Goal: Task Accomplishment & Management: Use online tool/utility

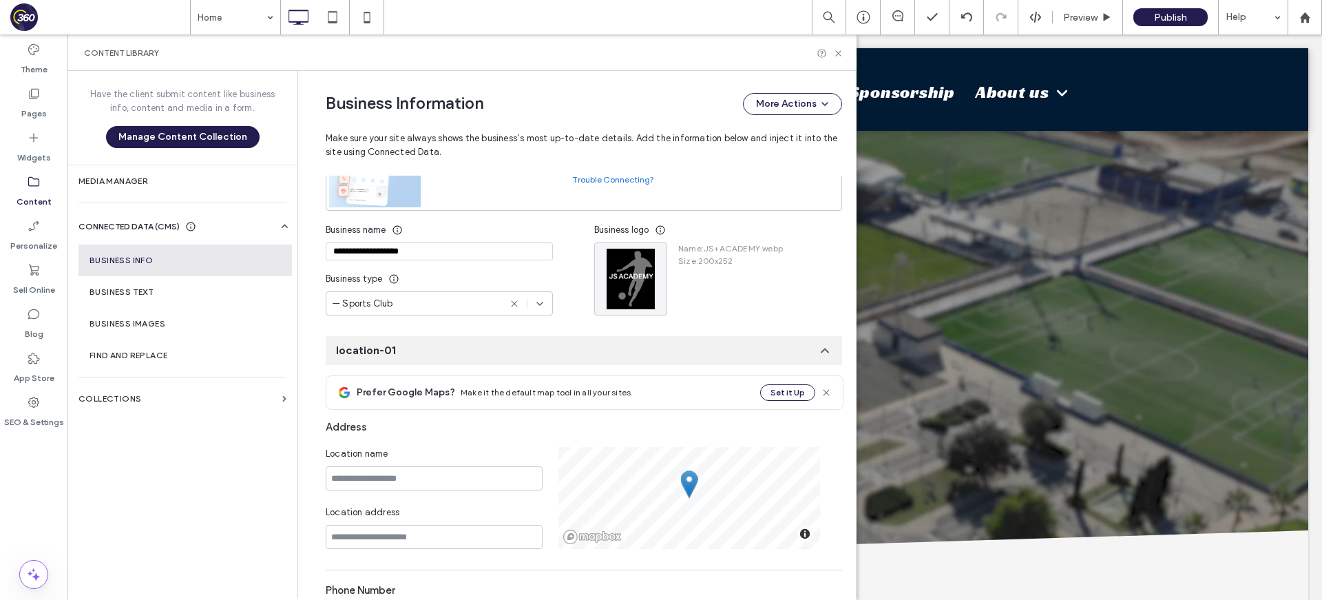
scroll to position [140, 0]
click at [843, 49] on div "Content Library" at bounding box center [461, 52] width 789 height 36
click at [842, 50] on icon at bounding box center [838, 53] width 10 height 10
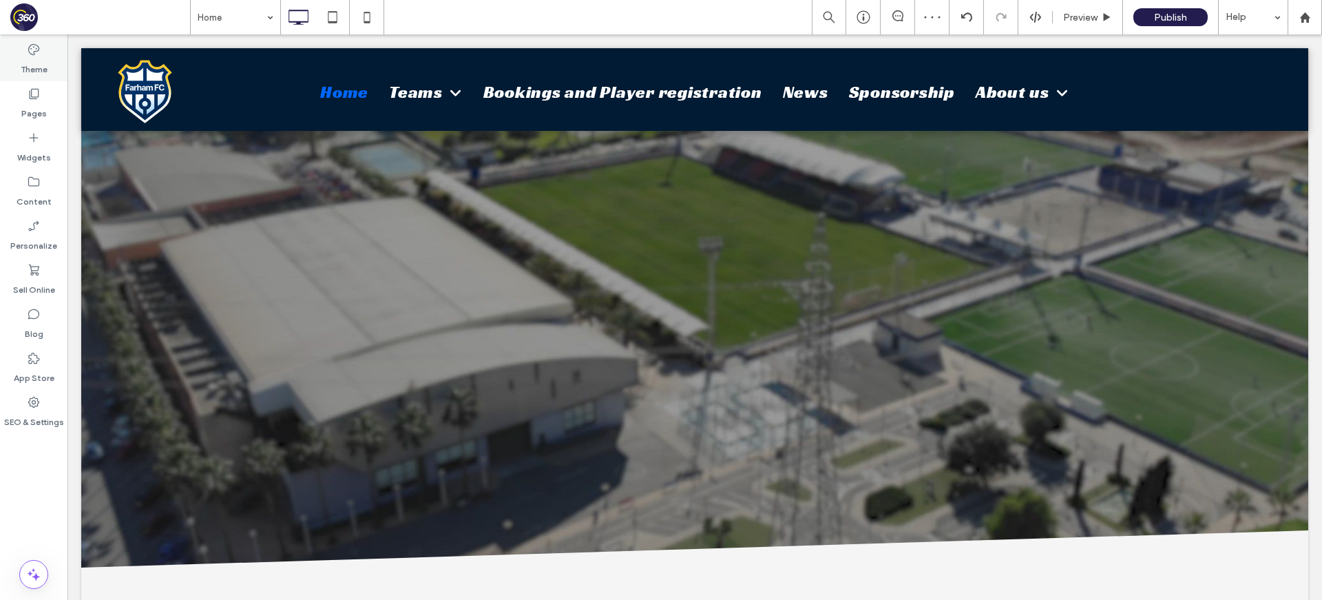
click at [45, 53] on div "Theme" at bounding box center [33, 59] width 67 height 44
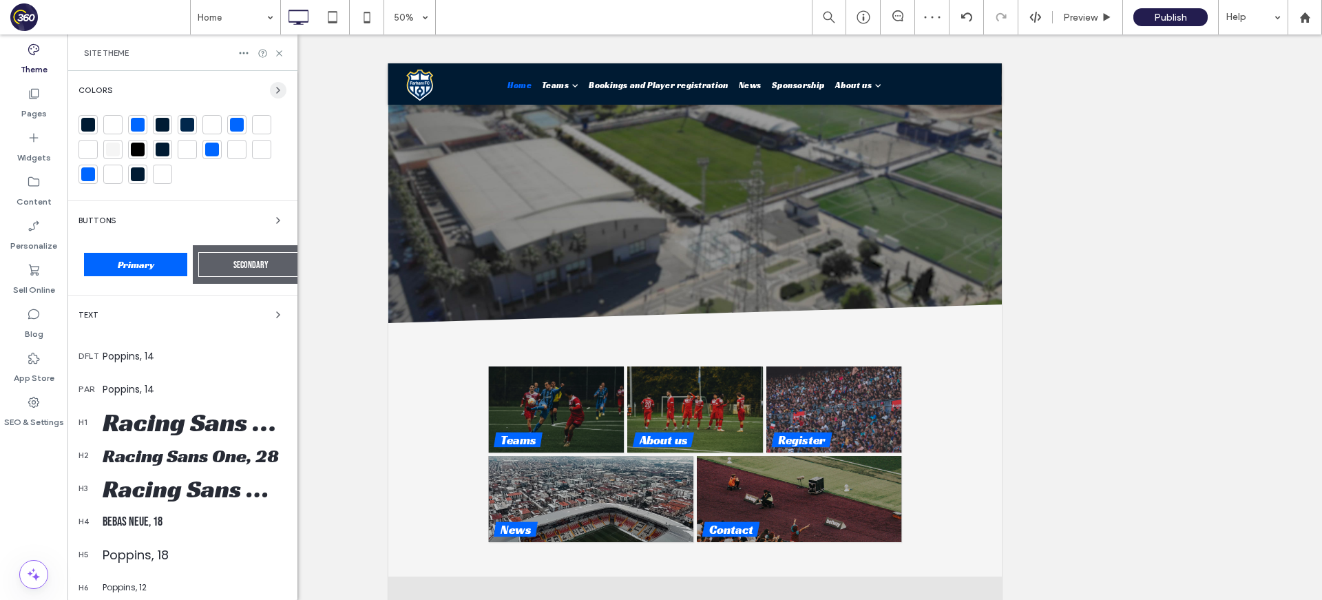
click at [277, 92] on use "button" at bounding box center [278, 90] width 3 height 6
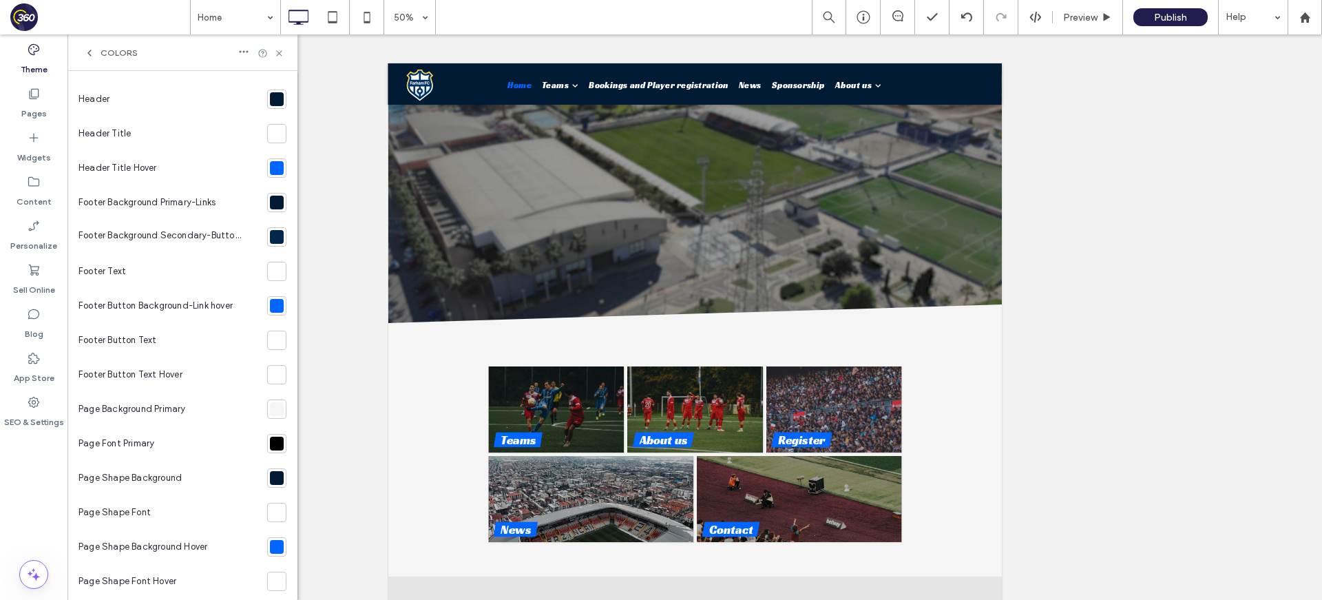
click at [267, 108] on div at bounding box center [276, 98] width 19 height 19
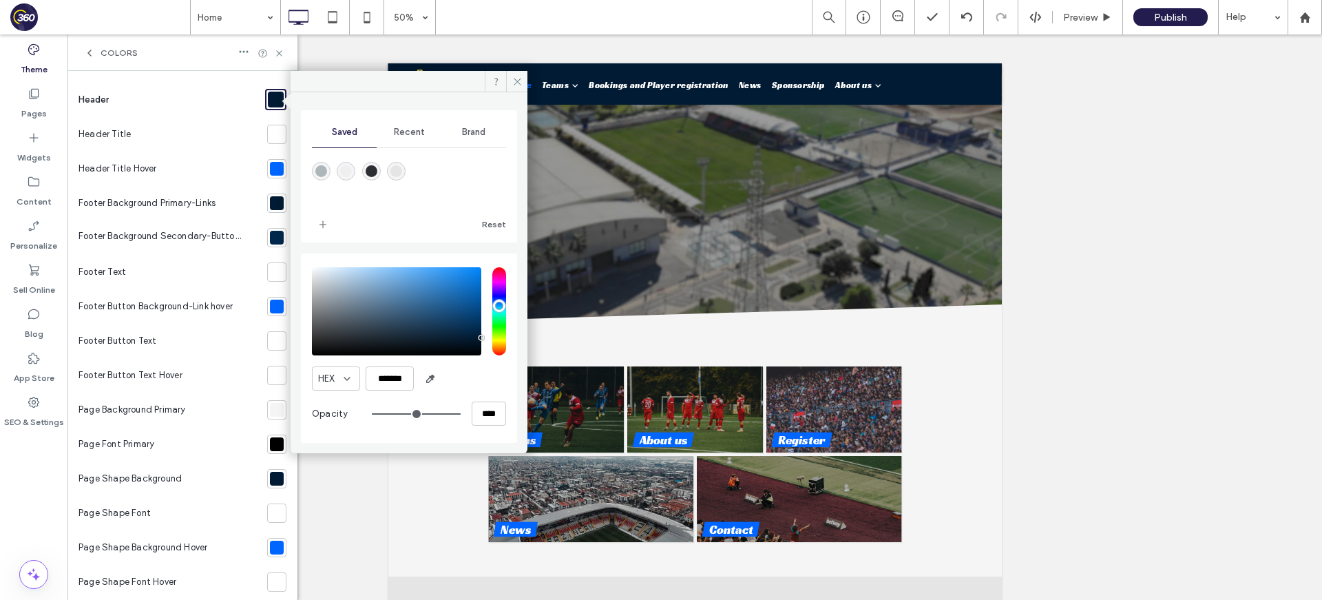
type input "*******"
drag, startPoint x: 339, startPoint y: 343, endPoint x: 292, endPoint y: 374, distance: 56.7
click at [293, 373] on div "Saved Recent Brand Reset HEX ******* Opacity ****" at bounding box center [408, 267] width 237 height 350
click at [292, 374] on div "Saved Recent Brand Reset HEX ******* Opacity ****" at bounding box center [408, 267] width 237 height 350
click at [270, 167] on div at bounding box center [277, 169] width 14 height 14
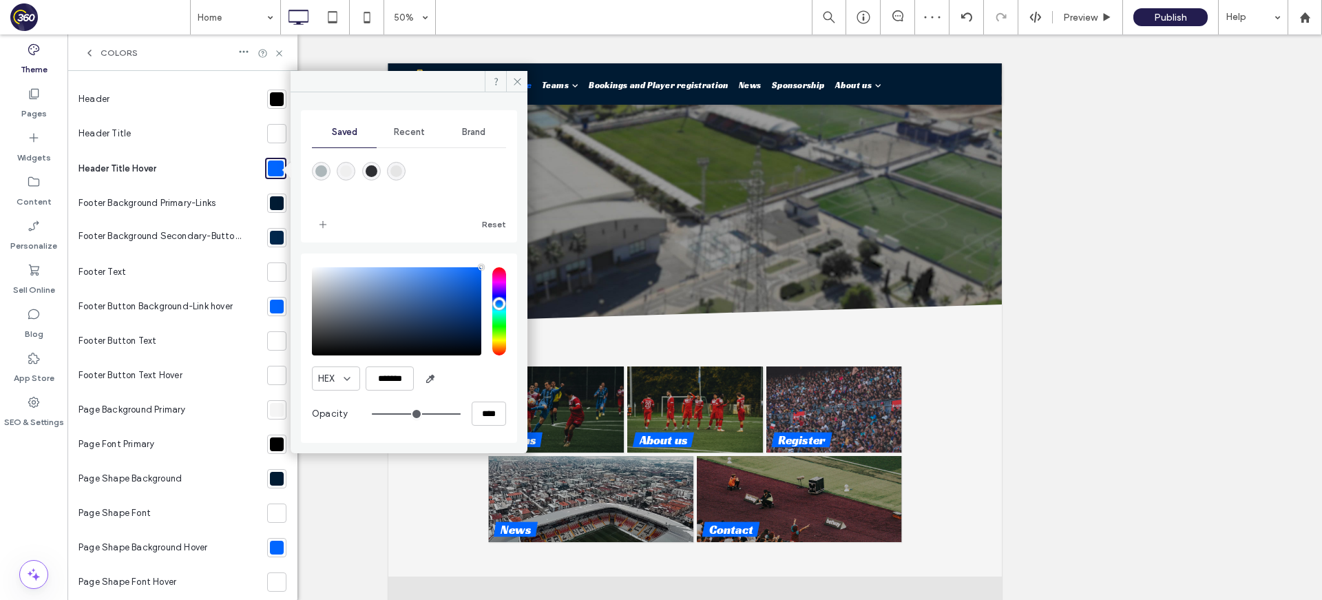
click at [483, 123] on div "Brand" at bounding box center [473, 132] width 65 height 30
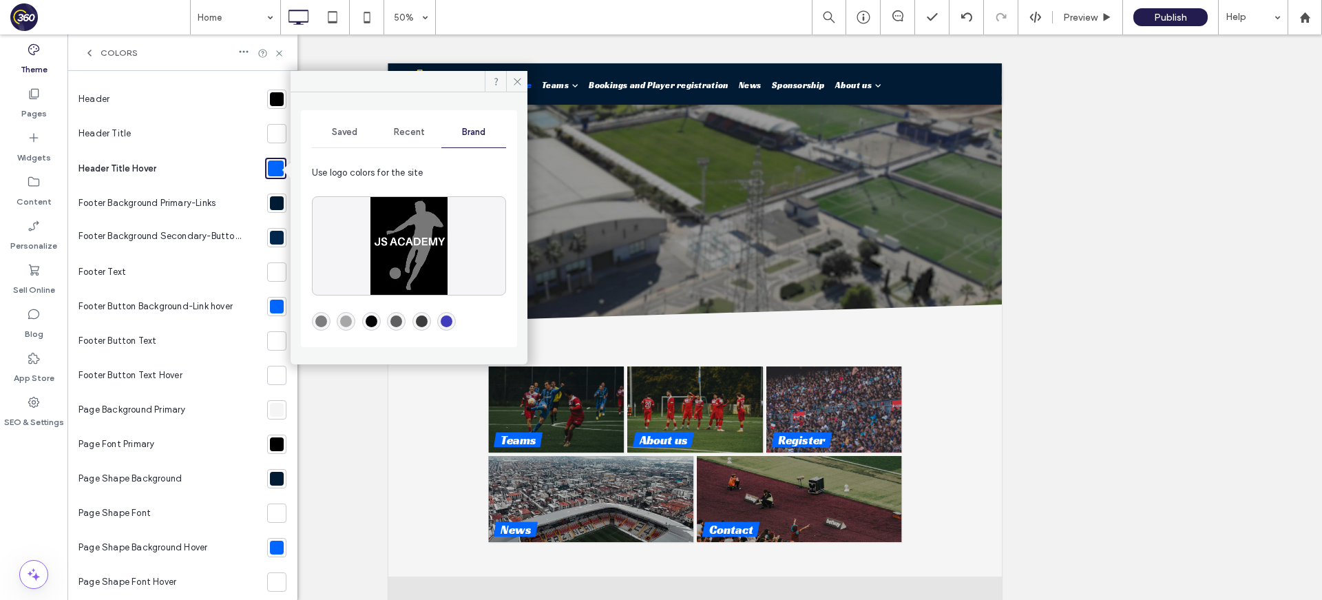
click at [320, 324] on div "rgba(124,124,124,1)" at bounding box center [321, 321] width 12 height 12
click at [270, 209] on div at bounding box center [277, 203] width 14 height 14
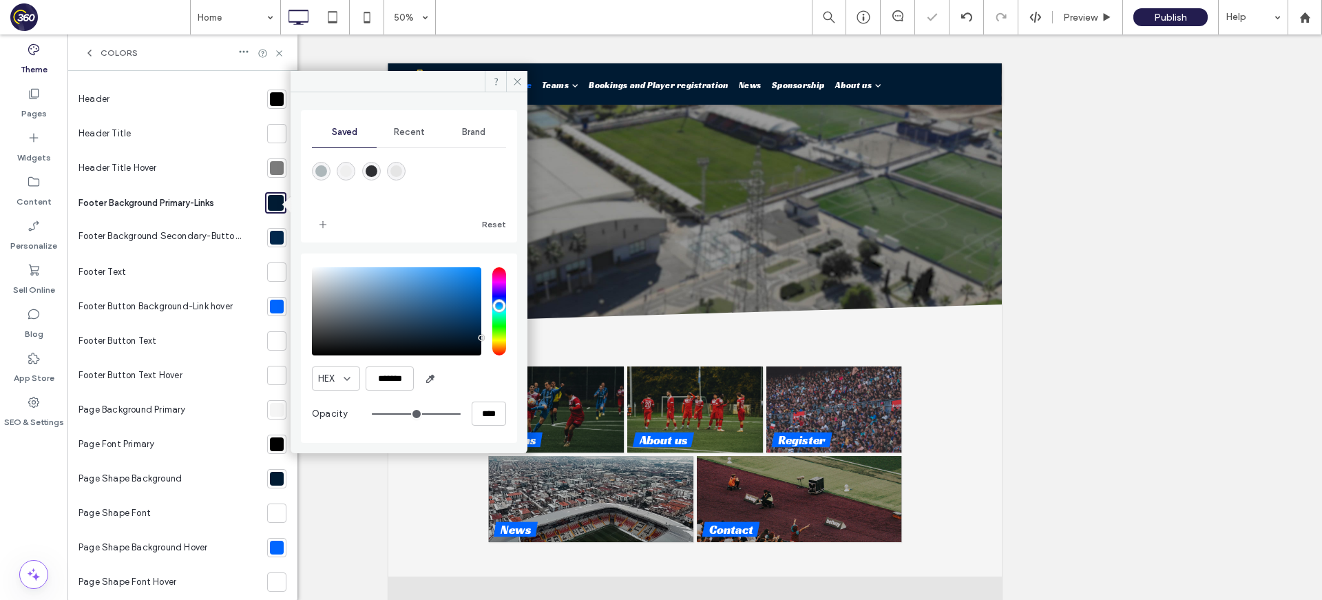
click at [485, 138] on div "Brand" at bounding box center [473, 132] width 65 height 30
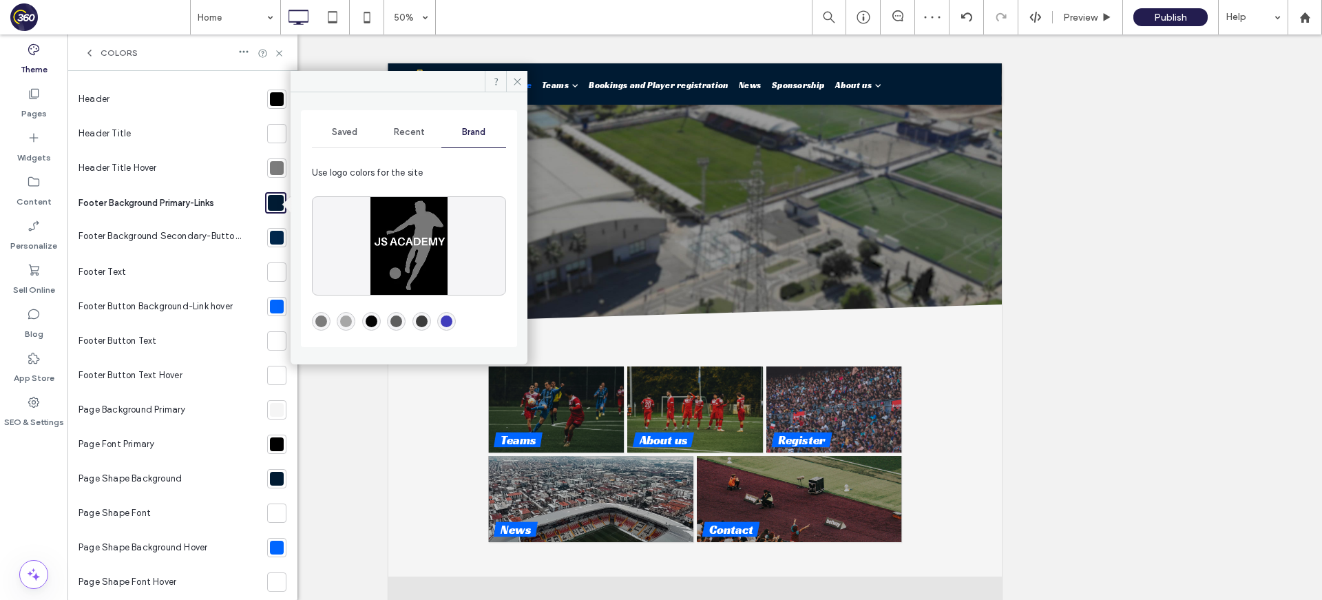
click at [372, 322] on div "rgba(4,4,4,1)" at bounding box center [372, 321] width 12 height 12
click at [335, 137] on span "Saved" at bounding box center [344, 132] width 25 height 11
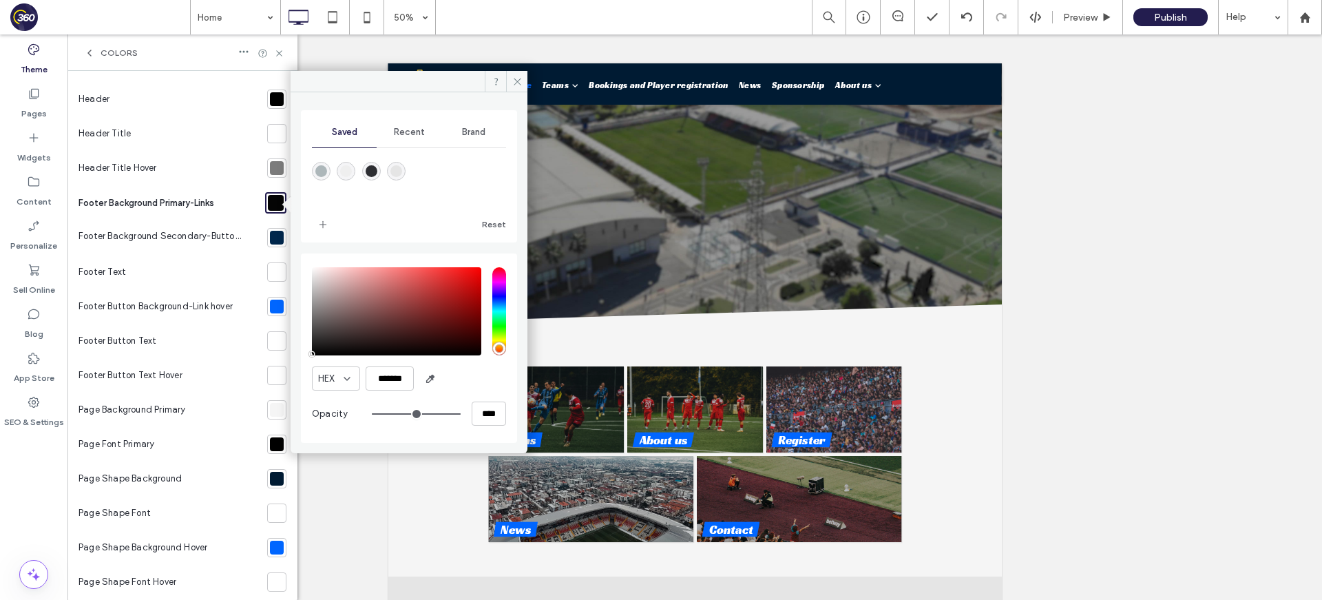
type input "*******"
drag, startPoint x: 296, startPoint y: 374, endPoint x: 289, endPoint y: 380, distance: 9.3
click at [289, 380] on div "Saved Recent Brand Reset HEX ******* Opacity **** Header Header Title Header Ti…" at bounding box center [182, 335] width 230 height 529
click at [271, 235] on div at bounding box center [277, 238] width 14 height 14
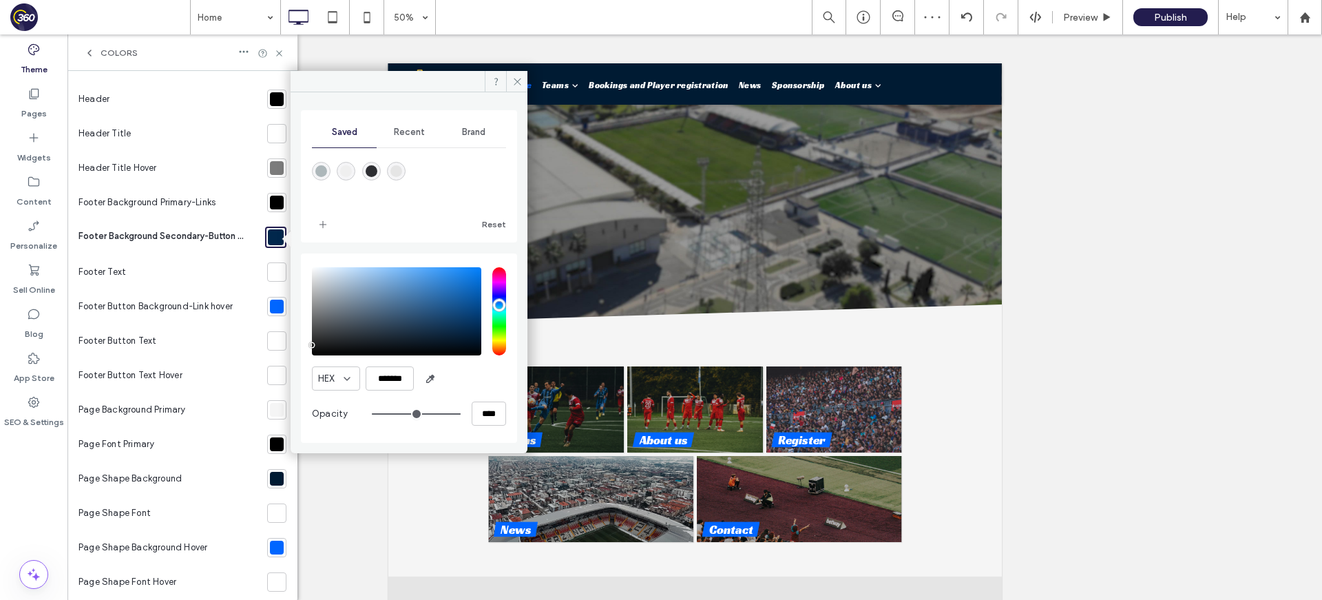
type input "*******"
drag, startPoint x: 306, startPoint y: 358, endPoint x: 292, endPoint y: 344, distance: 19.5
click at [292, 344] on div "Saved Recent Brand Reset HEX ******* Opacity ****" at bounding box center [408, 267] width 237 height 350
click at [273, 314] on div at bounding box center [276, 306] width 19 height 19
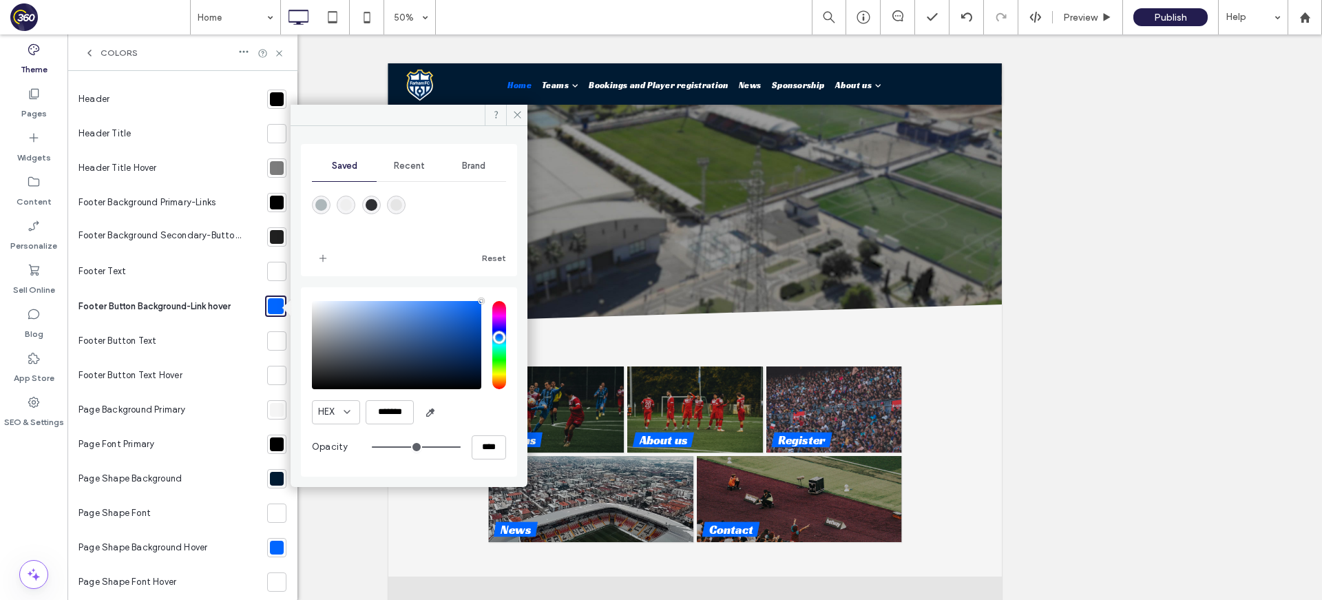
click at [463, 169] on span "Brand" at bounding box center [473, 165] width 23 height 11
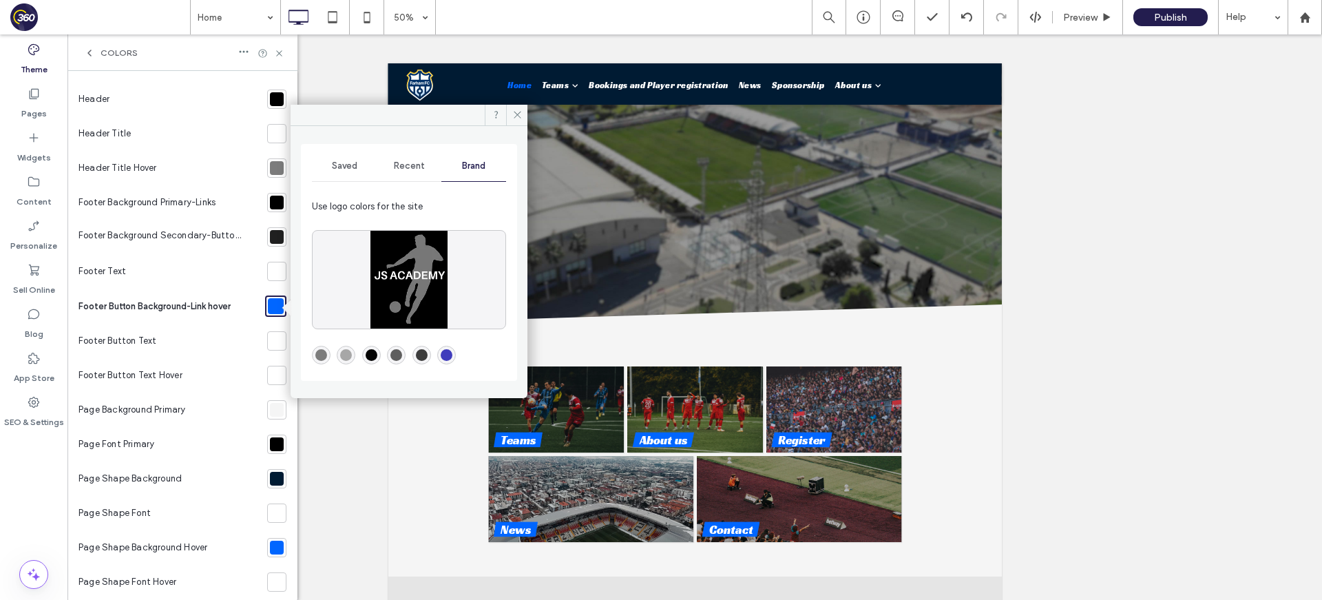
click at [324, 352] on div "rgba(124,124,124,1)" at bounding box center [321, 355] width 12 height 12
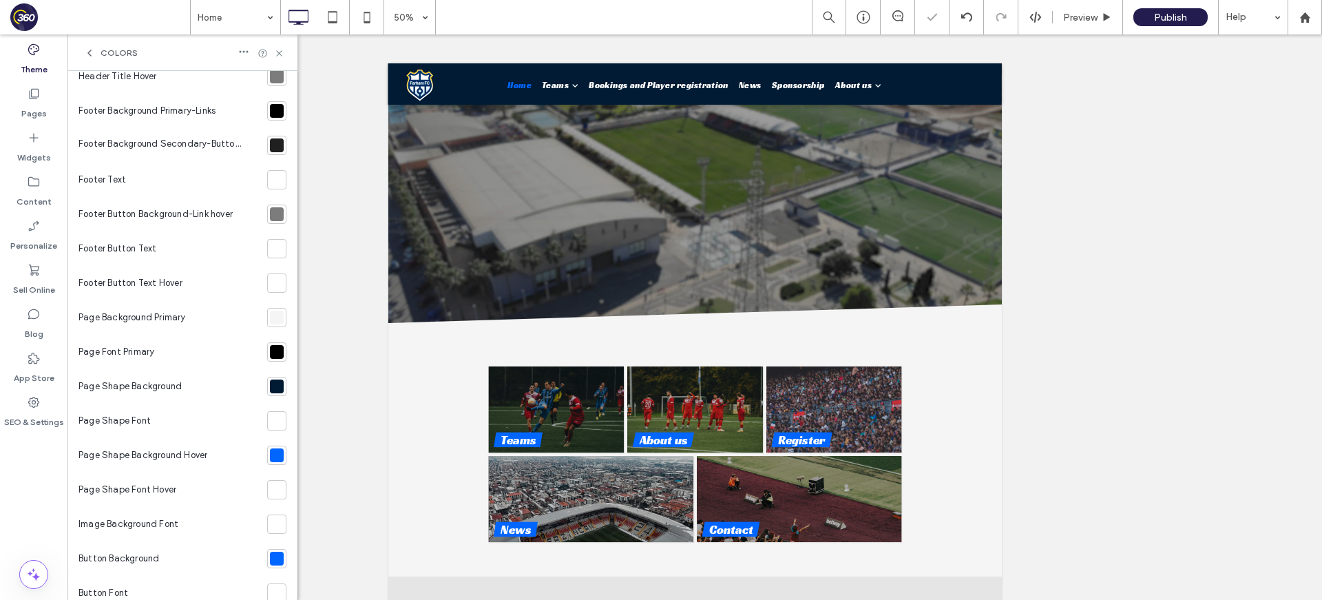
scroll to position [94, 0]
click at [275, 387] on div at bounding box center [277, 384] width 14 height 14
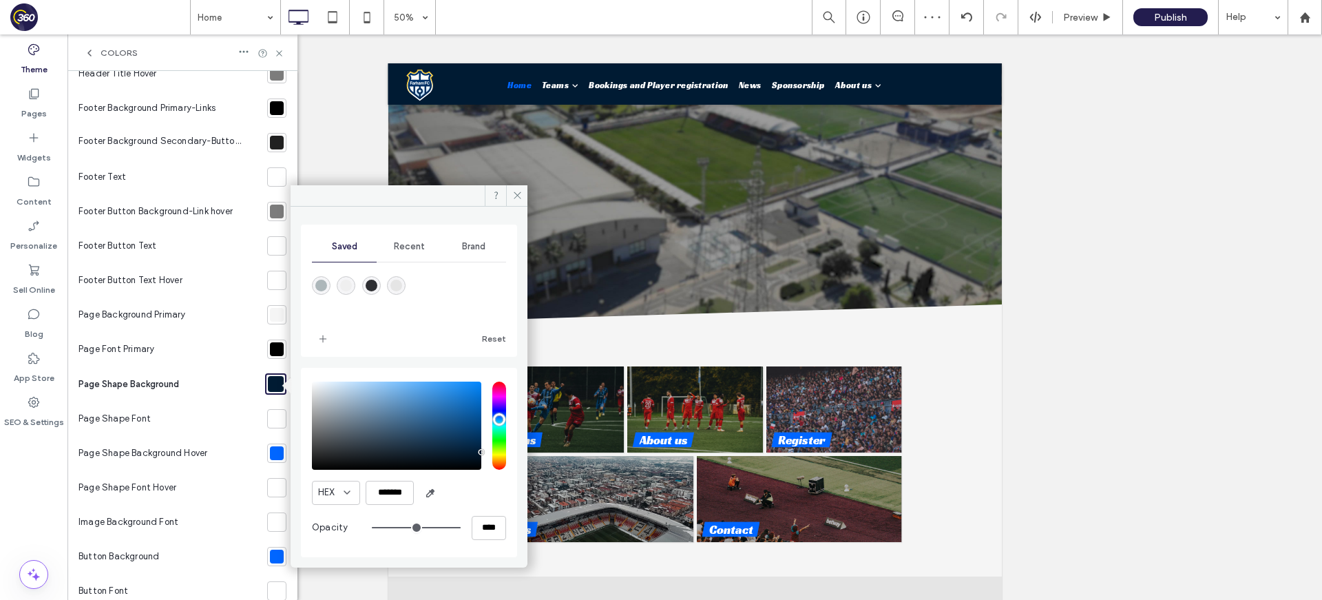
type input "*******"
drag, startPoint x: 317, startPoint y: 474, endPoint x: 297, endPoint y: 485, distance: 22.2
click at [297, 486] on div "Saved Recent Brand Reset HEX ******* Opacity ****" at bounding box center [408, 382] width 237 height 350
click at [297, 485] on div "Saved Recent Brand Reset HEX ******* Opacity ****" at bounding box center [408, 382] width 237 height 350
click at [271, 456] on div at bounding box center [277, 453] width 14 height 14
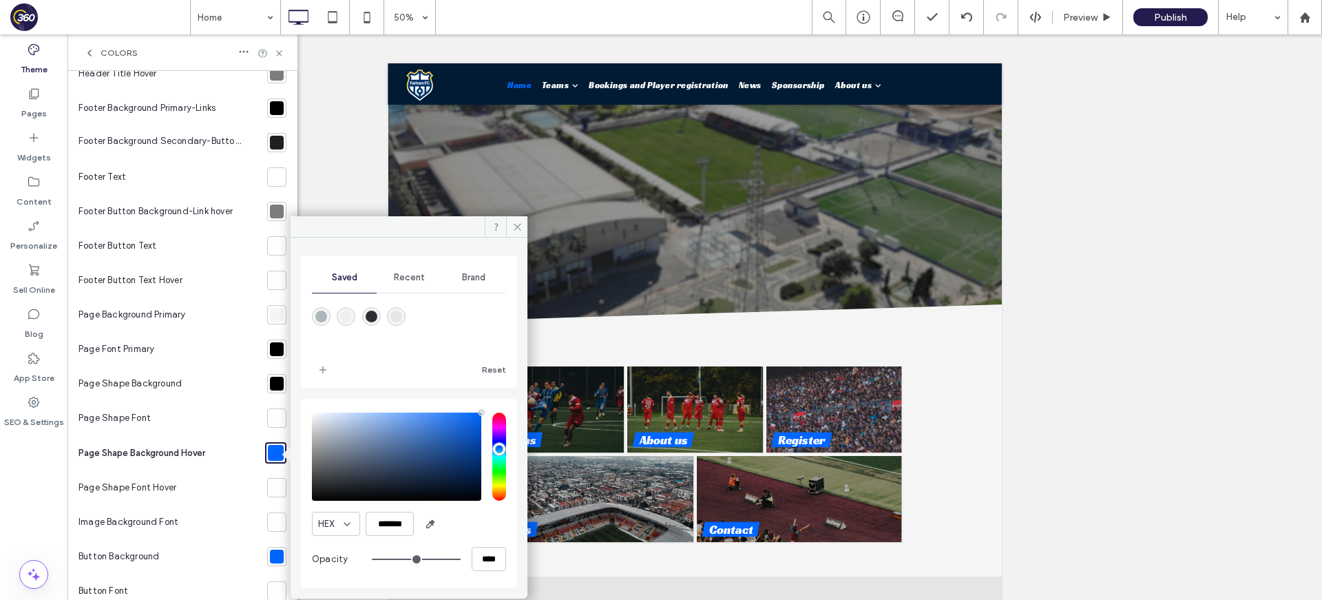
click at [469, 284] on div "Brand" at bounding box center [473, 277] width 65 height 30
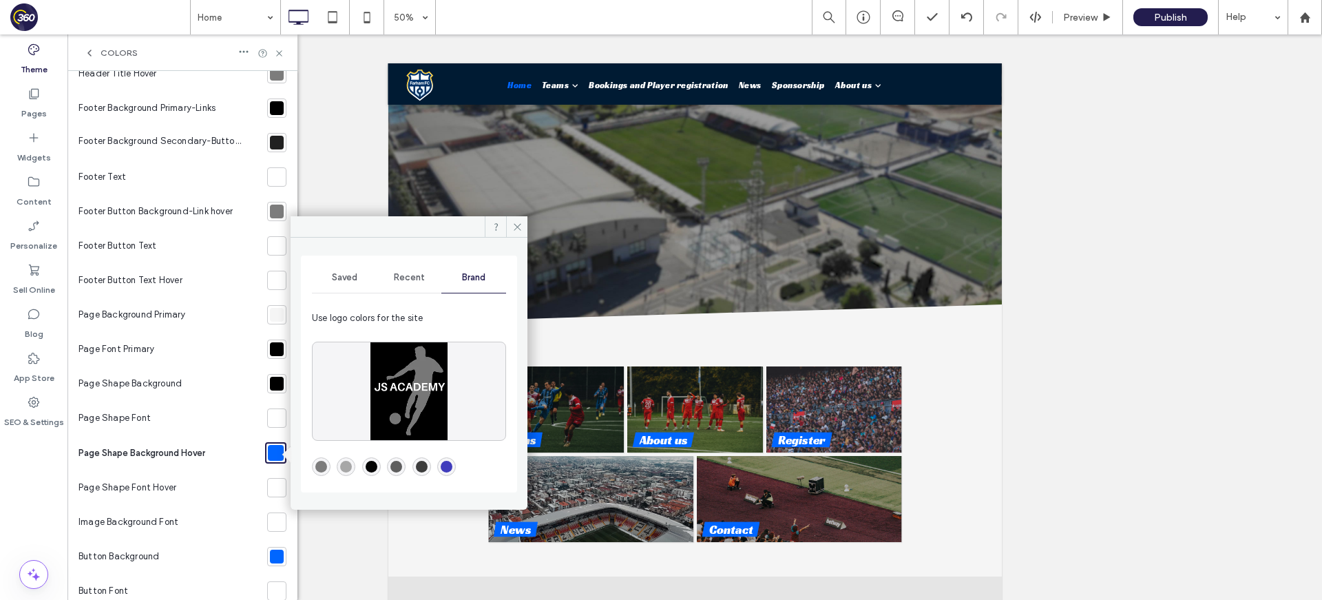
drag, startPoint x: 314, startPoint y: 463, endPoint x: 256, endPoint y: 466, distance: 57.9
click at [314, 463] on div "rgba(124,124,124,1)" at bounding box center [321, 466] width 19 height 19
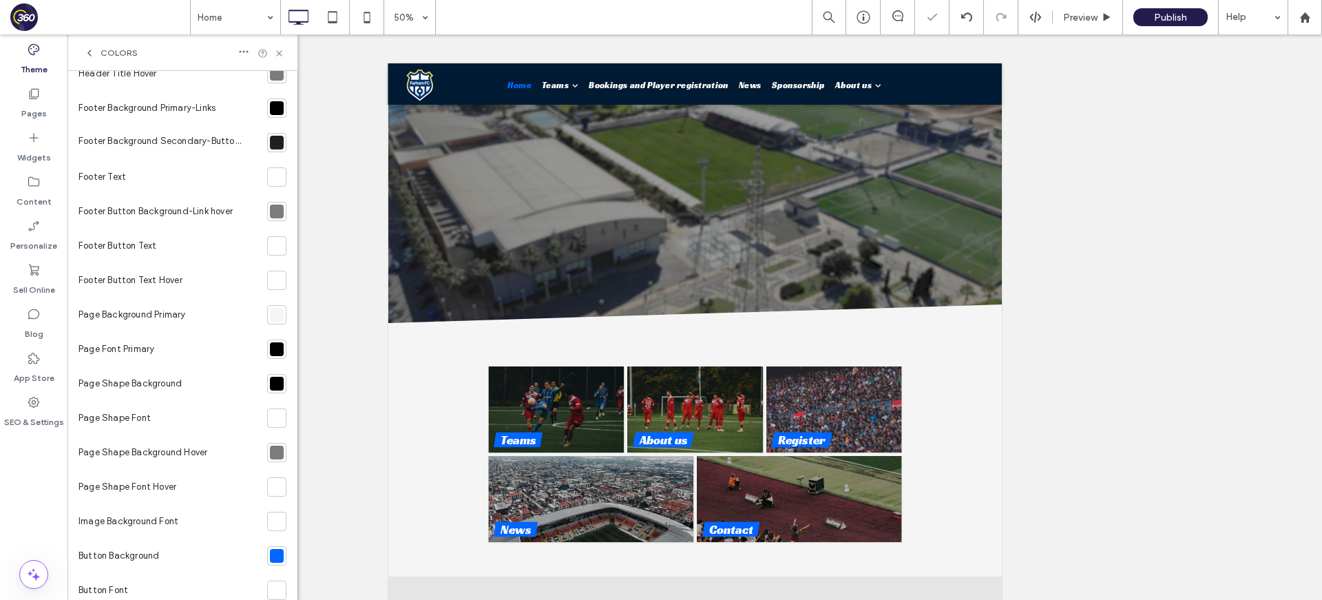
scroll to position [178, 0]
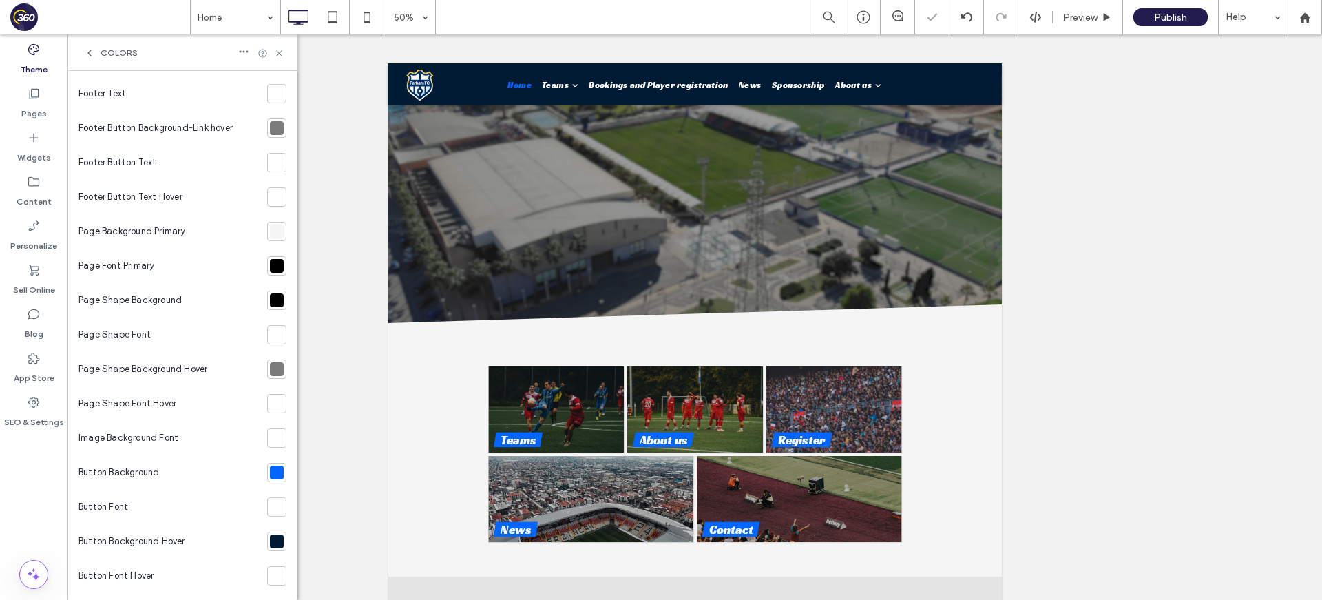
click at [270, 469] on div at bounding box center [277, 472] width 14 height 14
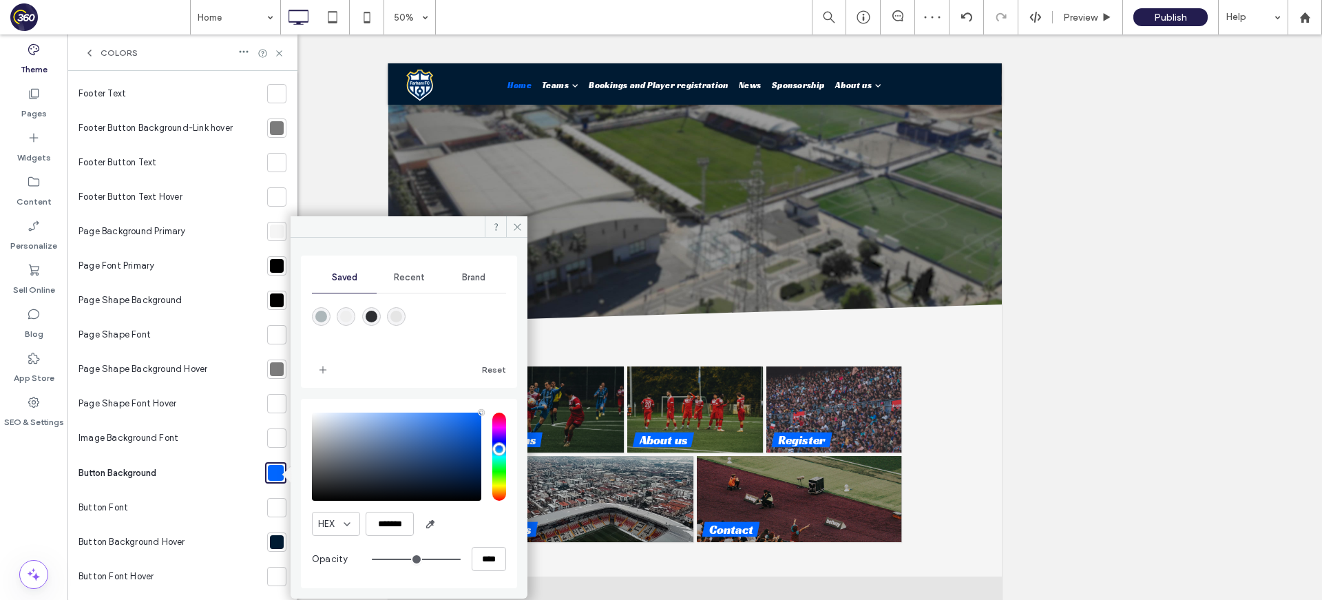
type input "*******"
drag, startPoint x: 304, startPoint y: 507, endPoint x: 292, endPoint y: 520, distance: 18.1
click at [292, 520] on div "Saved Recent Brand Reset HEX ******* Opacity ****" at bounding box center [408, 412] width 237 height 350
click at [276, 538] on div at bounding box center [276, 541] width 19 height 19
click at [483, 282] on span "Brand" at bounding box center [473, 277] width 23 height 11
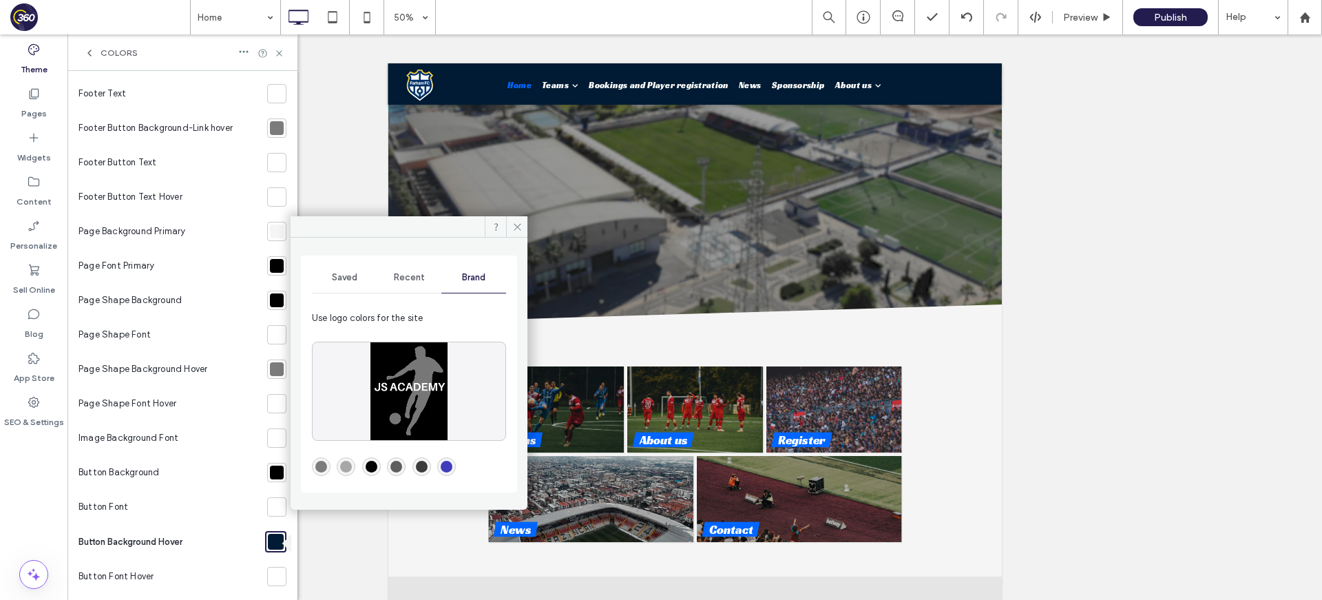
click at [319, 466] on div "rgba(124,124,124,1)" at bounding box center [321, 467] width 12 height 12
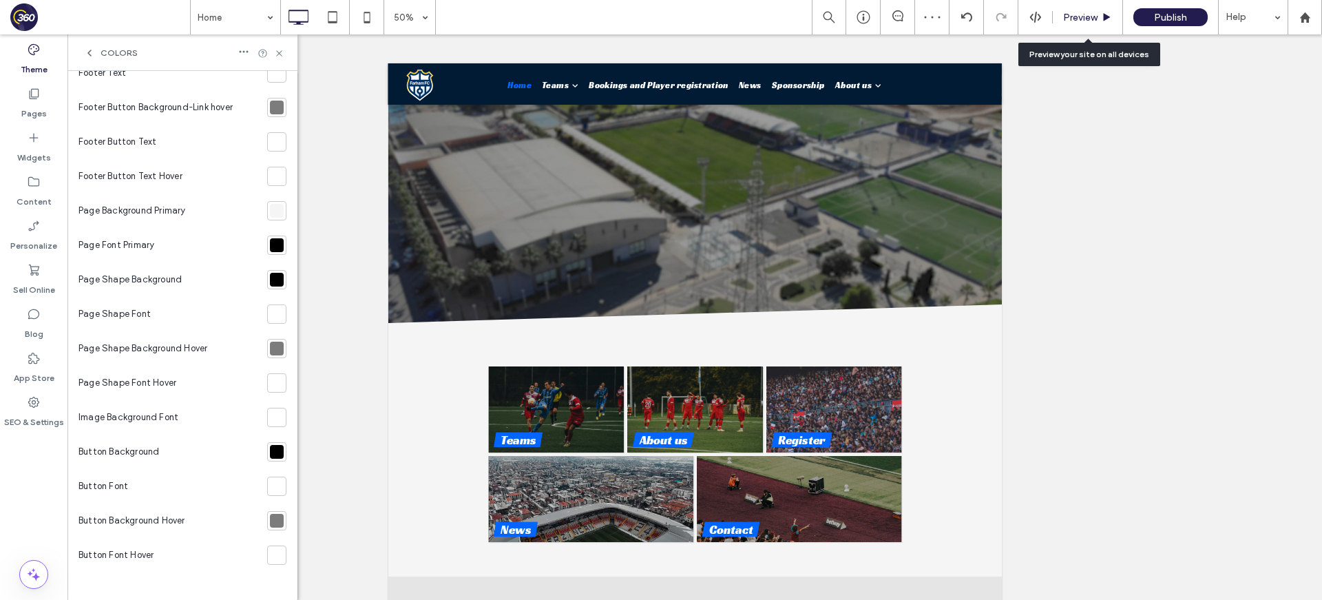
click at [1075, 9] on div "Preview" at bounding box center [1088, 17] width 70 height 34
click at [1076, 19] on span "Preview" at bounding box center [1080, 18] width 34 height 12
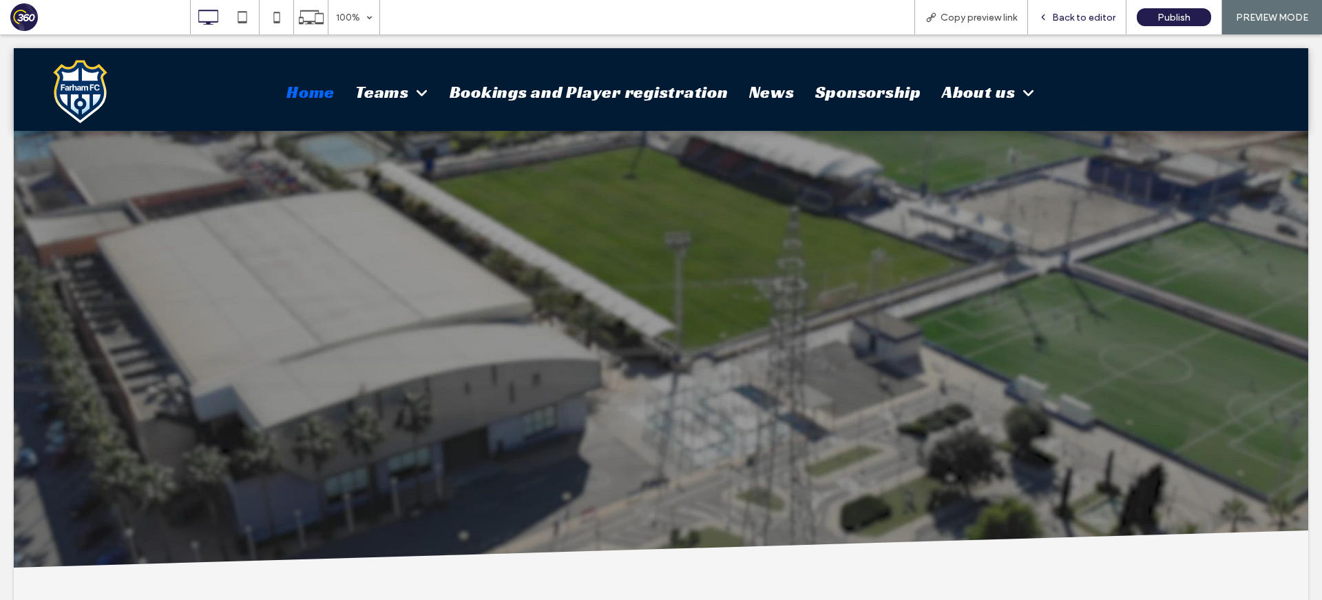
click at [1075, 18] on span "Back to editor" at bounding box center [1083, 18] width 63 height 12
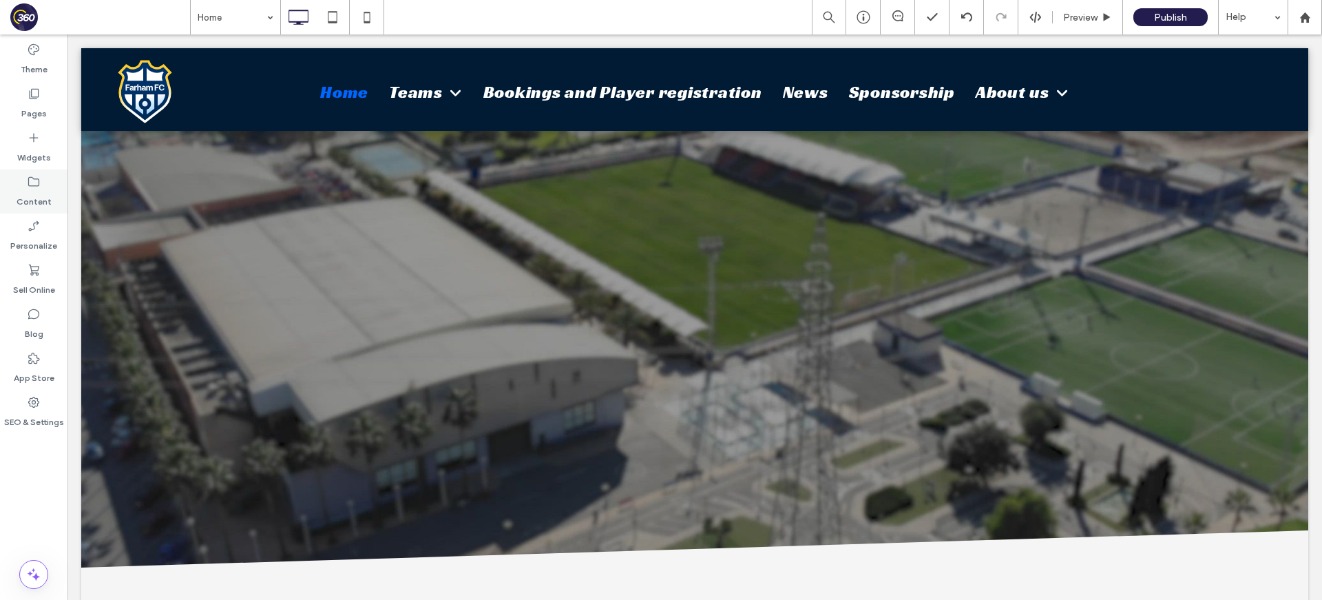
click at [43, 200] on label "Content" at bounding box center [34, 198] width 35 height 19
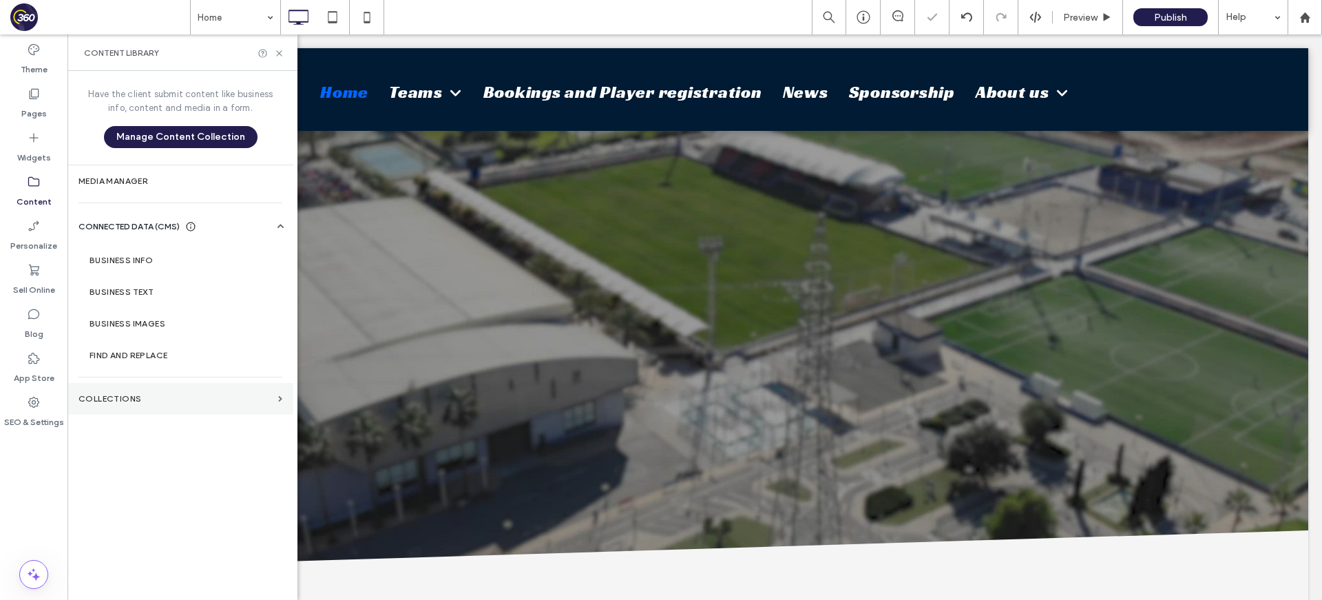
click at [122, 412] on section "Collections" at bounding box center [180, 399] width 226 height 32
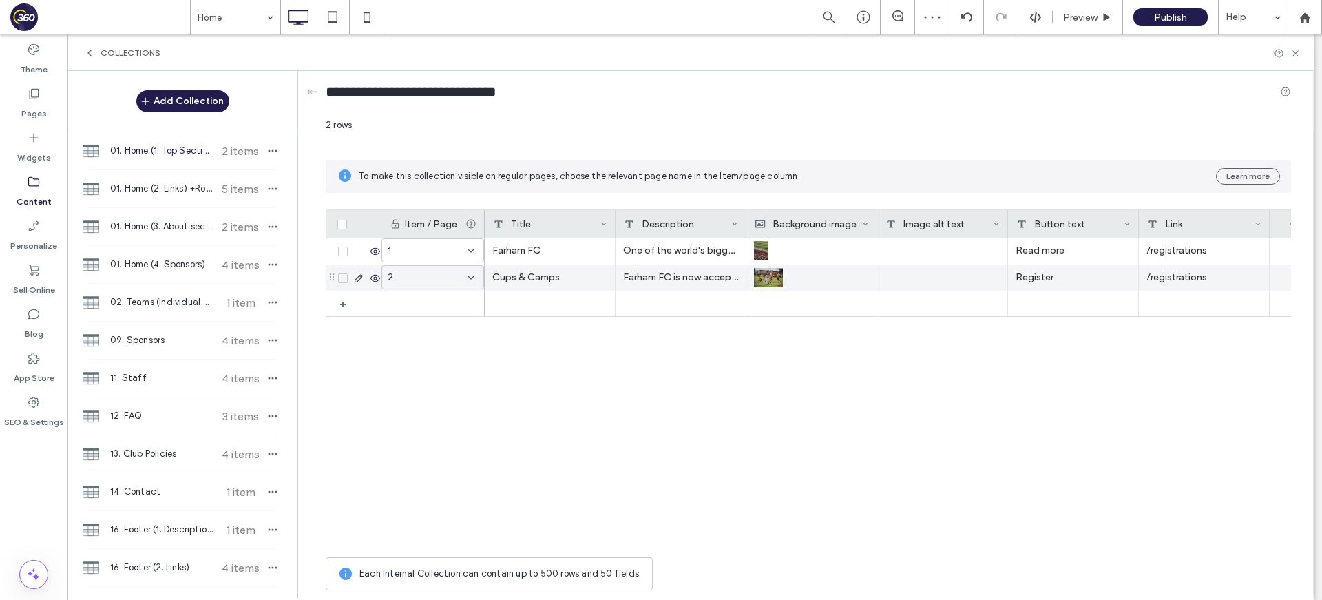
click at [561, 249] on div "Farham FC" at bounding box center [550, 251] width 131 height 26
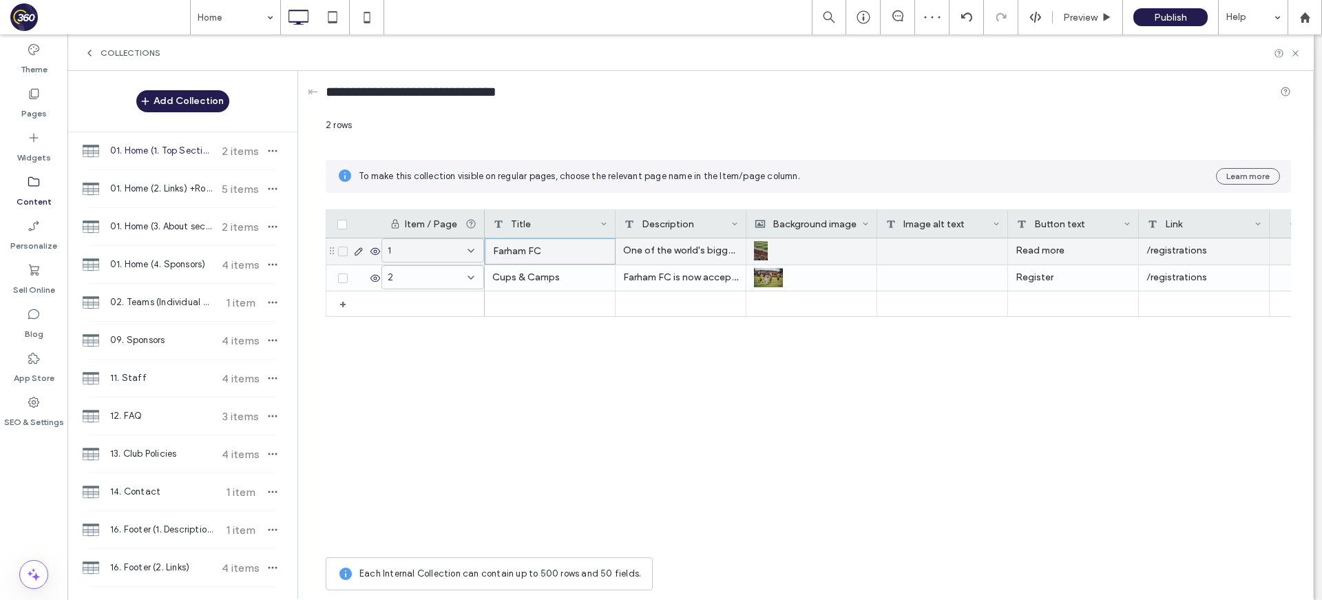
click at [561, 249] on div "Farham FC" at bounding box center [550, 251] width 131 height 26
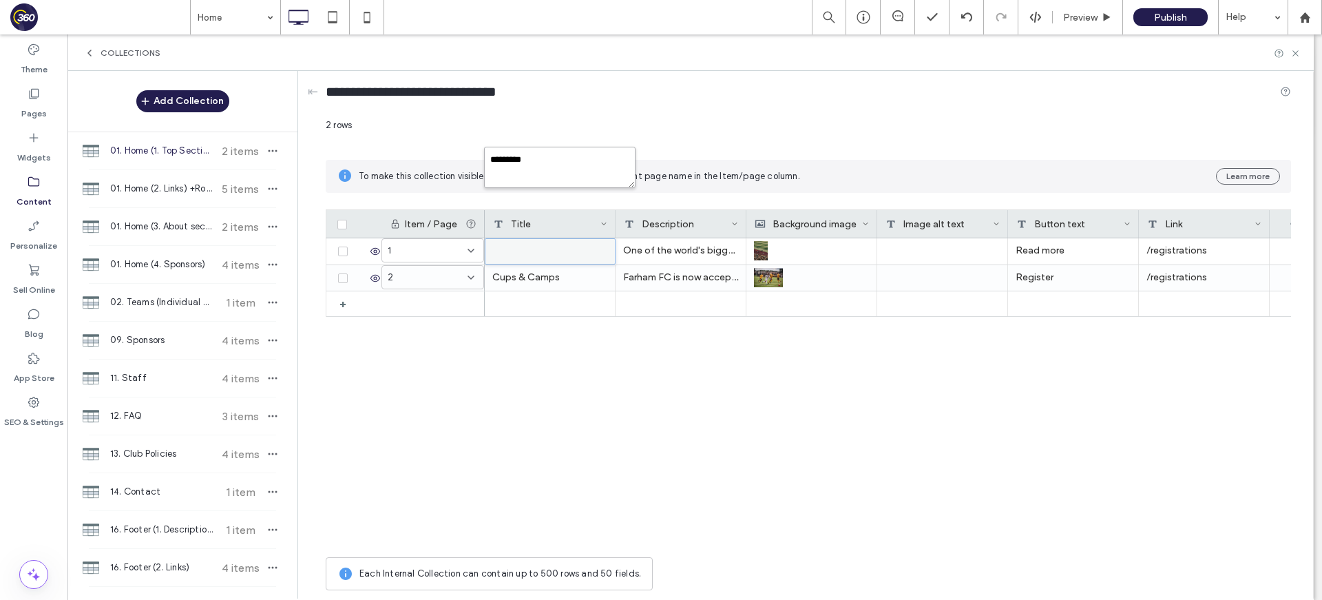
click at [546, 164] on textarea "*********" at bounding box center [559, 167] width 151 height 41
type textarea "**********"
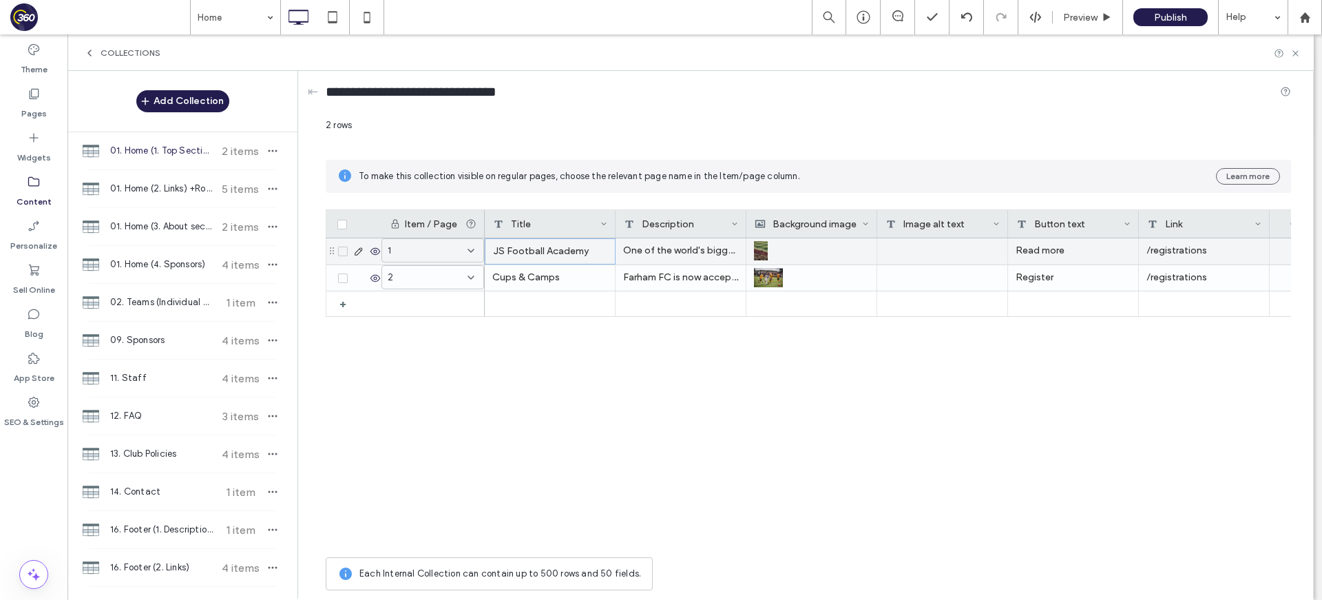
click at [573, 245] on div "JS Football Academy" at bounding box center [550, 251] width 131 height 26
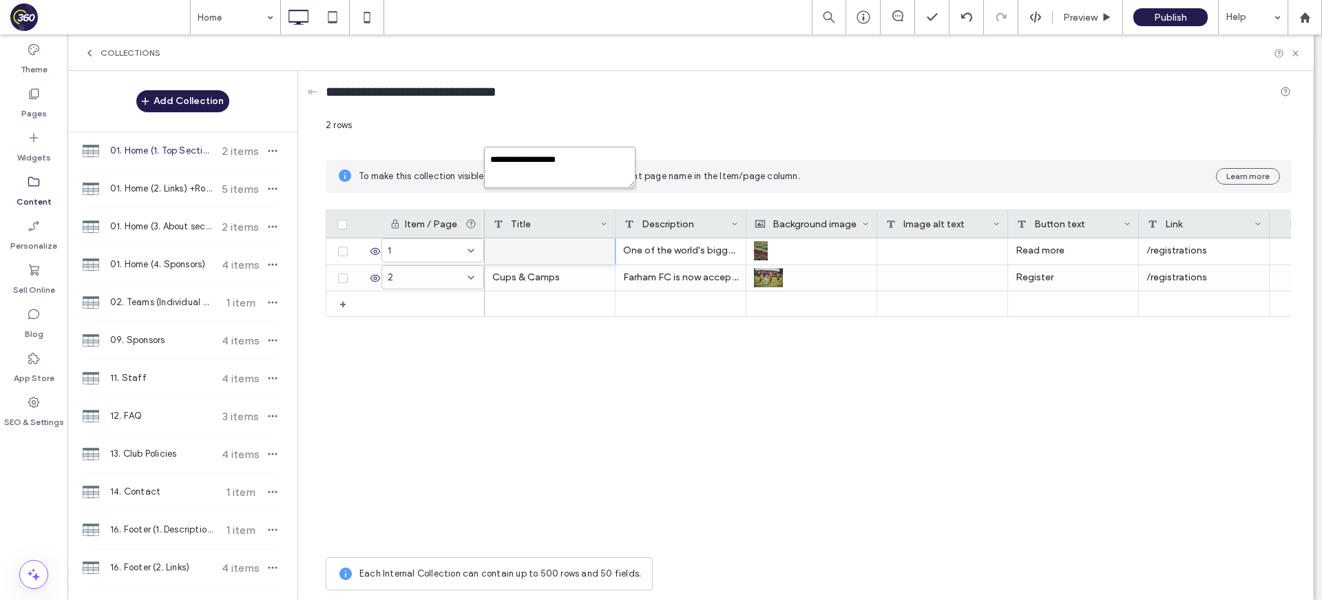
click at [569, 163] on textarea "**********" at bounding box center [559, 167] width 151 height 41
drag, startPoint x: 569, startPoint y: 163, endPoint x: 191, endPoint y: 274, distance: 394.5
click at [553, 168] on textarea "**********" at bounding box center [559, 167] width 151 height 41
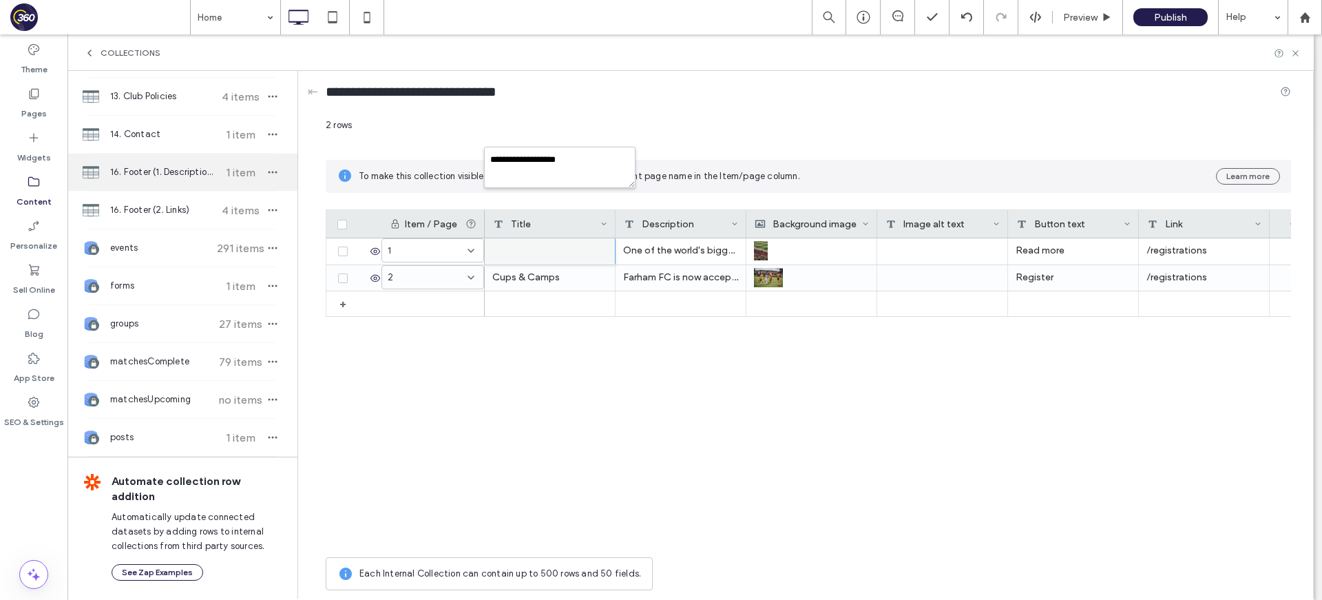
click at [177, 172] on span "16. Footer (1. Description)" at bounding box center [161, 172] width 103 height 14
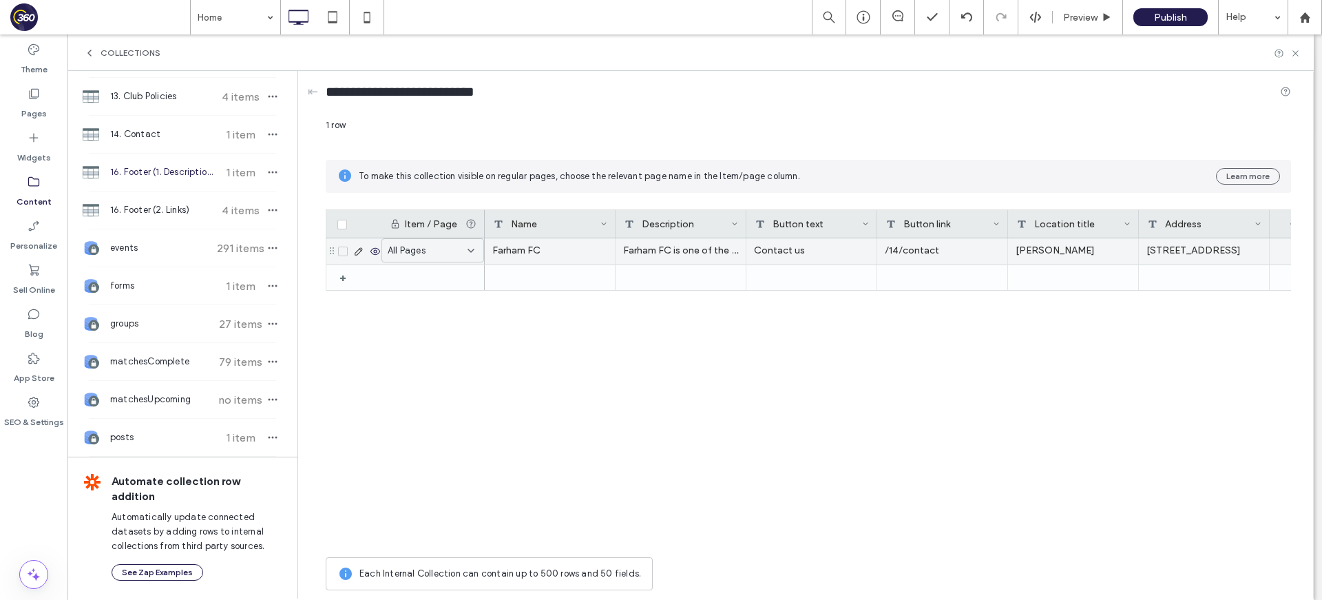
click at [531, 240] on div "Farham FC" at bounding box center [550, 251] width 131 height 26
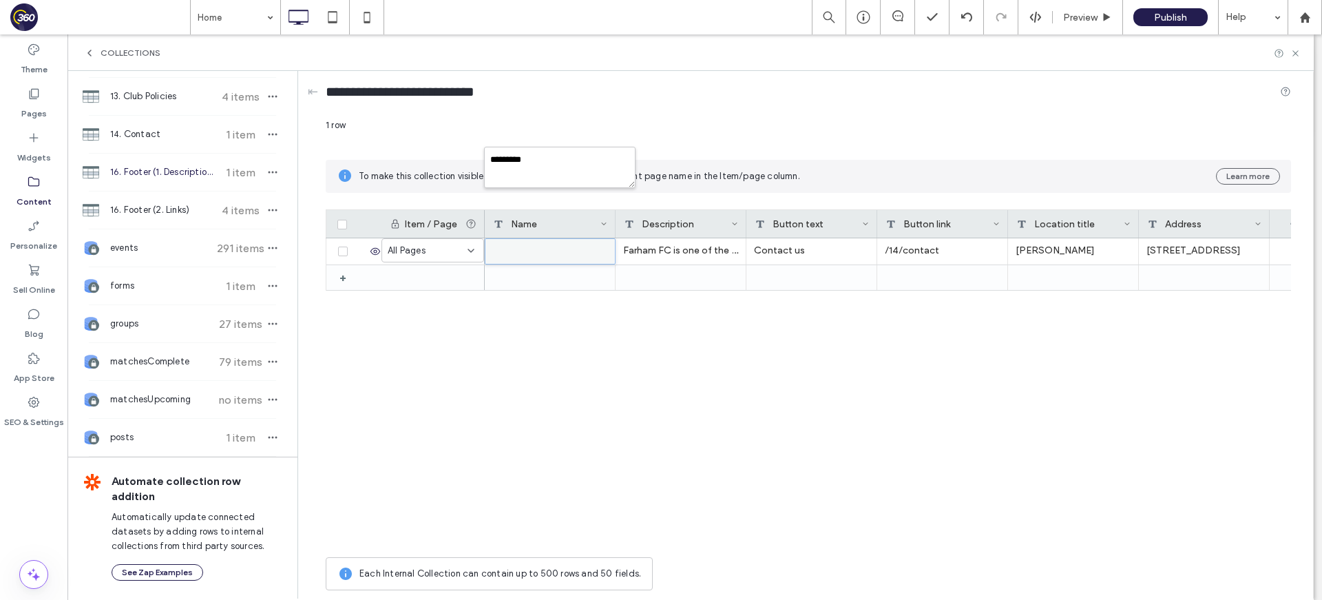
click at [560, 217] on div "Name" at bounding box center [546, 224] width 107 height 28
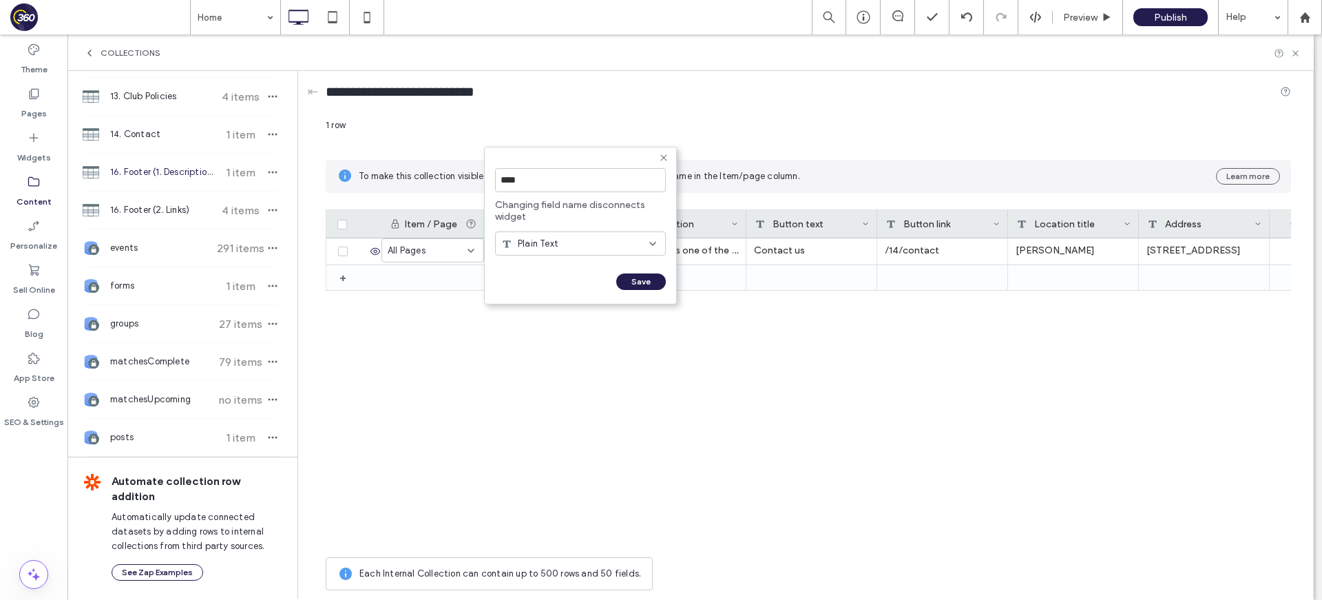
click at [663, 158] on use at bounding box center [663, 157] width 6 height 6
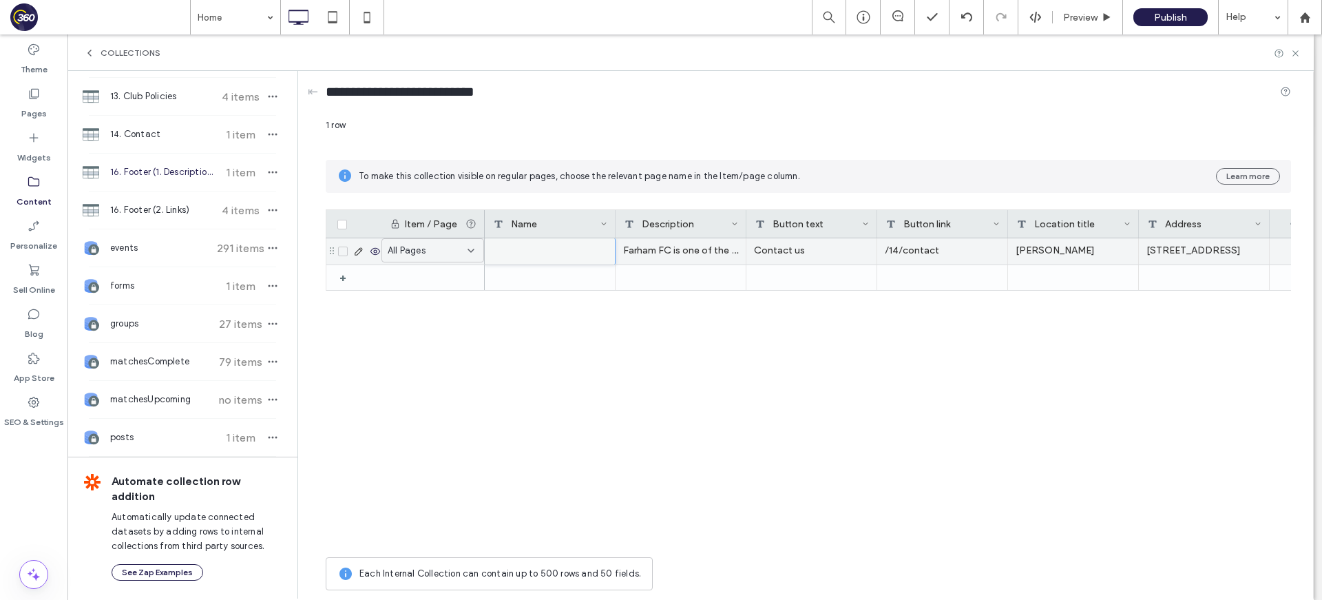
drag, startPoint x: 662, startPoint y: 252, endPoint x: 546, endPoint y: 259, distance: 115.9
click at [657, 253] on div "Farham FC is one of the biggest clubs in the world, dominates football with eli…" at bounding box center [680, 251] width 131 height 26
click at [546, 258] on div "Farham FC" at bounding box center [550, 251] width 131 height 26
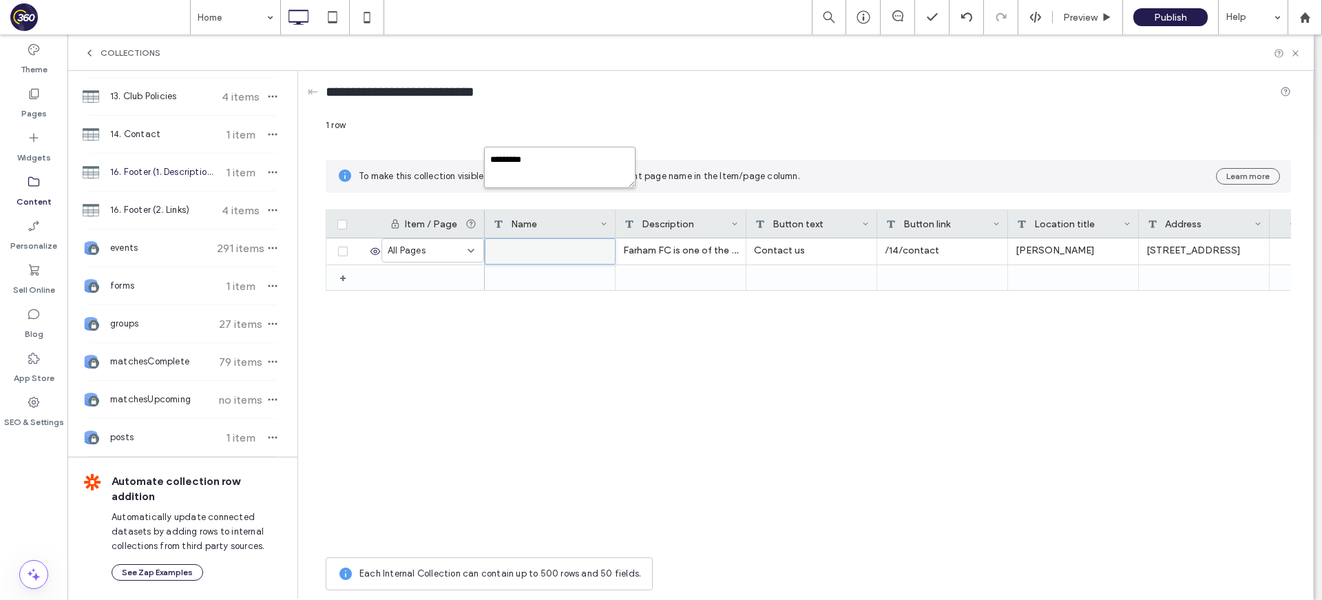
click at [557, 160] on textarea "*********" at bounding box center [559, 167] width 151 height 41
paste textarea "**********"
type textarea "**********"
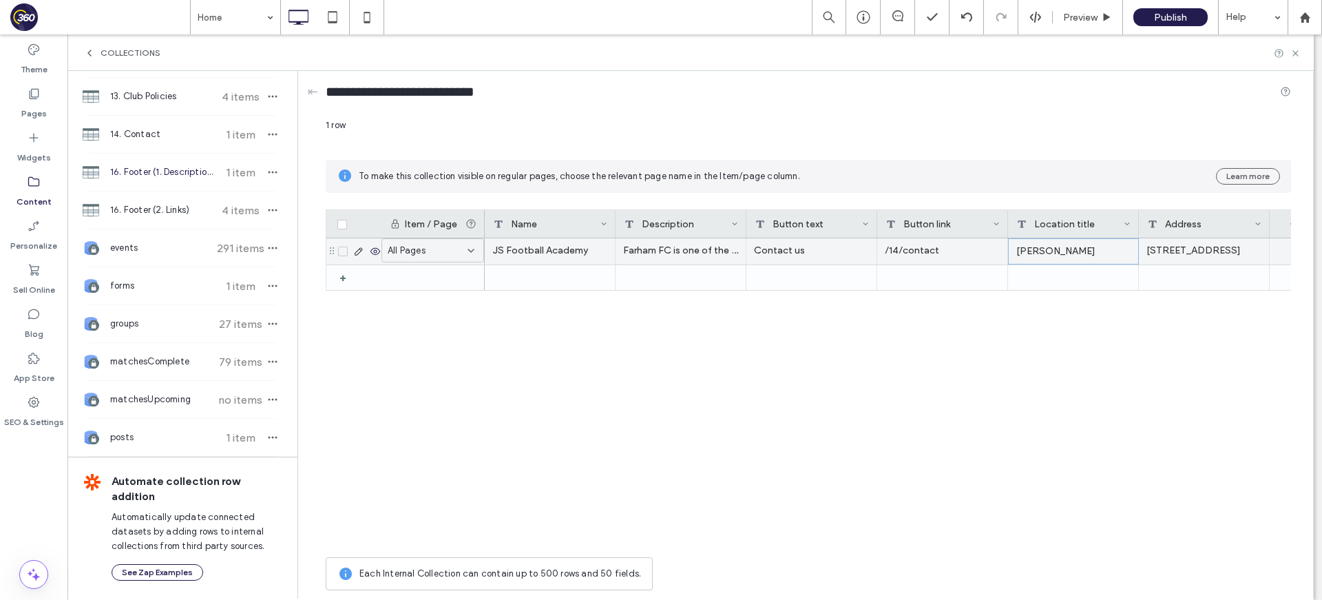
click at [1077, 251] on div "Farham Fields" at bounding box center [1073, 251] width 131 height 26
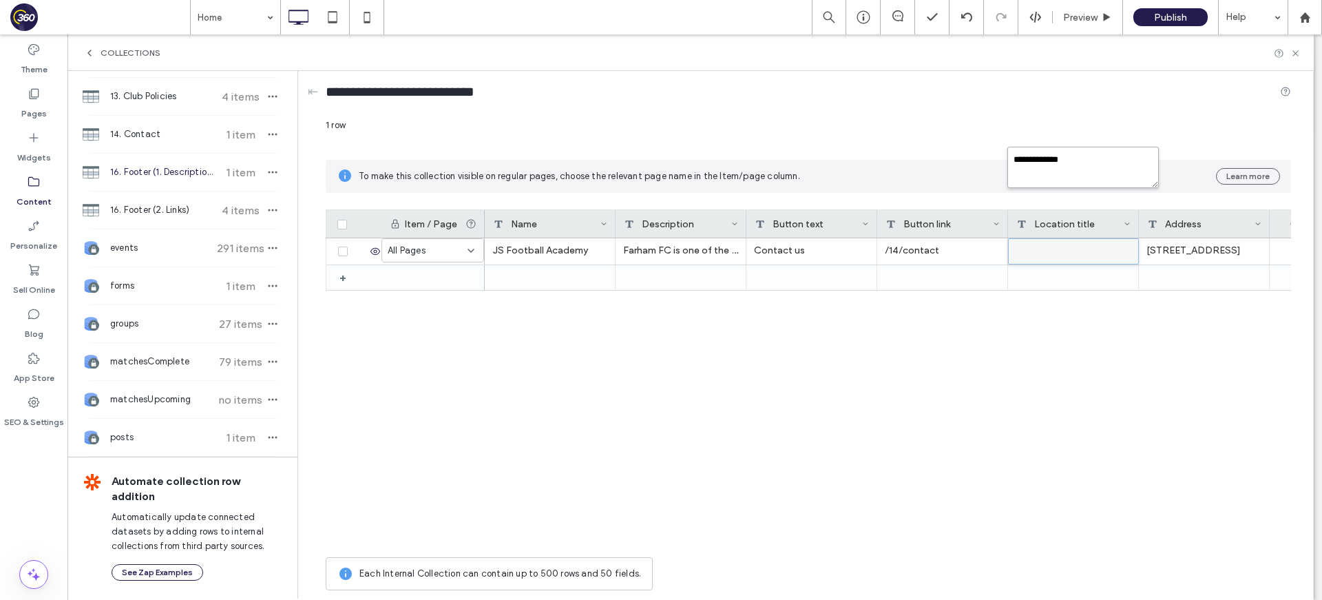
click at [1079, 160] on textarea "**********" at bounding box center [1082, 167] width 151 height 41
type textarea "********"
click at [182, 147] on div "14. Contact 1 item" at bounding box center [182, 134] width 230 height 37
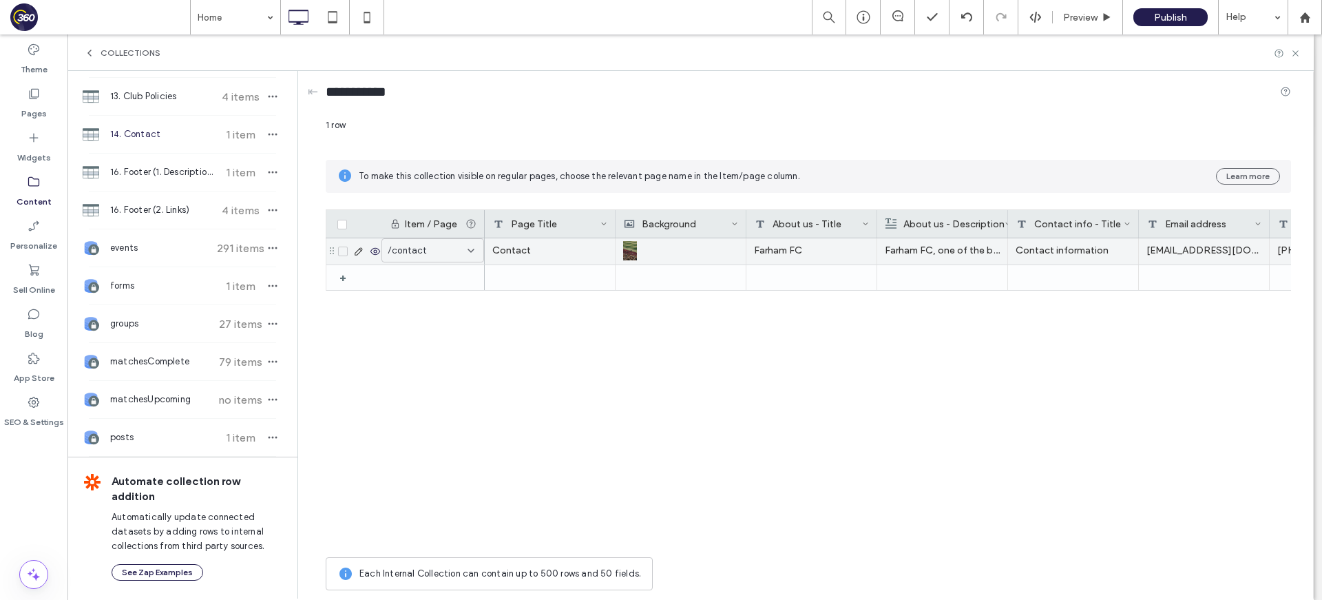
click at [814, 249] on div "Farham FC" at bounding box center [811, 251] width 131 height 26
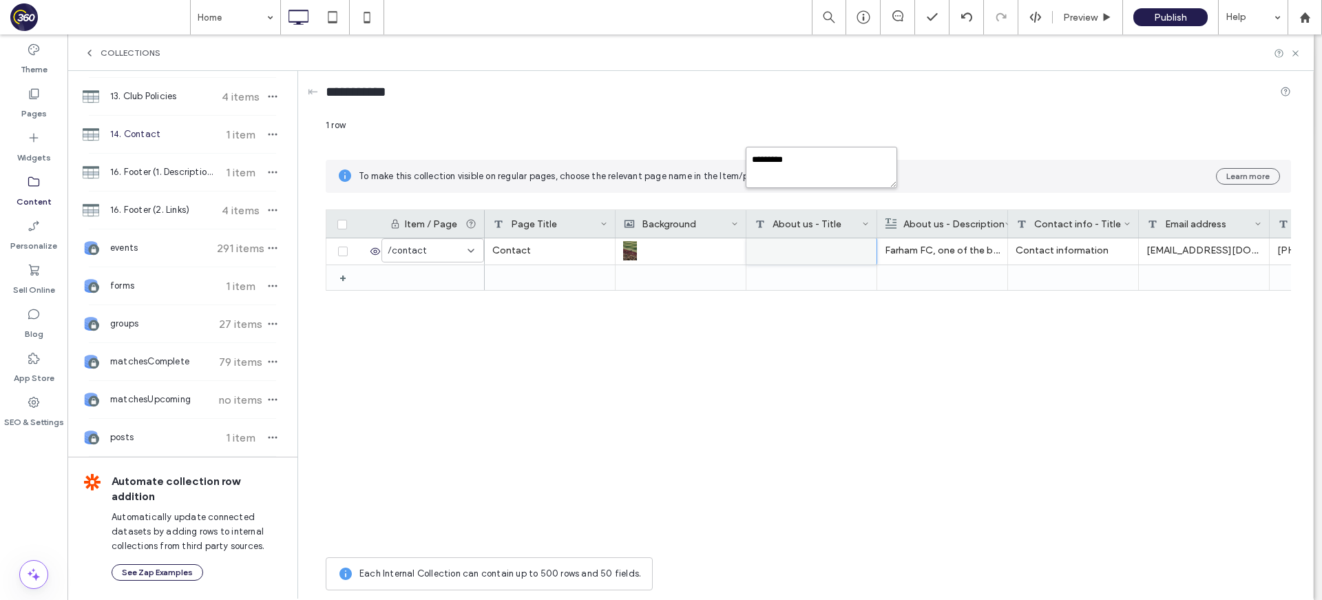
click at [822, 167] on textarea "*********" at bounding box center [821, 167] width 151 height 41
paste textarea "**********"
type textarea "**********"
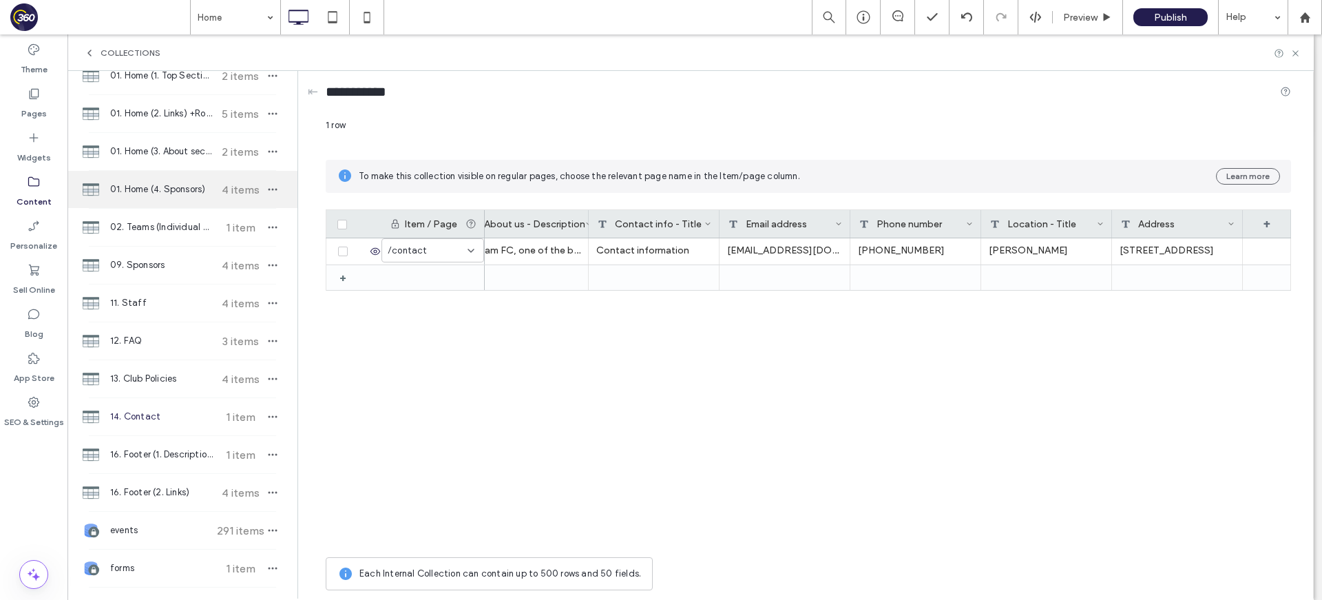
scroll to position [47, 0]
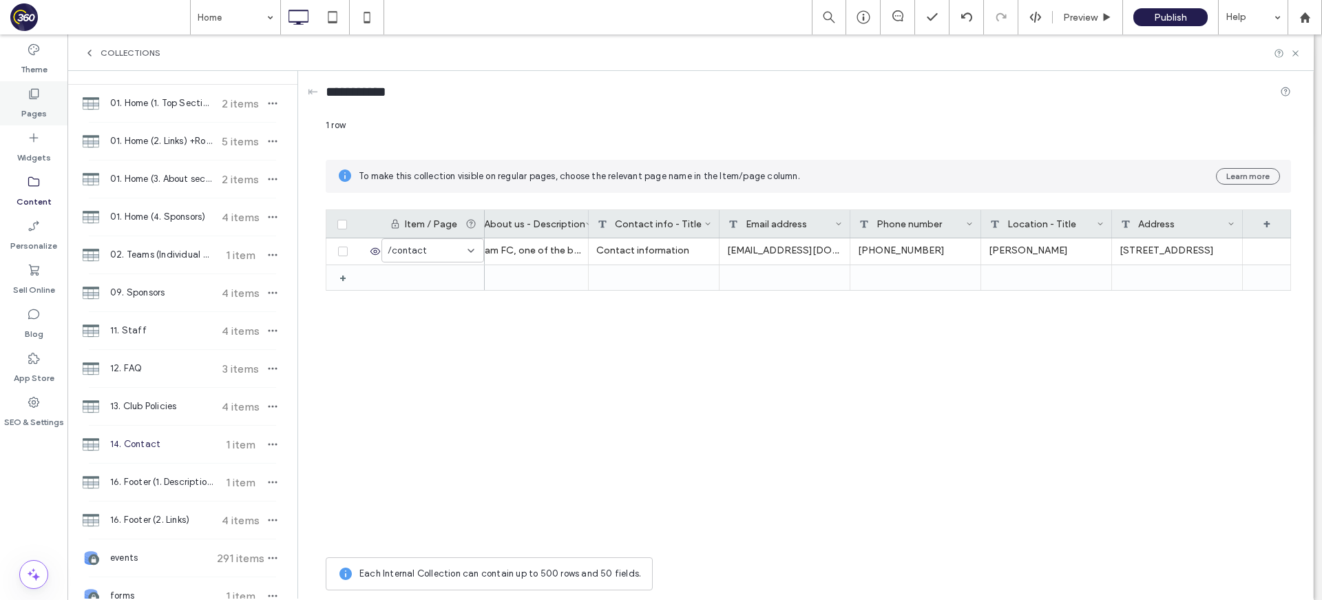
click at [38, 98] on icon at bounding box center [34, 94] width 14 height 14
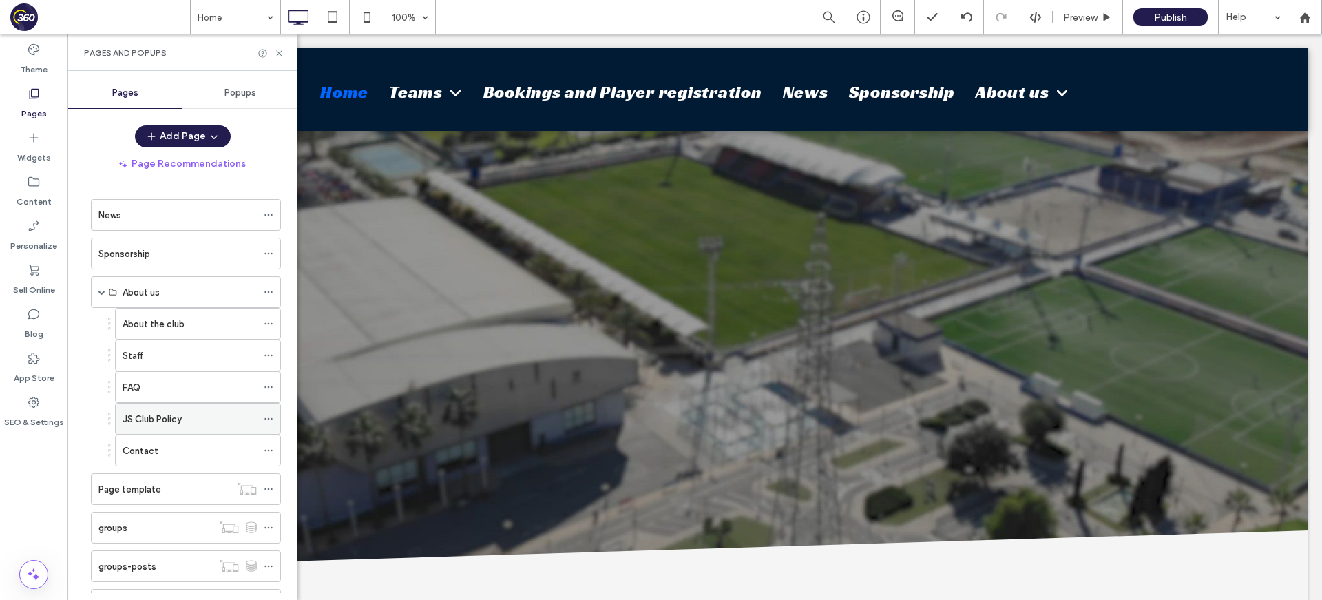
scroll to position [194, 0]
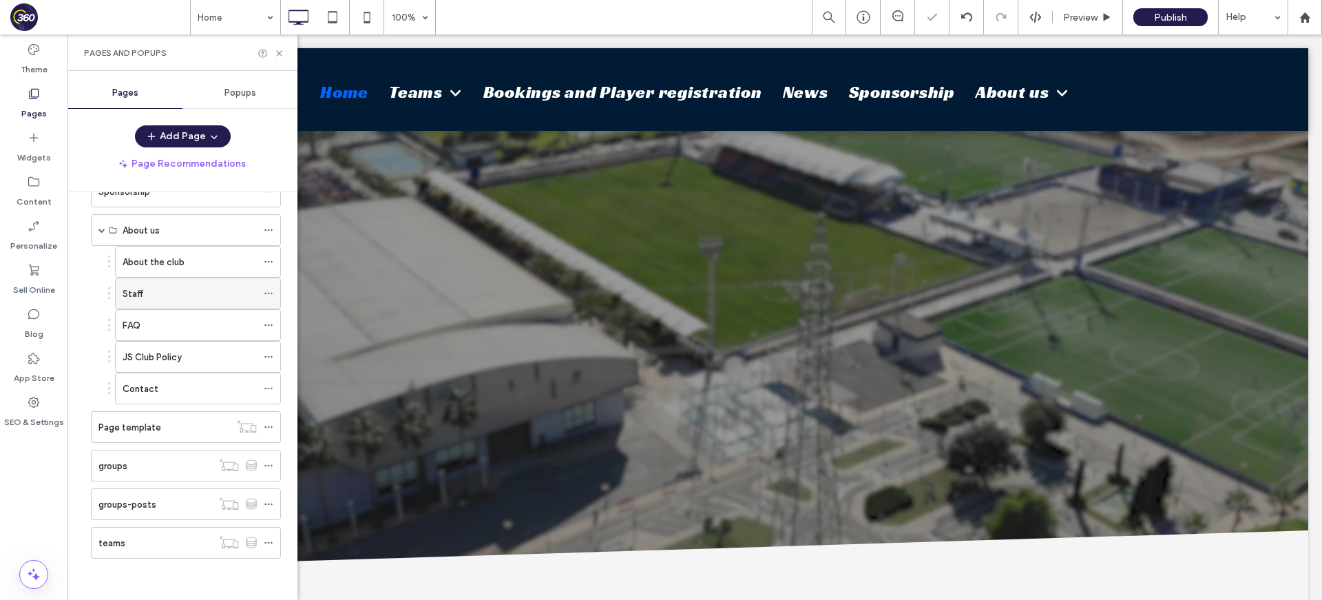
click at [207, 287] on div "Staff" at bounding box center [190, 293] width 134 height 14
click at [271, 293] on icon at bounding box center [269, 293] width 10 height 10
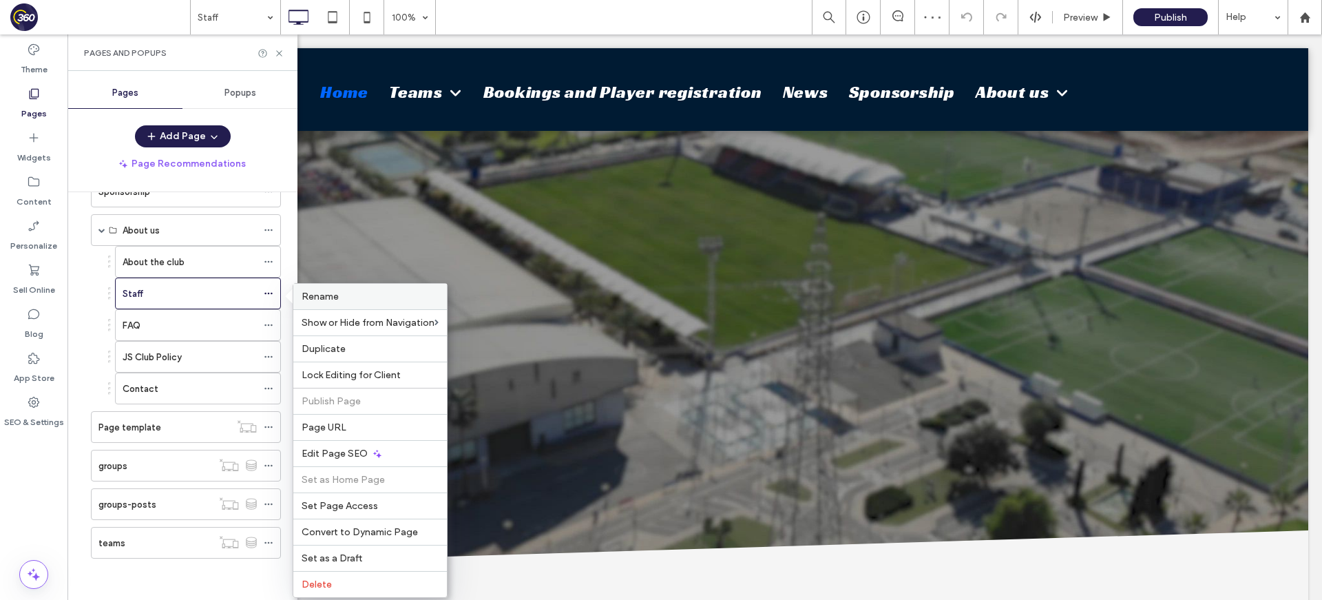
click at [358, 295] on label "Rename" at bounding box center [370, 296] width 137 height 12
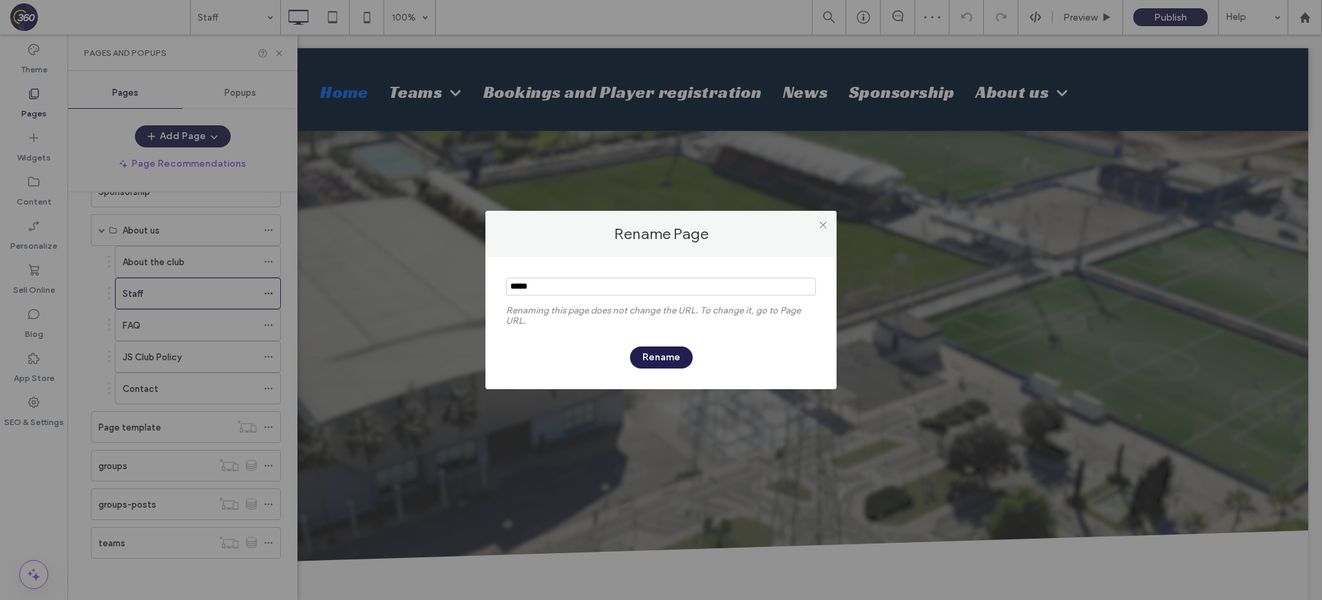
click at [562, 282] on input "notEmpty" at bounding box center [661, 286] width 310 height 18
type input "**********"
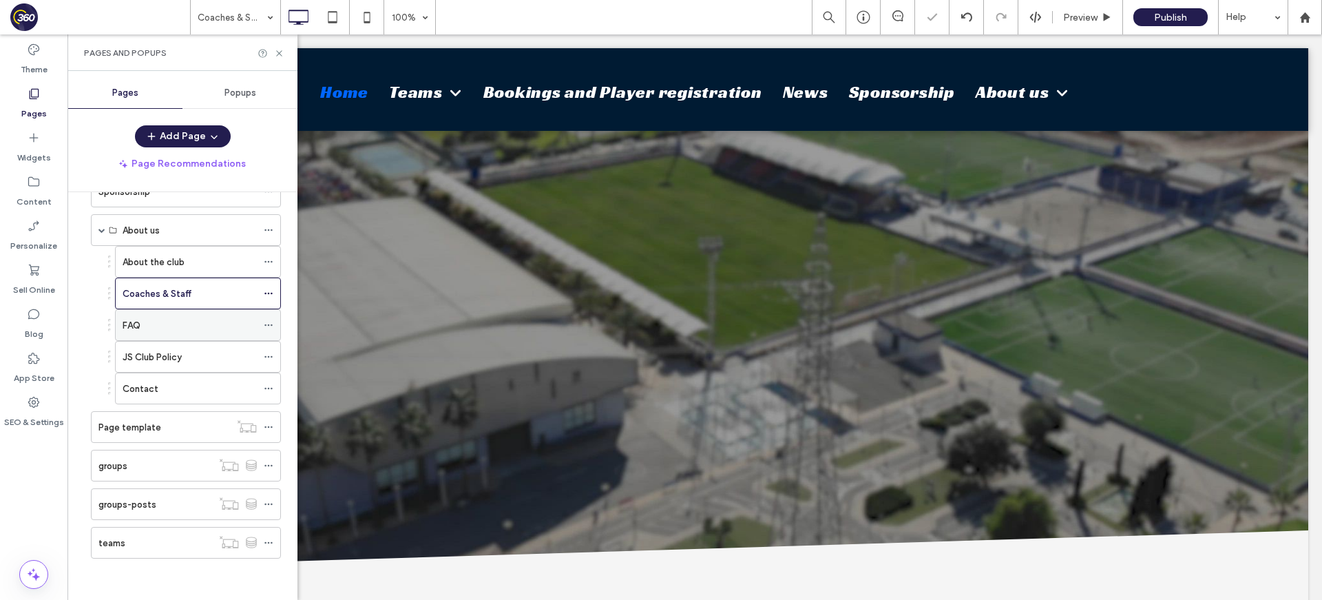
click at [271, 324] on use at bounding box center [268, 325] width 8 height 2
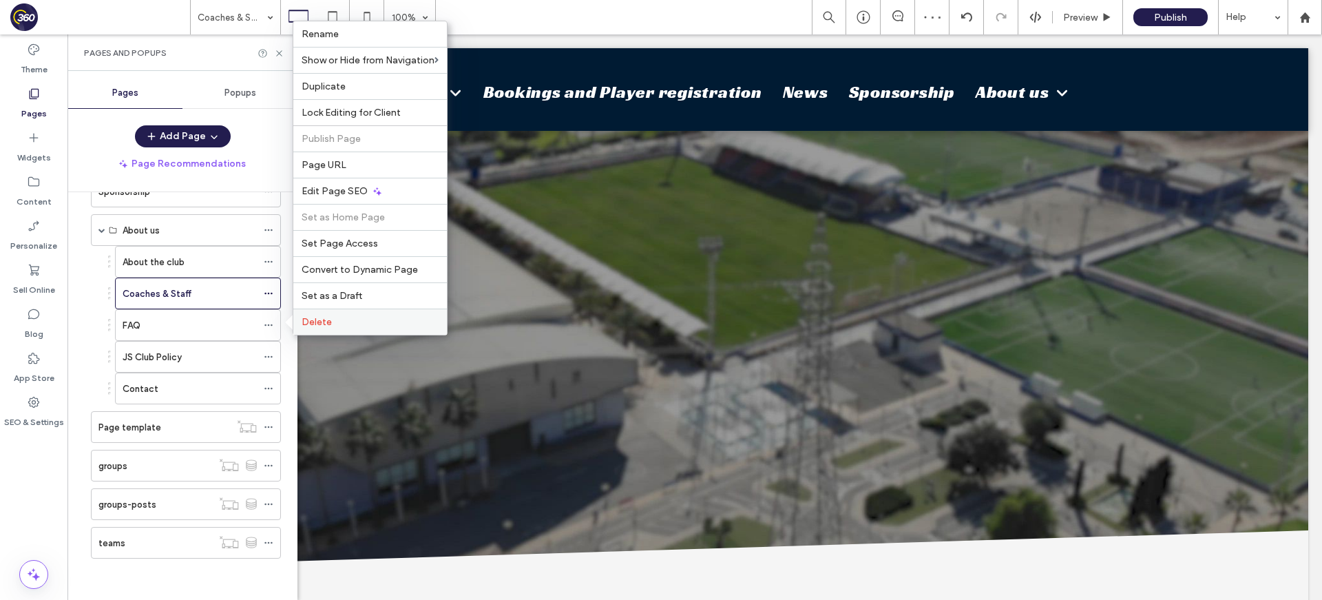
click at [338, 317] on label "Delete" at bounding box center [370, 322] width 137 height 12
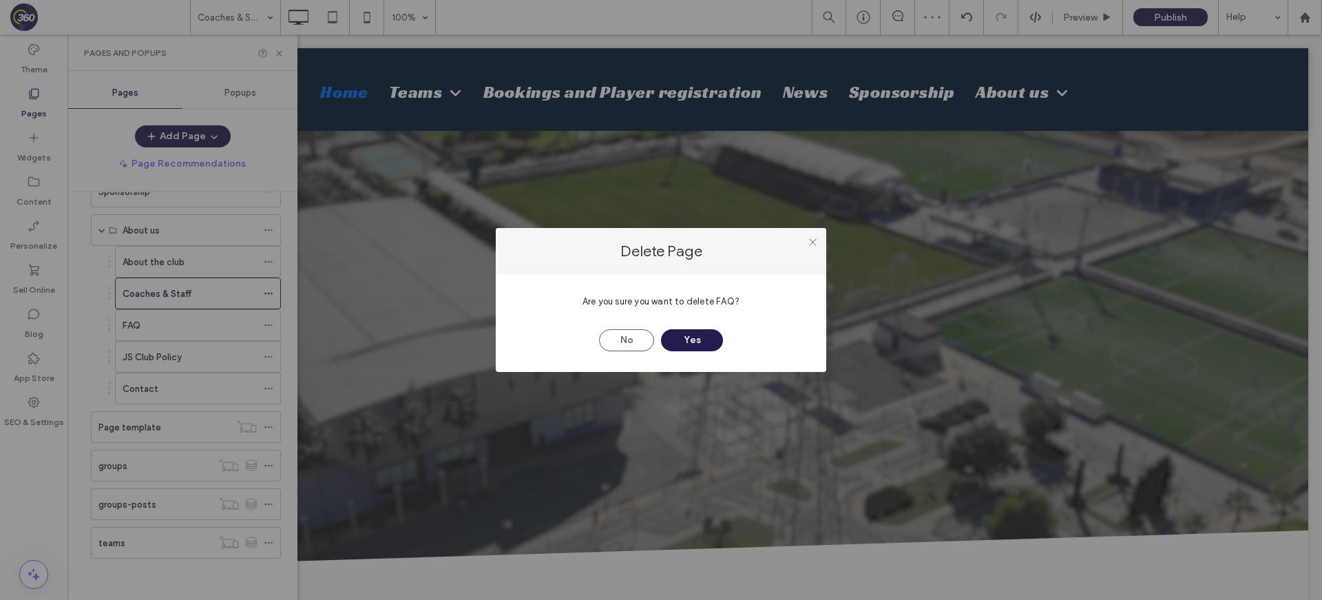
click at [724, 342] on div "No Yes" at bounding box center [660, 333] width 289 height 36
click at [704, 343] on button "Yes" at bounding box center [692, 340] width 62 height 22
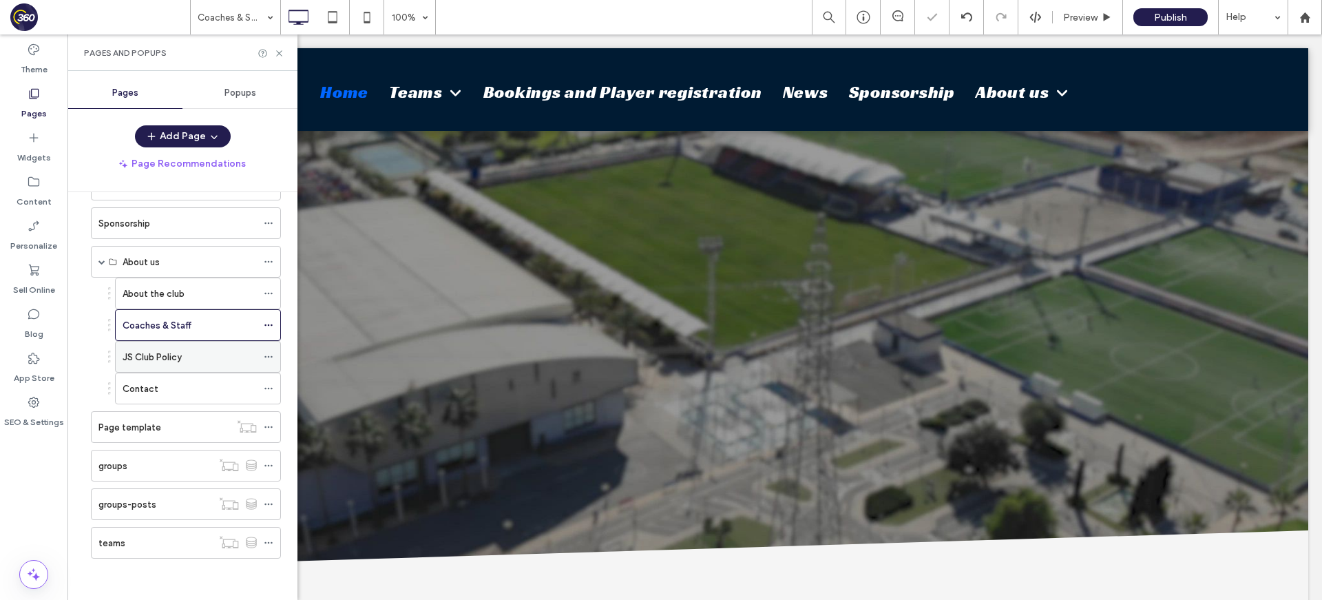
scroll to position [162, 0]
click at [190, 390] on div "Contact" at bounding box center [190, 388] width 134 height 14
click at [276, 53] on icon at bounding box center [279, 53] width 10 height 10
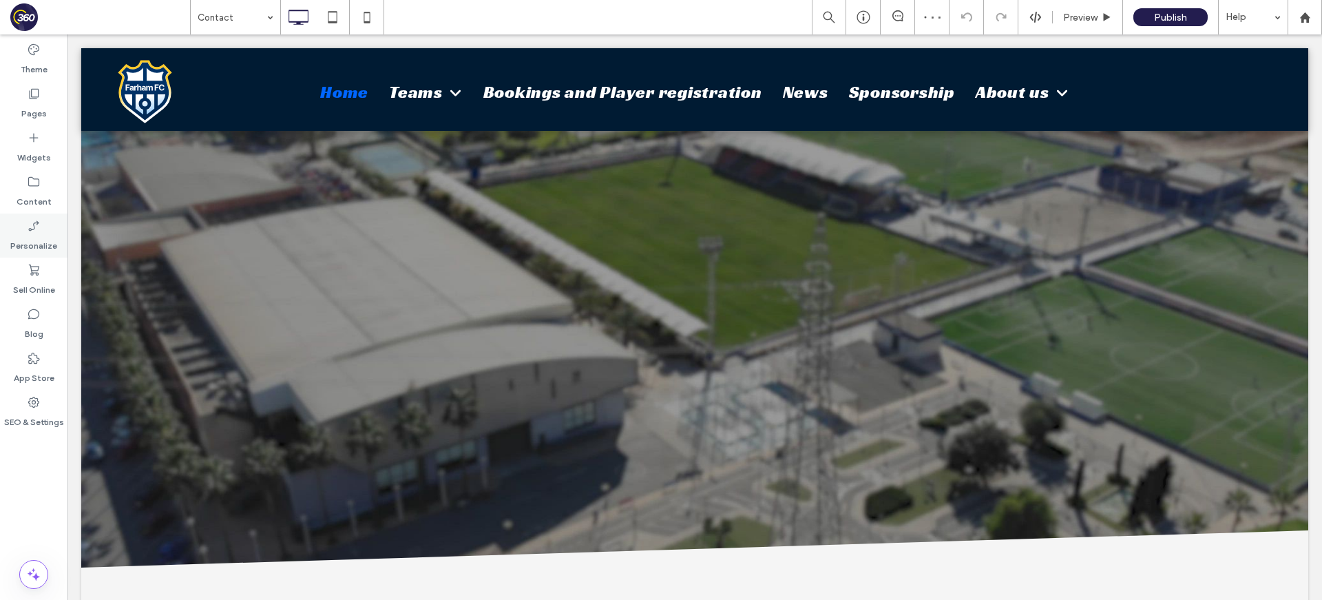
drag, startPoint x: 57, startPoint y: 186, endPoint x: 66, endPoint y: 224, distance: 39.6
click at [57, 187] on div "Content" at bounding box center [33, 191] width 67 height 44
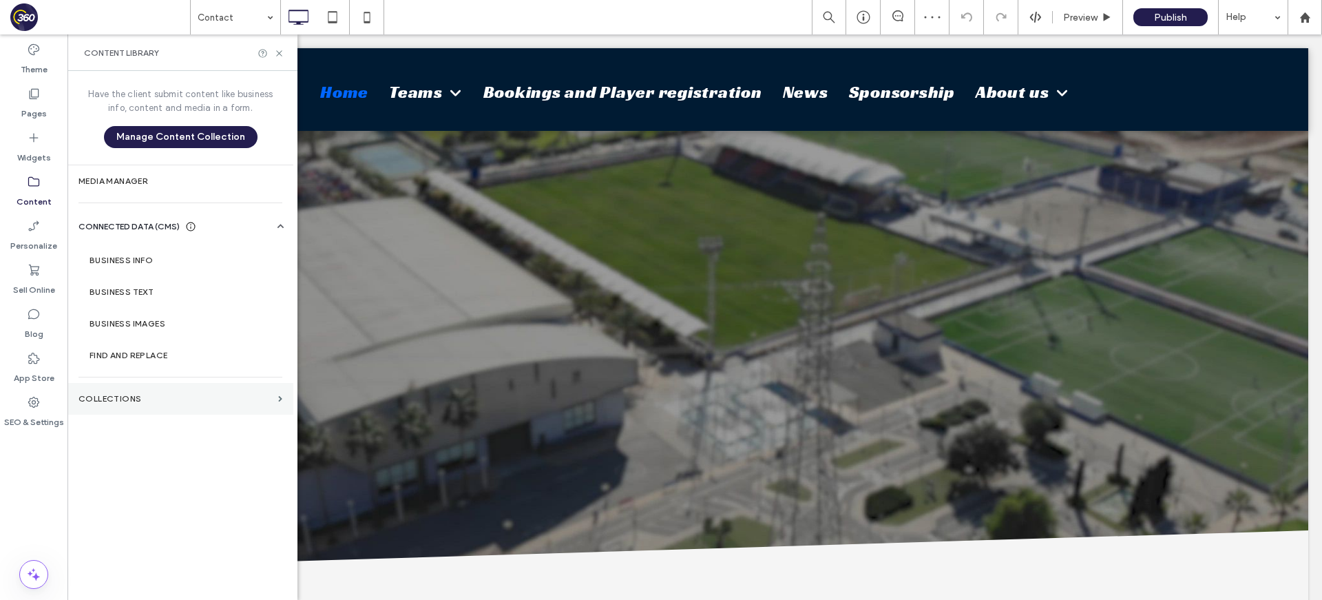
click at [156, 407] on section "Collections" at bounding box center [180, 399] width 226 height 32
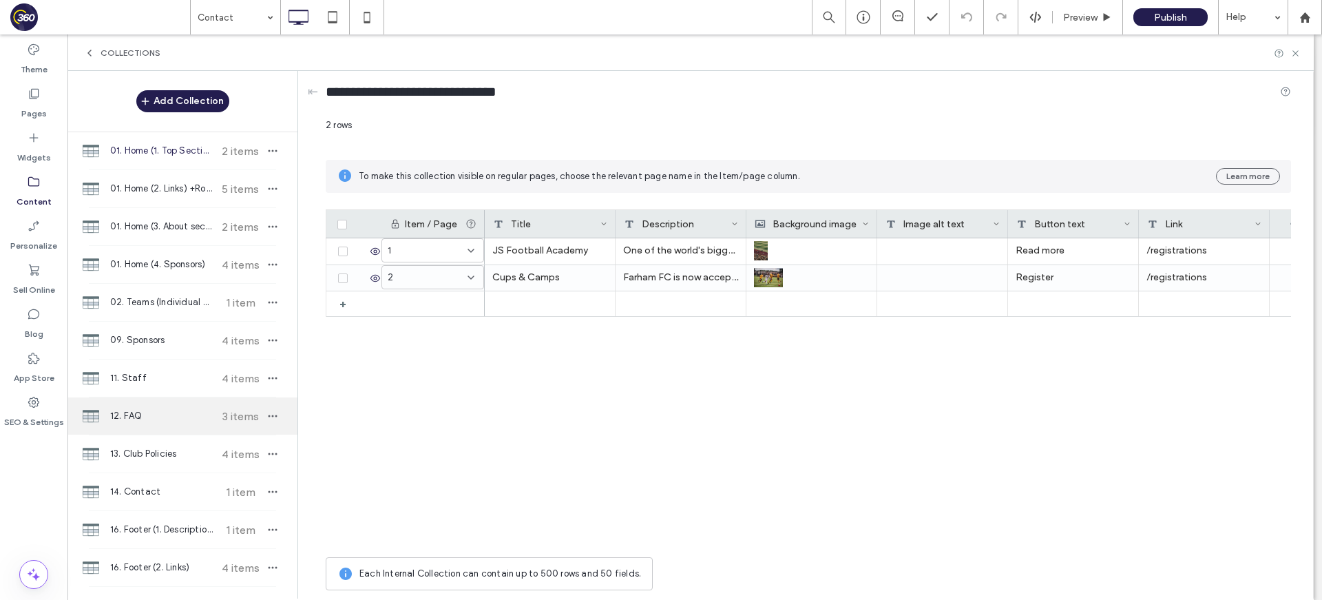
scroll to position [357, 0]
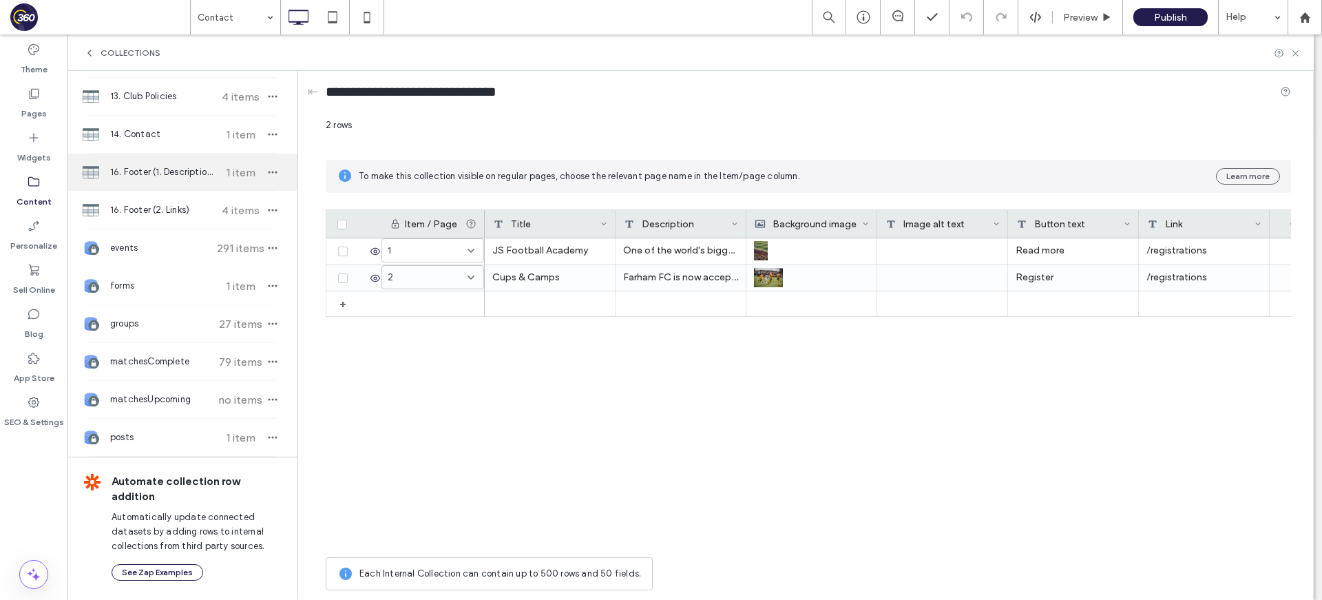
click at [160, 175] on span "16. Footer (1. Description)" at bounding box center [161, 172] width 103 height 14
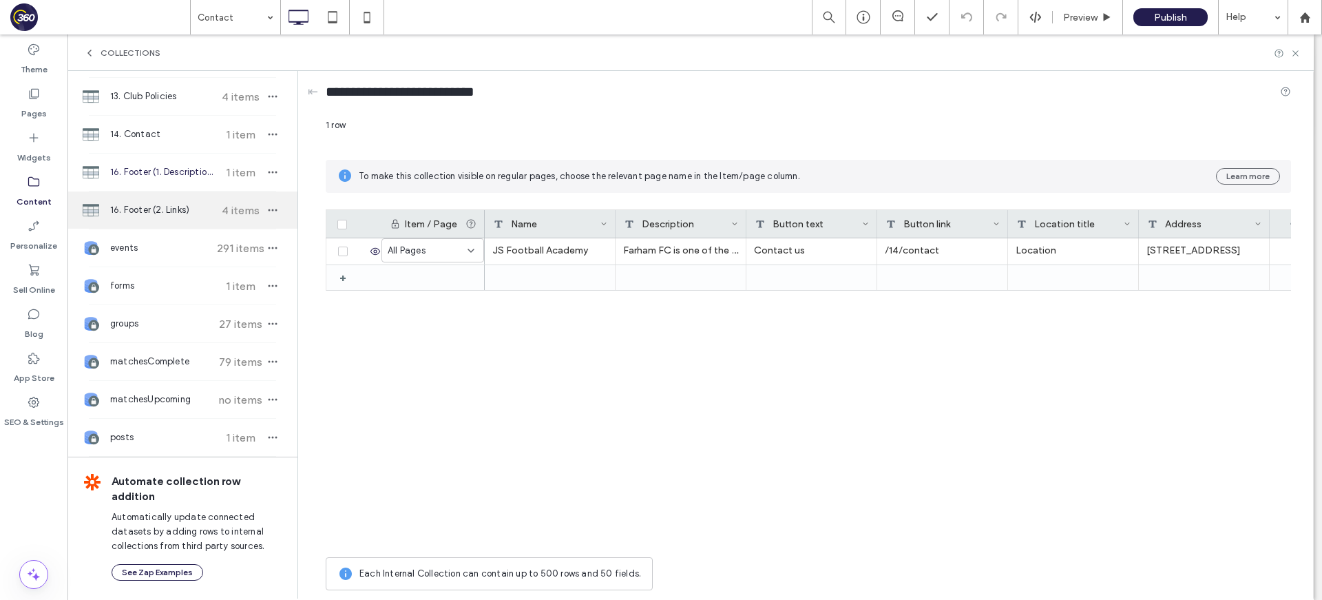
click at [164, 205] on span "16. Footer (2. Links)" at bounding box center [161, 210] width 103 height 14
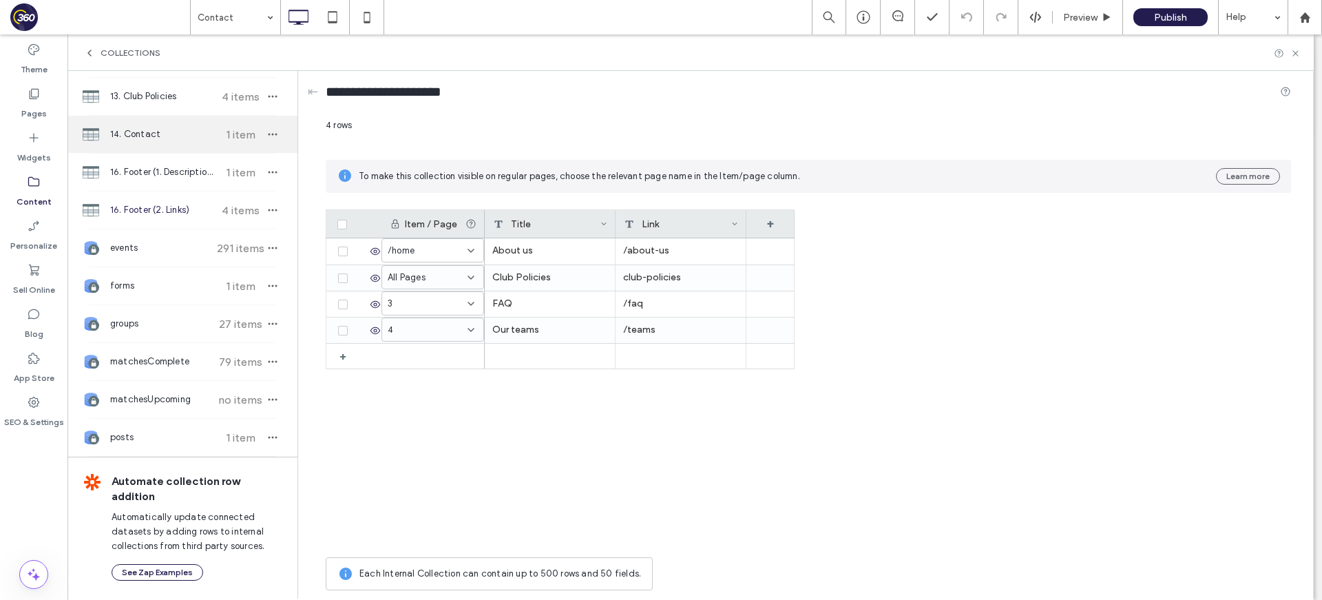
click at [150, 123] on div "14. Contact 1 item" at bounding box center [182, 134] width 230 height 37
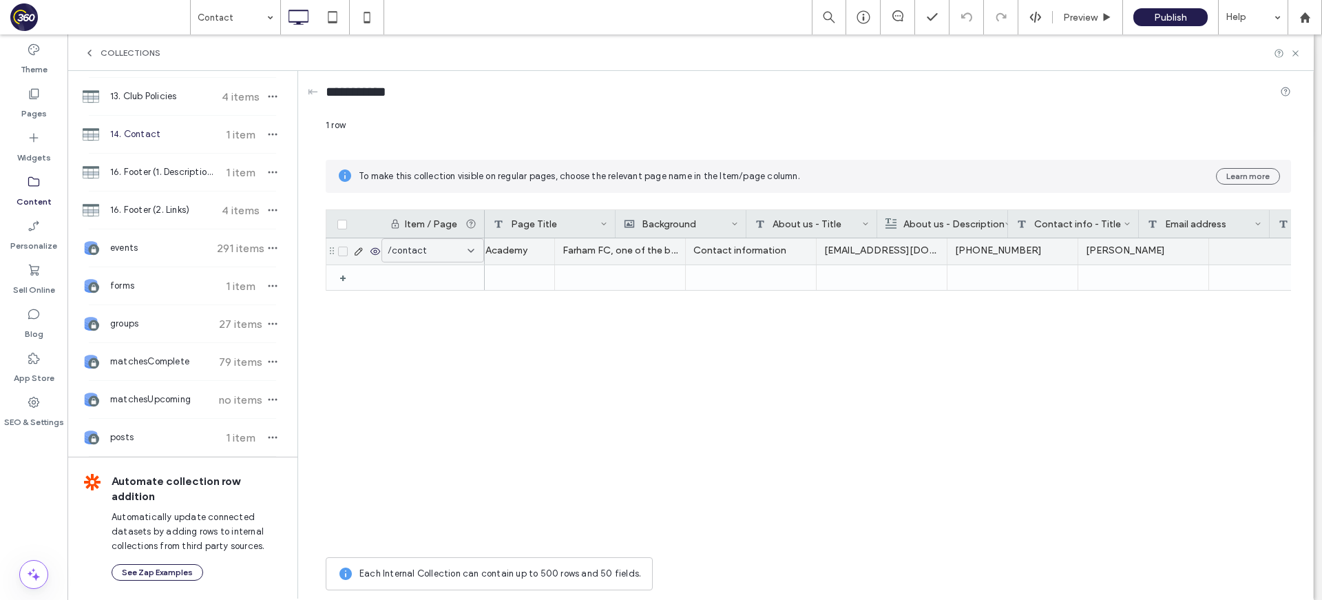
scroll to position [0, 419]
click at [1014, 254] on div "Farham Fields" at bounding box center [1046, 251] width 131 height 26
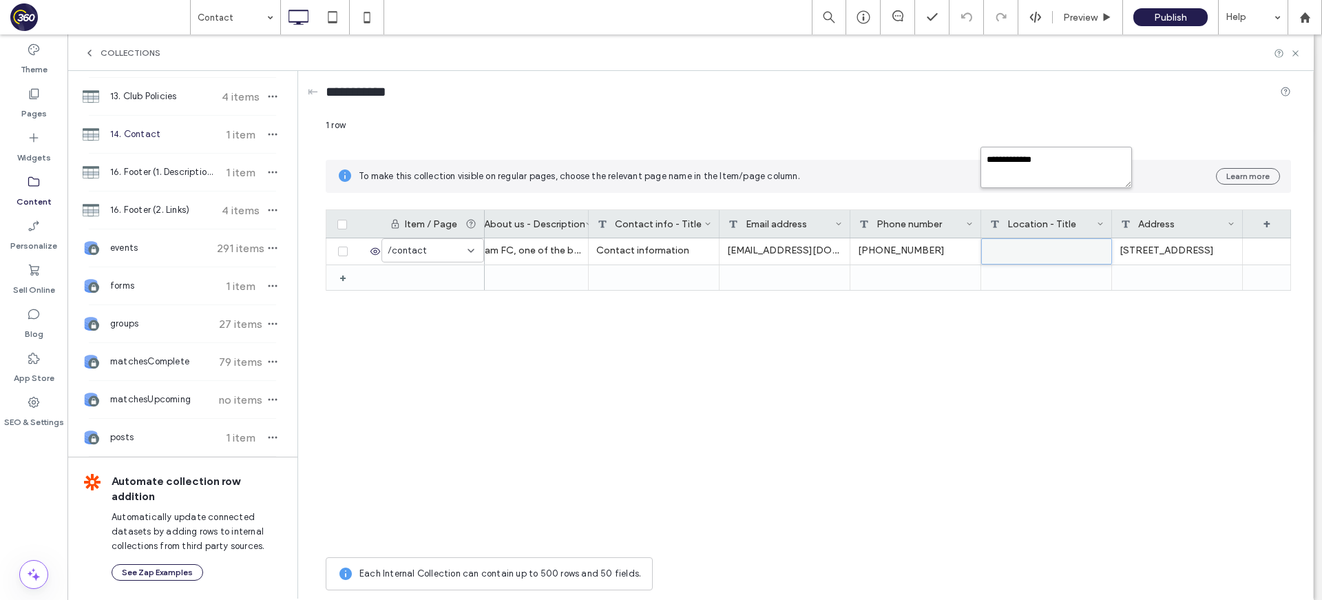
click at [1051, 158] on textarea "**********" at bounding box center [1055, 167] width 151 height 41
type textarea "********"
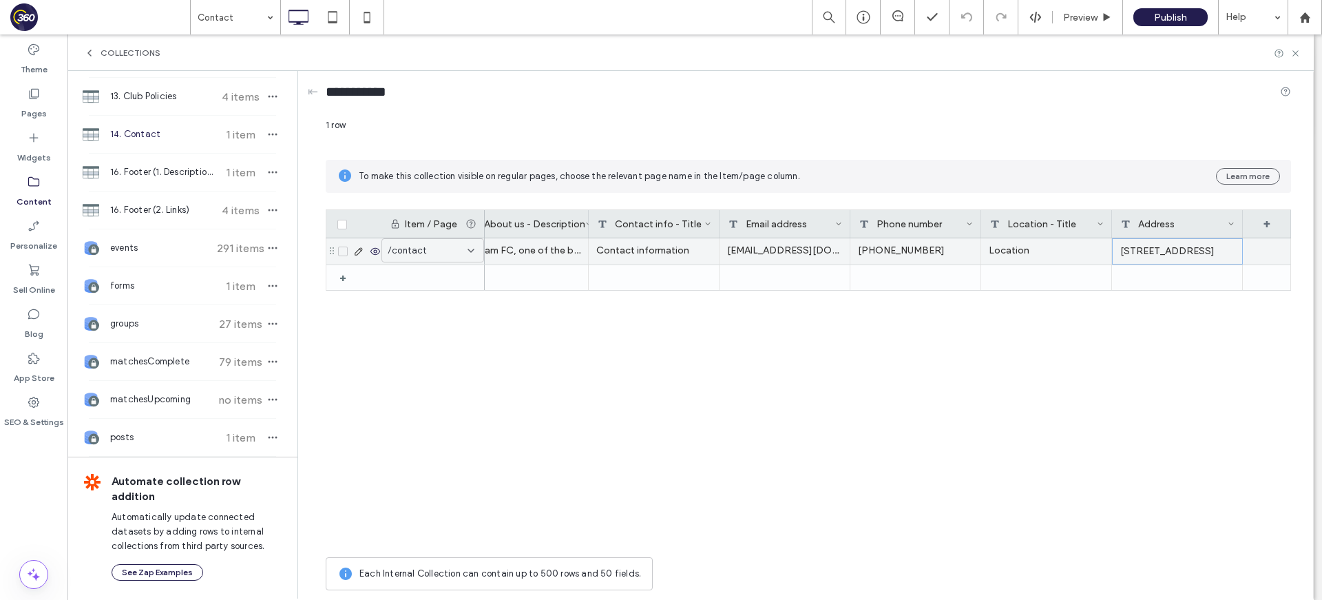
click at [1189, 242] on div "555 Farham Road, Farham City" at bounding box center [1177, 251] width 131 height 26
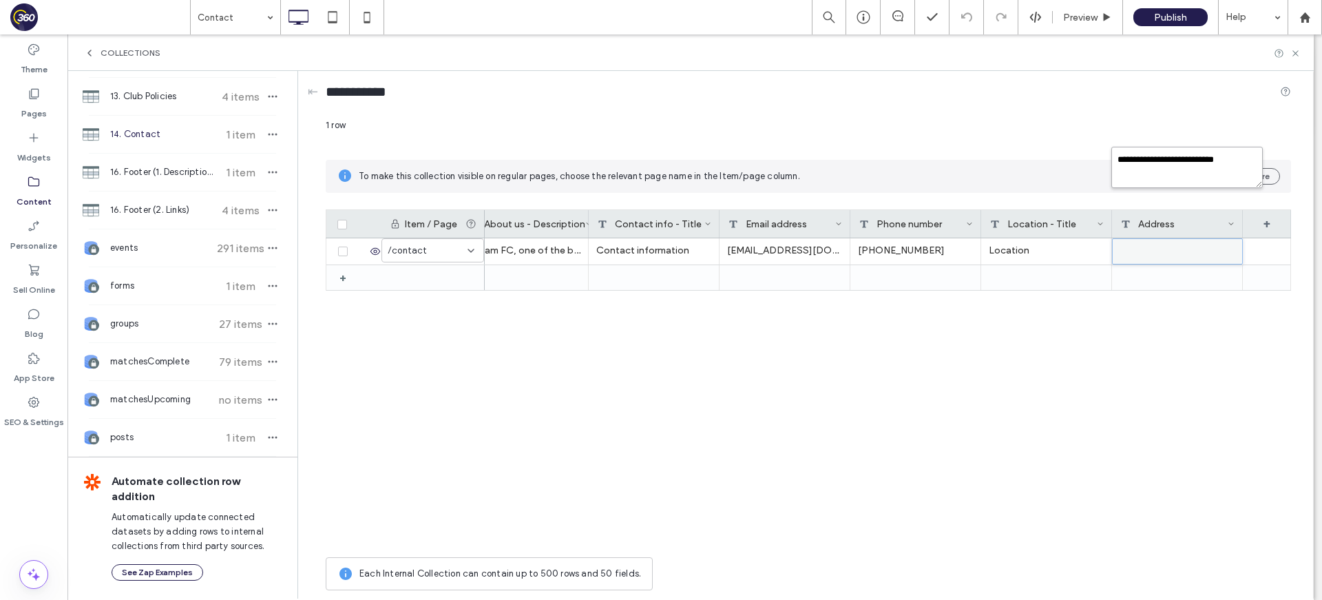
click at [1189, 167] on textarea "**********" at bounding box center [1186, 167] width 151 height 41
drag, startPoint x: 1292, startPoint y: 51, endPoint x: 1134, endPoint y: 8, distance: 164.0
click at [1189, 51] on div "Collections" at bounding box center [690, 52] width 1246 height 36
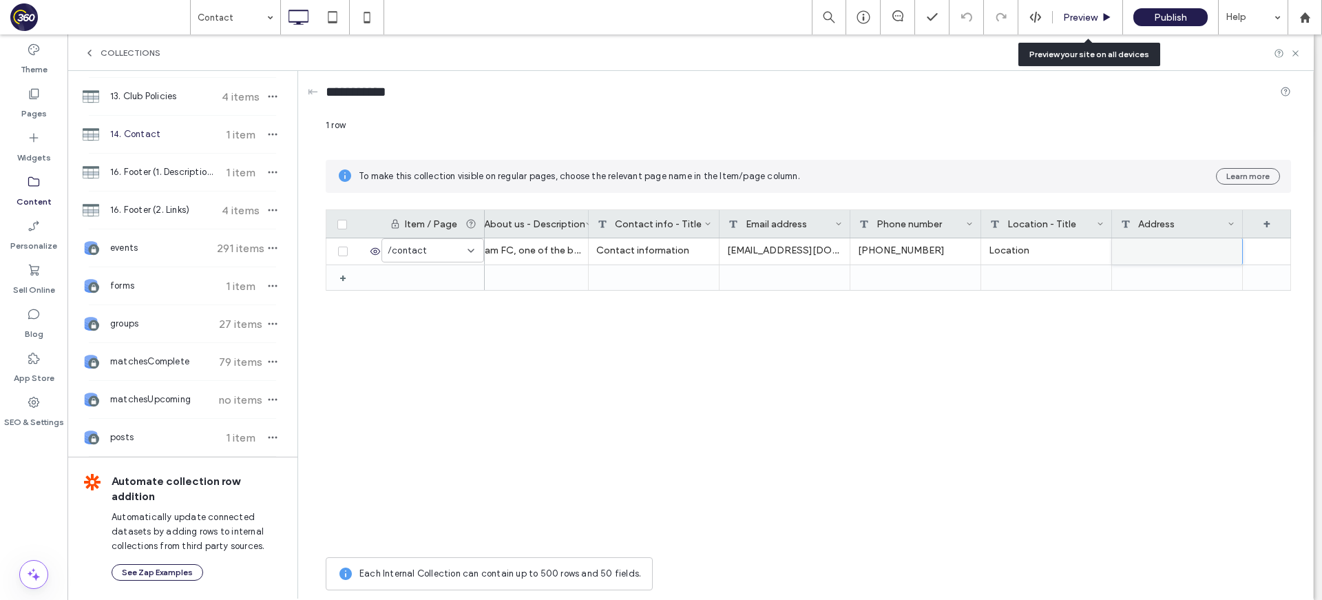
click at [1102, 19] on icon at bounding box center [1106, 17] width 10 height 10
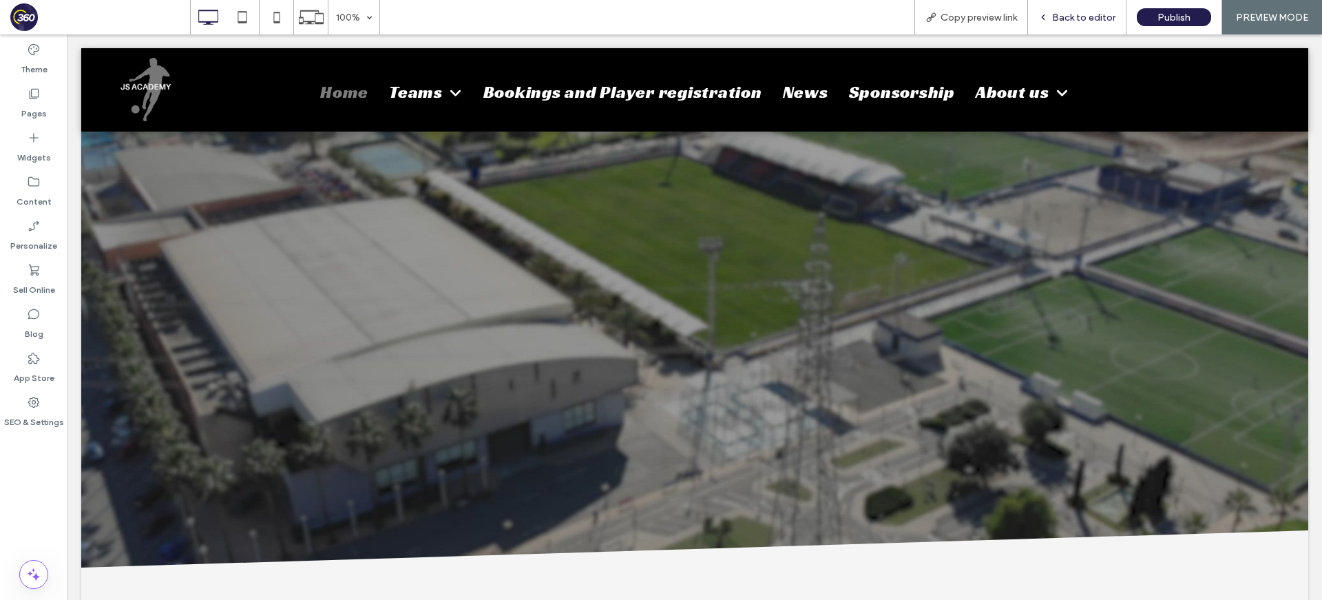
click at [1079, 17] on span "Back to editor" at bounding box center [1083, 18] width 63 height 12
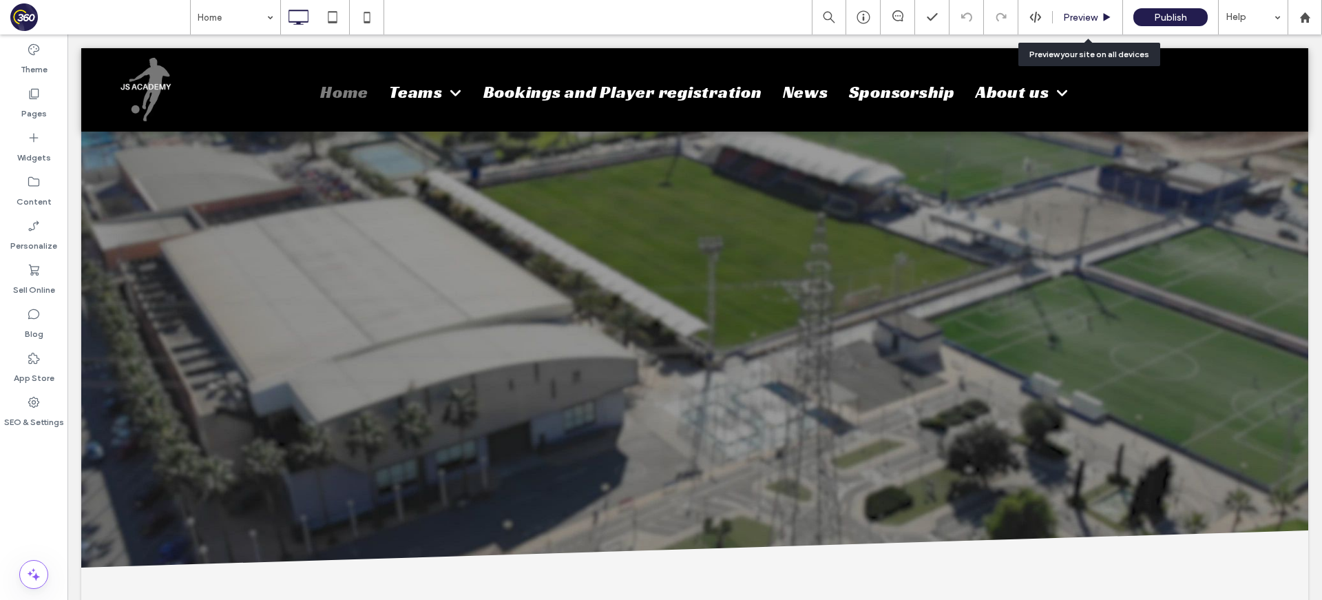
click at [1075, 19] on span "Preview" at bounding box center [1080, 18] width 34 height 12
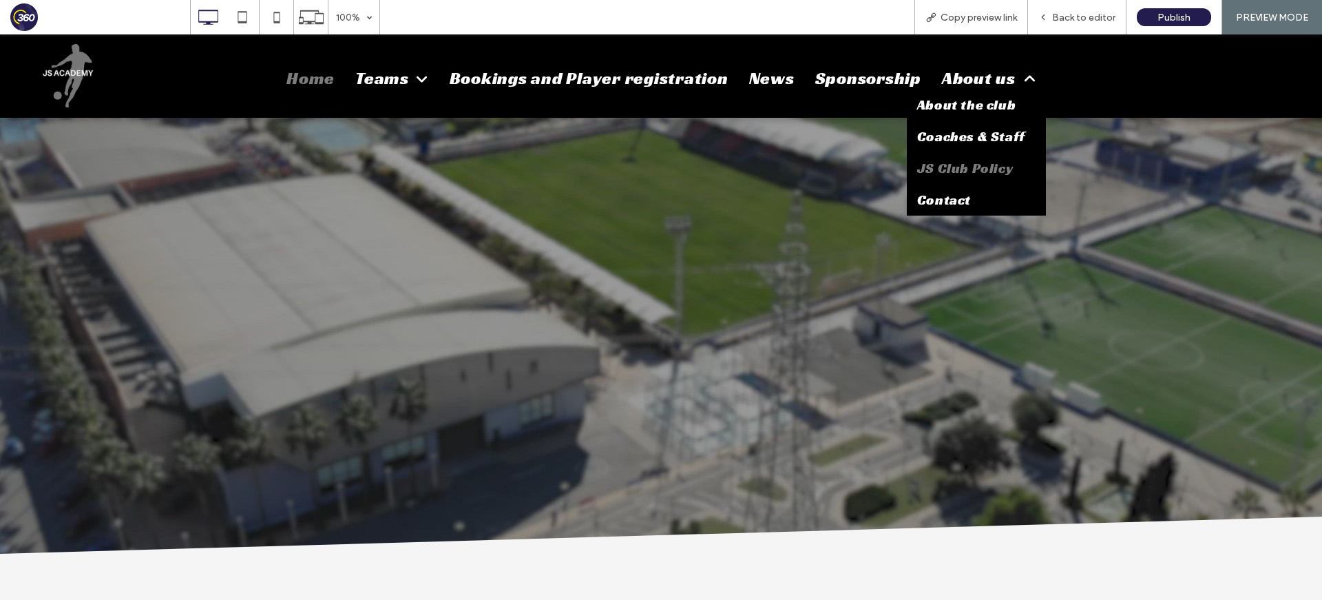
click at [995, 174] on span "JS Club Policy" at bounding box center [965, 168] width 96 height 18
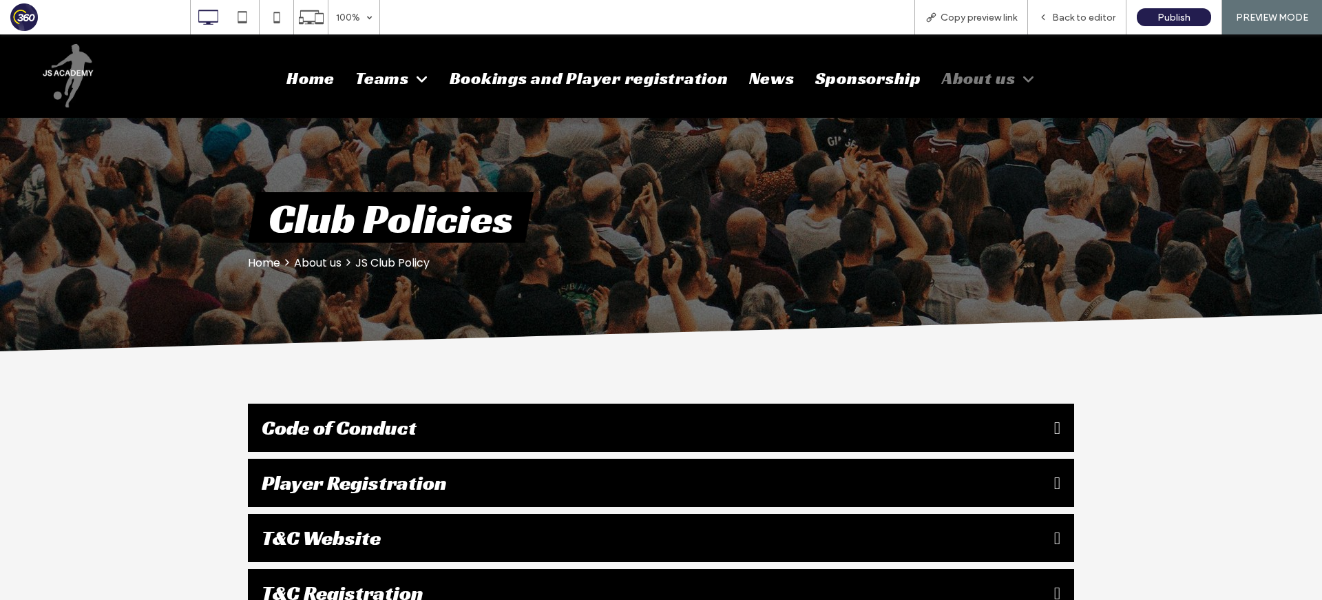
scroll to position [95, 0]
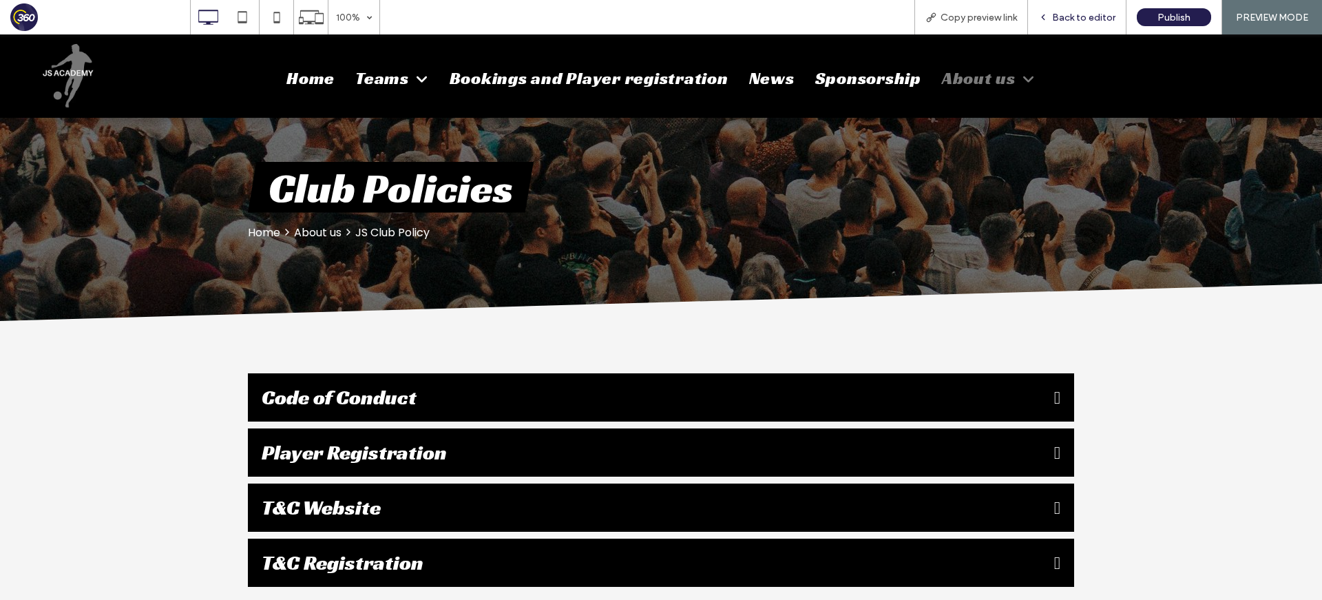
click at [1077, 19] on span "Back to editor" at bounding box center [1083, 18] width 63 height 12
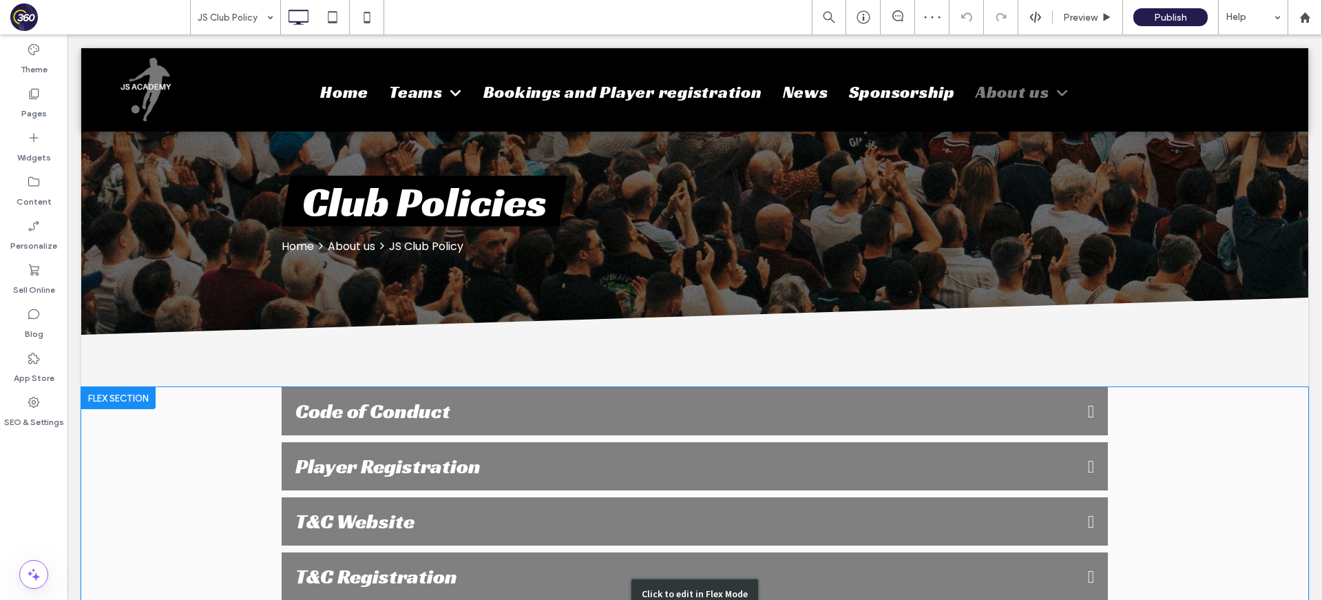
click at [757, 504] on div "Click to edit in Flex Mode" at bounding box center [694, 593] width 1227 height 413
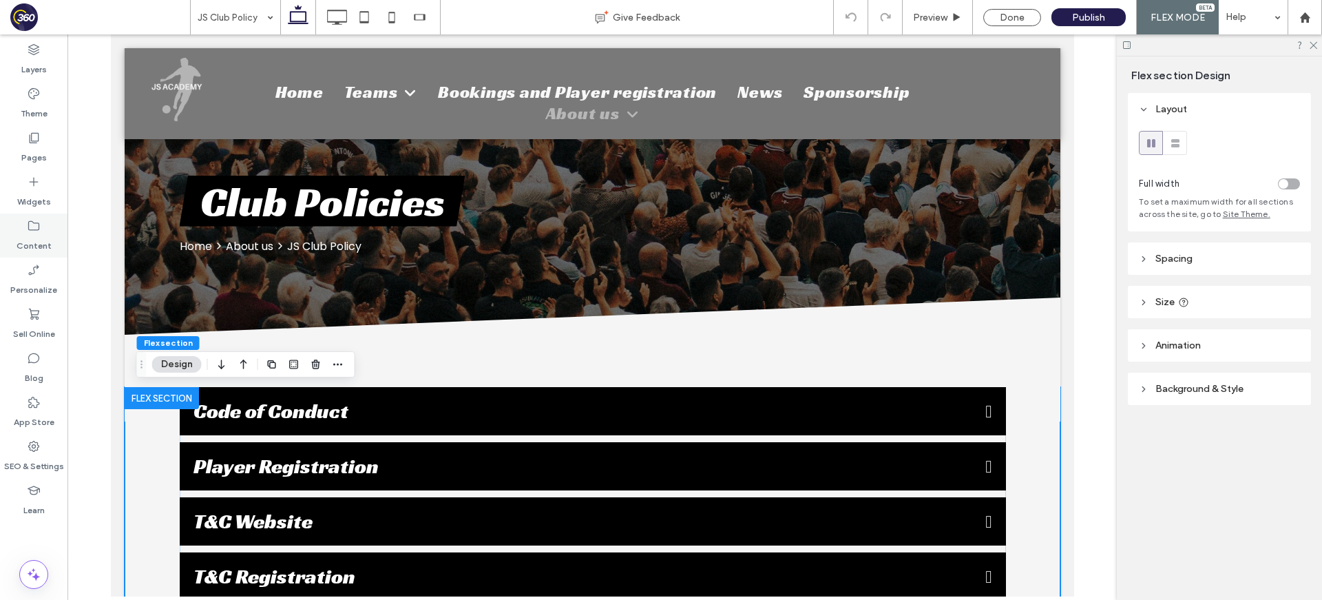
click at [29, 245] on label "Content" at bounding box center [34, 242] width 35 height 19
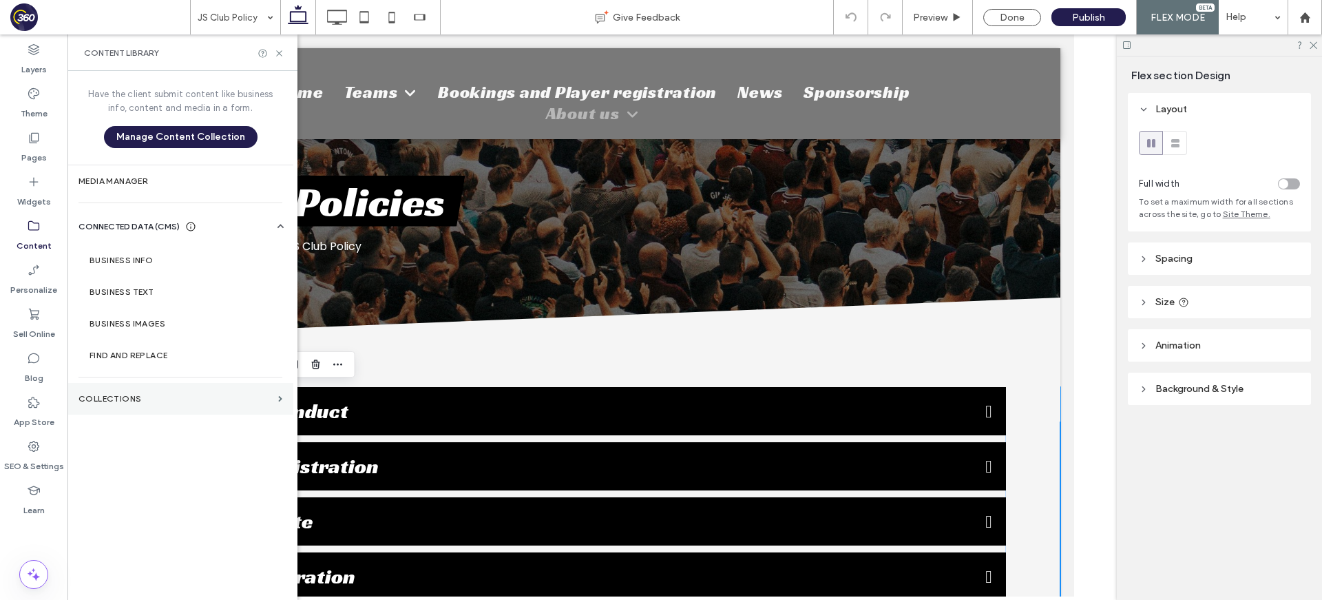
click at [125, 396] on label "Collections" at bounding box center [175, 399] width 194 height 10
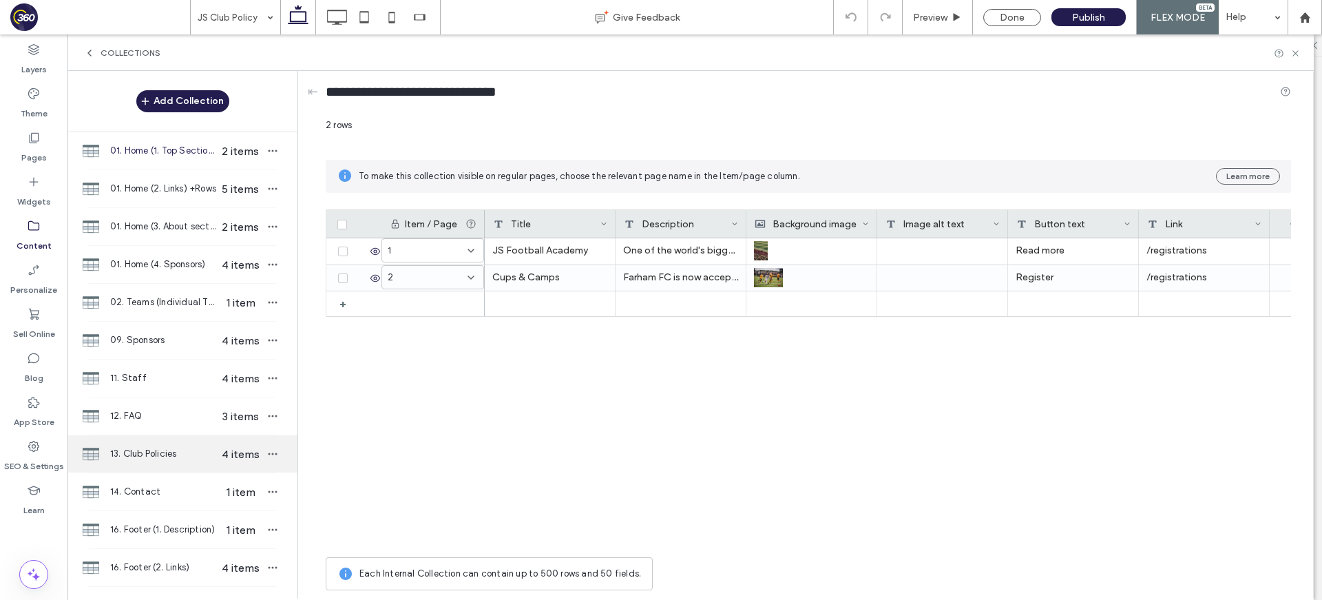
drag, startPoint x: 177, startPoint y: 419, endPoint x: 180, endPoint y: 451, distance: 31.9
click at [178, 427] on div "12. FAQ 3 items" at bounding box center [182, 415] width 230 height 37
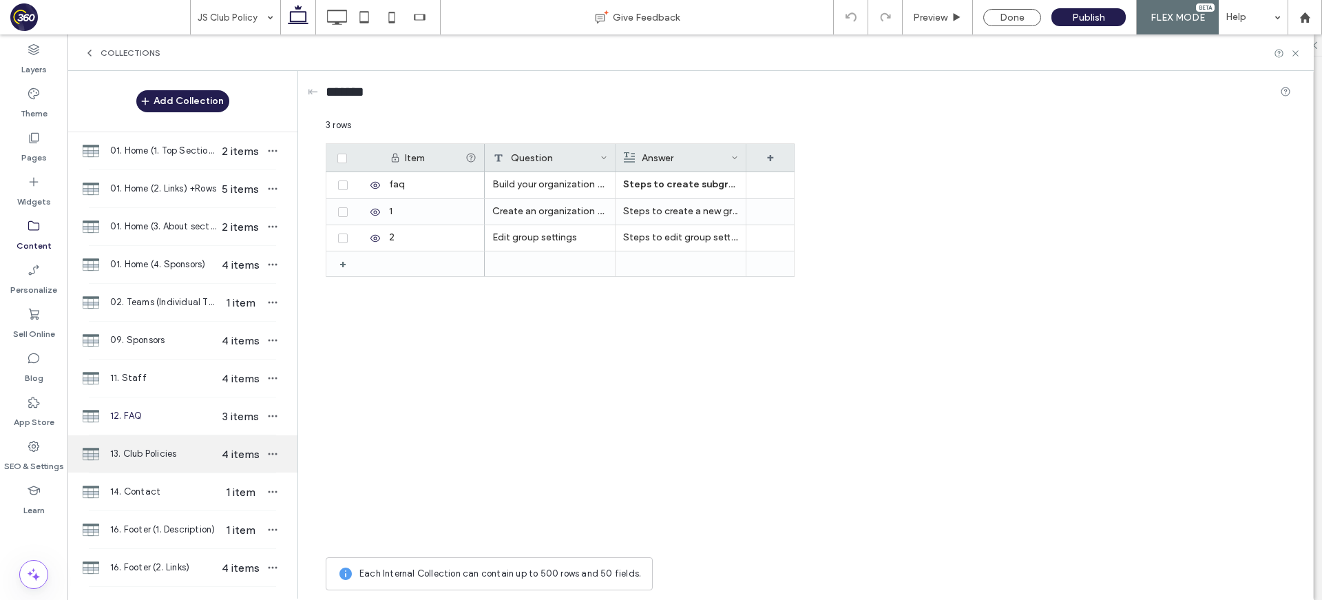
click at [180, 451] on span "13. Club Policies" at bounding box center [163, 454] width 106 height 14
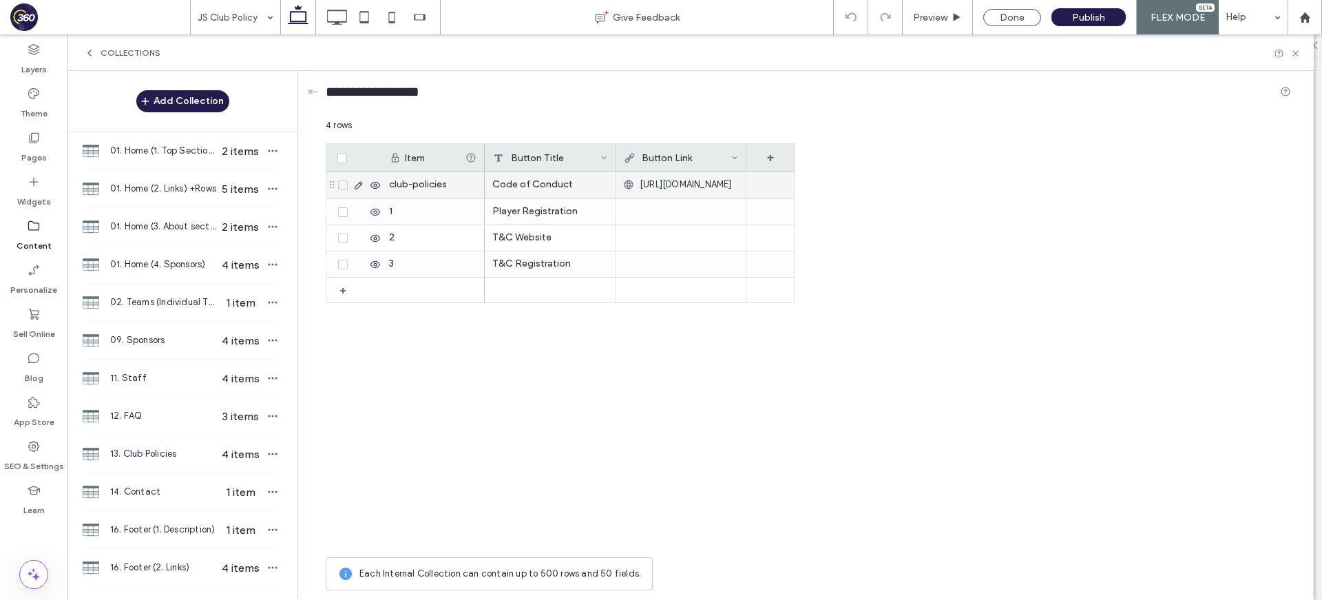
click at [542, 180] on div "Code of Conduct" at bounding box center [550, 185] width 131 height 26
click at [593, 154] on textarea "**********" at bounding box center [559, 167] width 151 height 41
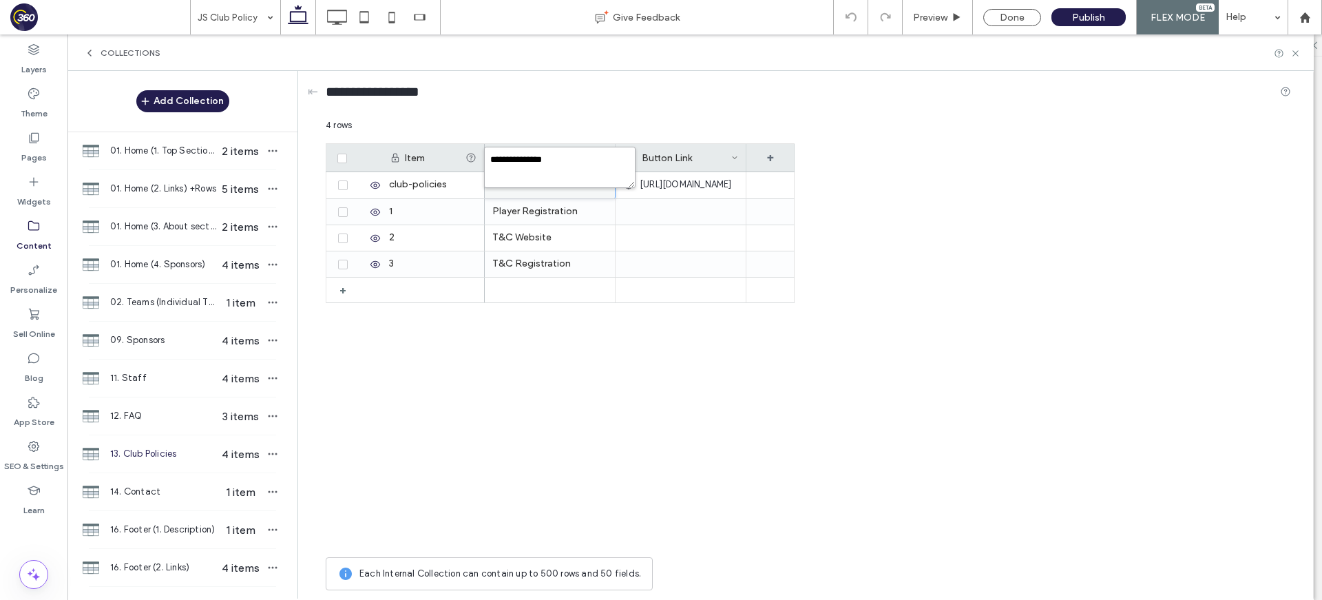
paste textarea "*****"
type textarea "**********"
click at [552, 213] on div "Player Registration" at bounding box center [550, 211] width 131 height 25
click at [602, 184] on textarea "**********" at bounding box center [559, 193] width 151 height 41
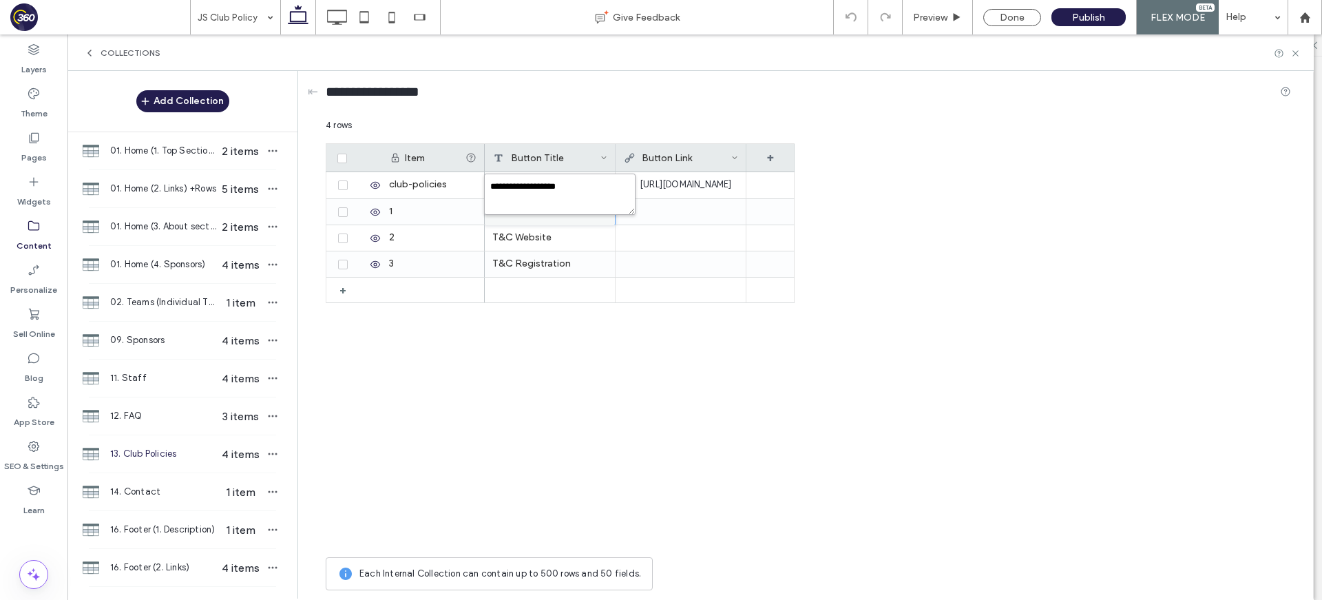
click at [602, 184] on textarea "**********" at bounding box center [559, 193] width 151 height 41
paste textarea "******"
type textarea "**********"
click at [537, 240] on div "T&C Website" at bounding box center [550, 237] width 131 height 25
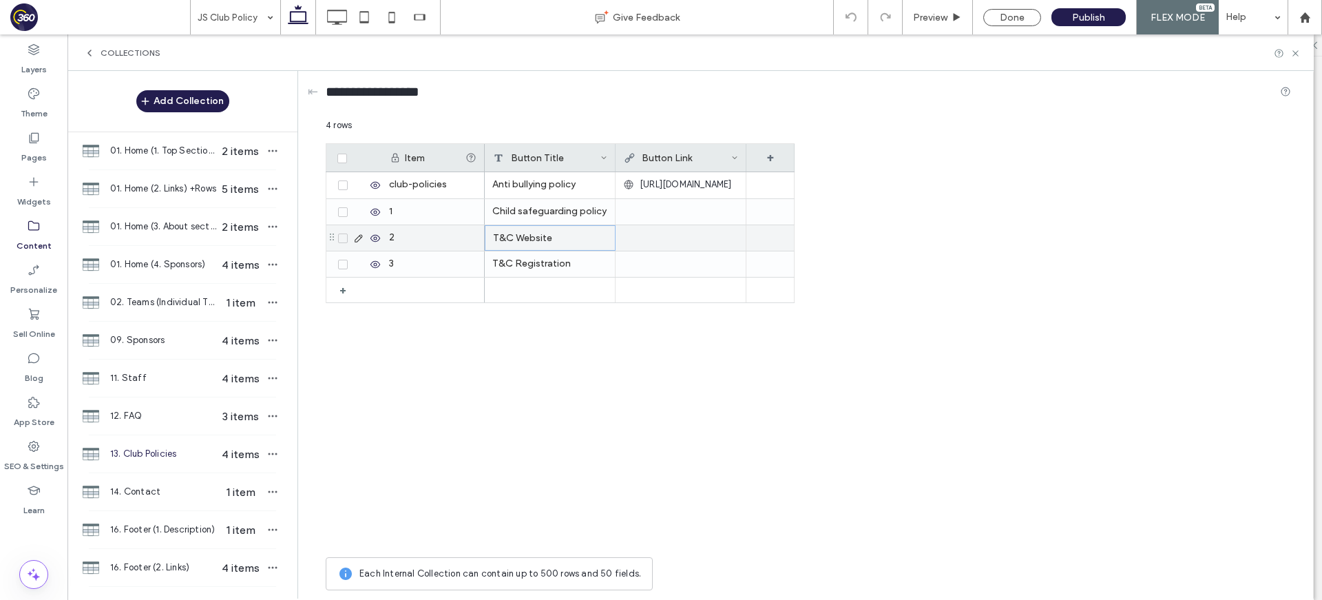
click at [537, 240] on div "T&C Website" at bounding box center [550, 237] width 131 height 25
click at [576, 218] on textarea "**********" at bounding box center [559, 220] width 151 height 41
paste textarea "**********"
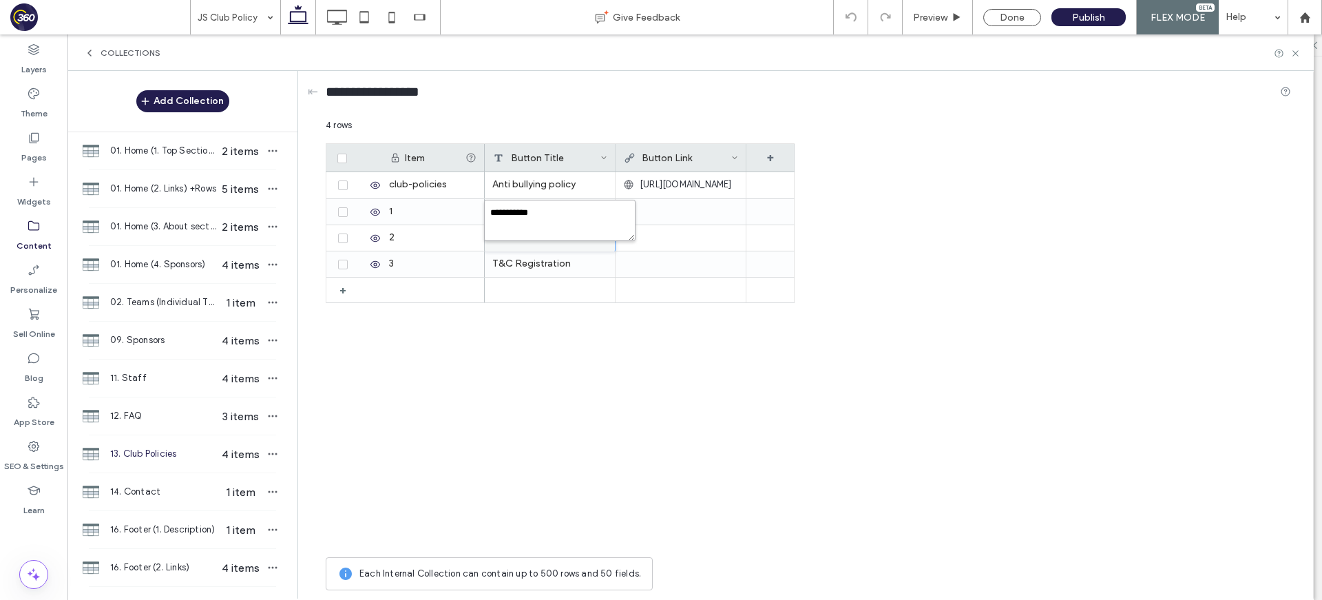
type textarea "**********"
click at [521, 260] on div "T&C Registration" at bounding box center [550, 263] width 131 height 25
click at [628, 241] on textarea "**********" at bounding box center [559, 246] width 151 height 41
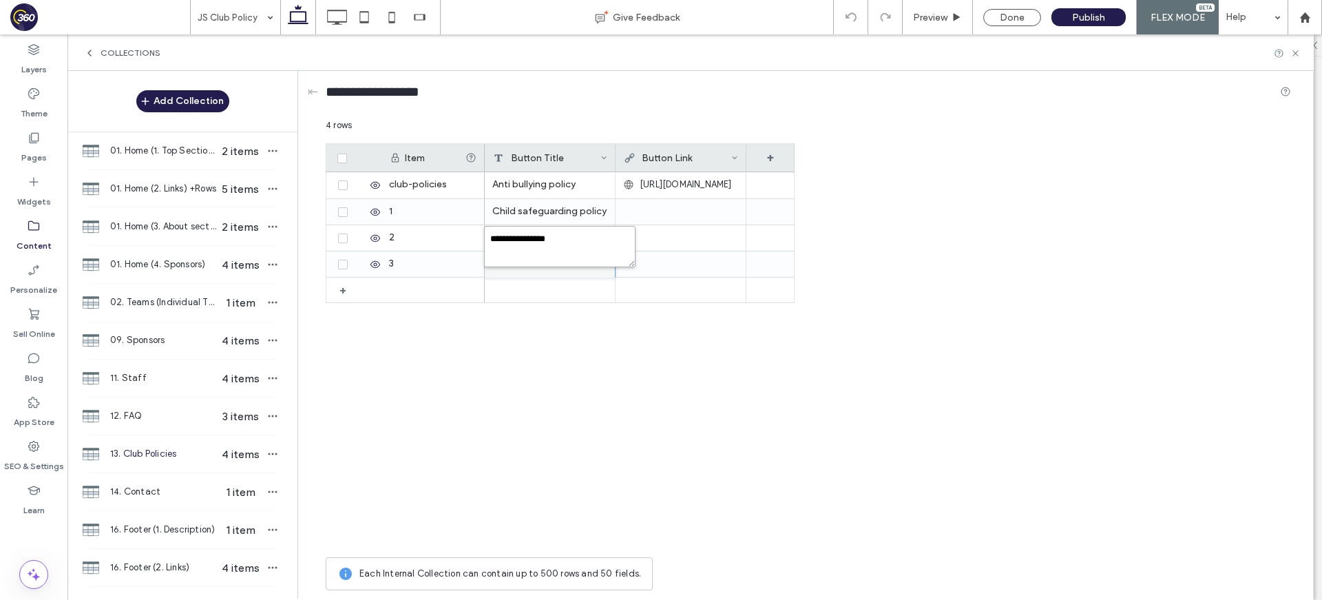
click at [628, 241] on textarea "**********" at bounding box center [559, 246] width 151 height 41
paste textarea "**********"
type textarea "**********"
click at [337, 287] on div "+" at bounding box center [345, 289] width 23 height 25
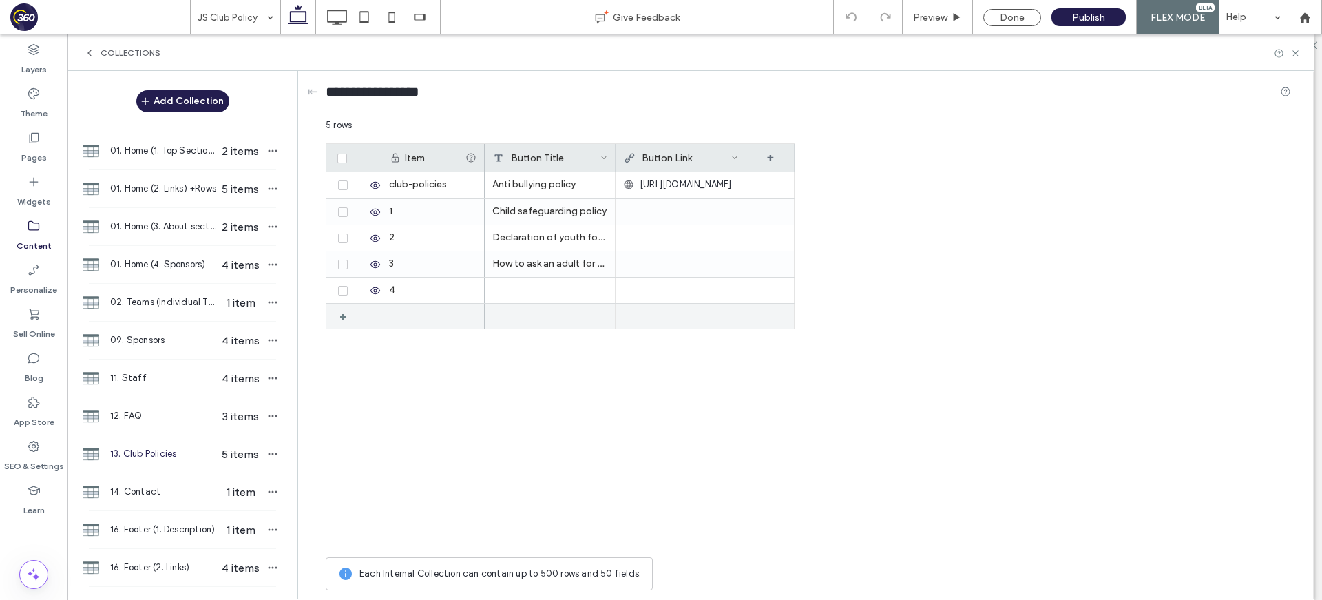
click at [341, 317] on div "+" at bounding box center [347, 316] width 17 height 25
click at [337, 335] on div "+" at bounding box center [345, 342] width 23 height 25
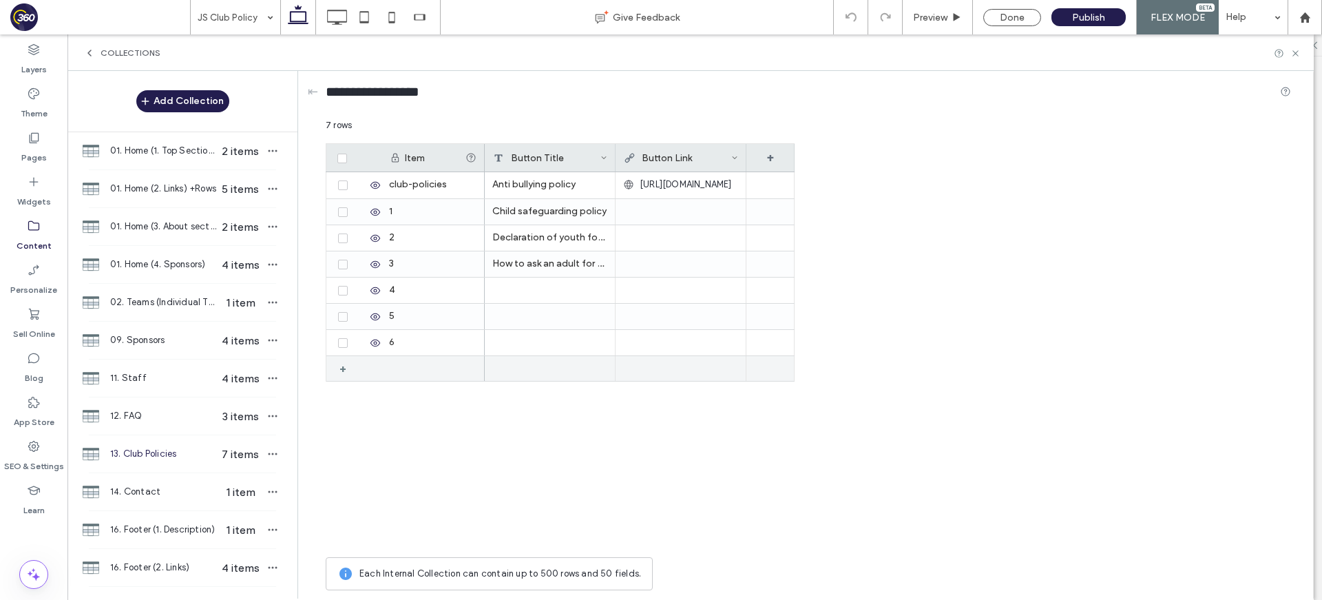
click at [341, 363] on div "+" at bounding box center [347, 368] width 17 height 25
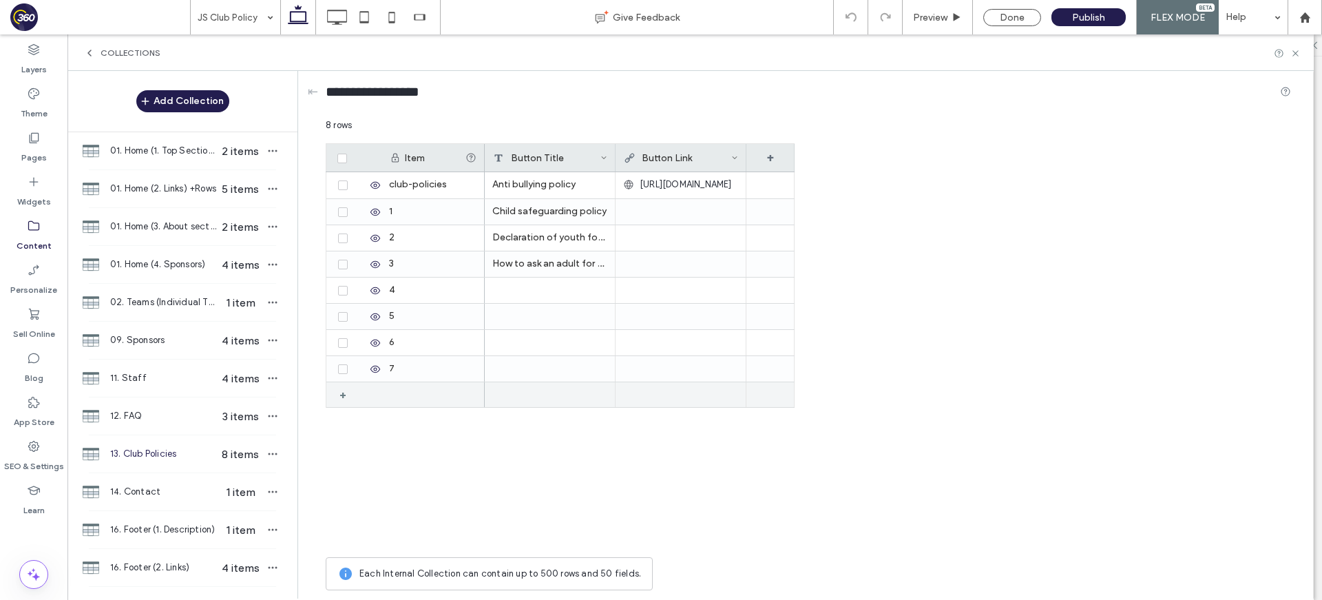
click at [339, 390] on div "+" at bounding box center [347, 394] width 17 height 25
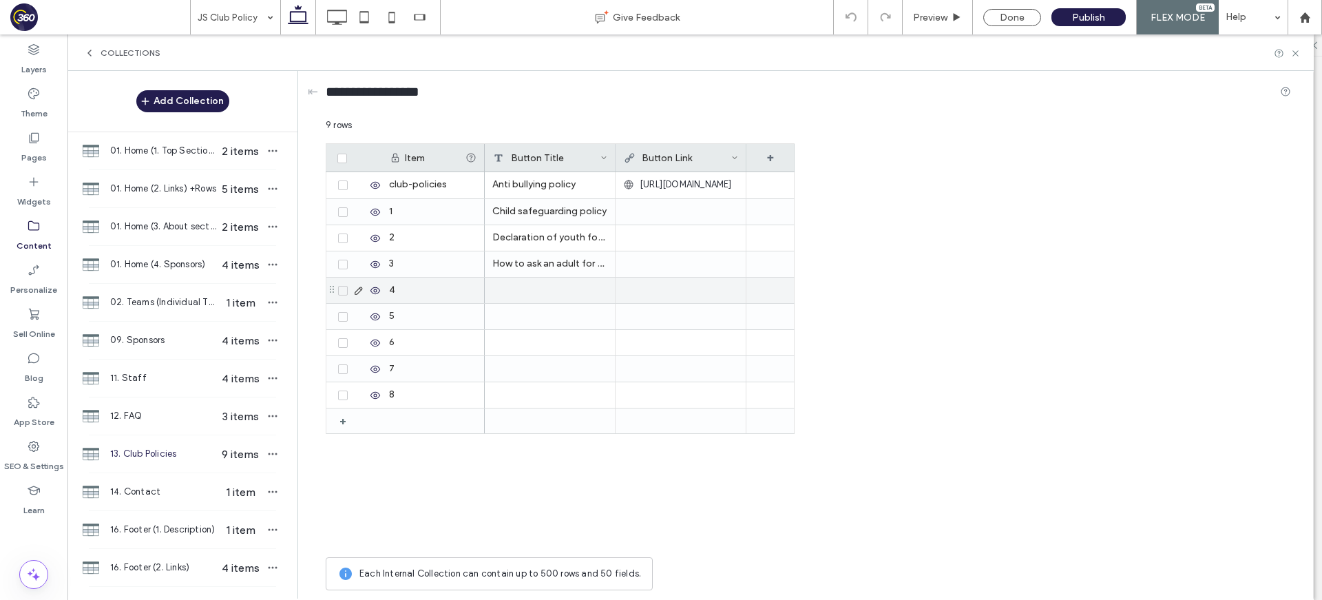
click at [536, 279] on div at bounding box center [550, 289] width 131 height 25
click at [553, 274] on textarea "plain-text-cell" at bounding box center [559, 272] width 151 height 41
type textarea "**********"
click at [515, 320] on div at bounding box center [550, 316] width 131 height 25
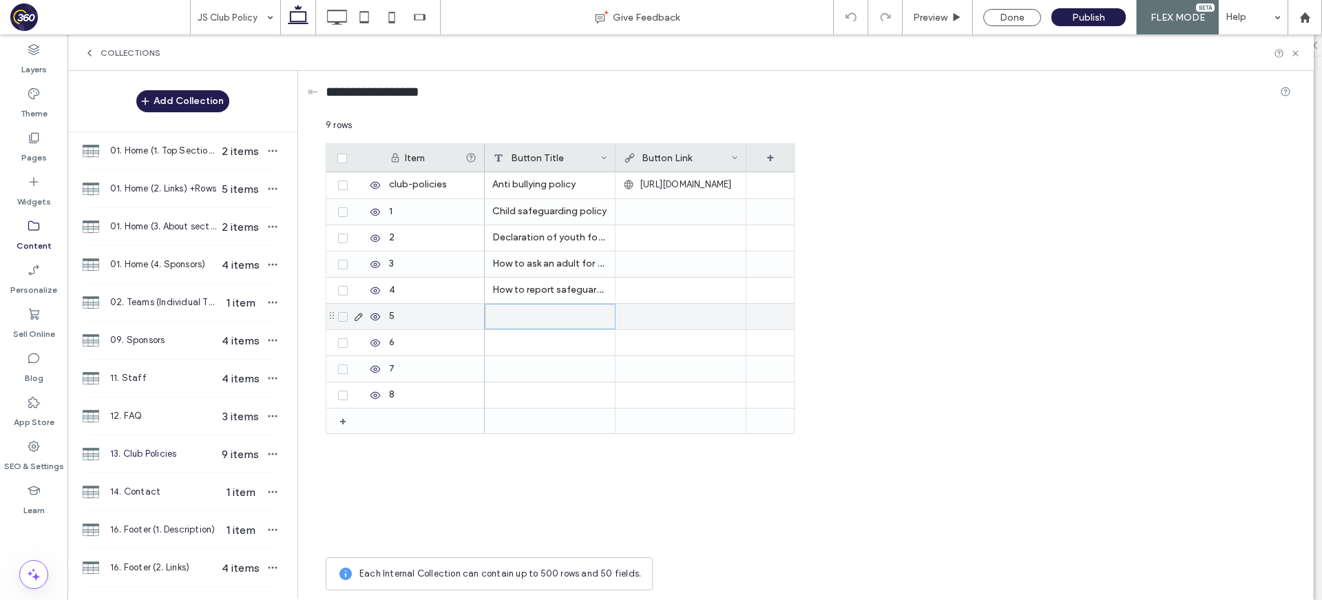
click at [516, 319] on div at bounding box center [550, 316] width 131 height 25
click at [542, 312] on textarea "plain-text-cell" at bounding box center [559, 298] width 151 height 41
paste textarea "**********"
type textarea "**********"
click at [539, 344] on div at bounding box center [550, 342] width 131 height 25
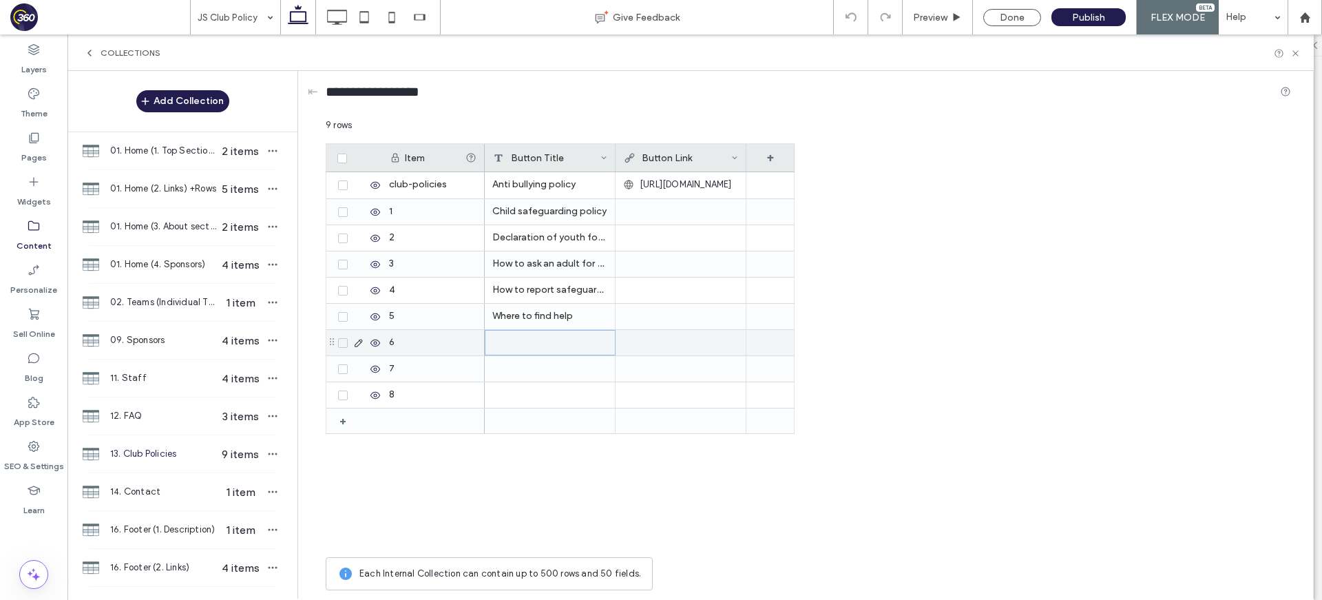
click at [539, 344] on div at bounding box center [550, 342] width 131 height 25
click at [550, 331] on textarea "plain-text-cell" at bounding box center [559, 324] width 151 height 41
paste textarea "**********"
type textarea "**********"
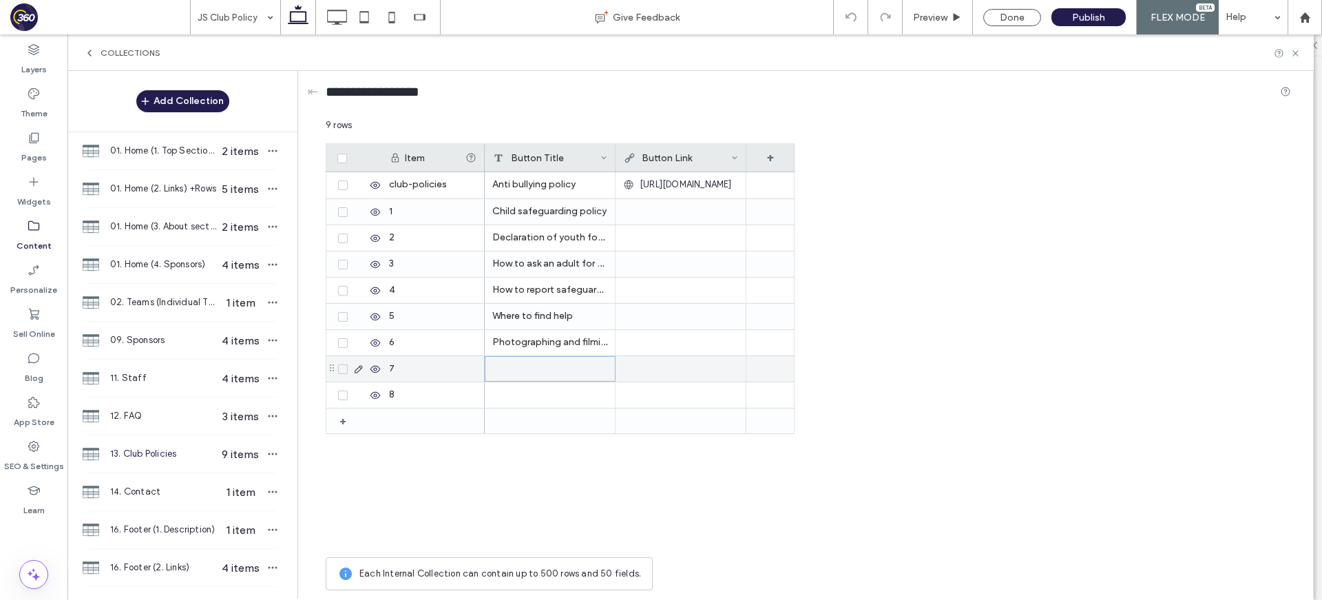
click at [536, 370] on div at bounding box center [550, 368] width 131 height 25
click at [552, 350] on textarea "plain-text-cell" at bounding box center [559, 350] width 151 height 41
paste textarea "**********"
type textarea "**********"
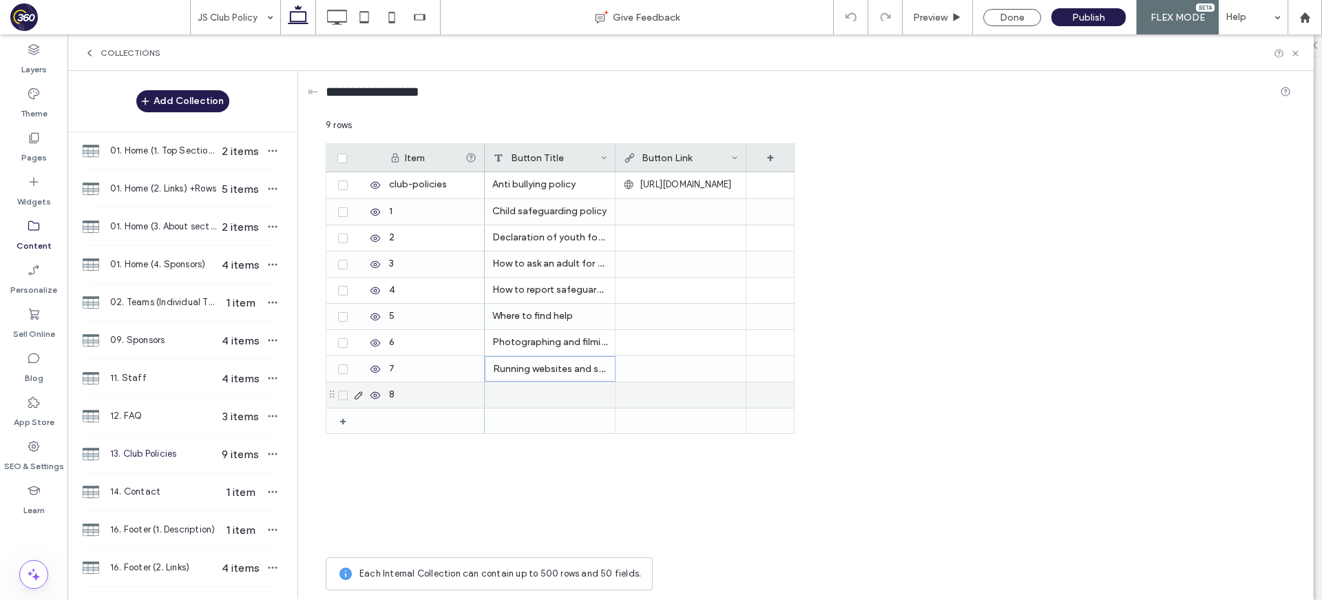
click at [547, 399] on div at bounding box center [550, 394] width 131 height 25
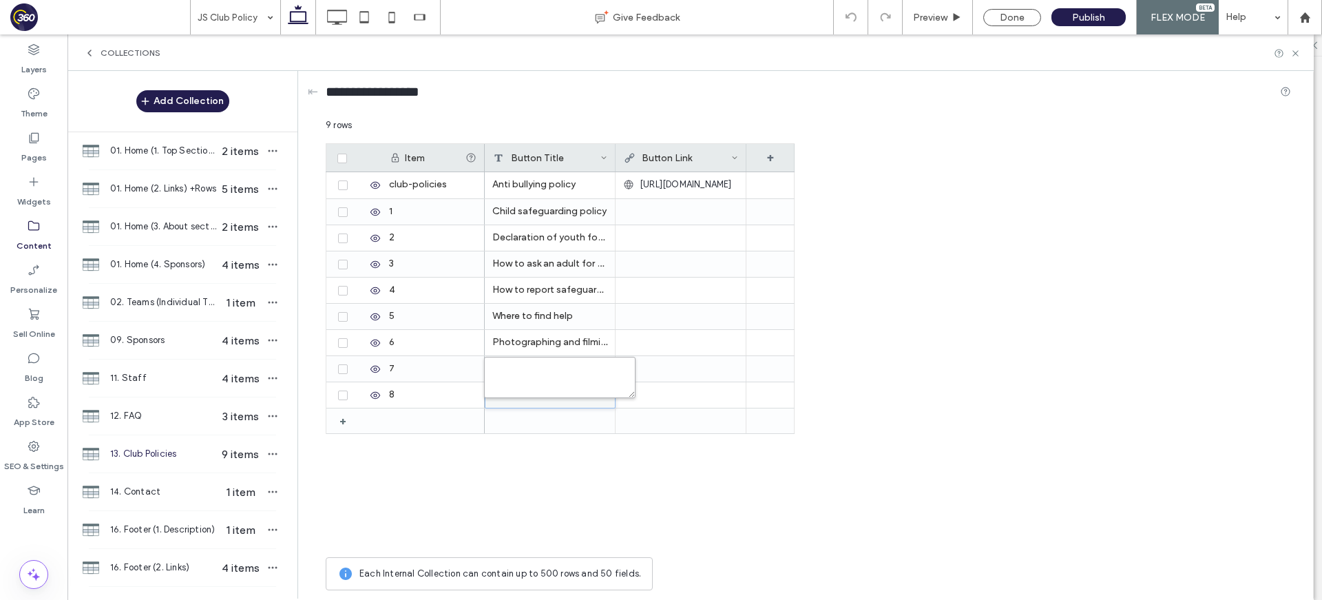
click at [552, 378] on textarea "plain-text-cell" at bounding box center [559, 377] width 151 height 41
paste textarea "**********"
type textarea "**********"
click at [687, 186] on span "https://www.360player.com/" at bounding box center [686, 185] width 92 height 14
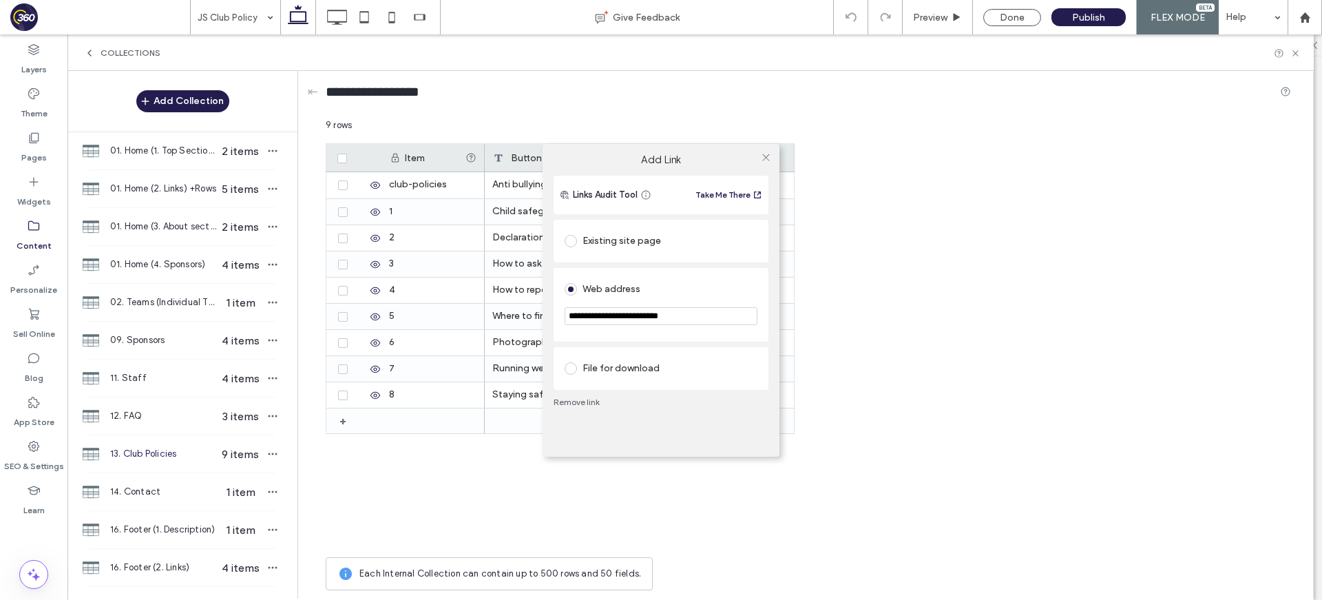
click at [687, 186] on div "Links Audit Tool Take Me There" at bounding box center [660, 195] width 215 height 39
click at [607, 372] on div "File for download" at bounding box center [660, 368] width 193 height 22
click at [612, 365] on div "File" at bounding box center [660, 363] width 191 height 12
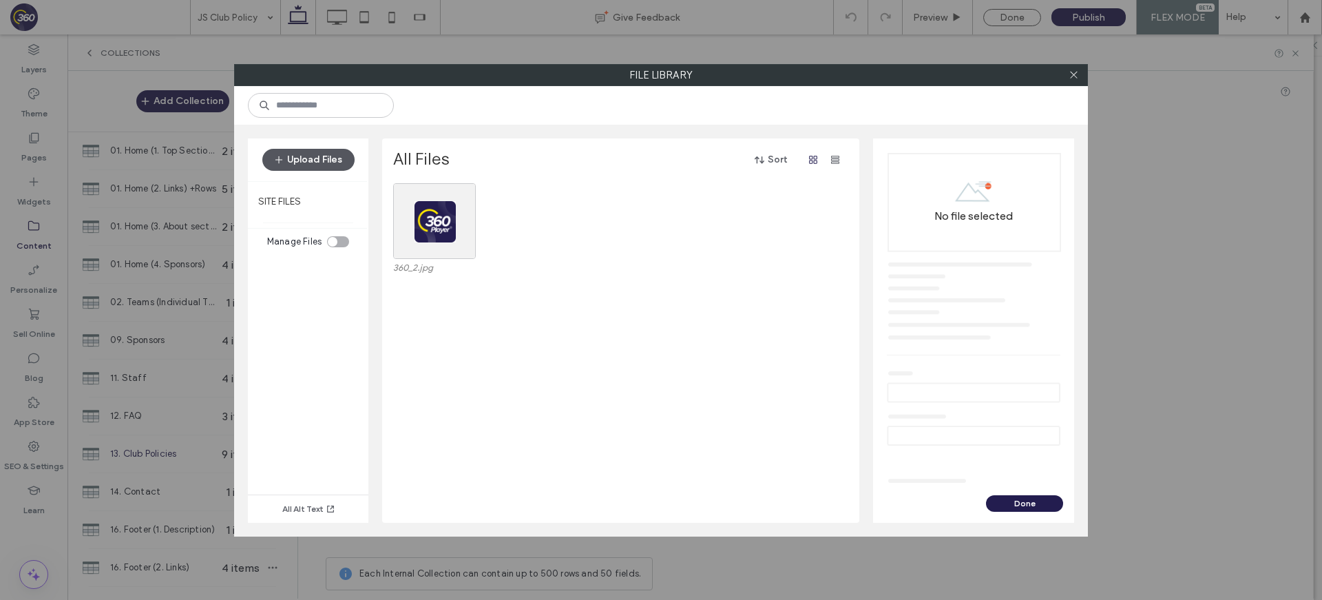
click at [330, 162] on button "Upload Files" at bounding box center [308, 160] width 92 height 22
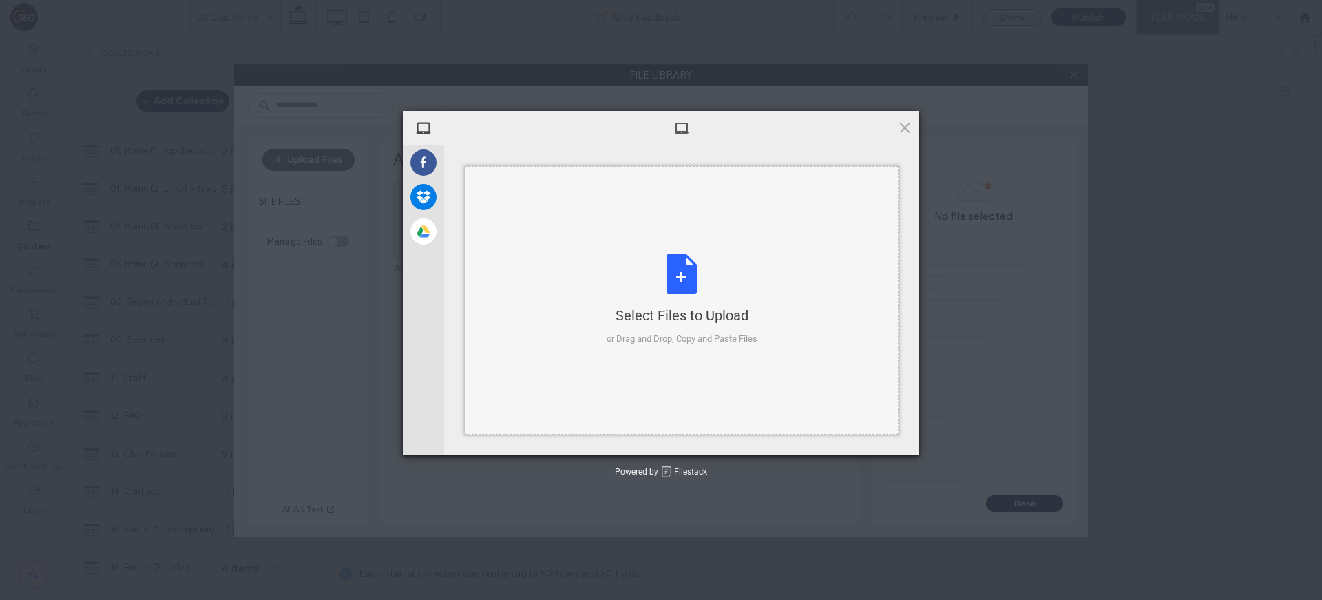
click at [513, 207] on div "Select Files to Upload or Drag and Drop, Copy and Paste Files" at bounding box center [682, 300] width 434 height 268
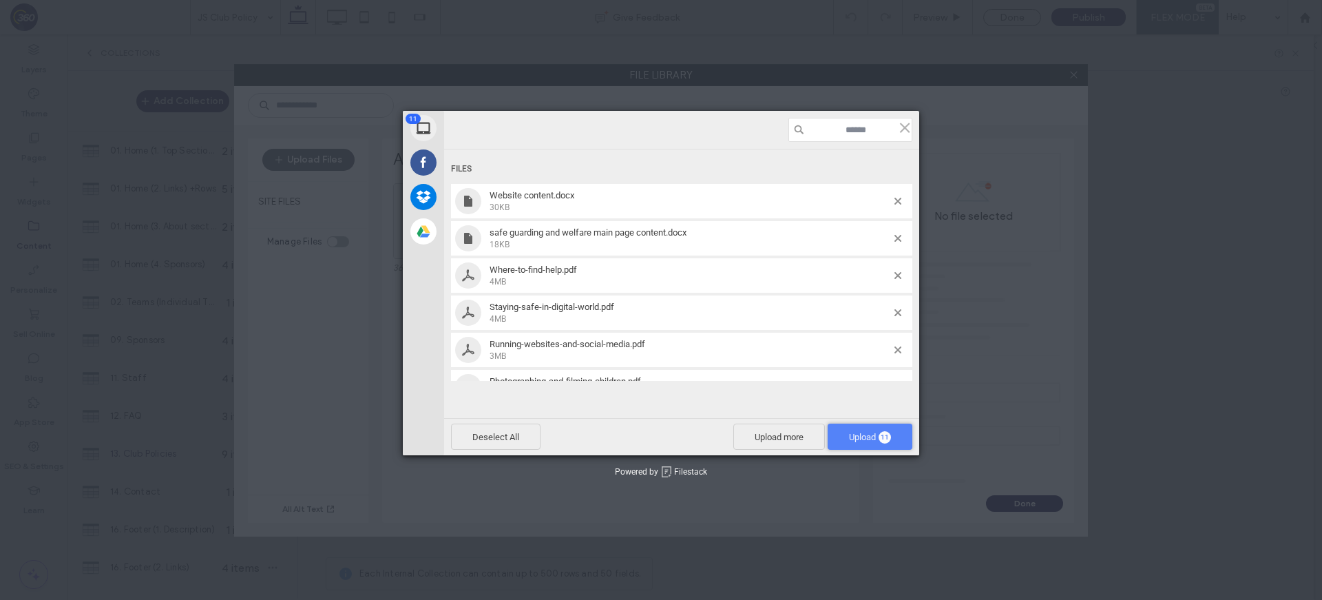
click at [876, 427] on span "Upload 11" at bounding box center [869, 436] width 85 height 26
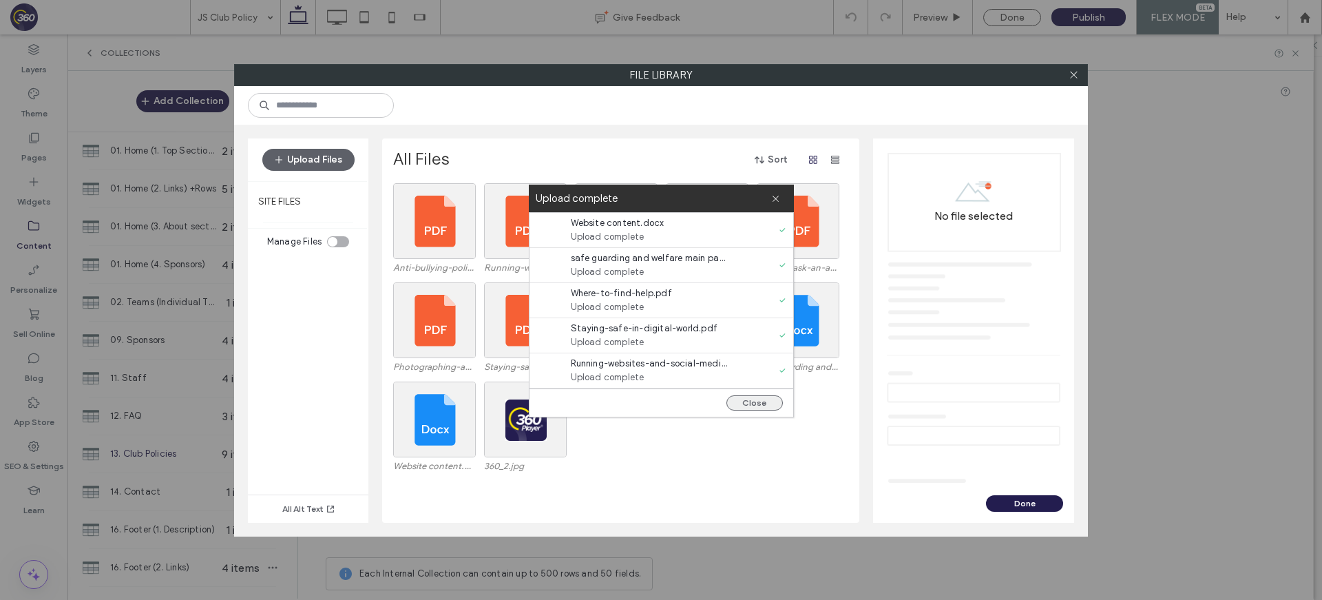
click at [746, 403] on button "Close" at bounding box center [754, 402] width 56 height 15
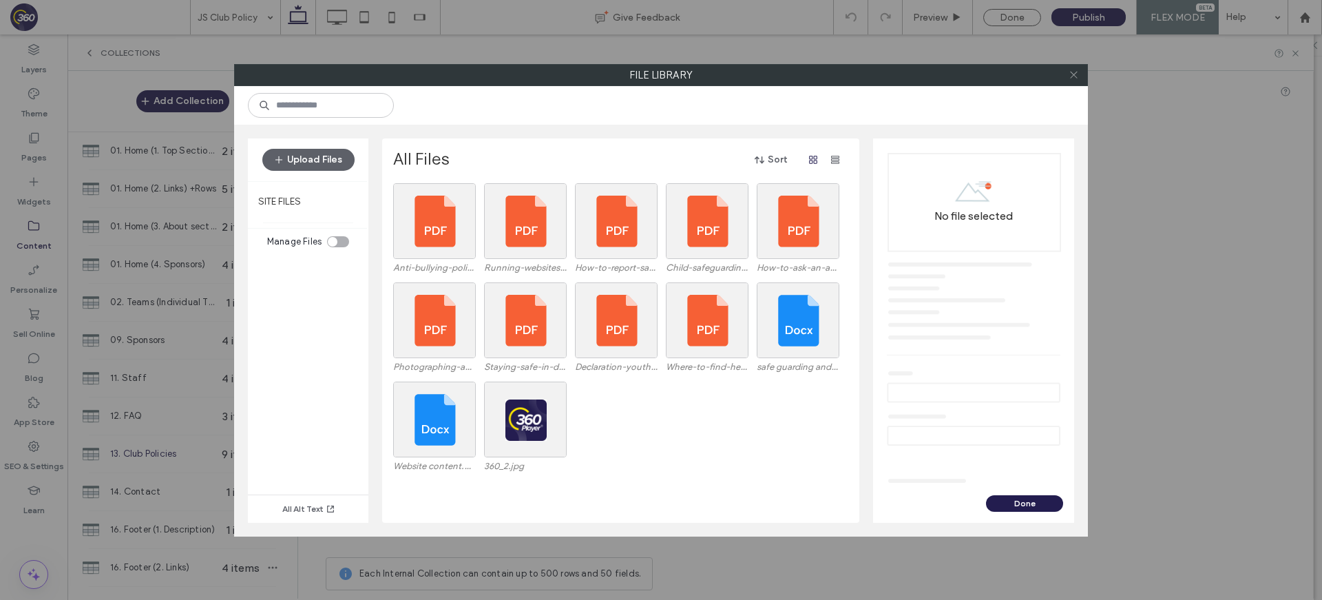
click at [1074, 78] on icon at bounding box center [1073, 75] width 10 height 10
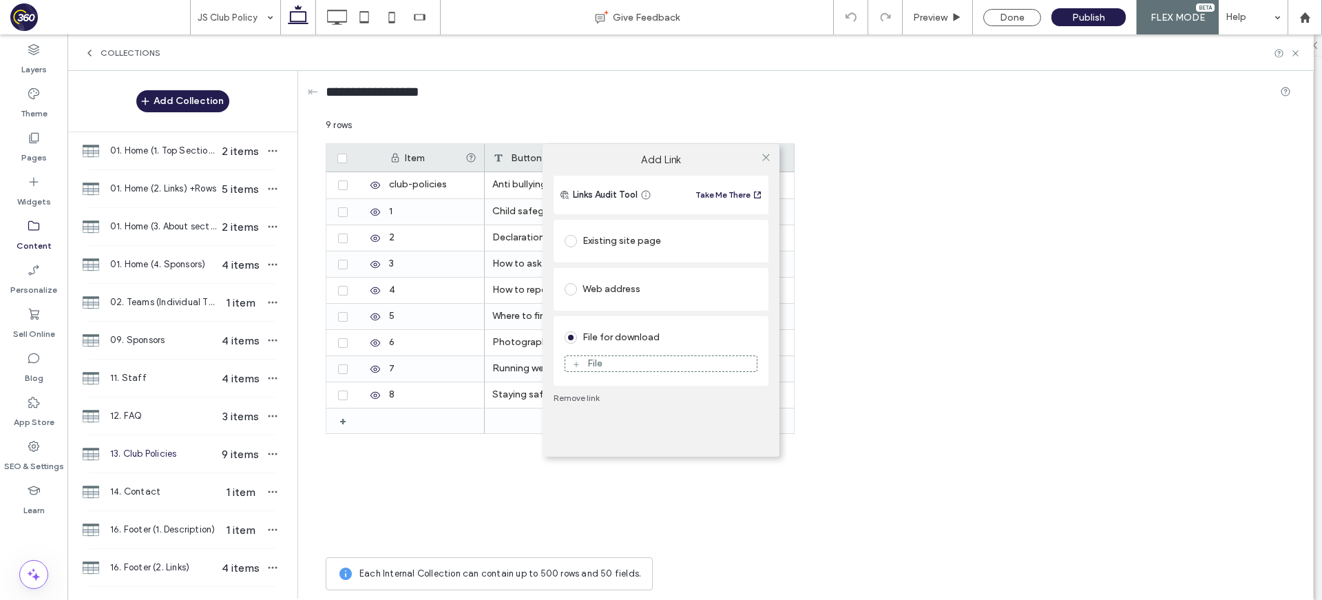
click at [847, 260] on div "**********" at bounding box center [661, 300] width 1322 height 600
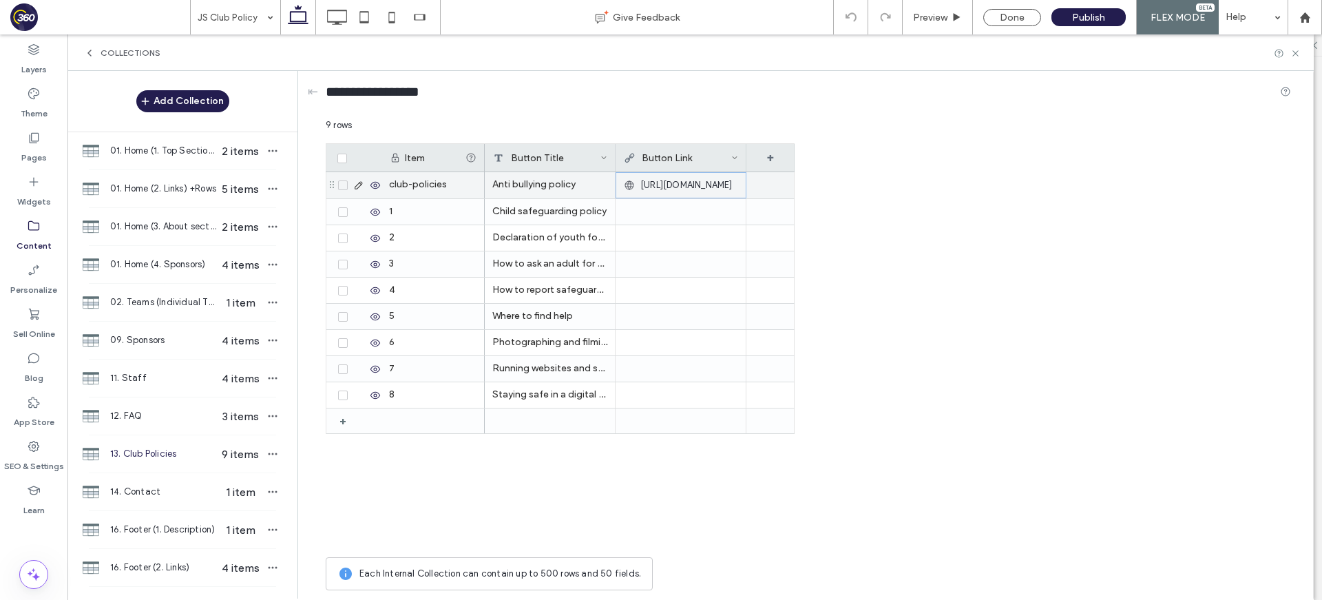
click at [679, 184] on span "https://www.360player.com/" at bounding box center [686, 185] width 92 height 14
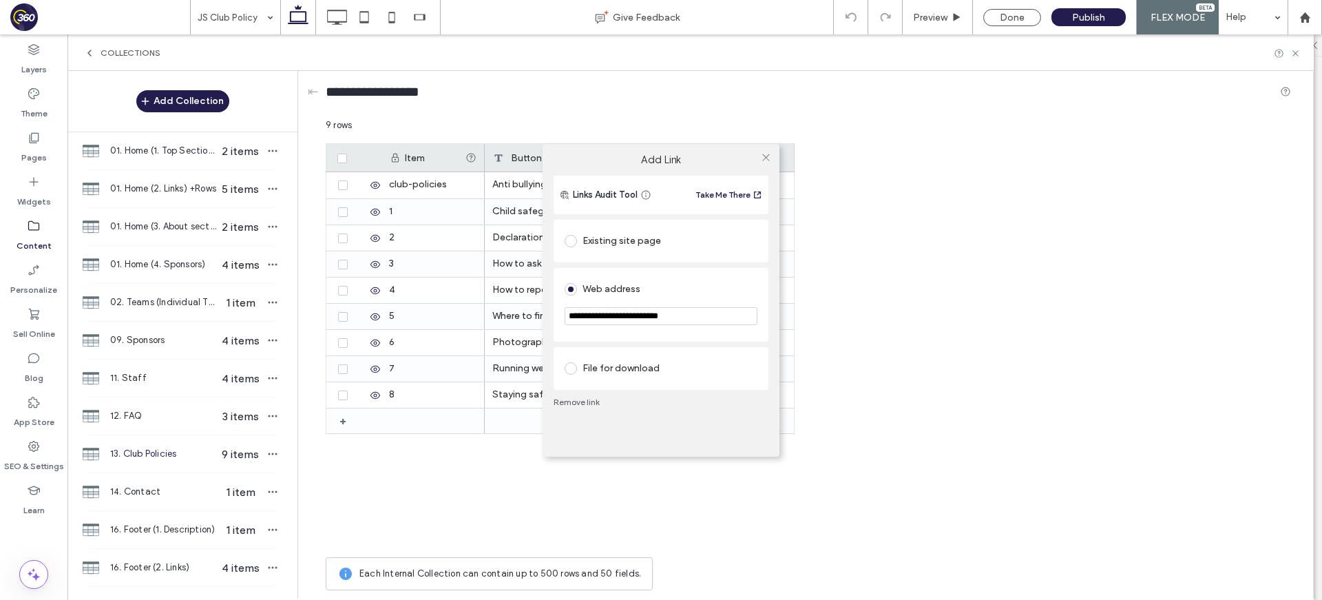
click at [624, 377] on div "File for download" at bounding box center [660, 368] width 193 height 22
click at [631, 370] on figure "File" at bounding box center [660, 363] width 193 height 17
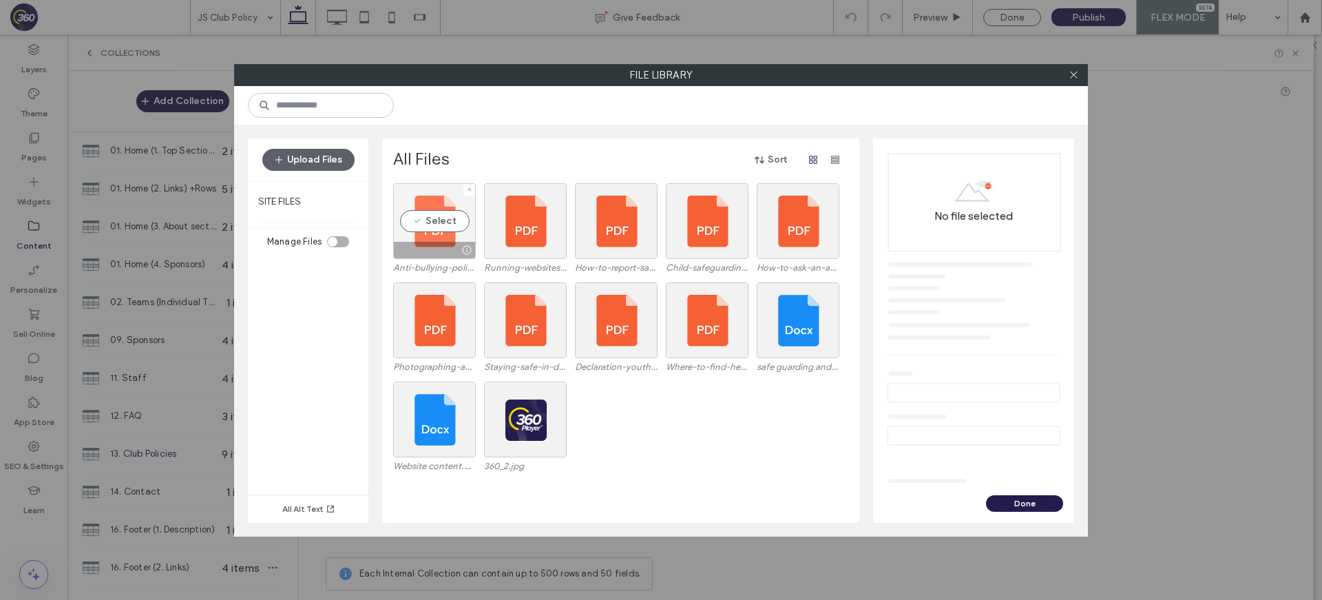
click at [458, 222] on div "Select" at bounding box center [434, 221] width 83 height 76
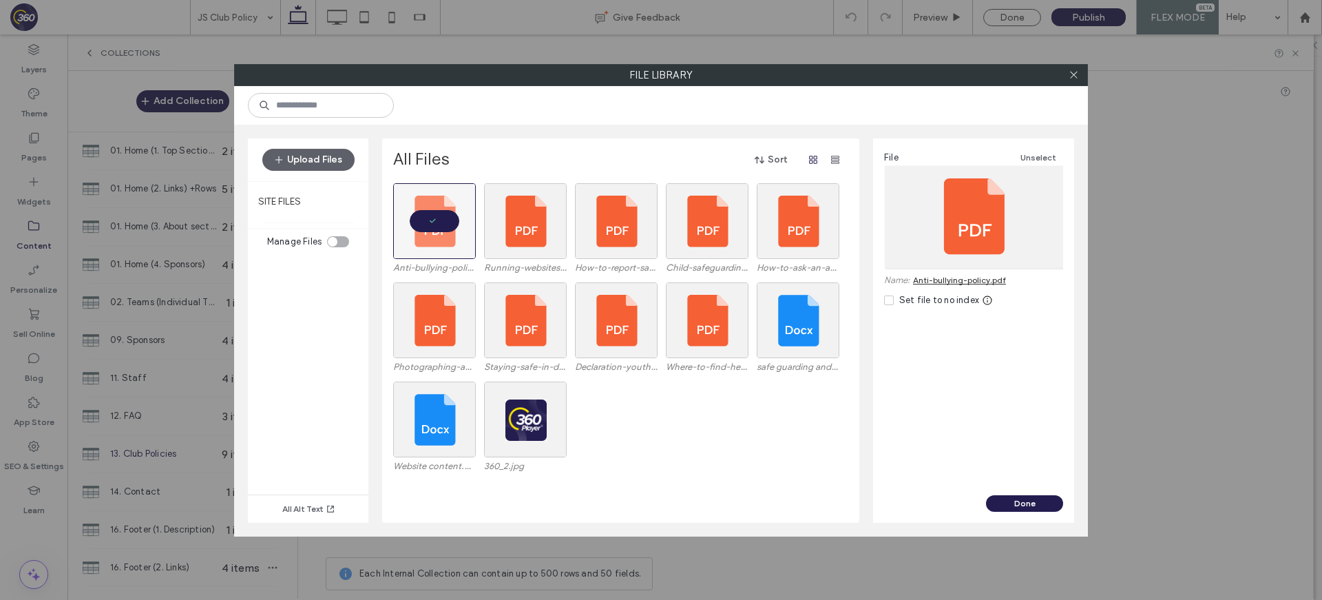
drag, startPoint x: 1015, startPoint y: 500, endPoint x: 1001, endPoint y: 485, distance: 20.5
click at [1015, 500] on button "Done" at bounding box center [1024, 503] width 77 height 17
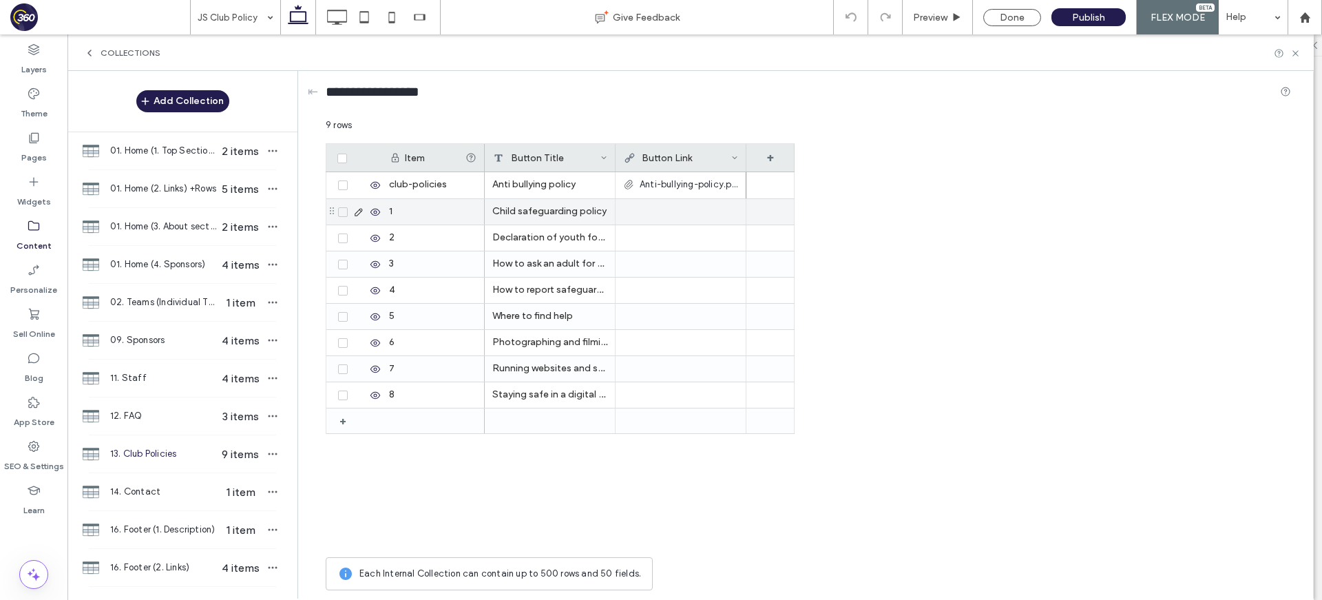
click at [678, 211] on div at bounding box center [680, 211] width 115 height 25
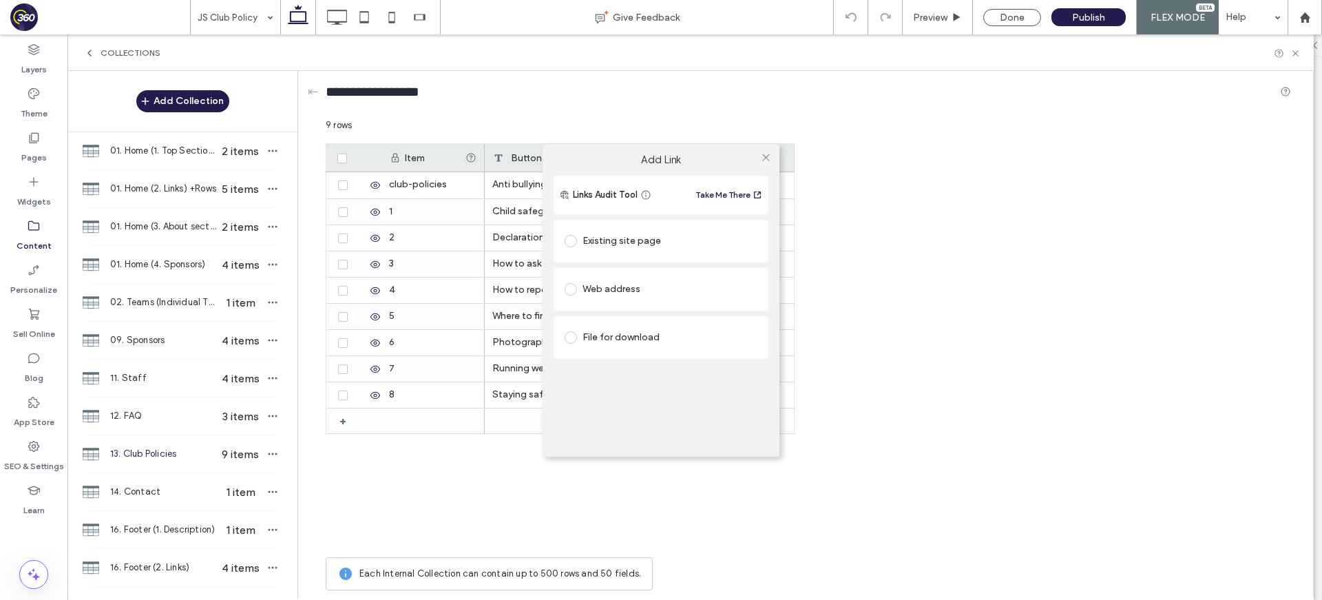
click at [628, 346] on div "File for download" at bounding box center [660, 337] width 193 height 22
click at [644, 370] on figure "File" at bounding box center [660, 363] width 193 height 17
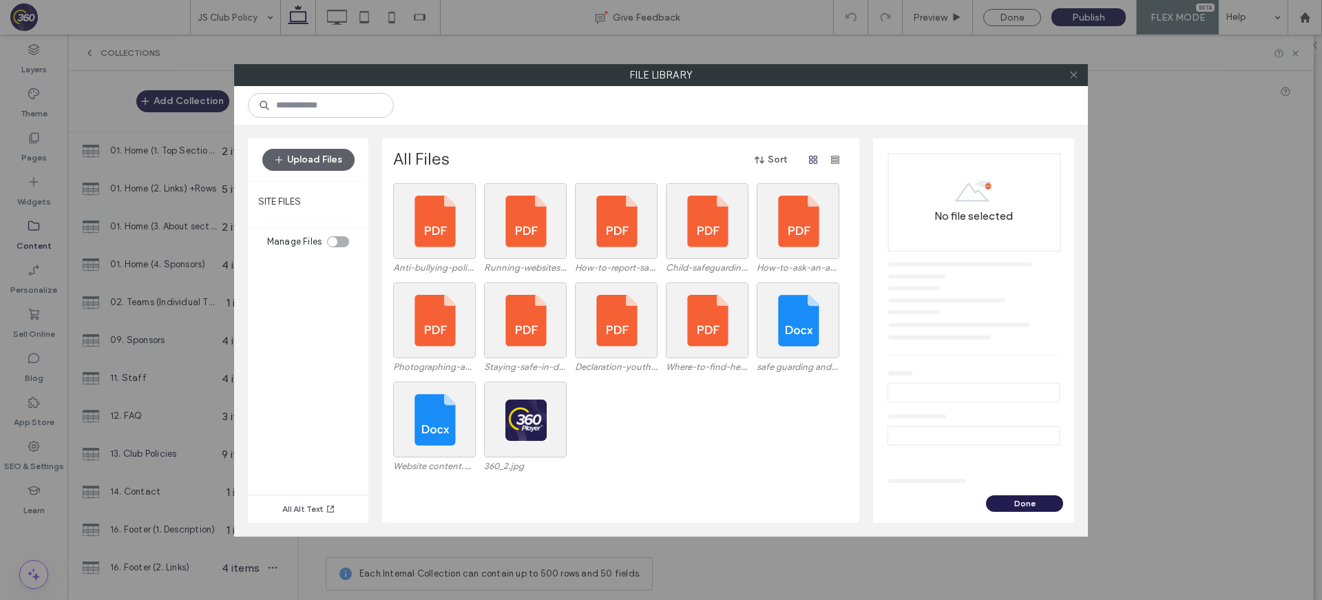
click at [1068, 78] on icon at bounding box center [1073, 75] width 10 height 10
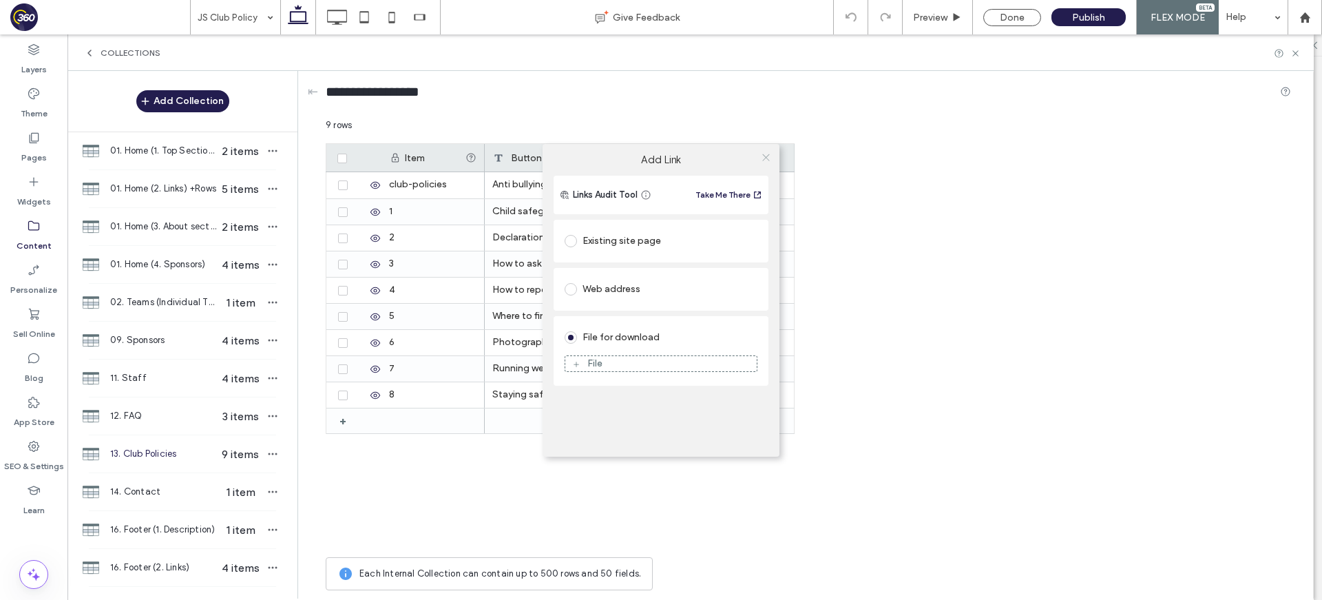
click at [767, 154] on icon at bounding box center [766, 157] width 10 height 10
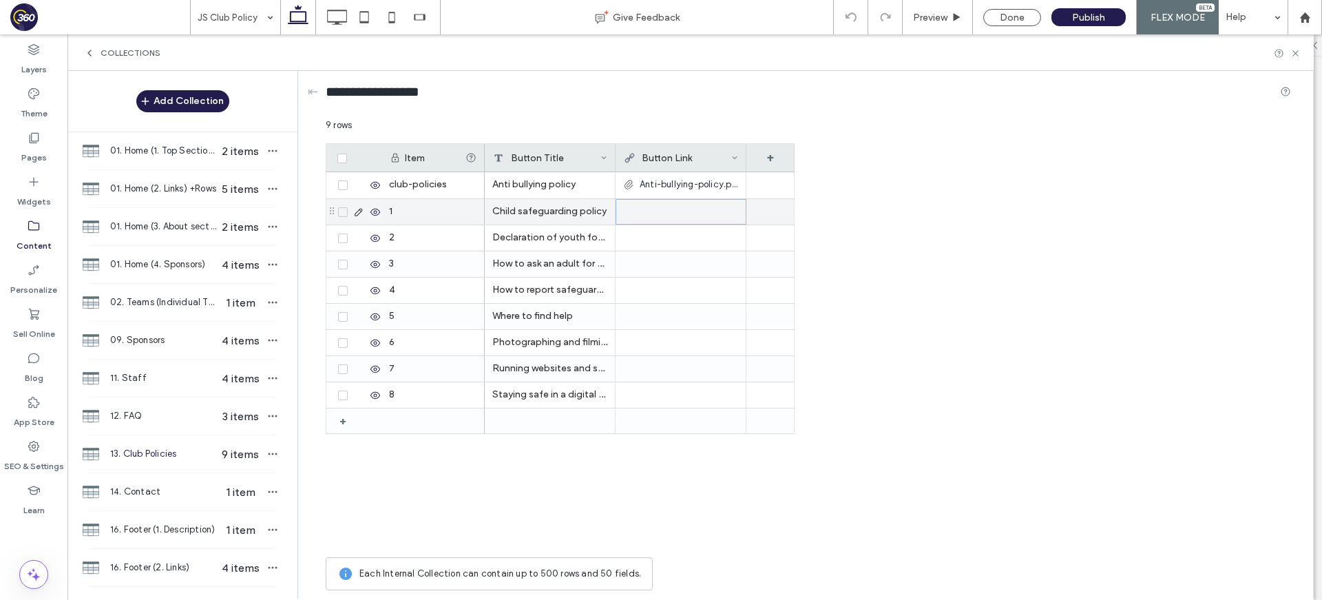
click at [658, 211] on div at bounding box center [681, 212] width 114 height 25
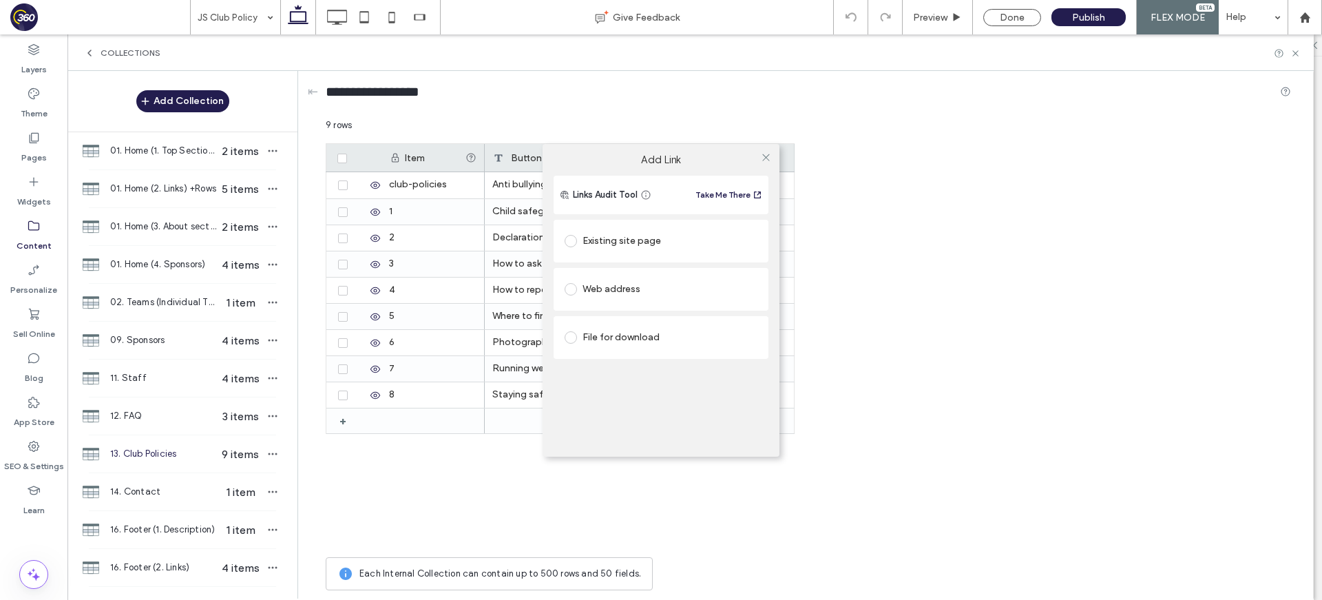
click at [630, 337] on div "File for download" at bounding box center [660, 337] width 193 height 22
click at [620, 364] on div "File" at bounding box center [660, 363] width 191 height 12
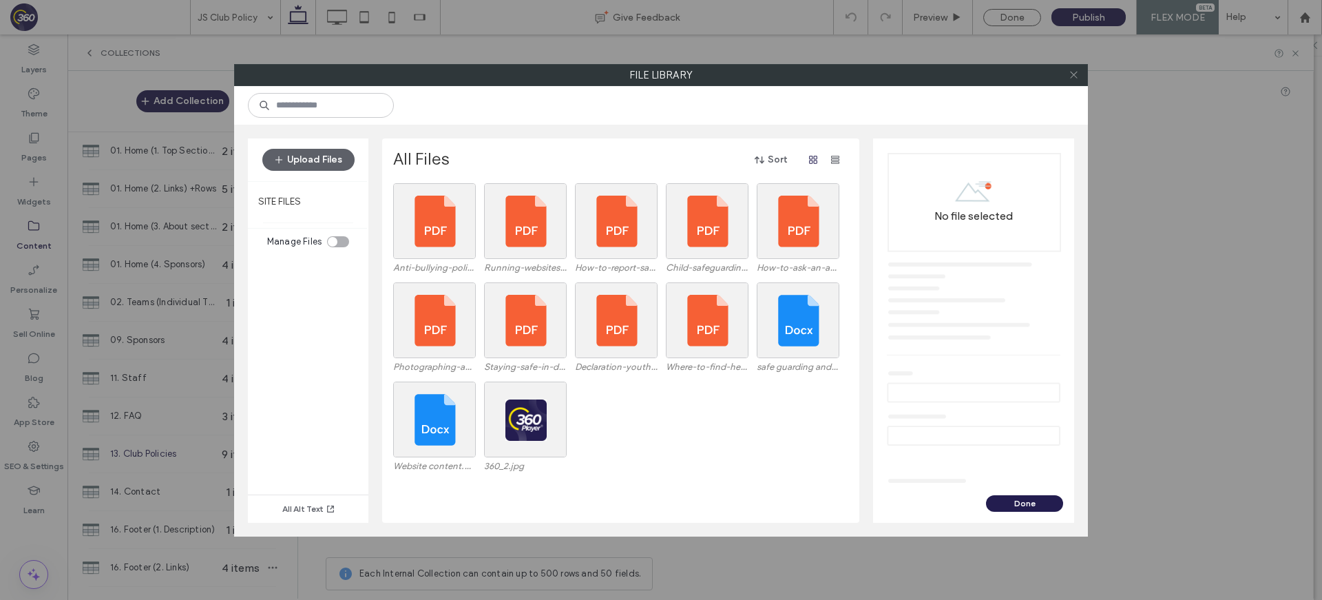
click at [1075, 78] on icon at bounding box center [1073, 75] width 10 height 10
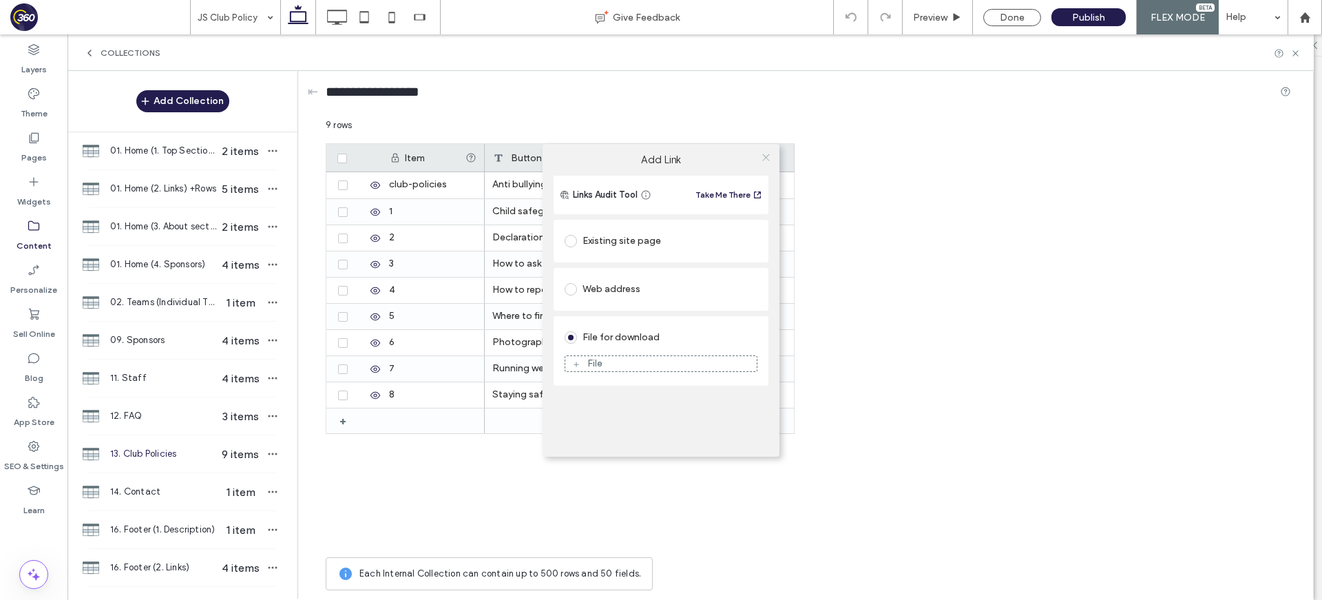
click at [763, 157] on icon at bounding box center [766, 157] width 10 height 10
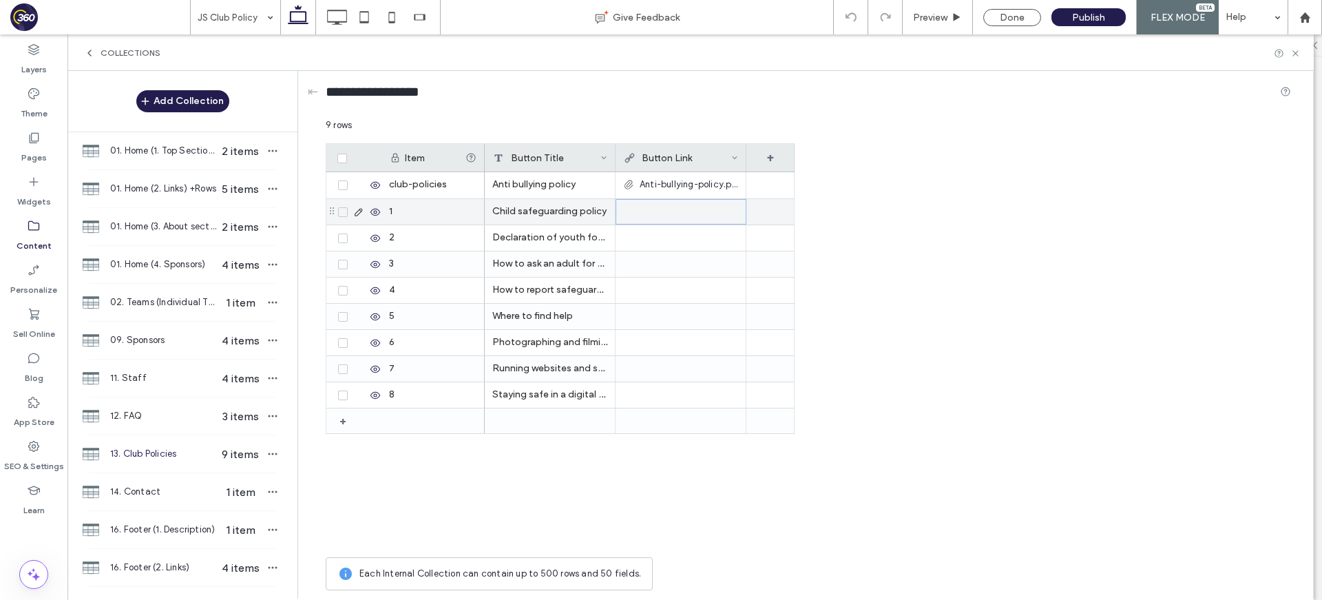
click at [688, 214] on div at bounding box center [681, 212] width 114 height 25
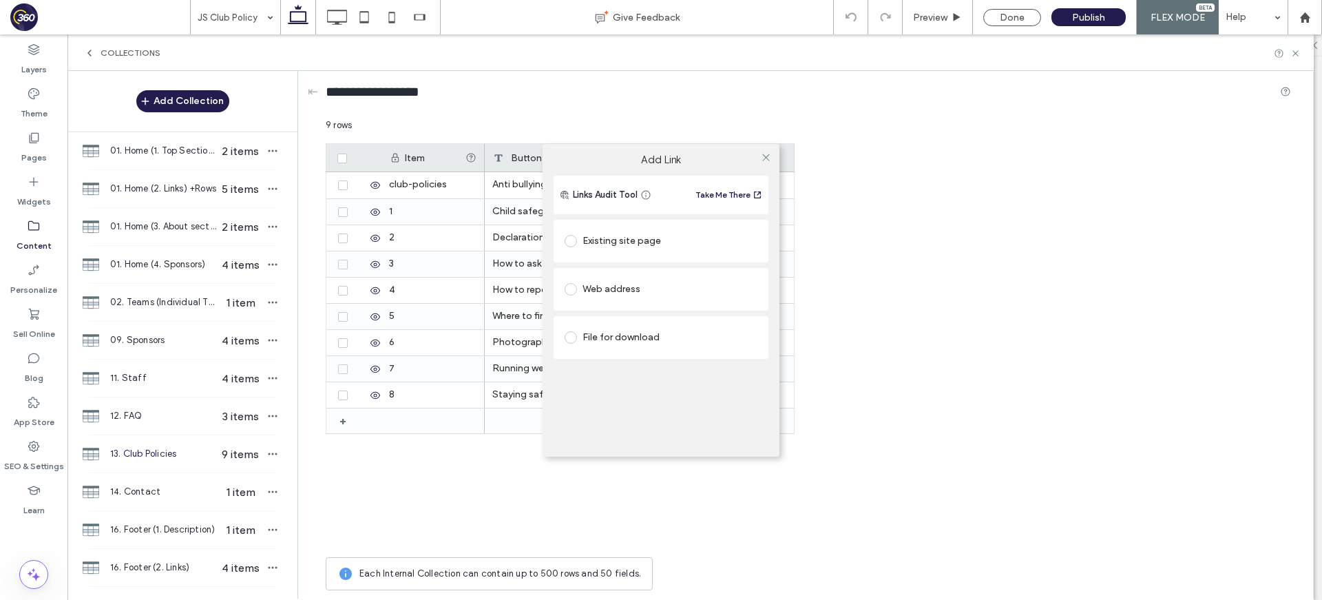
click at [664, 235] on div "Existing site page" at bounding box center [660, 241] width 193 height 22
click at [662, 372] on div "File for download" at bounding box center [660, 380] width 193 height 22
click at [664, 362] on div "File" at bounding box center [660, 363] width 191 height 12
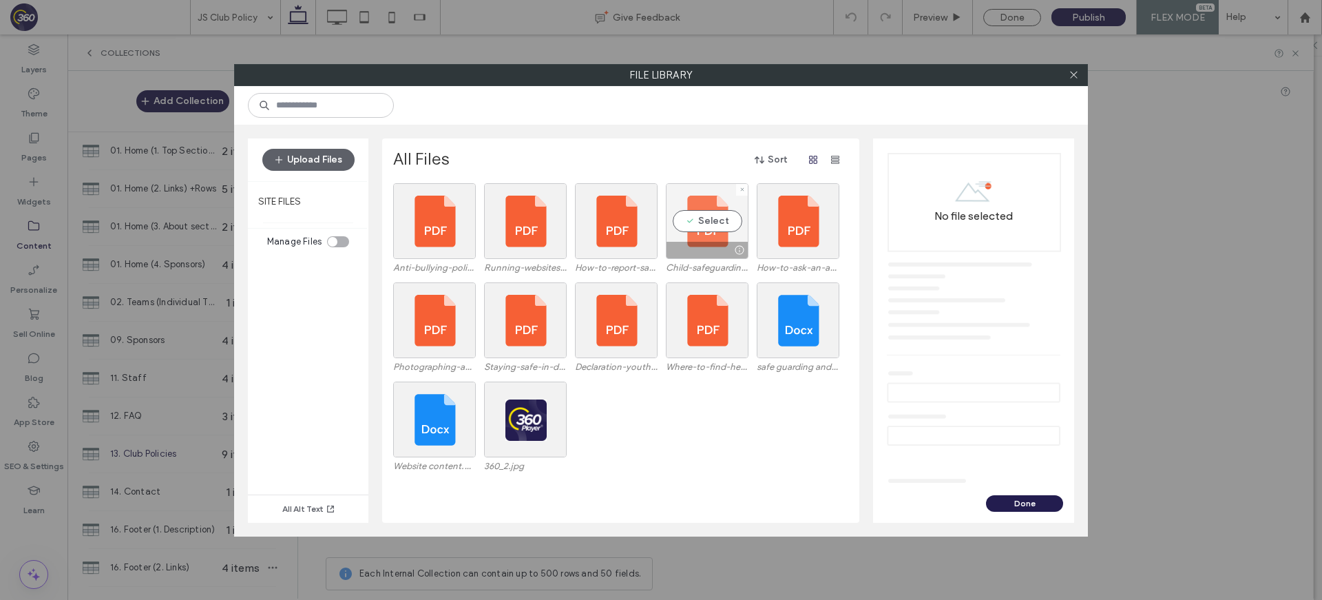
click at [707, 208] on div "Select" at bounding box center [707, 221] width 83 height 76
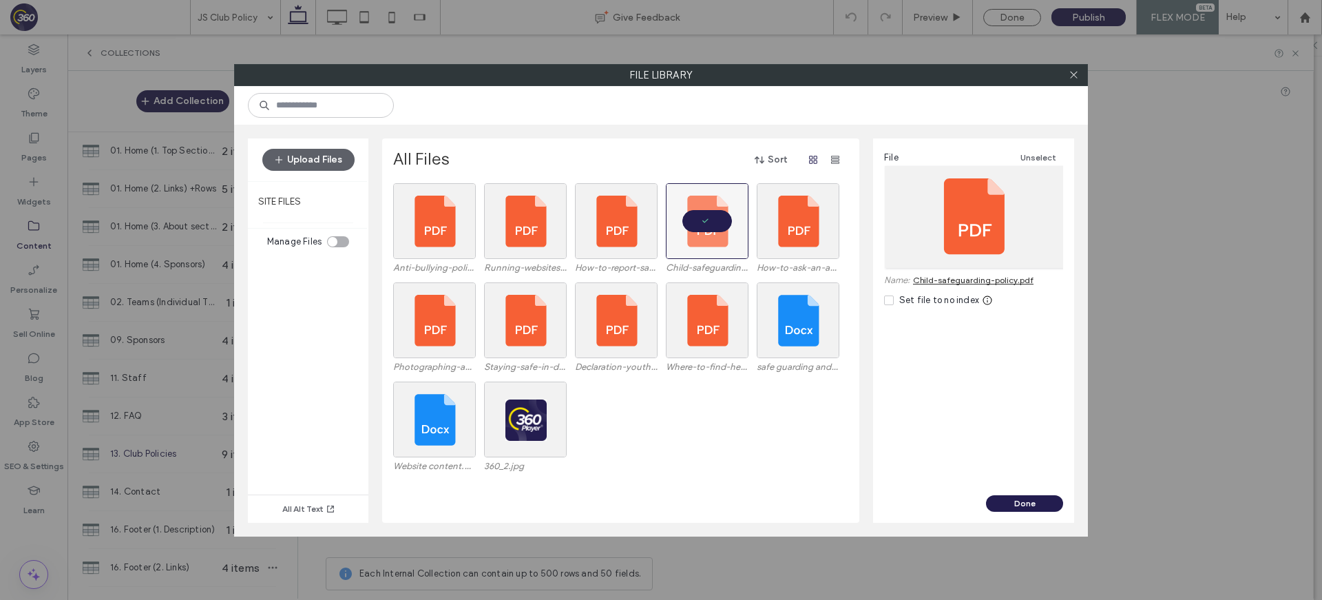
click at [1031, 504] on button "Done" at bounding box center [1024, 503] width 77 height 17
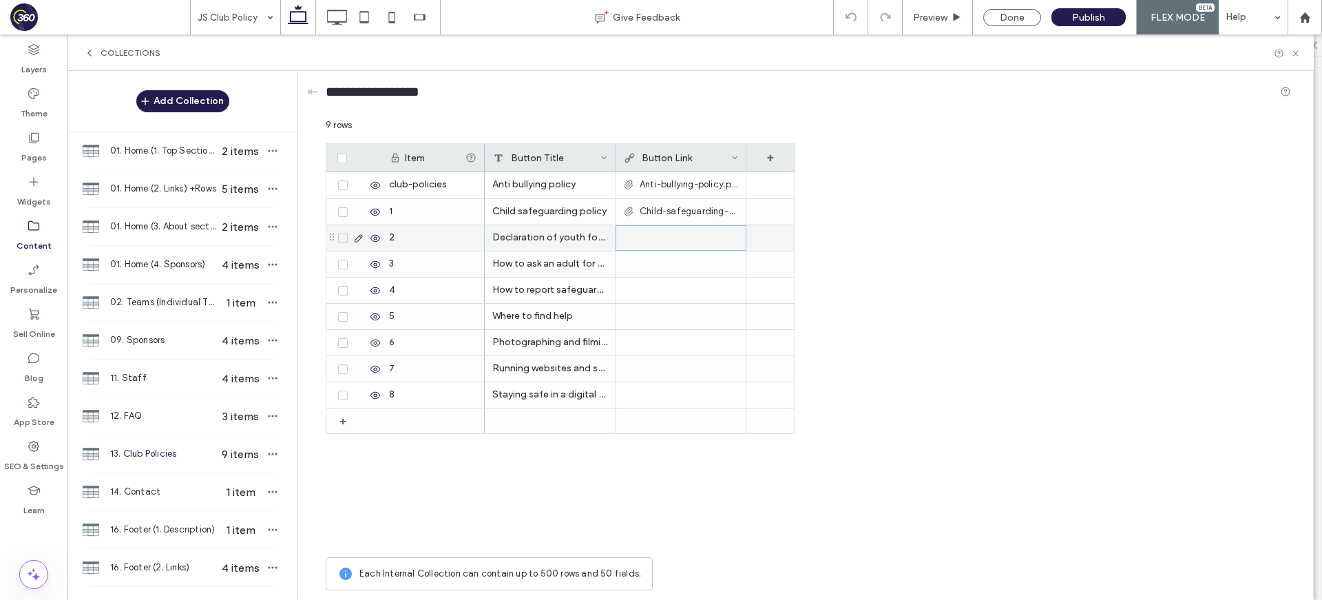
click at [641, 233] on div at bounding box center [681, 238] width 114 height 25
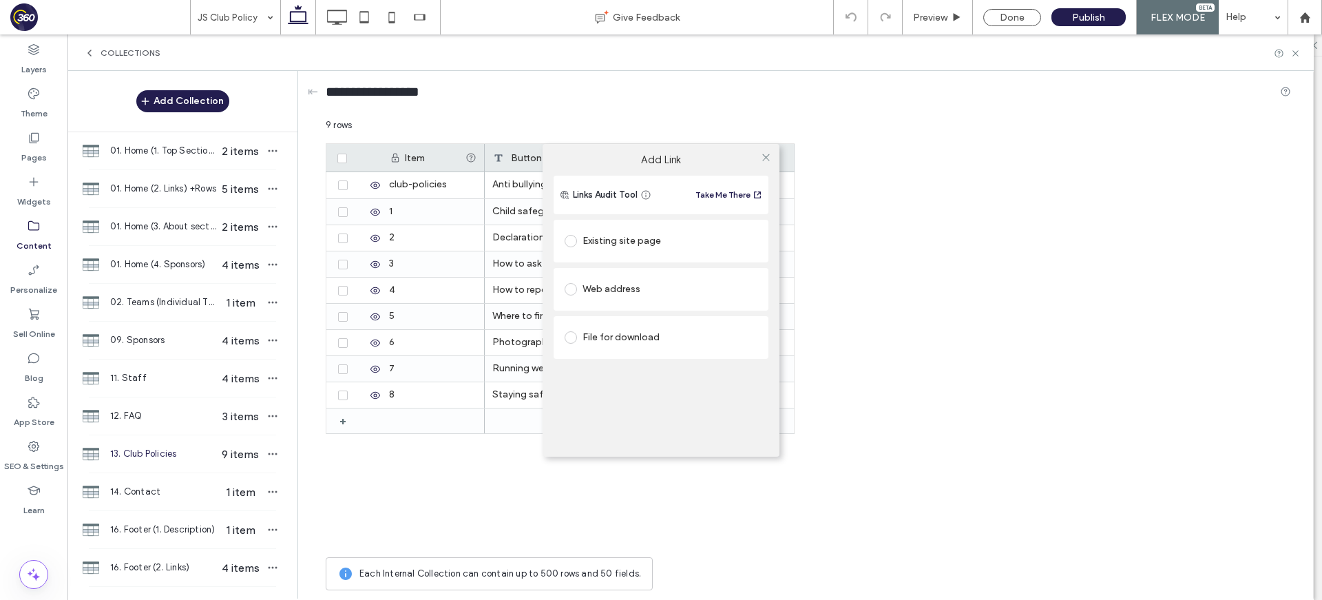
click at [644, 344] on div "File for download" at bounding box center [660, 337] width 193 height 22
click at [642, 365] on div "File" at bounding box center [660, 363] width 191 height 12
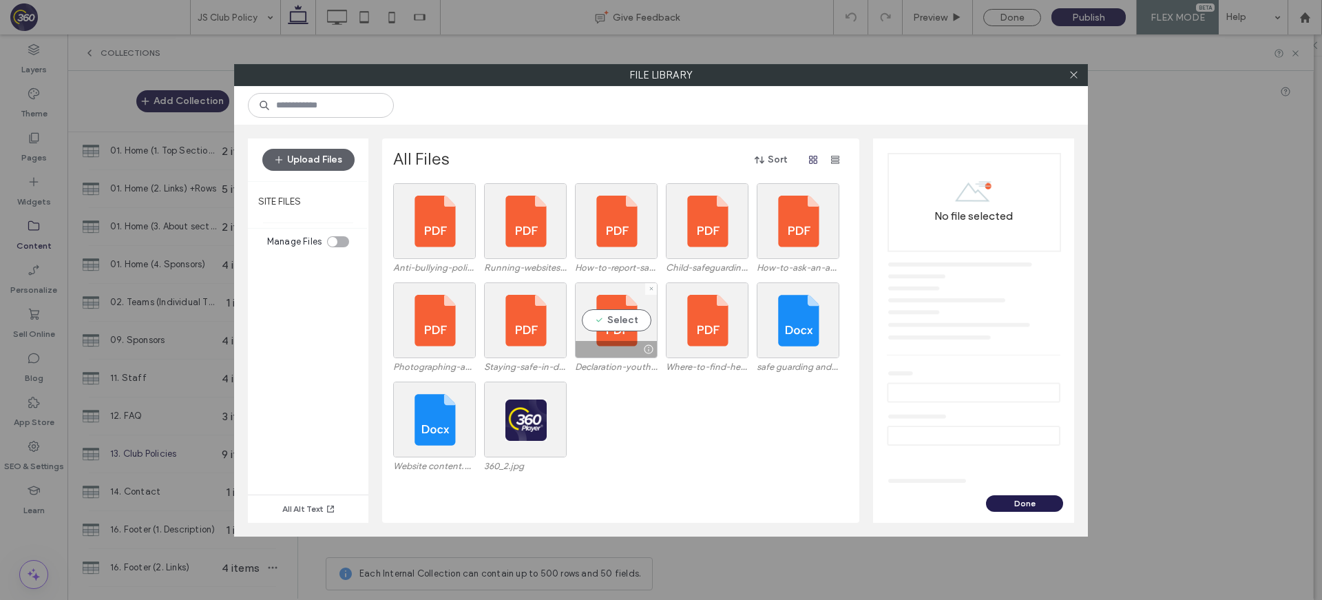
drag, startPoint x: 621, startPoint y: 308, endPoint x: 868, endPoint y: 417, distance: 270.3
click at [621, 308] on div "Select" at bounding box center [616, 320] width 83 height 76
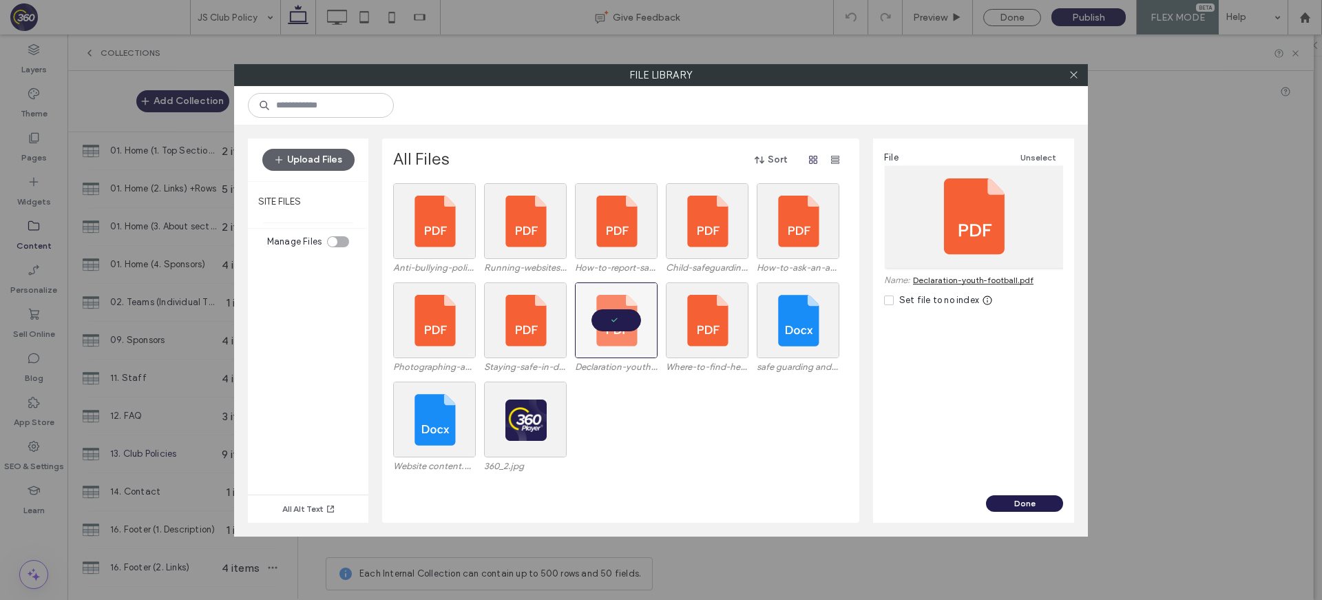
click at [1046, 509] on button "Done" at bounding box center [1024, 503] width 77 height 17
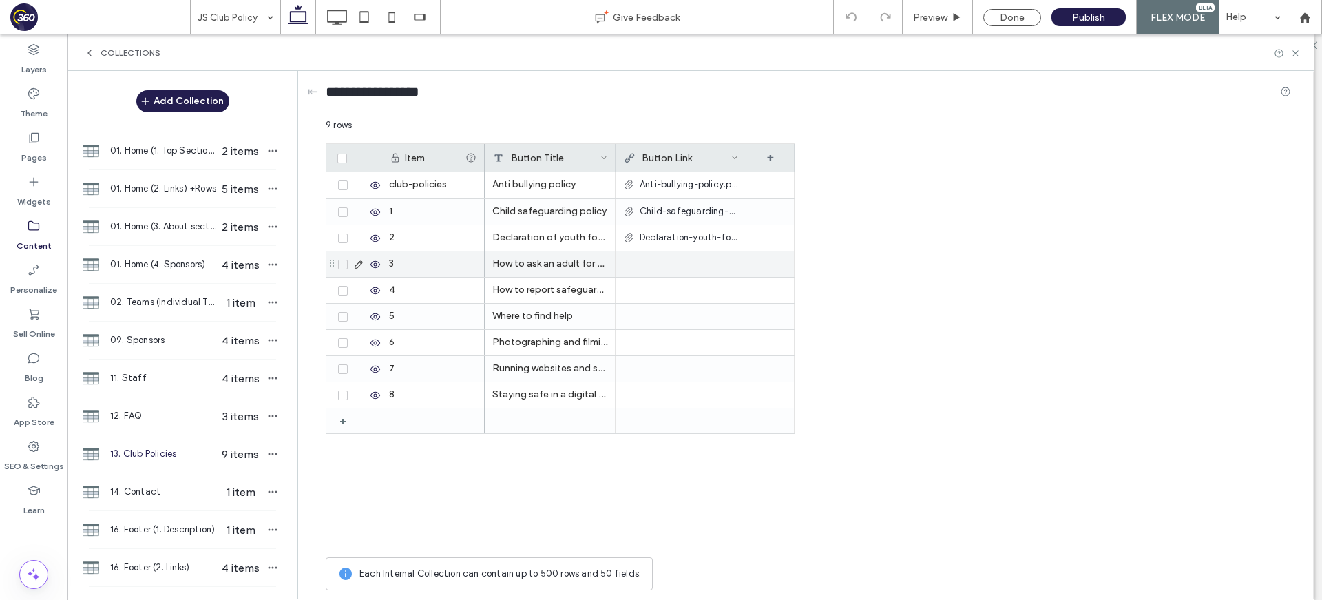
click at [670, 259] on div at bounding box center [680, 263] width 115 height 25
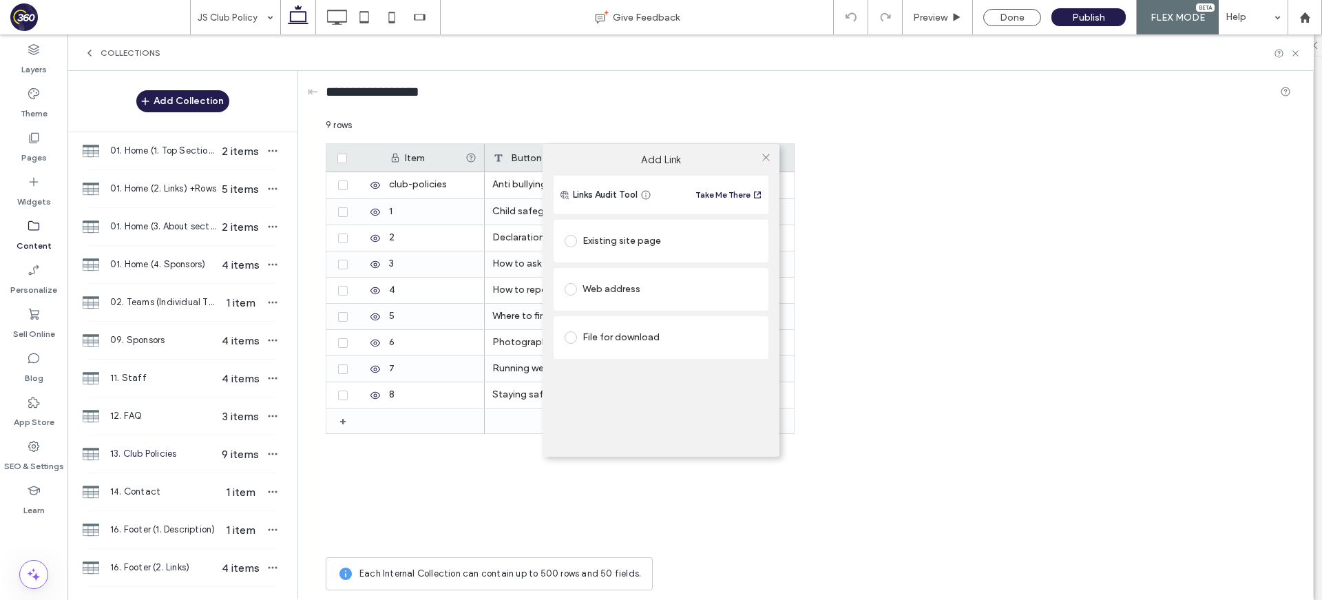
click at [630, 339] on div "File for download" at bounding box center [660, 337] width 193 height 22
click at [653, 360] on div "File" at bounding box center [660, 363] width 191 height 12
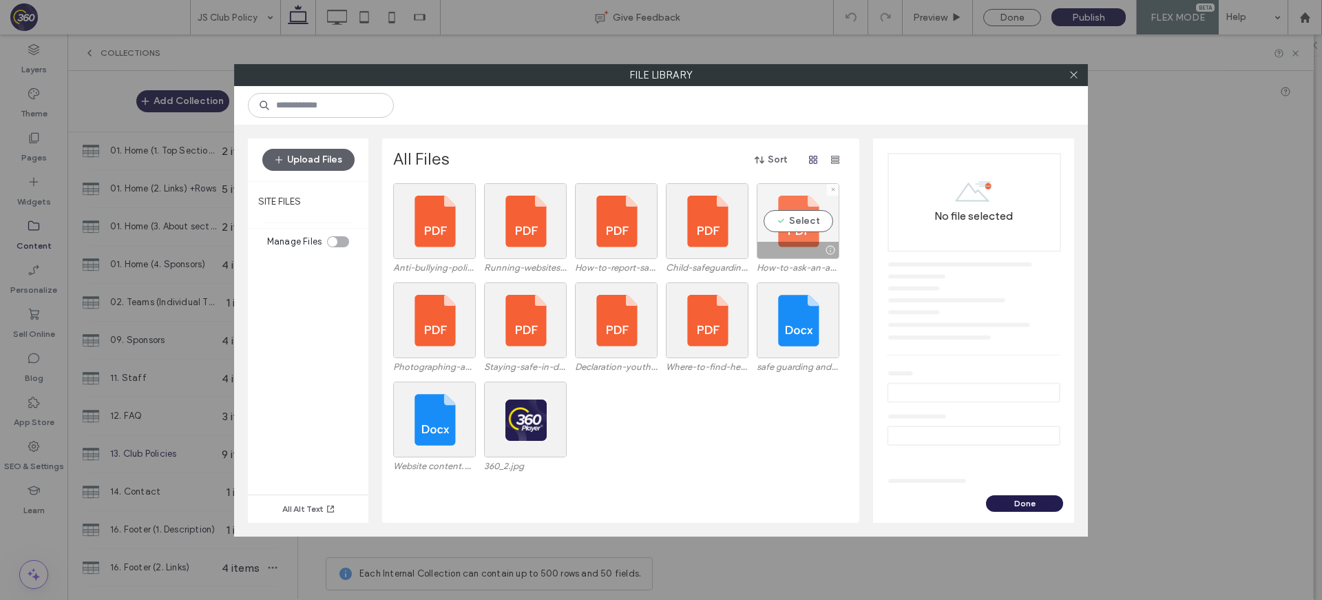
click at [800, 213] on div "Select" at bounding box center [798, 221] width 83 height 76
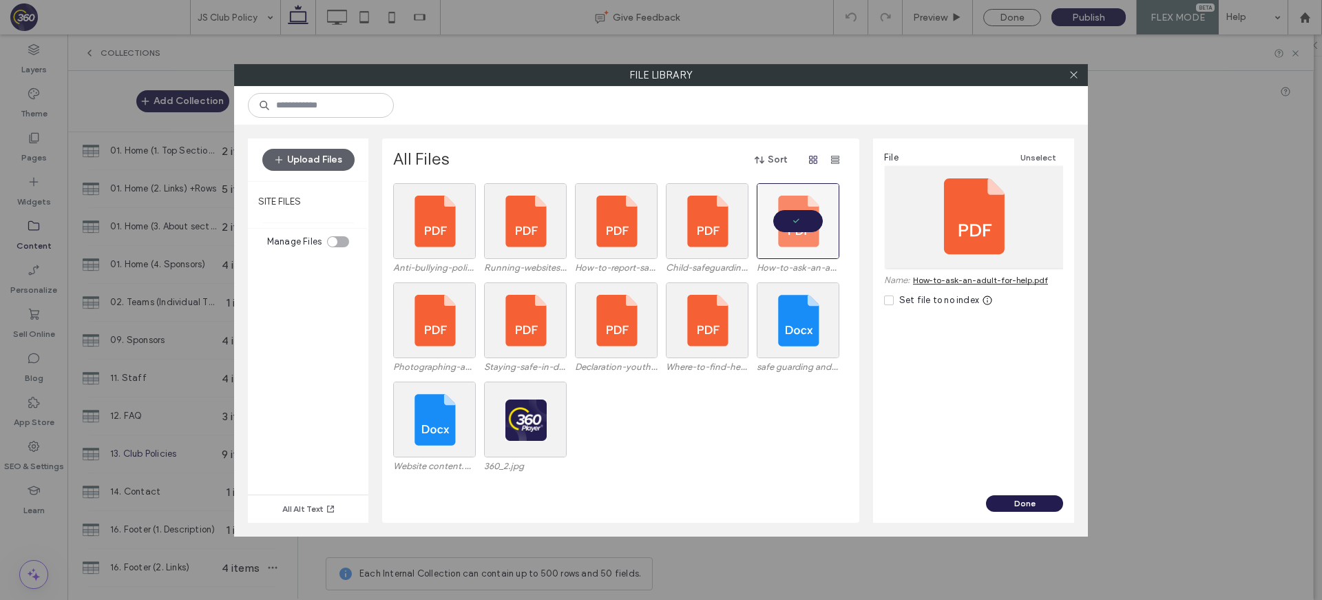
click at [1011, 503] on button "Done" at bounding box center [1024, 503] width 77 height 17
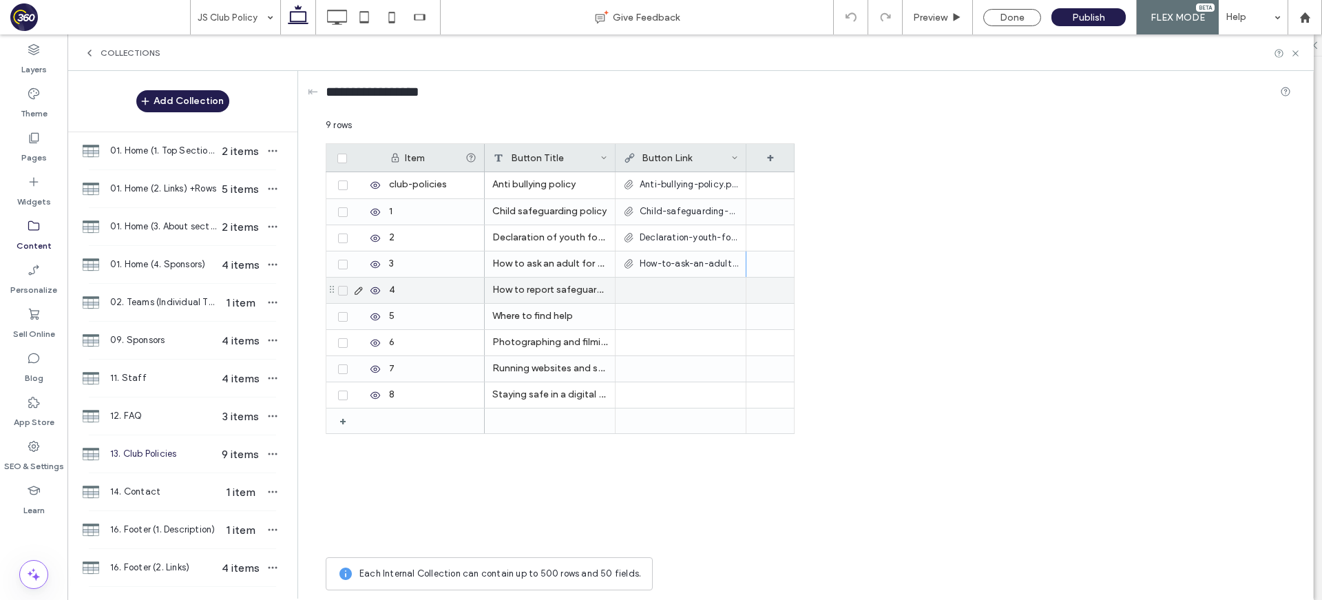
click at [690, 286] on div at bounding box center [680, 289] width 115 height 25
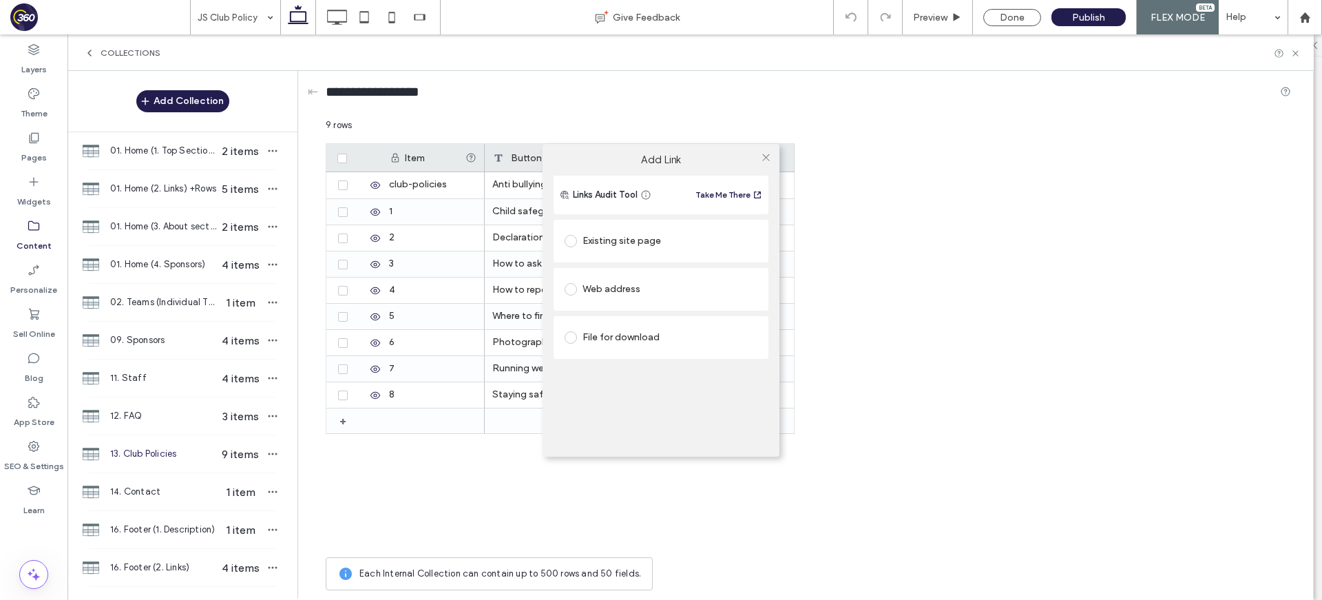
click at [635, 341] on div "File for download" at bounding box center [660, 337] width 193 height 22
click at [653, 370] on figure "File" at bounding box center [660, 363] width 193 height 17
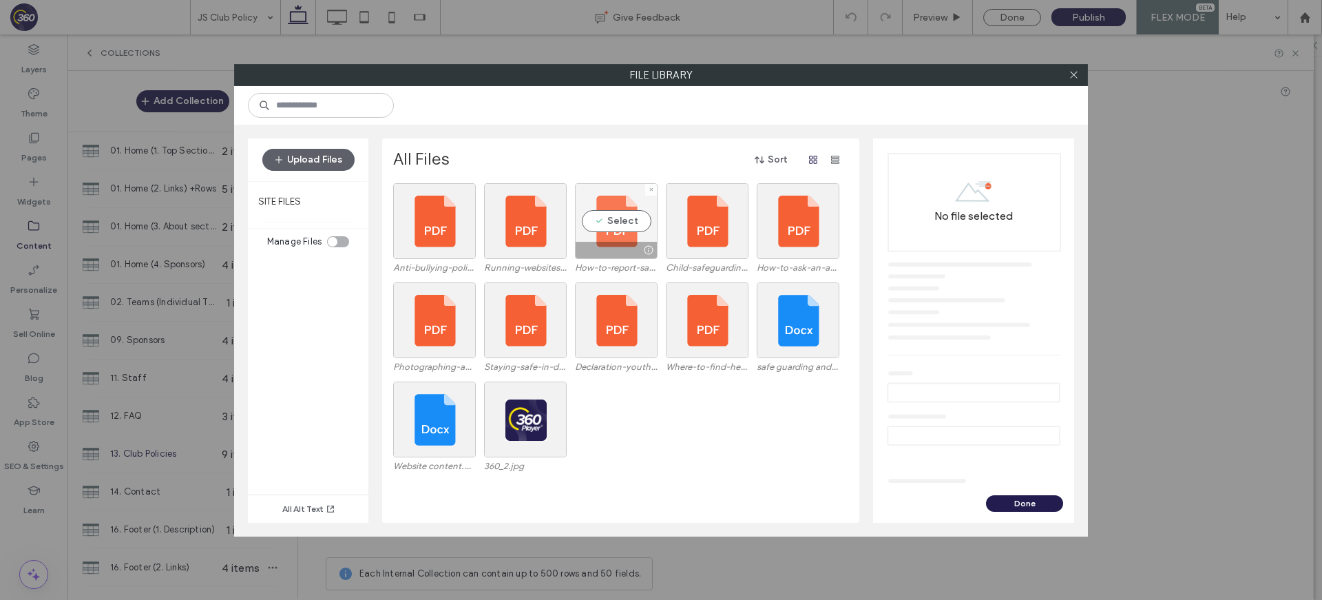
click at [648, 213] on div "Select" at bounding box center [616, 221] width 83 height 76
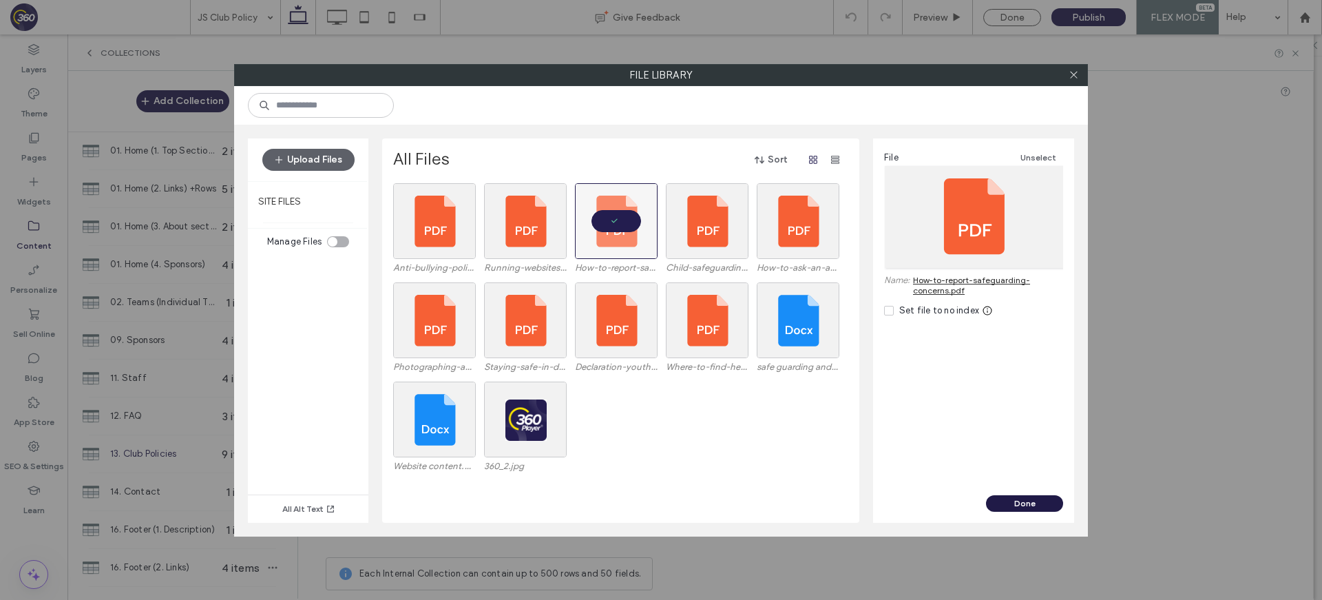
click at [1061, 506] on button "Done" at bounding box center [1024, 503] width 77 height 17
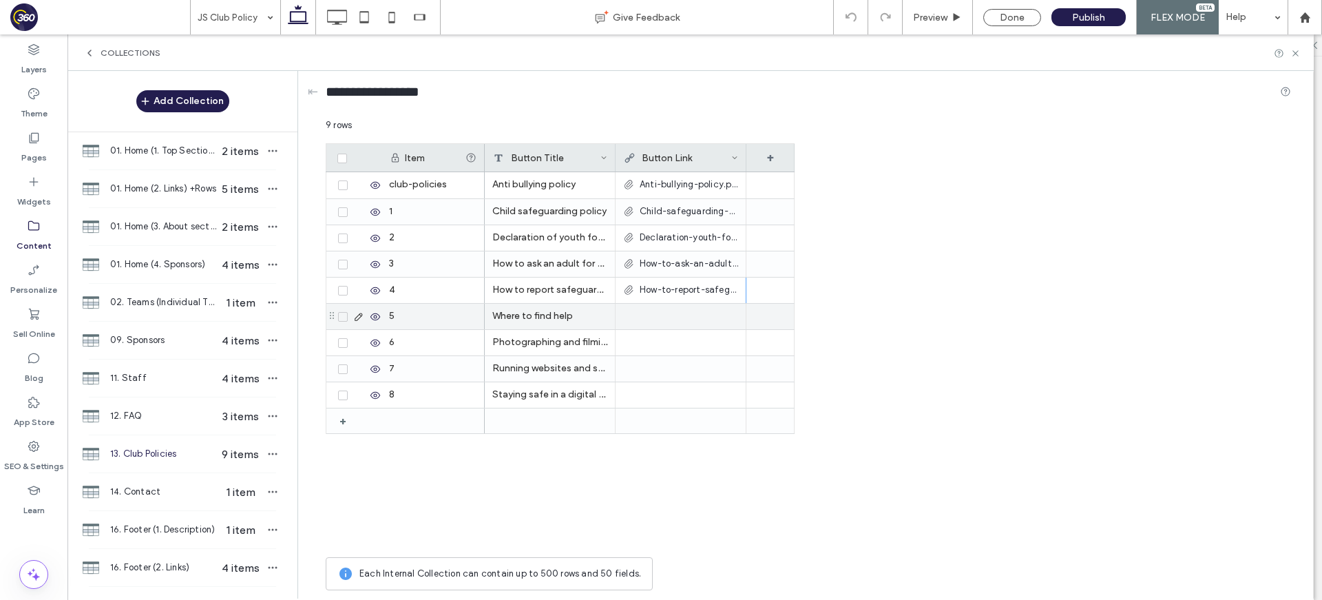
click at [677, 305] on div at bounding box center [680, 316] width 115 height 25
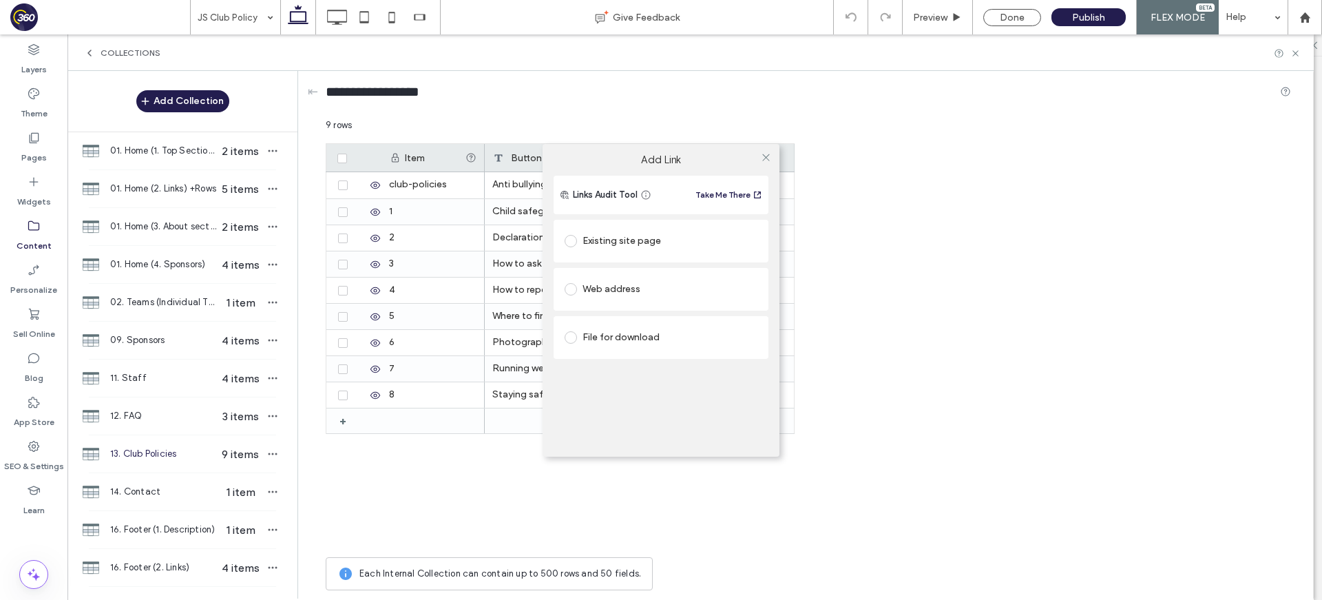
click at [638, 338] on div "File for download" at bounding box center [660, 337] width 193 height 22
click at [636, 357] on figure "File" at bounding box center [660, 363] width 193 height 17
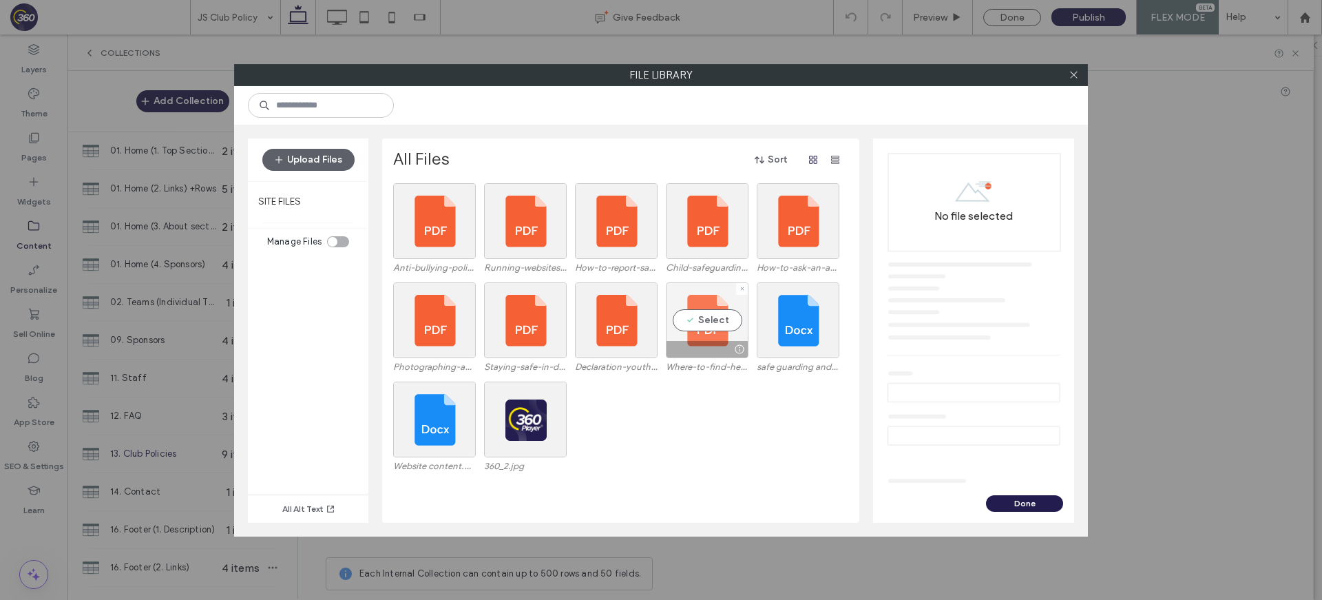
click at [717, 321] on div "Select" at bounding box center [707, 320] width 83 height 76
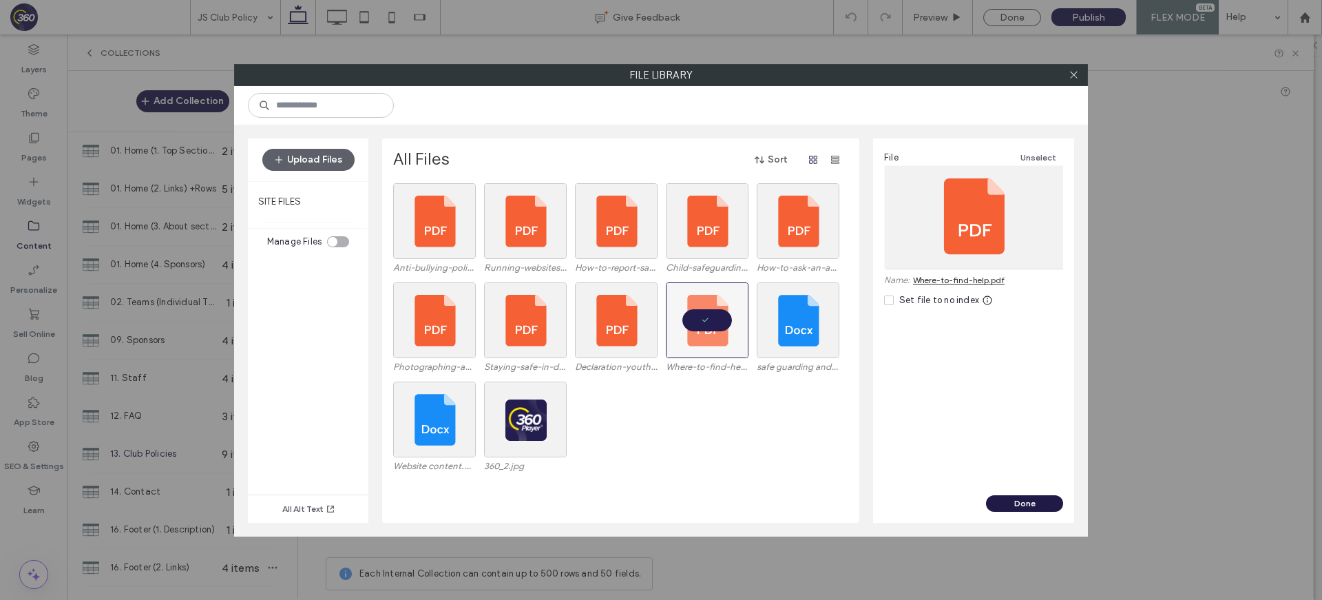
click at [1044, 500] on button "Done" at bounding box center [1024, 503] width 77 height 17
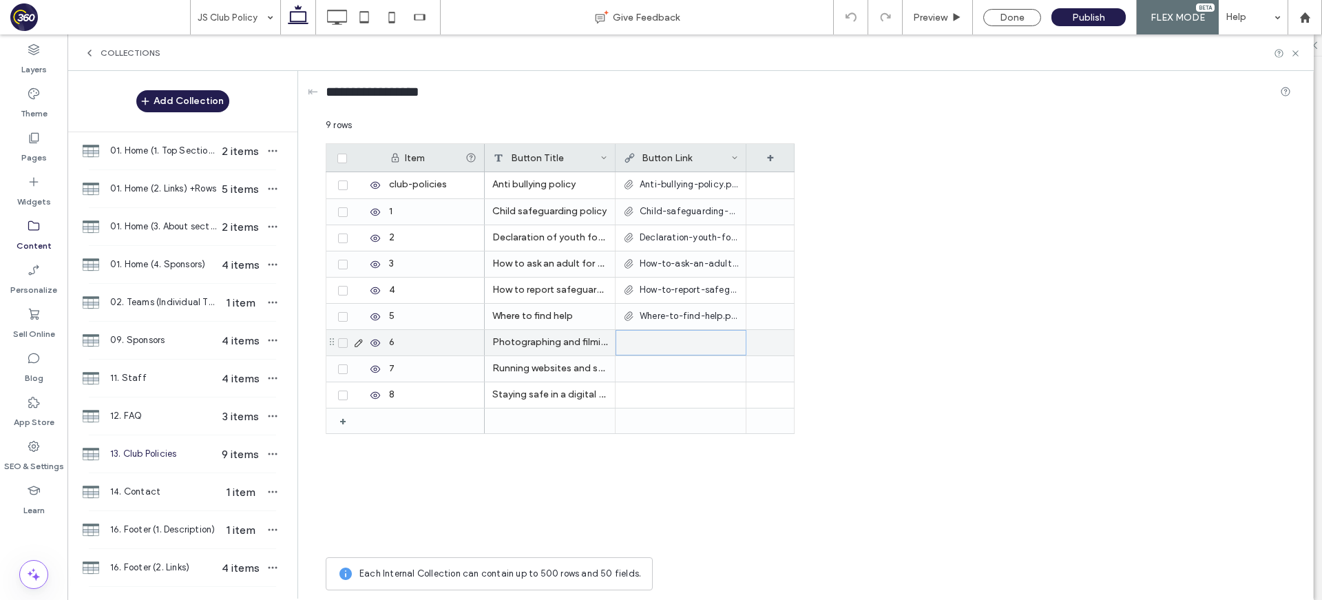
click at [687, 332] on div at bounding box center [681, 342] width 114 height 25
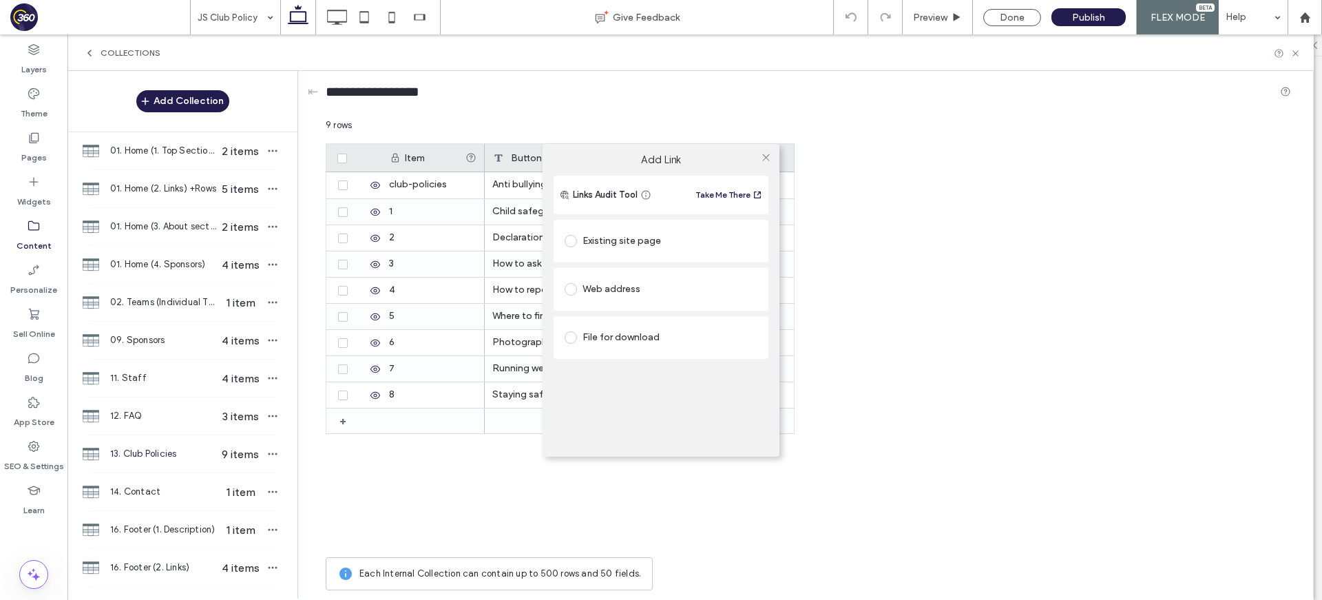
click at [611, 332] on div "File for download" at bounding box center [660, 337] width 193 height 22
click at [615, 359] on div "File" at bounding box center [660, 363] width 191 height 12
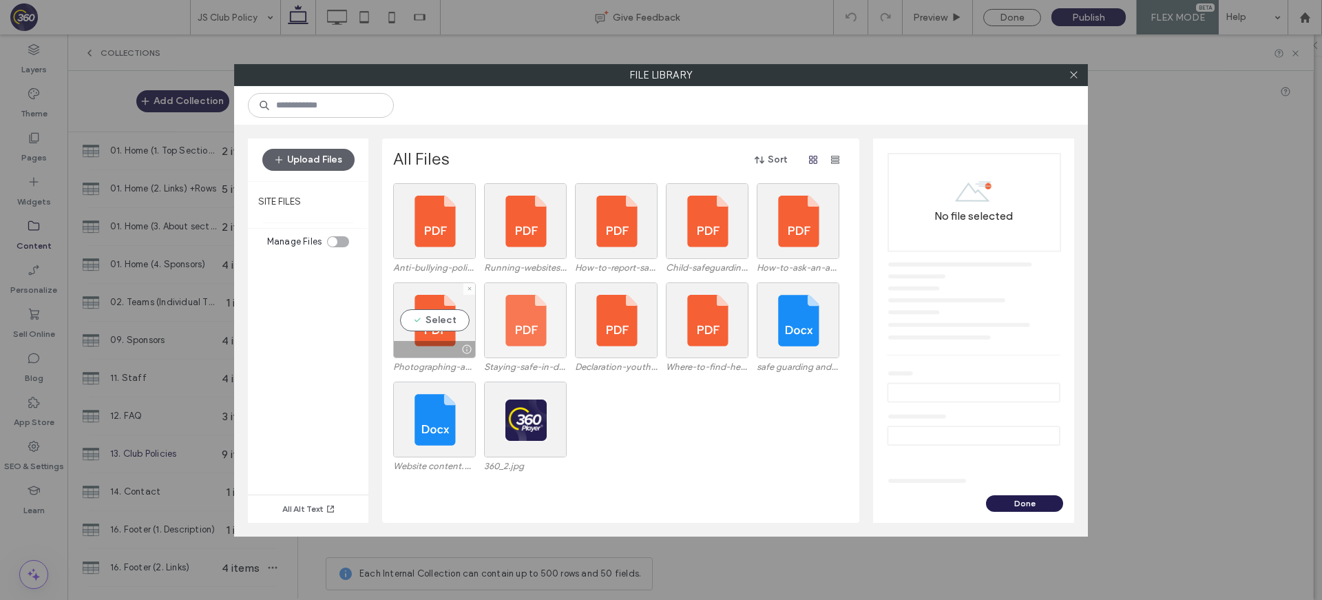
drag, startPoint x: 448, startPoint y: 319, endPoint x: 516, endPoint y: 338, distance: 70.0
click at [448, 319] on div "Select" at bounding box center [434, 320] width 83 height 76
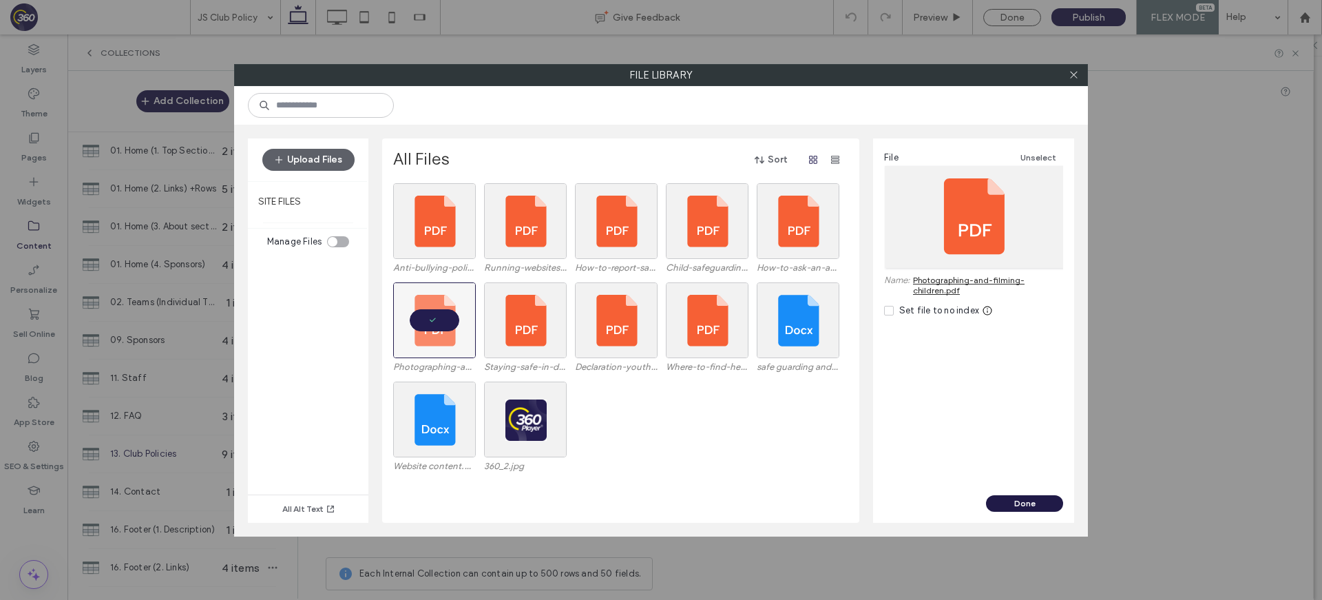
click at [1046, 502] on button "Done" at bounding box center [1024, 503] width 77 height 17
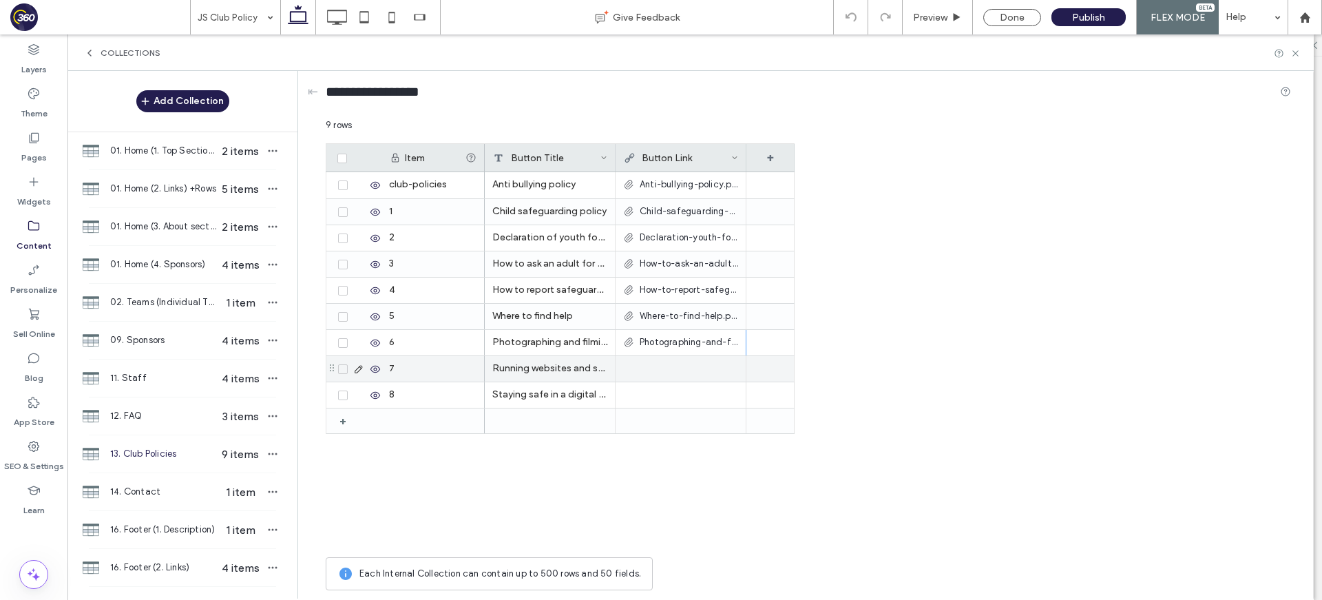
click at [669, 371] on div at bounding box center [680, 368] width 115 height 25
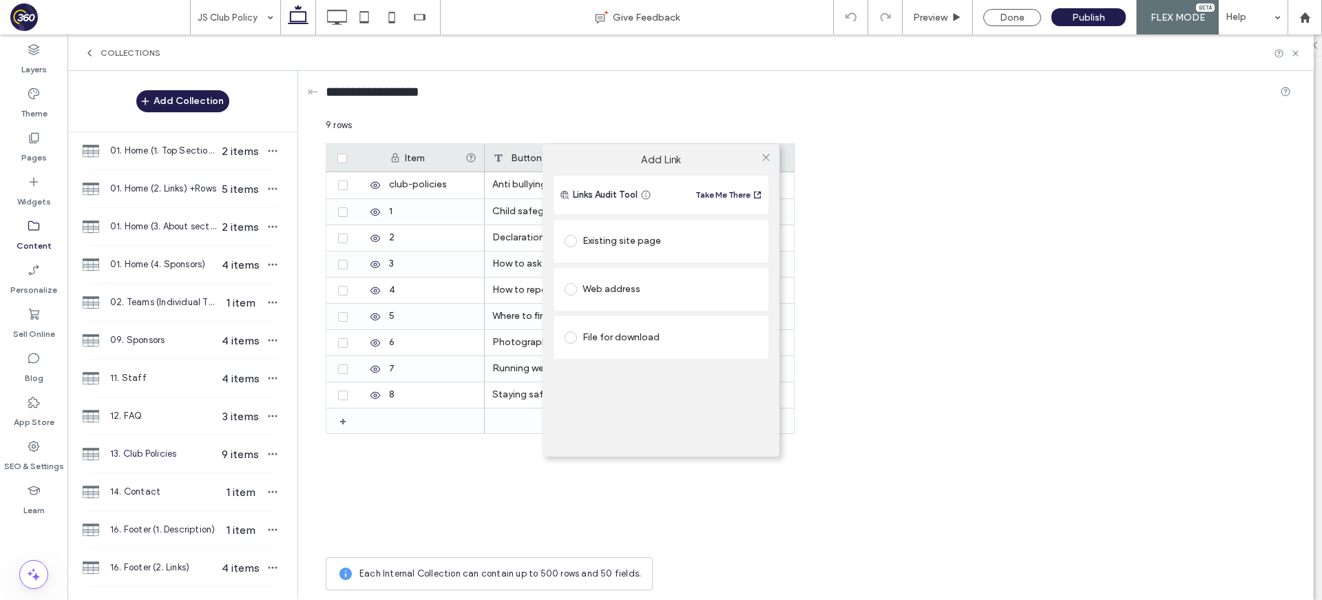
click at [618, 340] on div "File for download" at bounding box center [660, 337] width 193 height 22
click at [656, 355] on div "File" at bounding box center [660, 363] width 193 height 30
click at [654, 361] on div "File" at bounding box center [660, 363] width 191 height 12
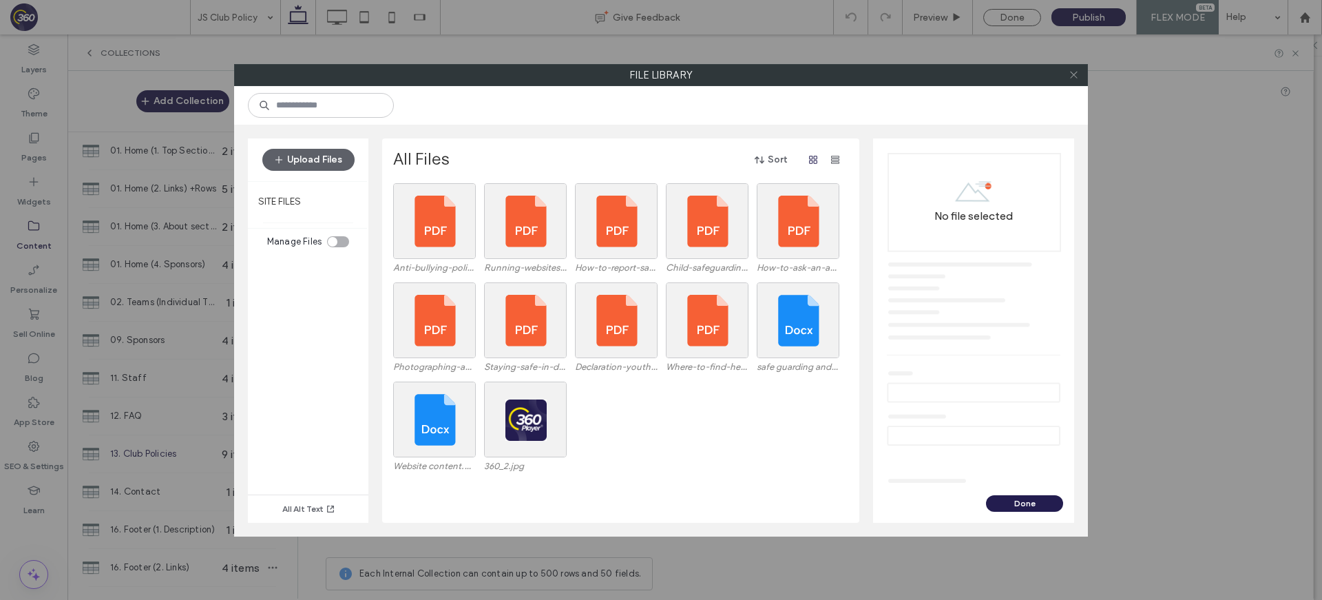
click at [1075, 72] on icon at bounding box center [1073, 75] width 10 height 10
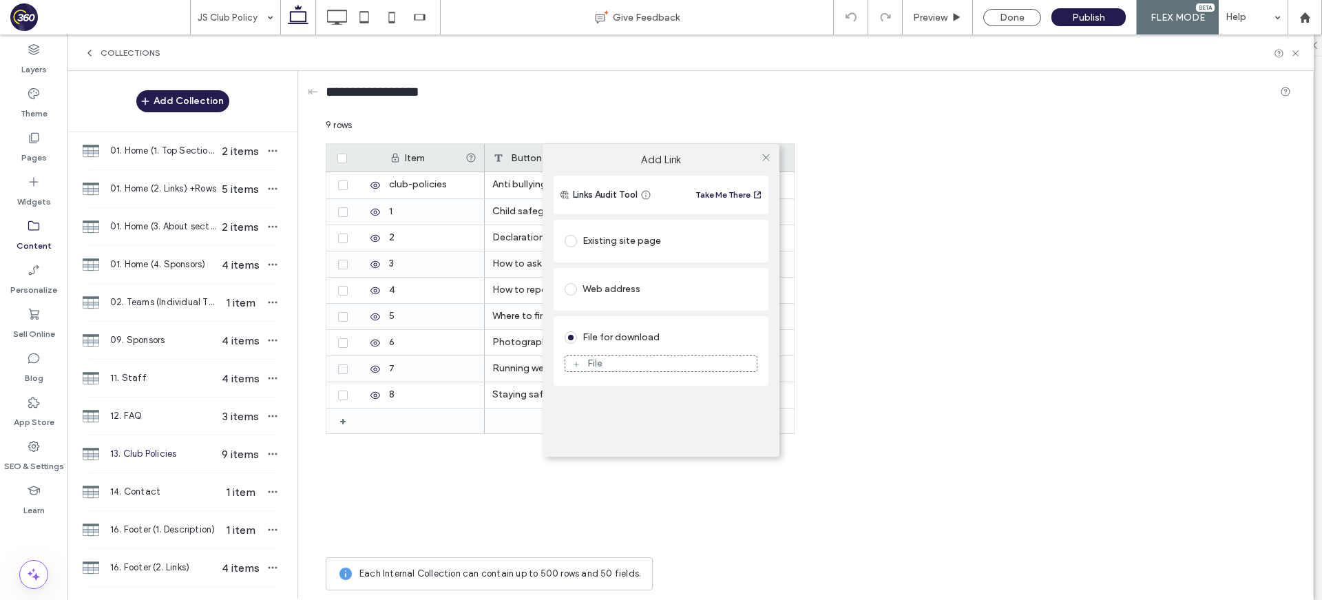
click at [480, 421] on div "Add Link Links Audit Tool Take Me There Existing site page Web address File for…" at bounding box center [661, 300] width 1322 height 600
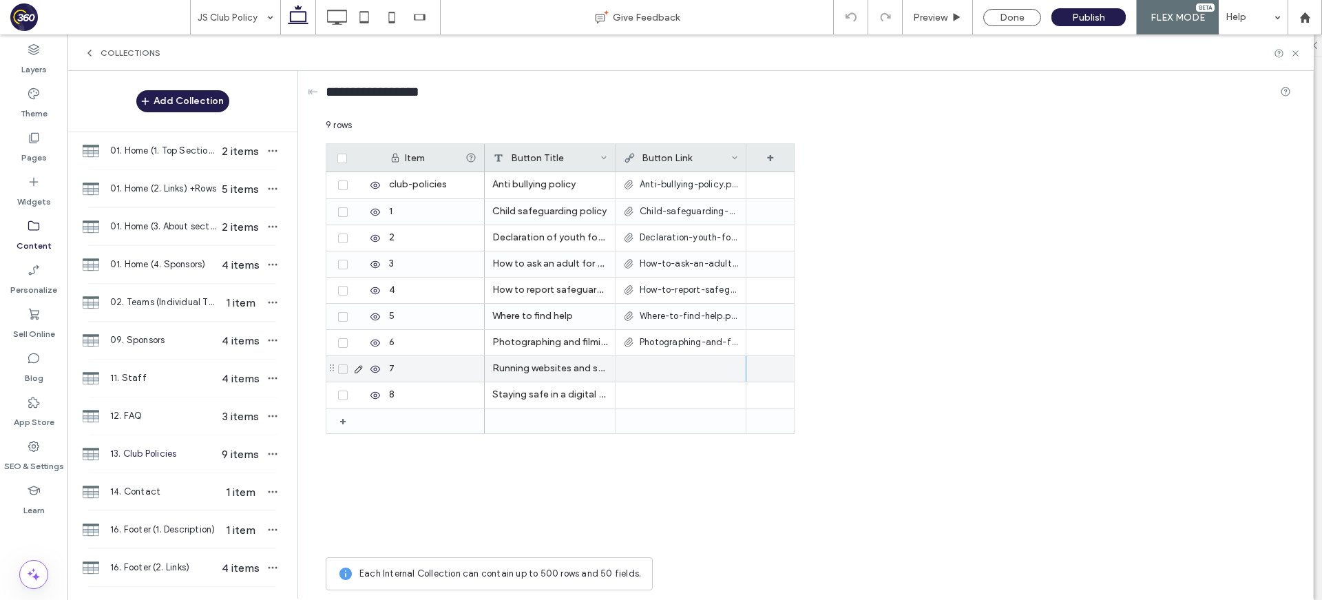
click at [679, 370] on div at bounding box center [680, 368] width 115 height 25
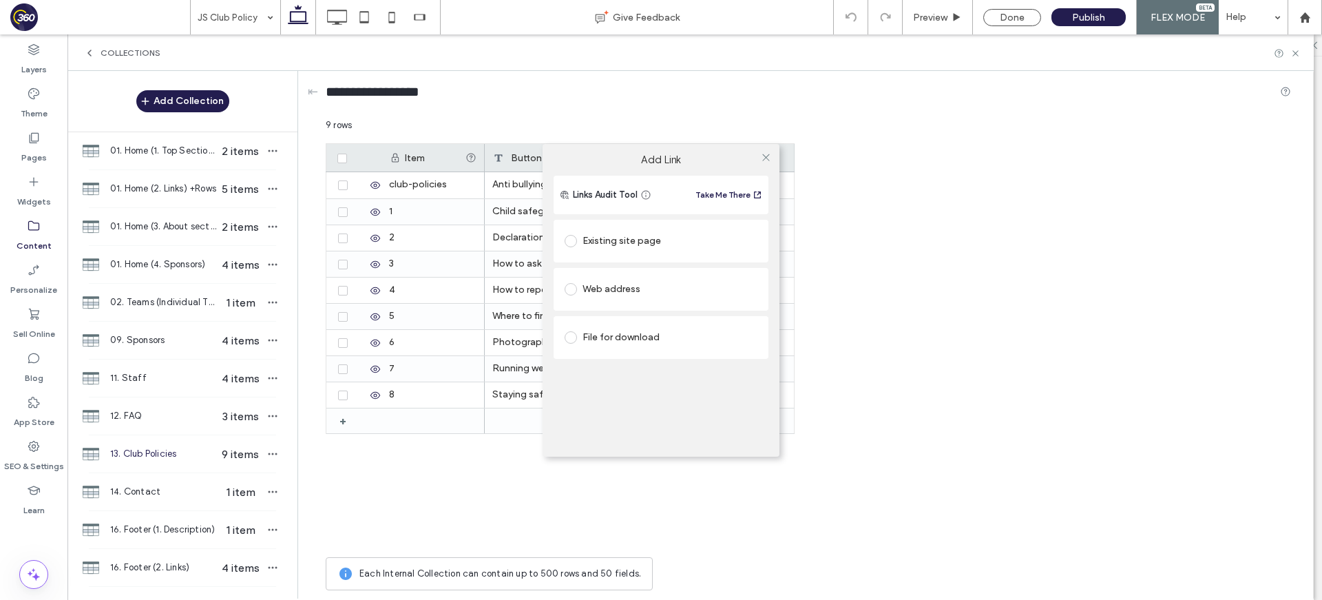
click at [624, 344] on div "File for download" at bounding box center [660, 337] width 193 height 22
click at [651, 363] on div "File" at bounding box center [660, 363] width 191 height 12
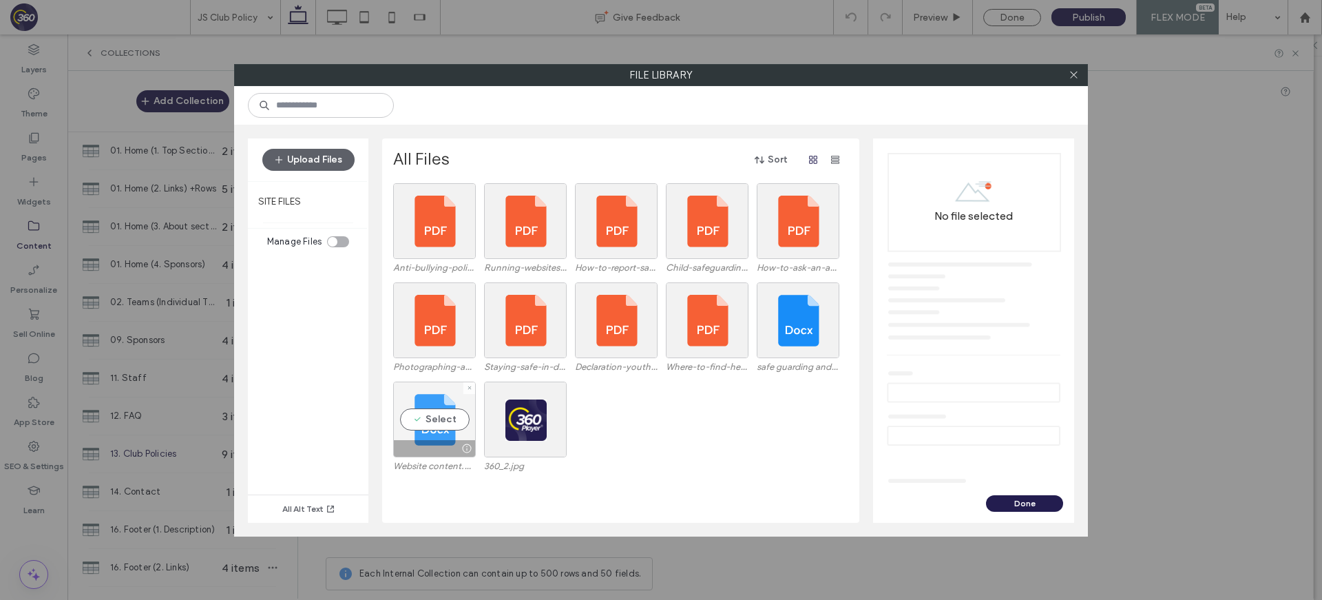
click at [438, 433] on div "Select" at bounding box center [434, 419] width 83 height 76
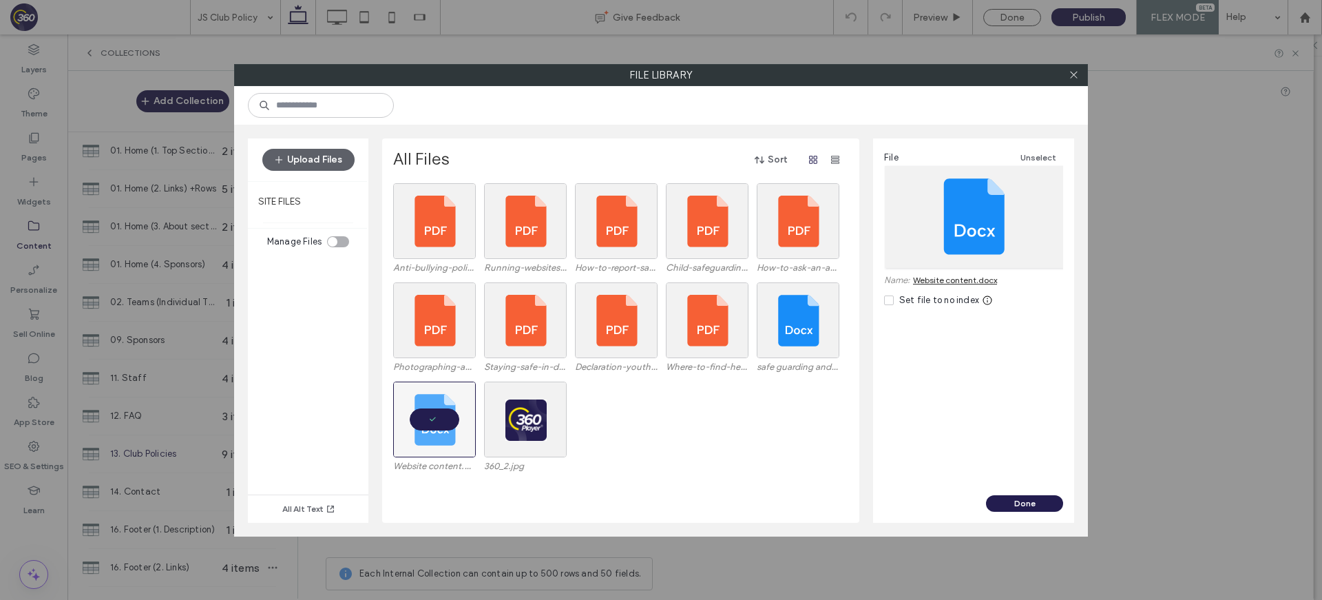
click at [976, 498] on div "Done" at bounding box center [973, 503] width 201 height 17
click at [1026, 500] on button "Done" at bounding box center [1024, 503] width 77 height 17
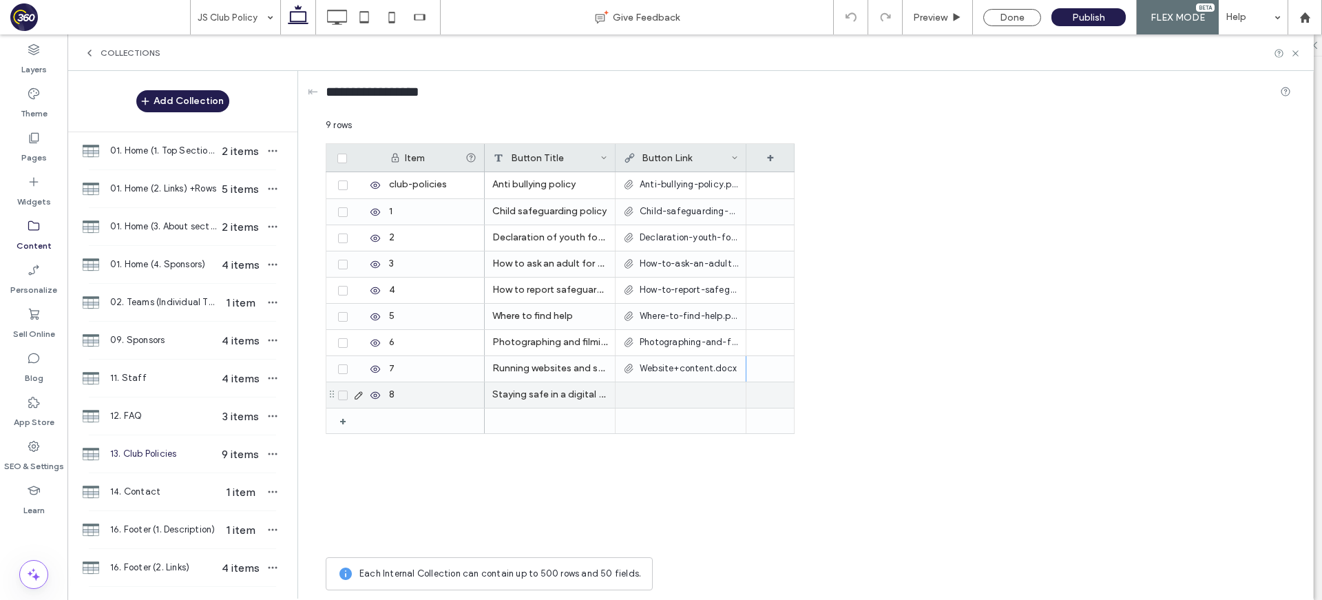
click at [641, 399] on div at bounding box center [680, 394] width 115 height 25
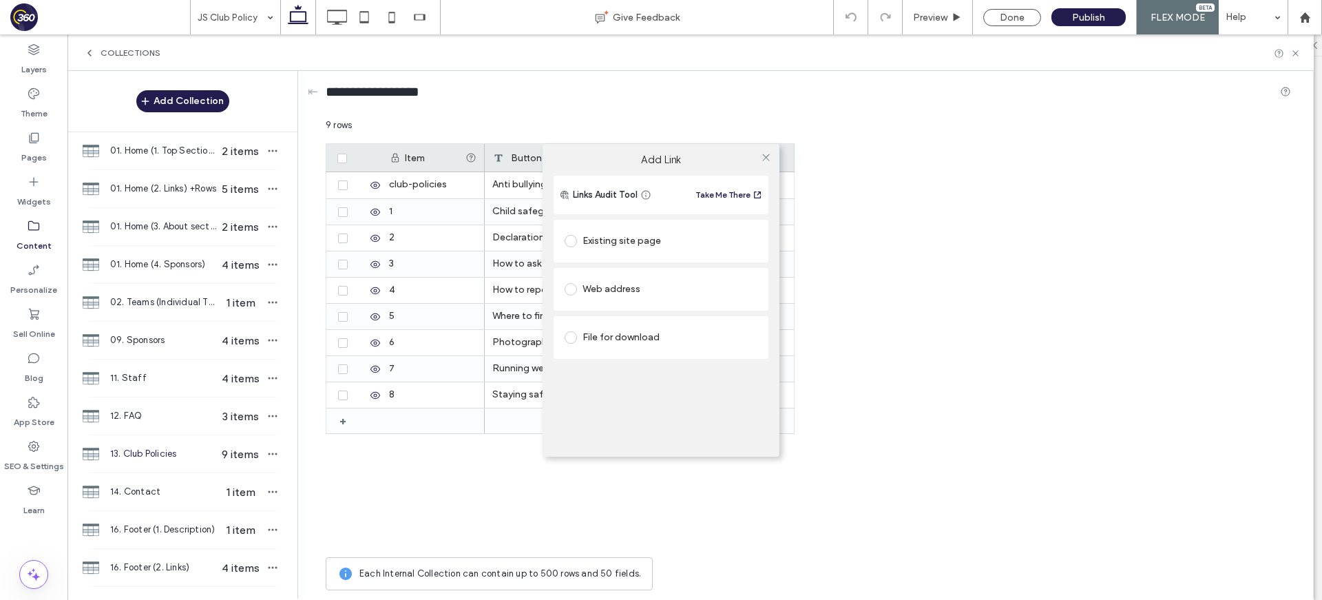
click at [622, 239] on div "Existing site page" at bounding box center [660, 241] width 193 height 22
click at [641, 375] on div "File for download" at bounding box center [660, 380] width 193 height 22
click at [640, 368] on div "File" at bounding box center [660, 363] width 191 height 12
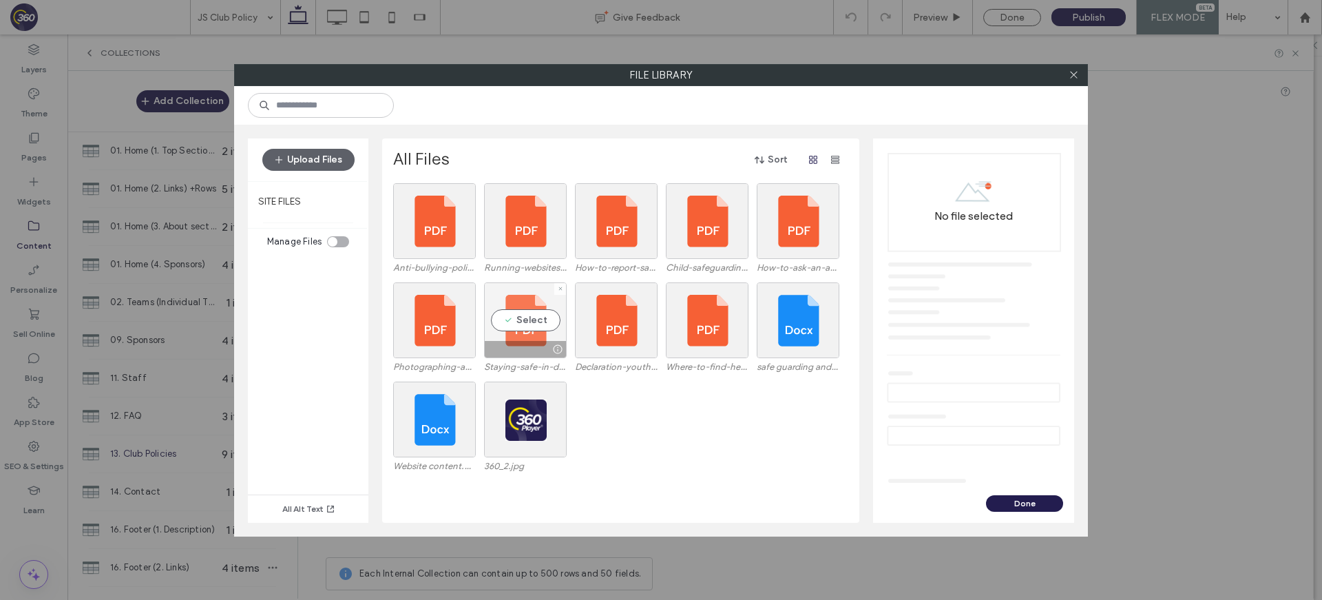
click at [525, 321] on div "Select" at bounding box center [525, 320] width 83 height 76
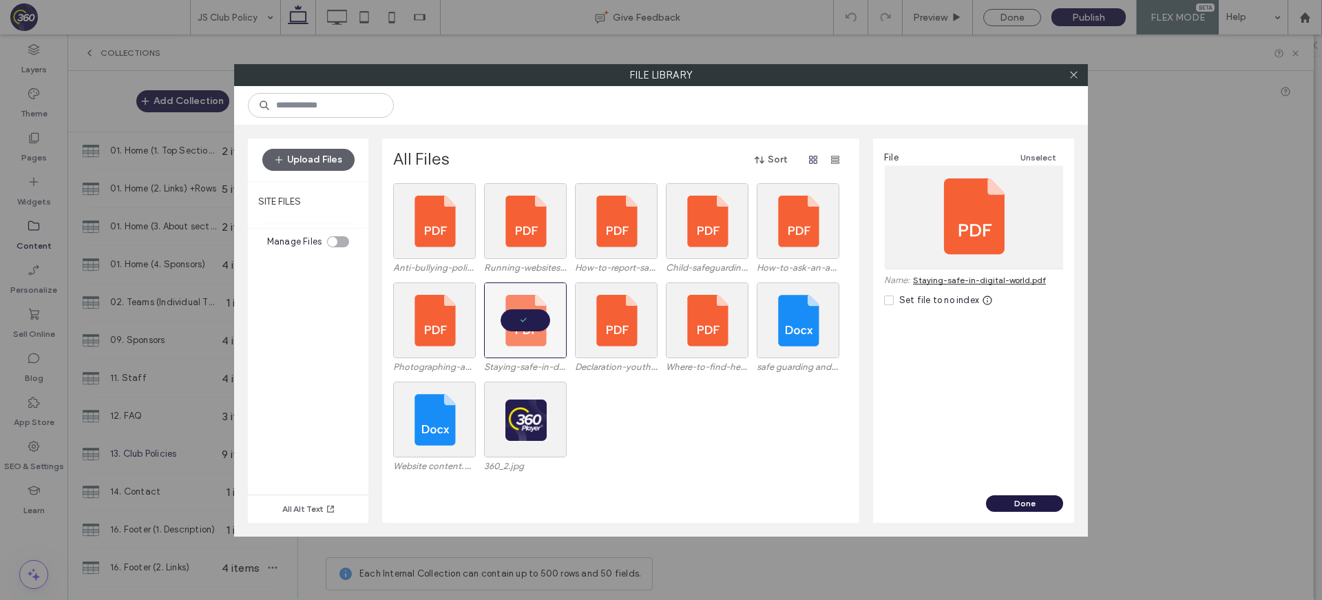
click at [1042, 504] on button "Done" at bounding box center [1024, 503] width 77 height 17
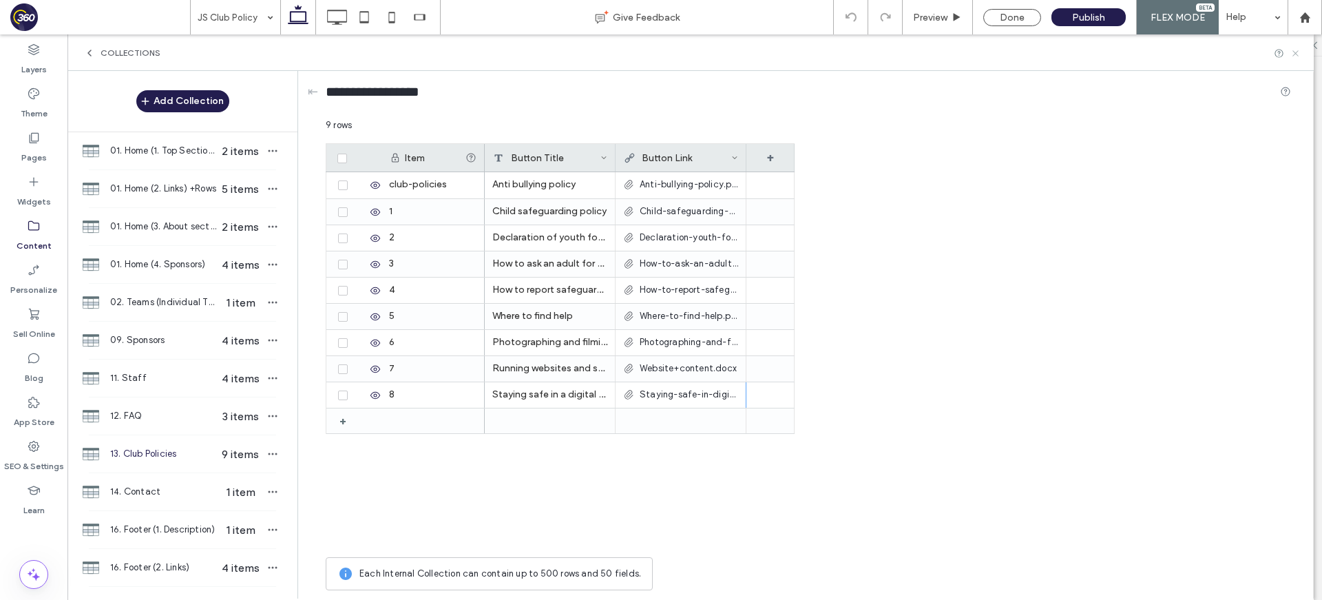
click at [1296, 51] on use at bounding box center [1295, 53] width 6 height 6
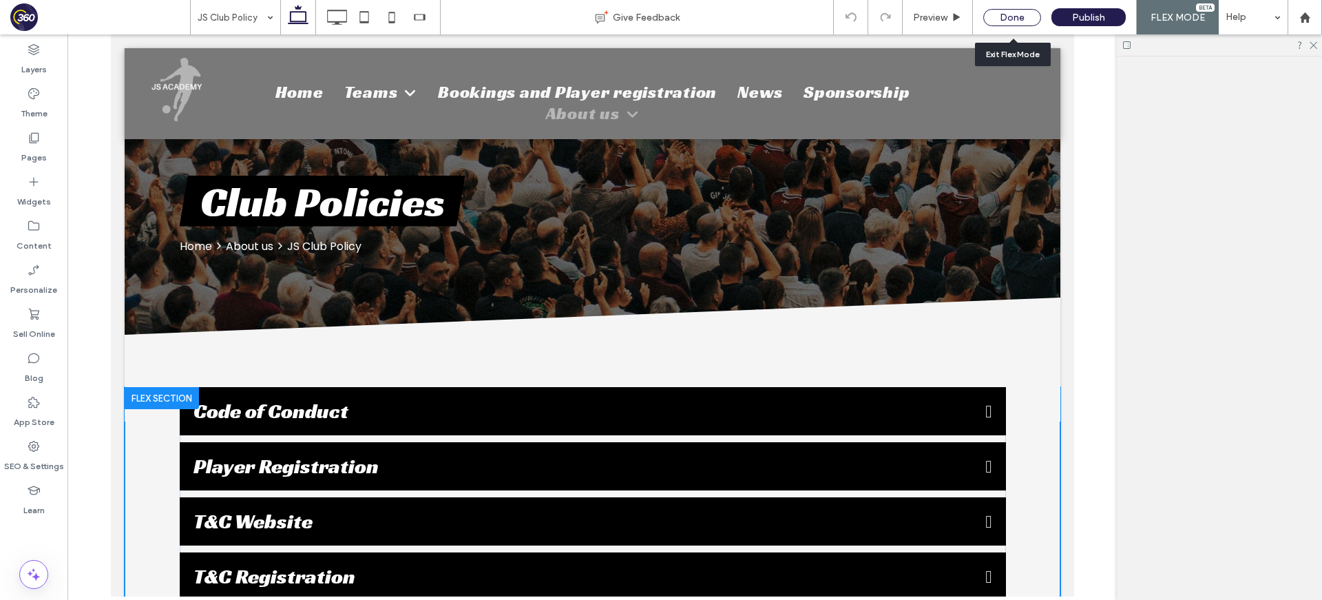
click at [1015, 17] on div "Done" at bounding box center [1012, 17] width 58 height 17
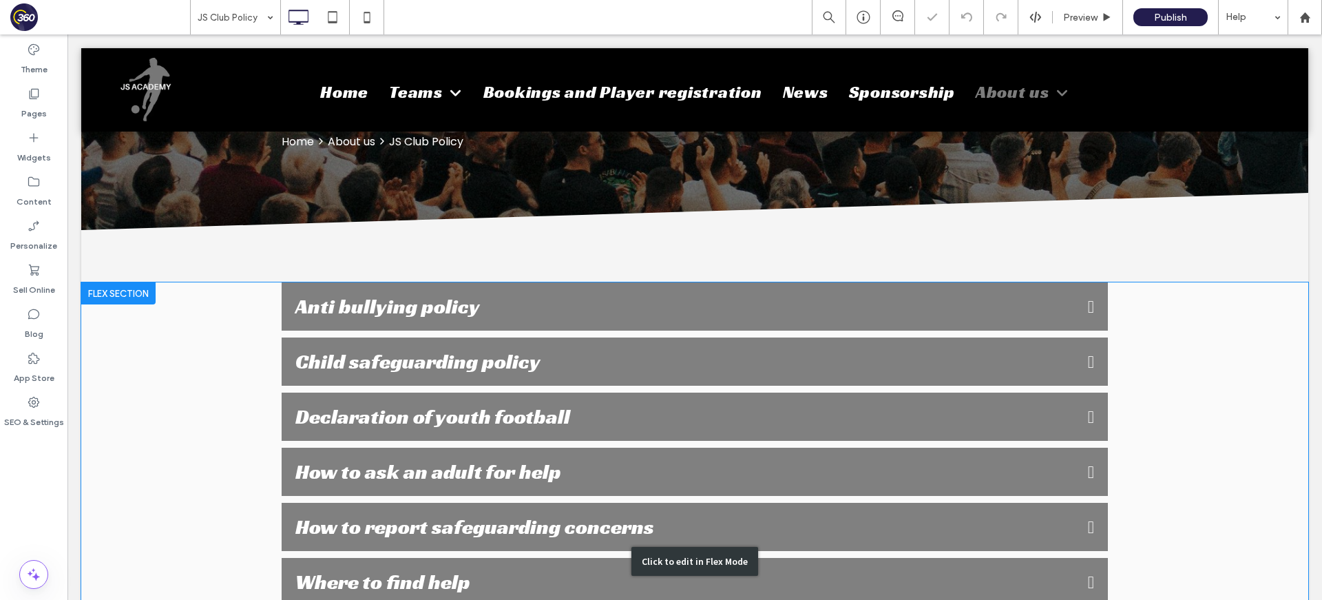
scroll to position [218, 0]
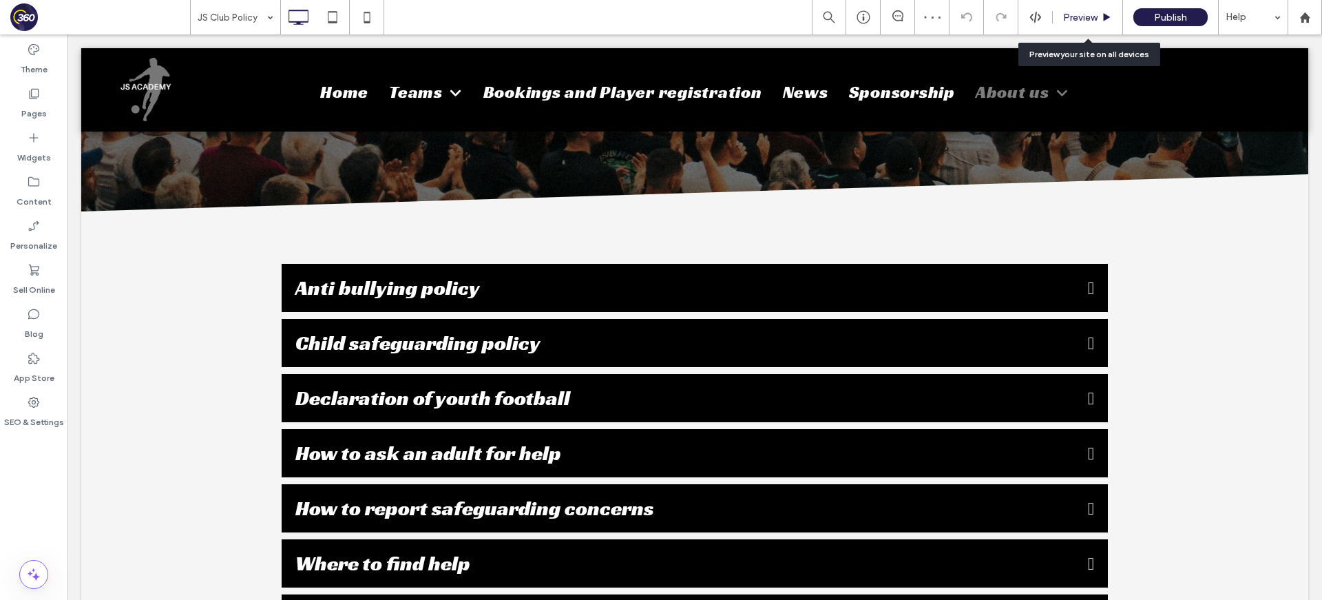
click at [1090, 23] on div "Preview" at bounding box center [1088, 17] width 70 height 34
click at [1070, 19] on span "Preview" at bounding box center [1080, 18] width 34 height 12
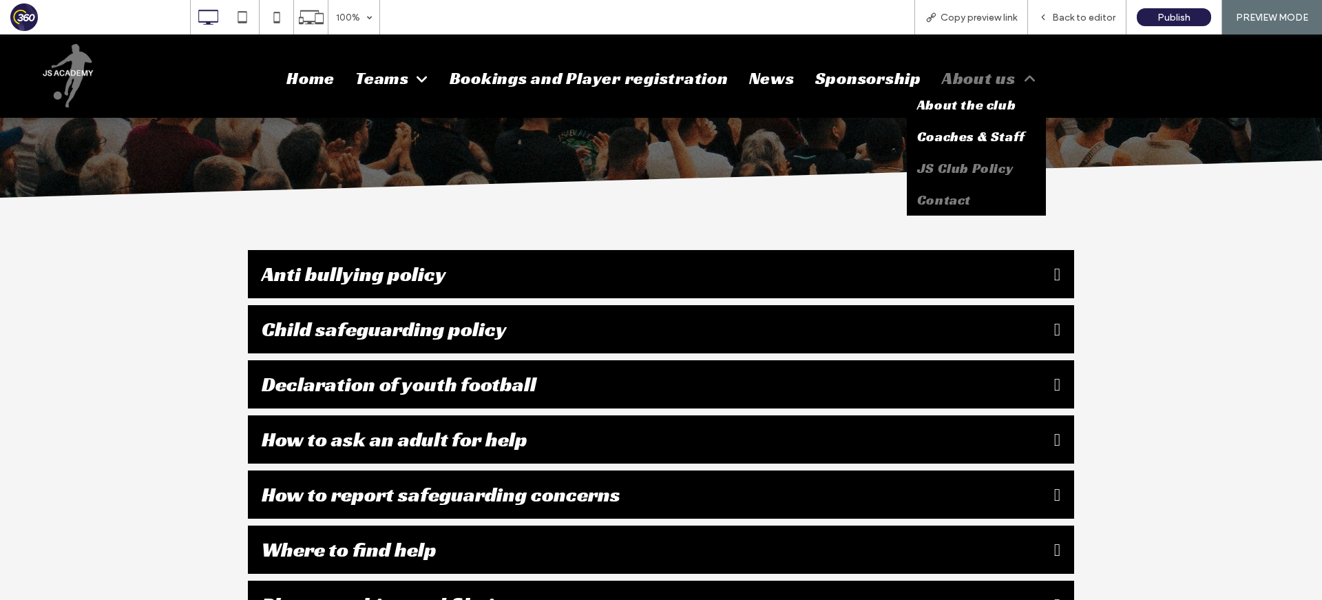
click at [953, 201] on span "Contact" at bounding box center [944, 200] width 54 height 18
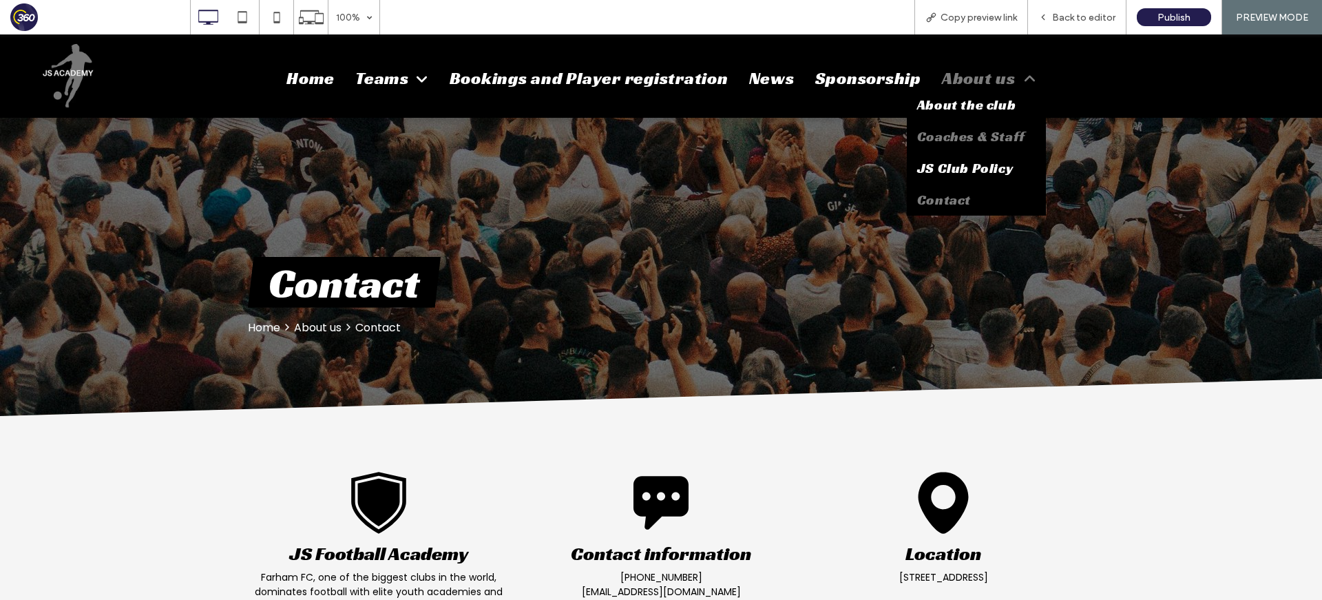
click at [972, 144] on link "Coaches & Staff" at bounding box center [976, 136] width 139 height 32
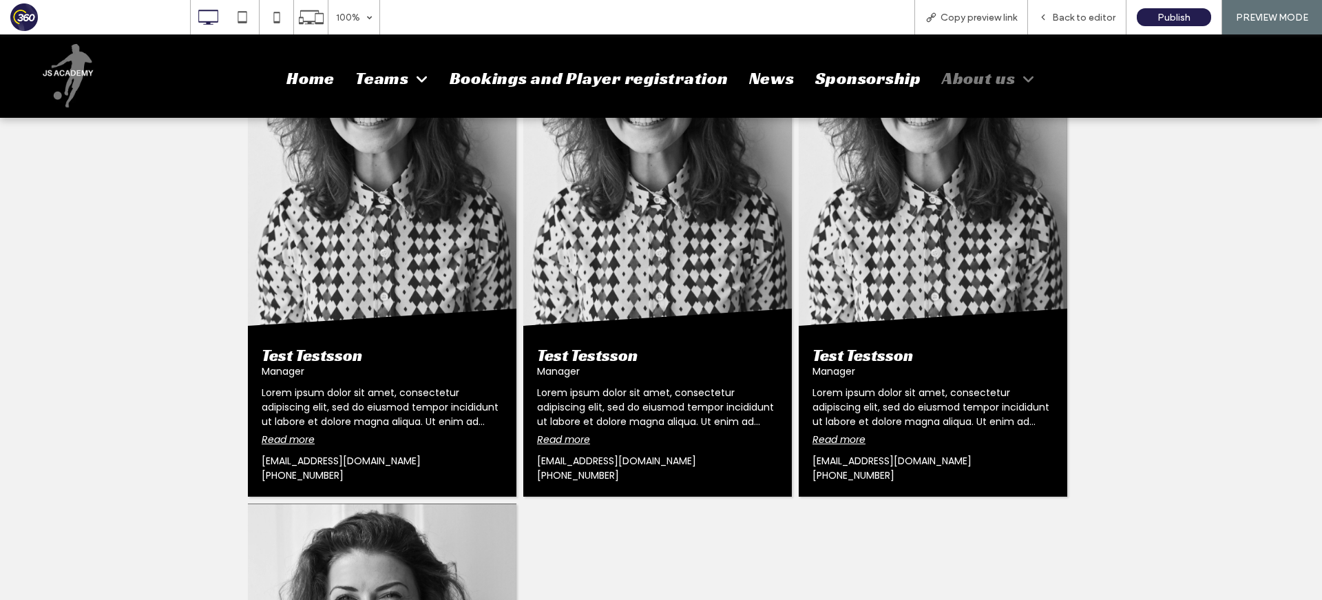
scroll to position [640, 0]
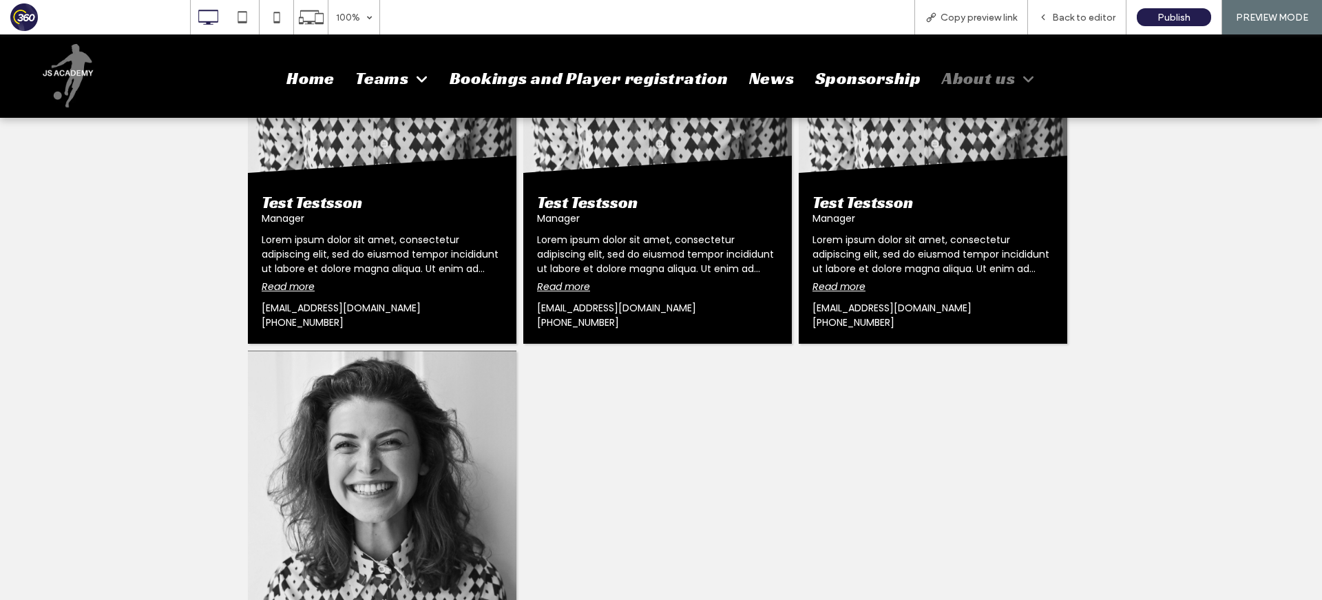
click at [567, 288] on button "Read more" at bounding box center [563, 286] width 53 height 14
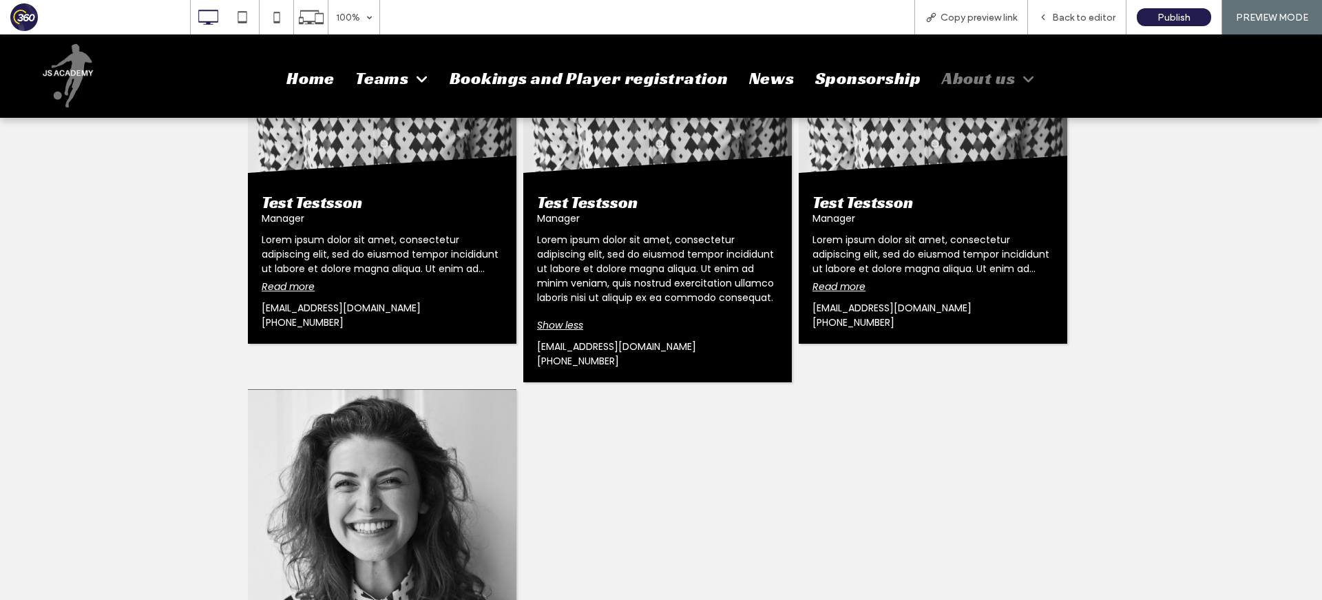
click at [568, 322] on button "Show less" at bounding box center [560, 325] width 46 height 14
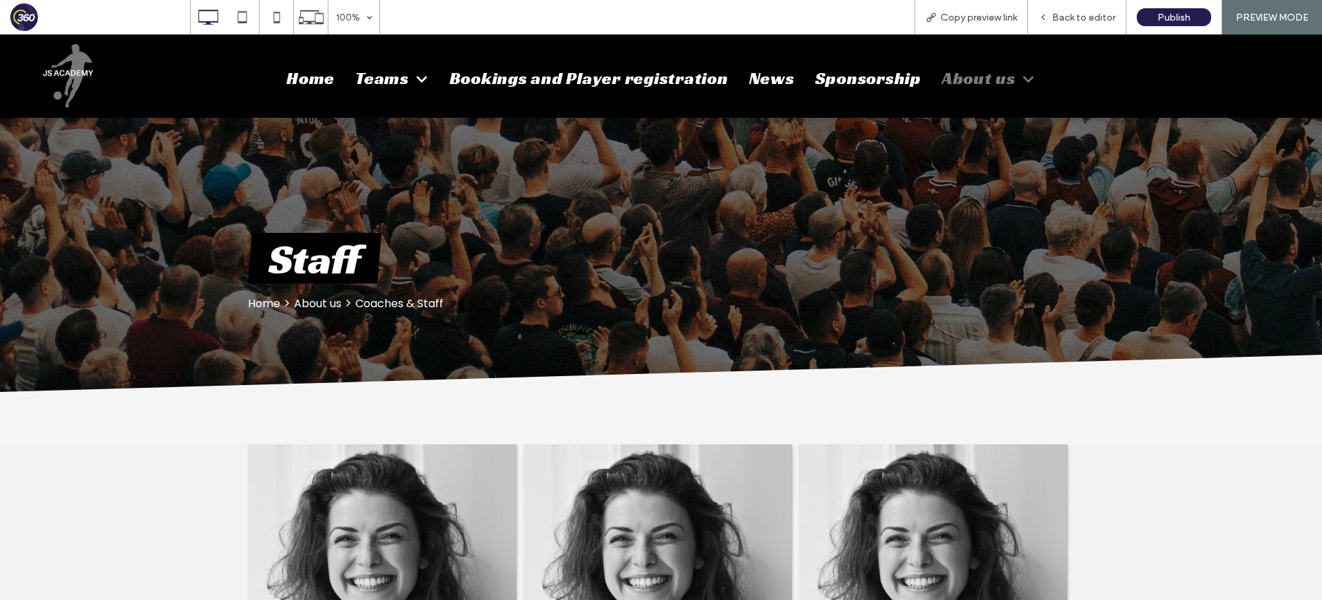
scroll to position [0, 0]
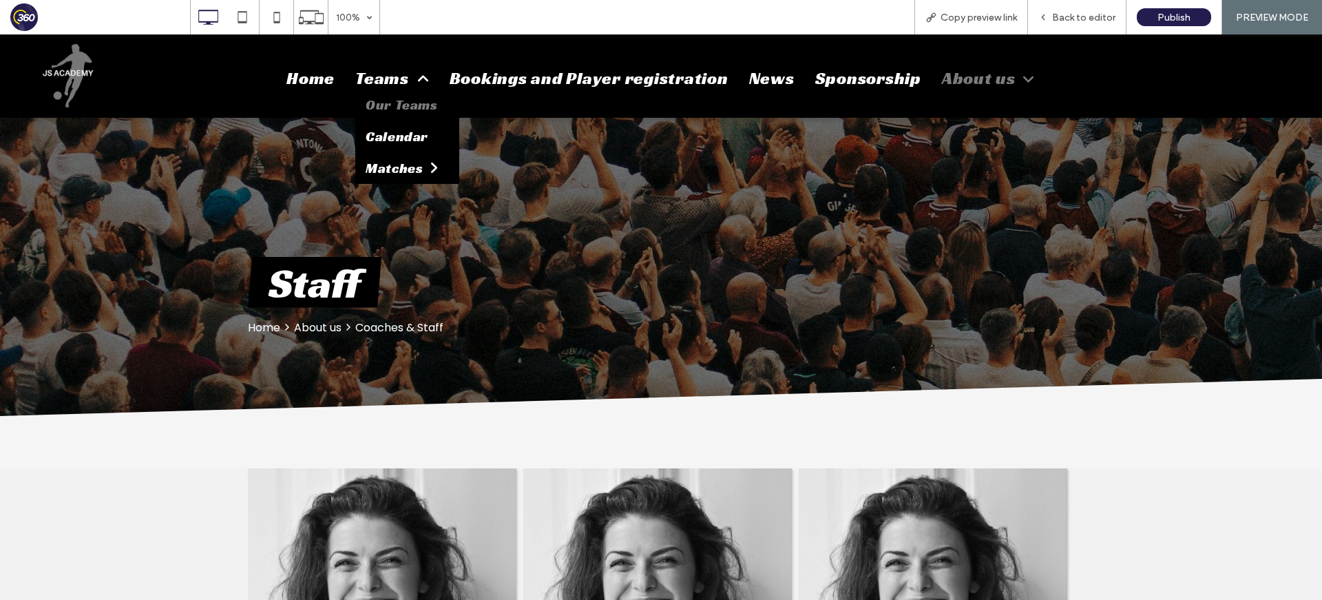
click at [385, 101] on span "Our Teams" at bounding box center [402, 105] width 72 height 18
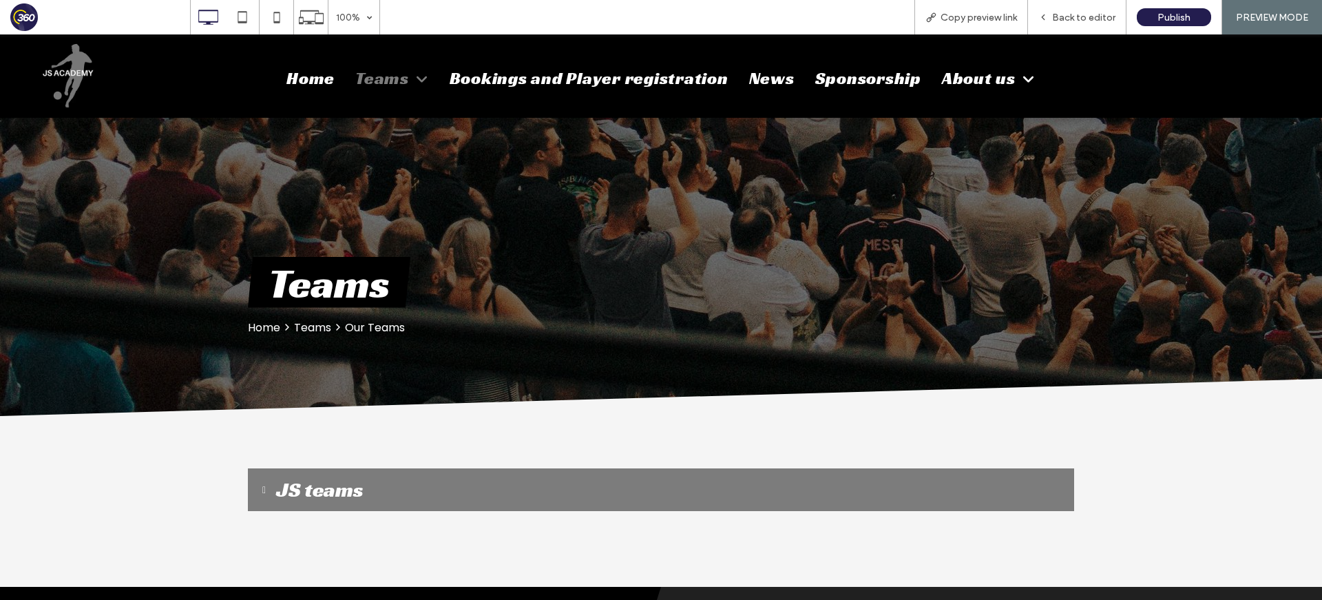
click at [386, 500] on button "JS teams" at bounding box center [661, 489] width 826 height 43
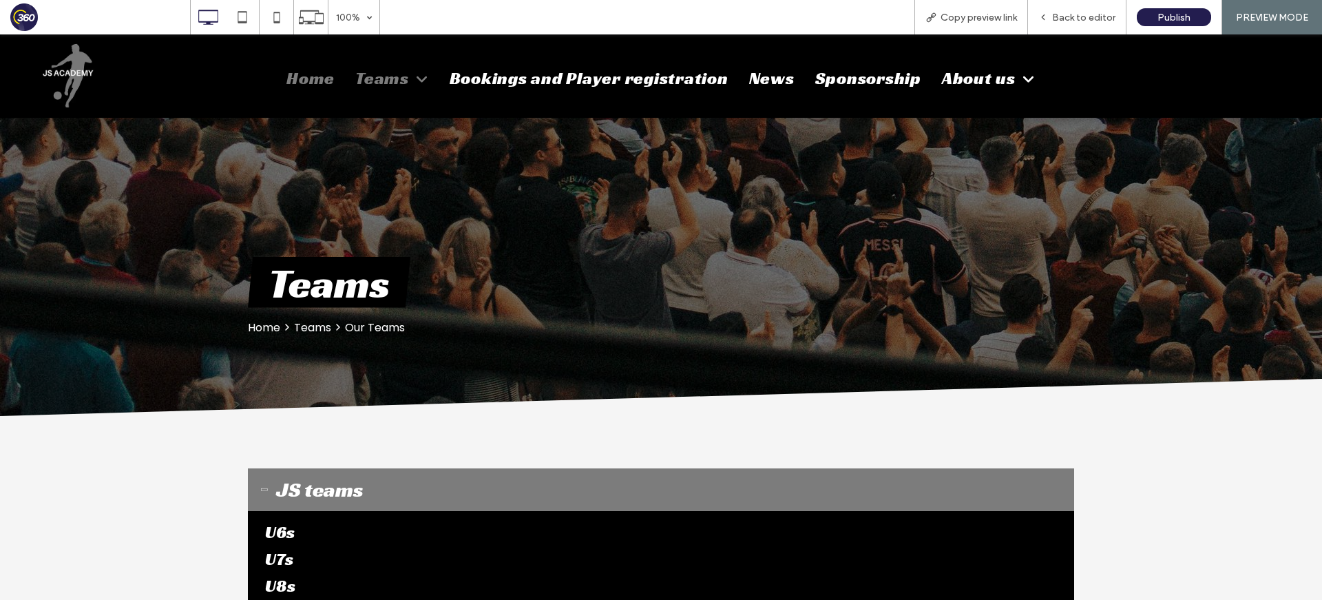
drag, startPoint x: 310, startPoint y: 78, endPoint x: 310, endPoint y: 112, distance: 33.7
click at [310, 78] on span "Home" at bounding box center [310, 77] width 48 height 21
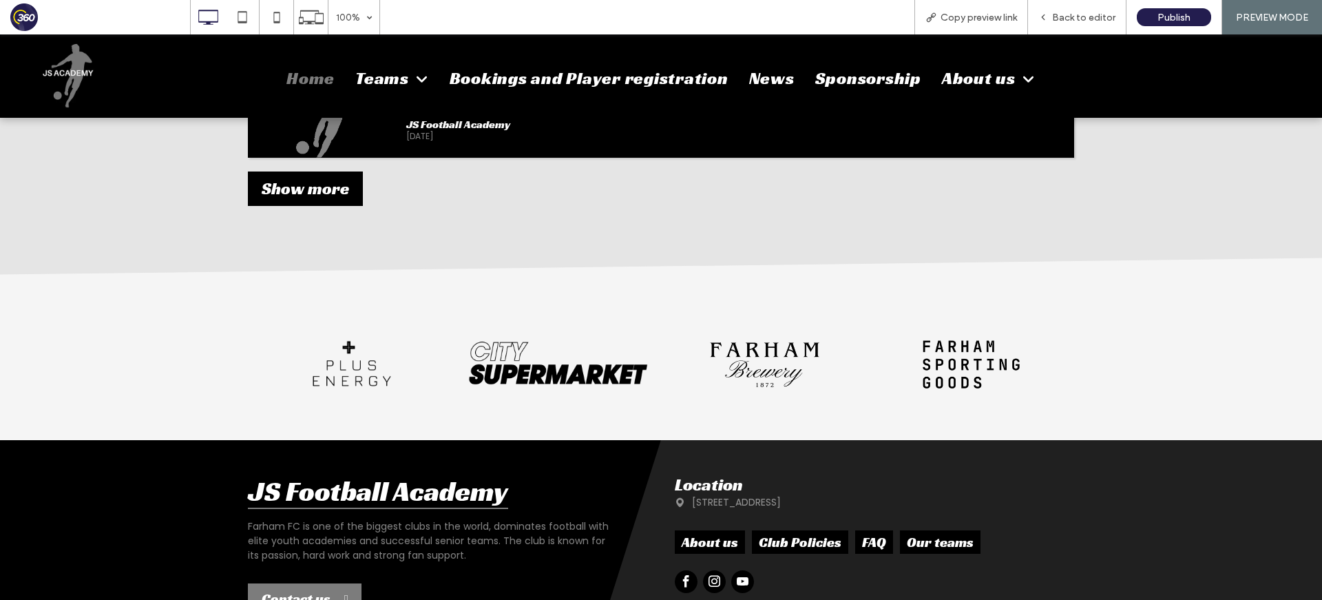
scroll to position [1782, 0]
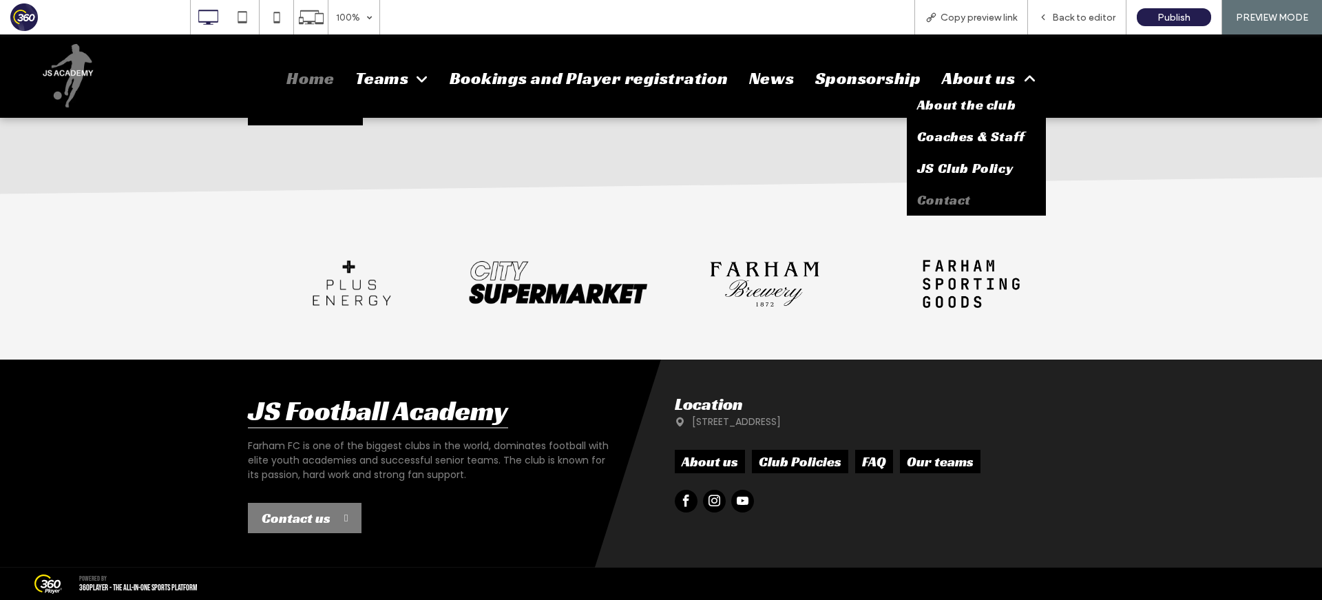
click at [964, 200] on span "Contact" at bounding box center [944, 200] width 54 height 18
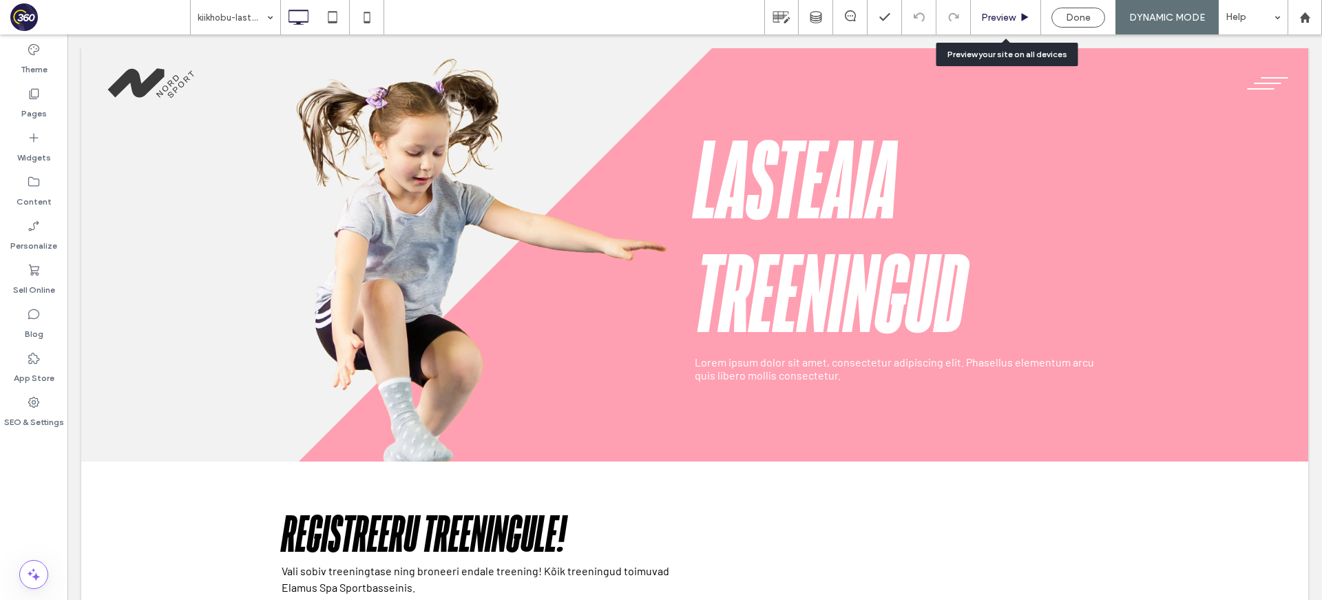
click at [1005, 17] on span "Preview" at bounding box center [998, 18] width 34 height 12
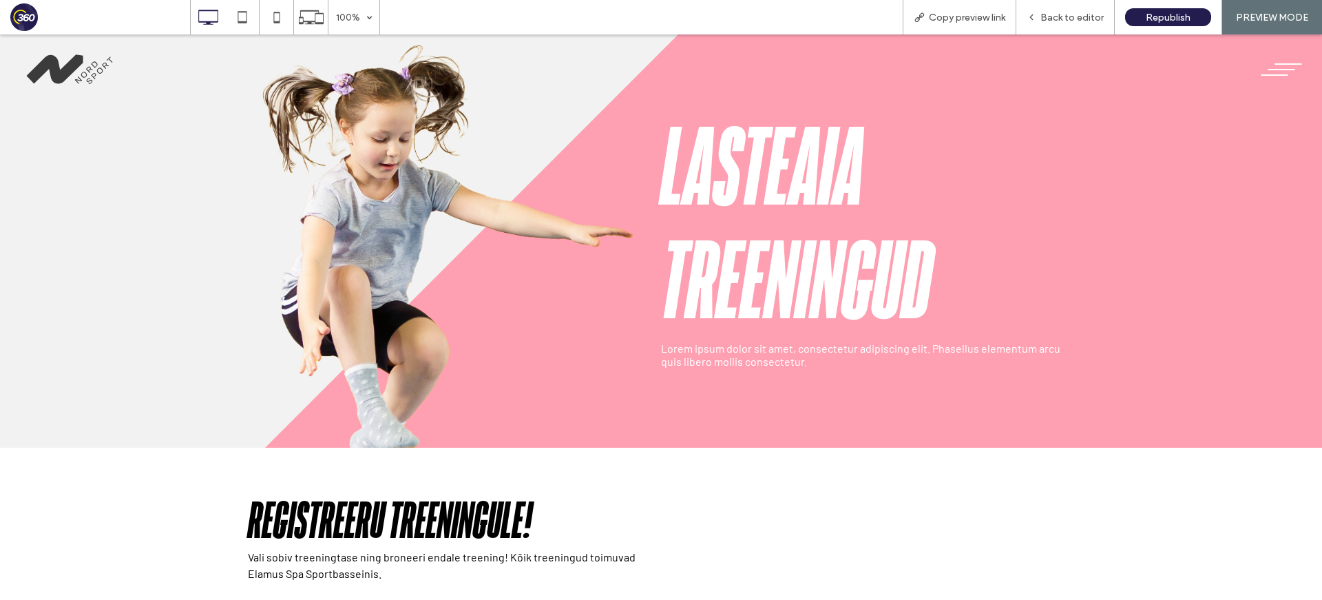
click at [1287, 76] on button "menu" at bounding box center [1281, 70] width 56 height 36
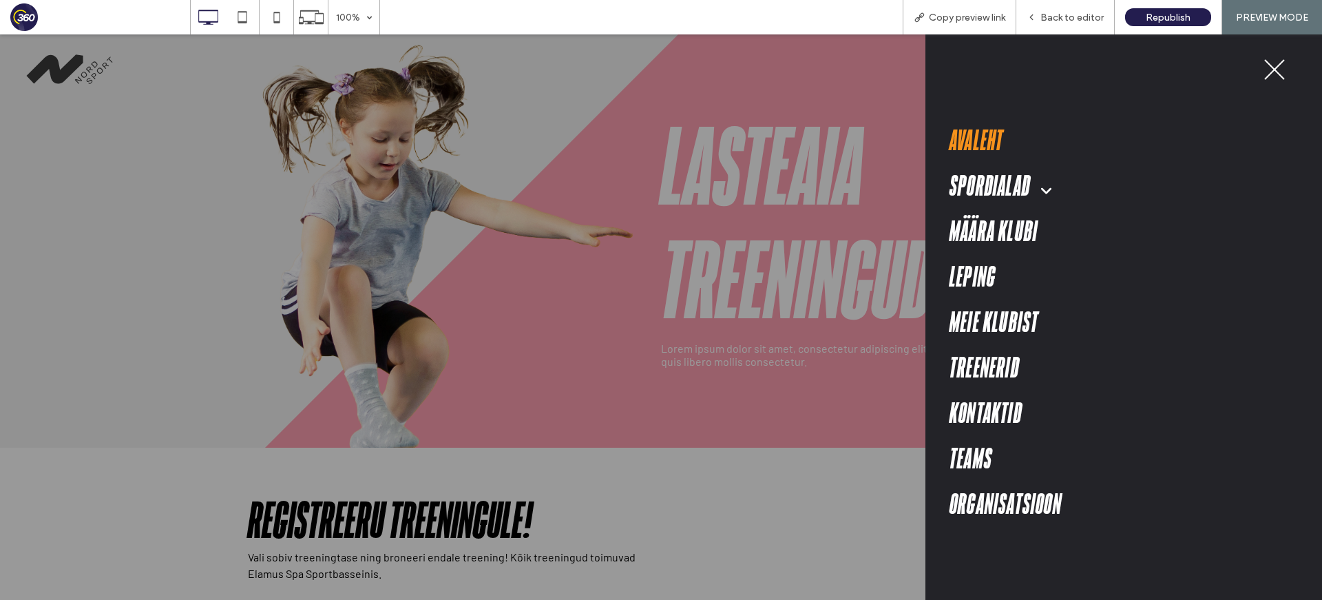
click at [977, 138] on span "Avaleht" at bounding box center [976, 141] width 54 height 34
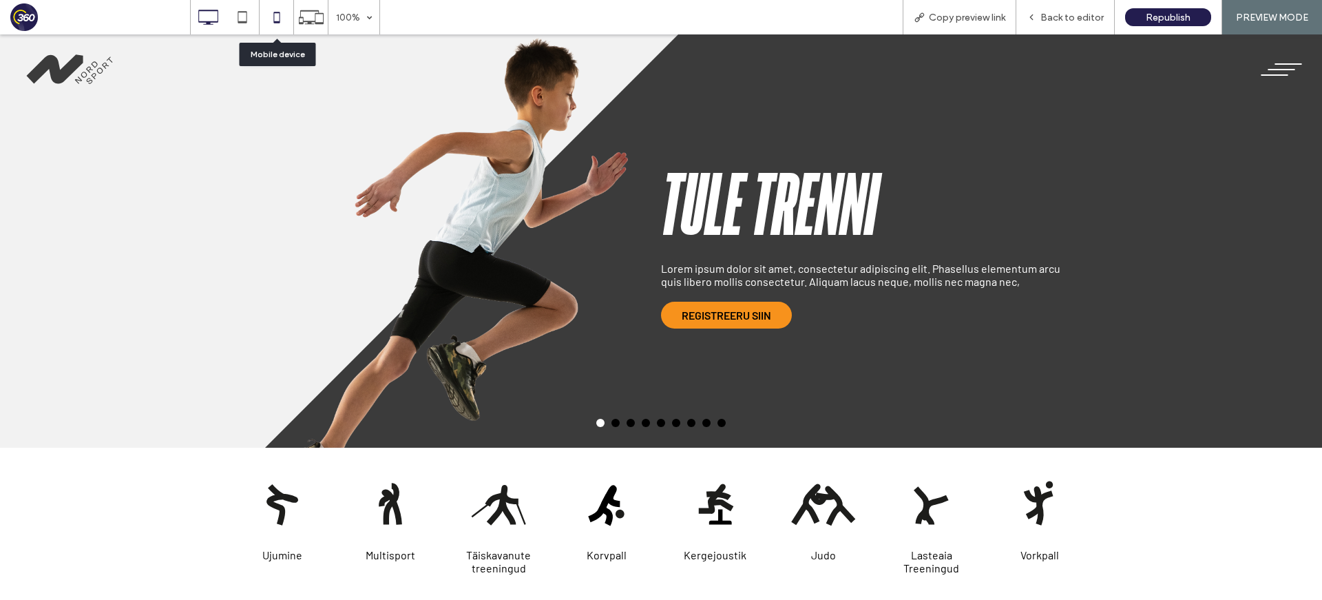
click at [282, 17] on icon at bounding box center [277, 17] width 28 height 28
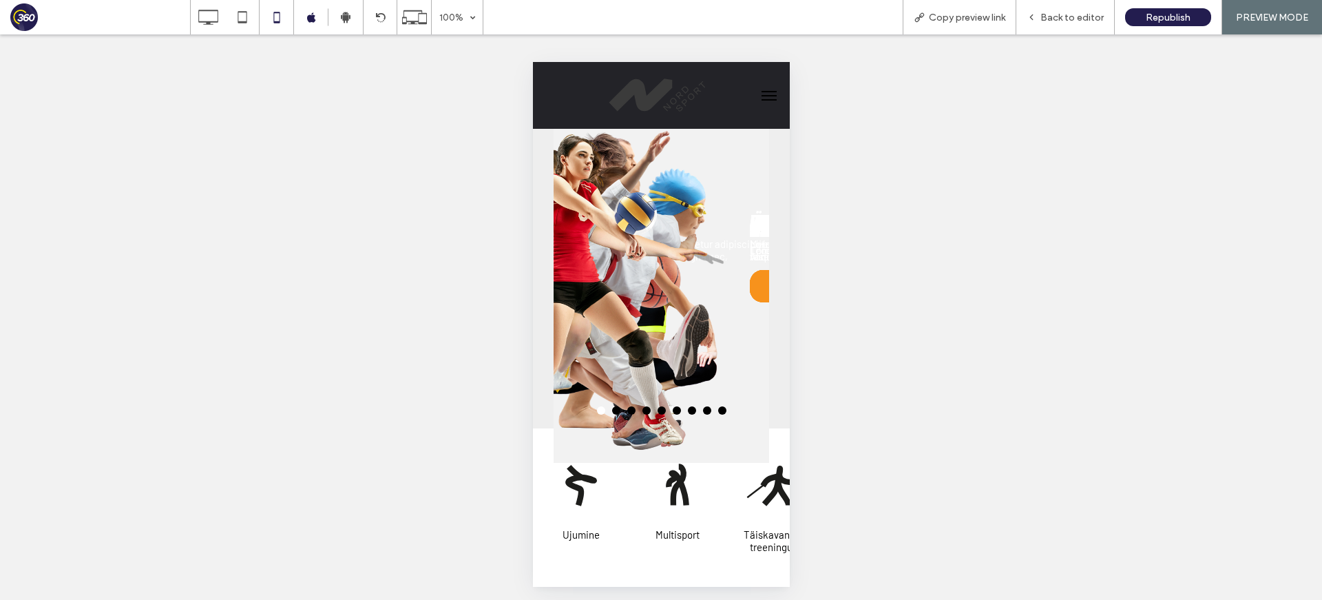
scroll to position [151, 0]
click at [616, 409] on span at bounding box center [615, 409] width 8 height 8
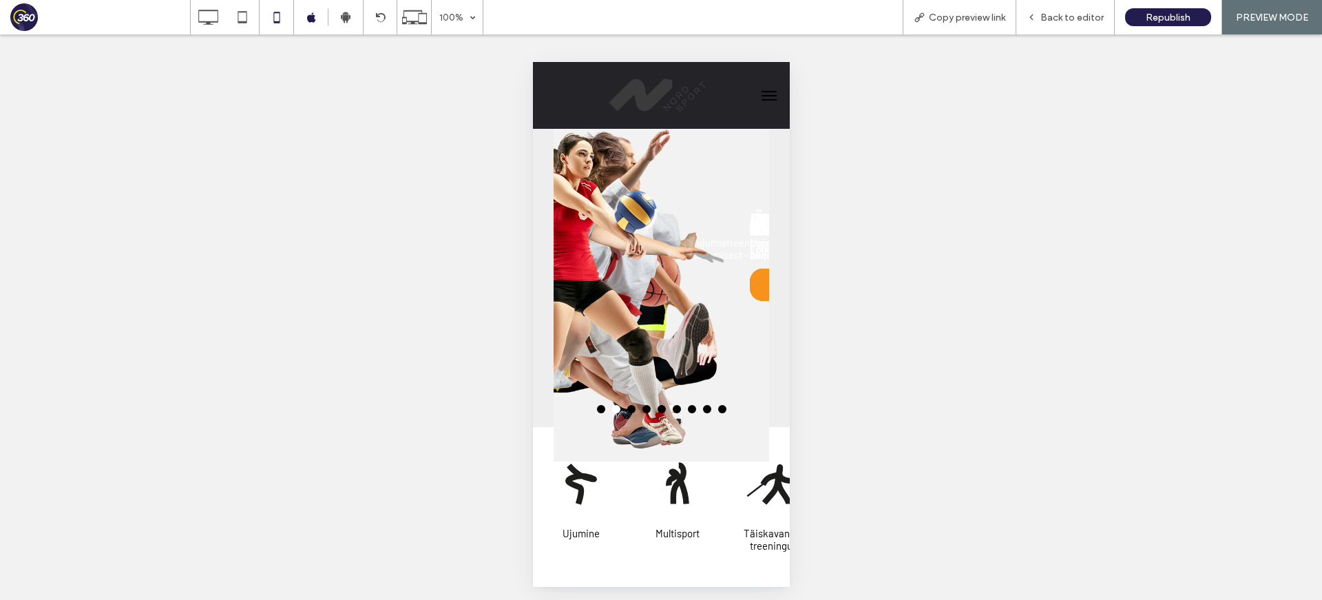
click at [630, 408] on span at bounding box center [630, 409] width 8 height 8
click at [645, 408] on span at bounding box center [646, 409] width 8 height 8
click at [662, 409] on span at bounding box center [661, 409] width 8 height 8
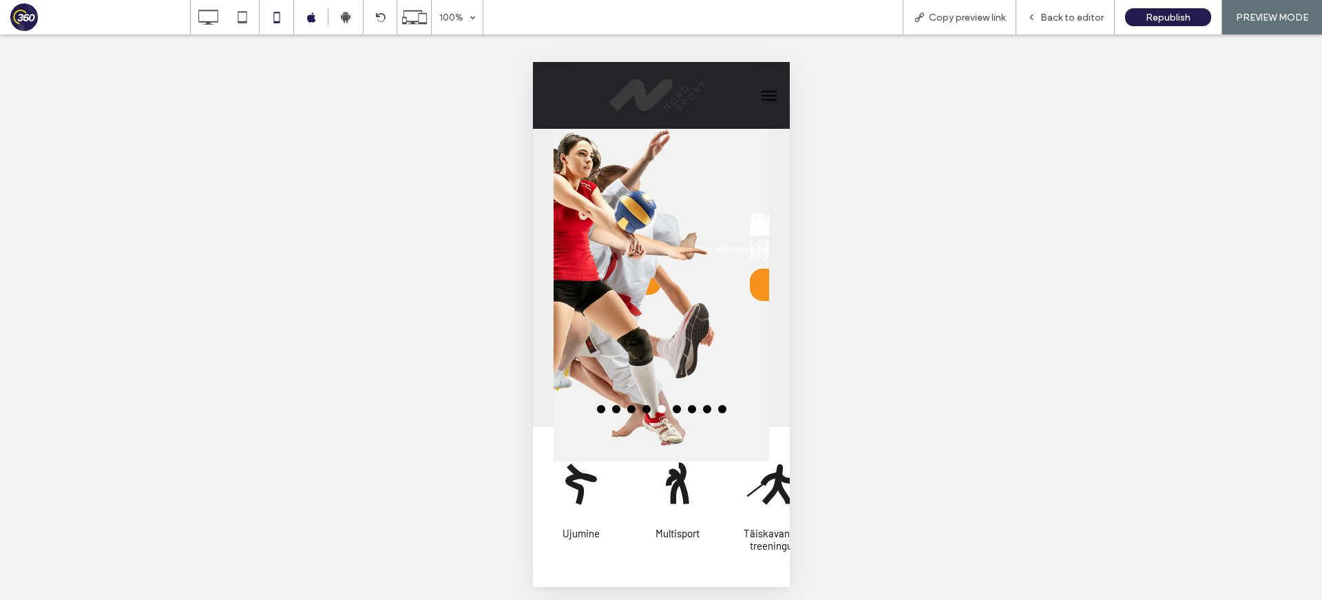
click at [677, 409] on span at bounding box center [676, 409] width 8 height 8
click at [690, 408] on span at bounding box center [691, 409] width 8 height 8
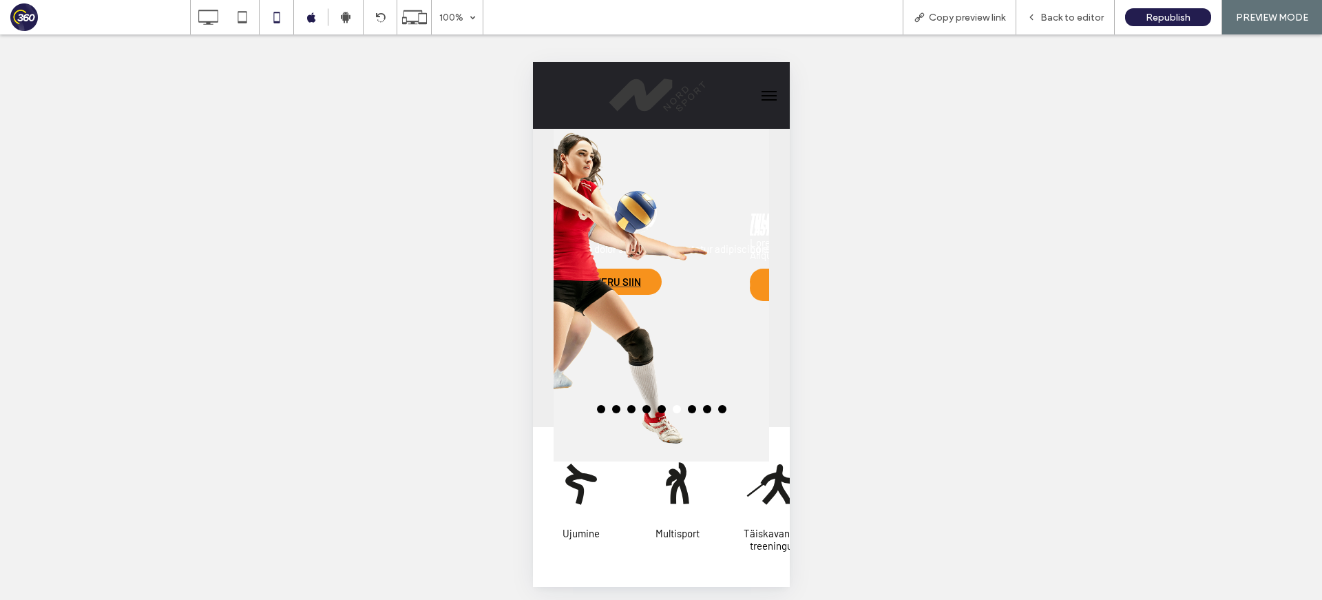
click at [705, 409] on span at bounding box center [706, 409] width 8 height 8
click at [721, 408] on span at bounding box center [721, 409] width 8 height 8
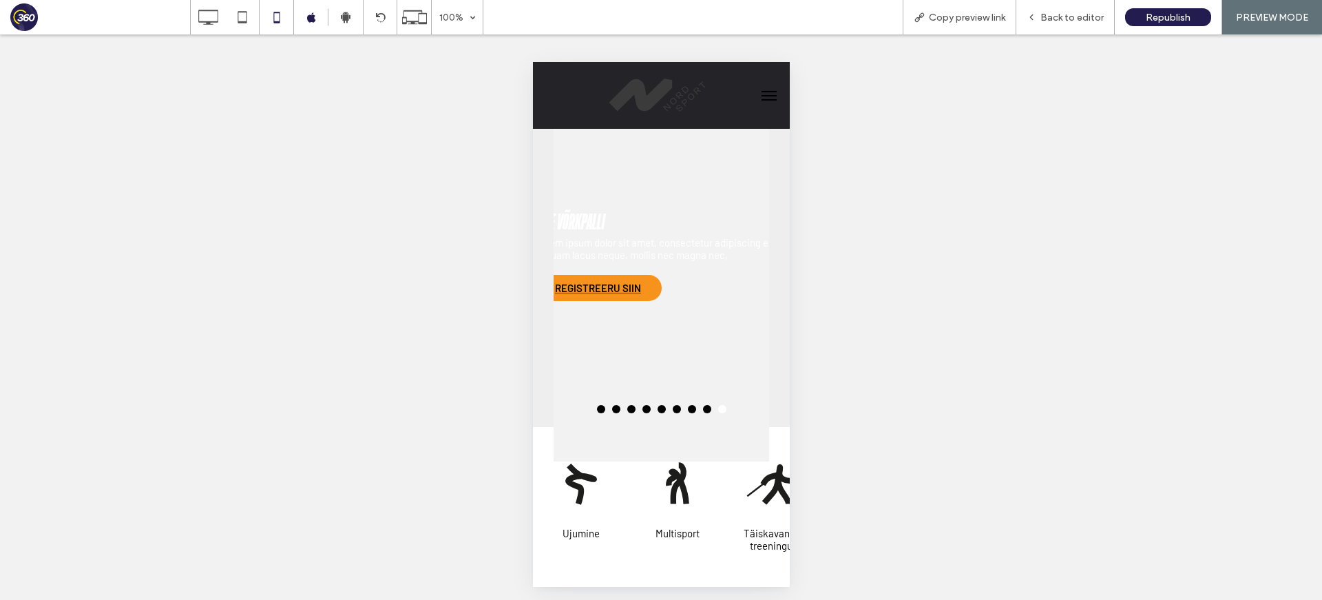
click at [600, 410] on span at bounding box center [600, 409] width 8 height 8
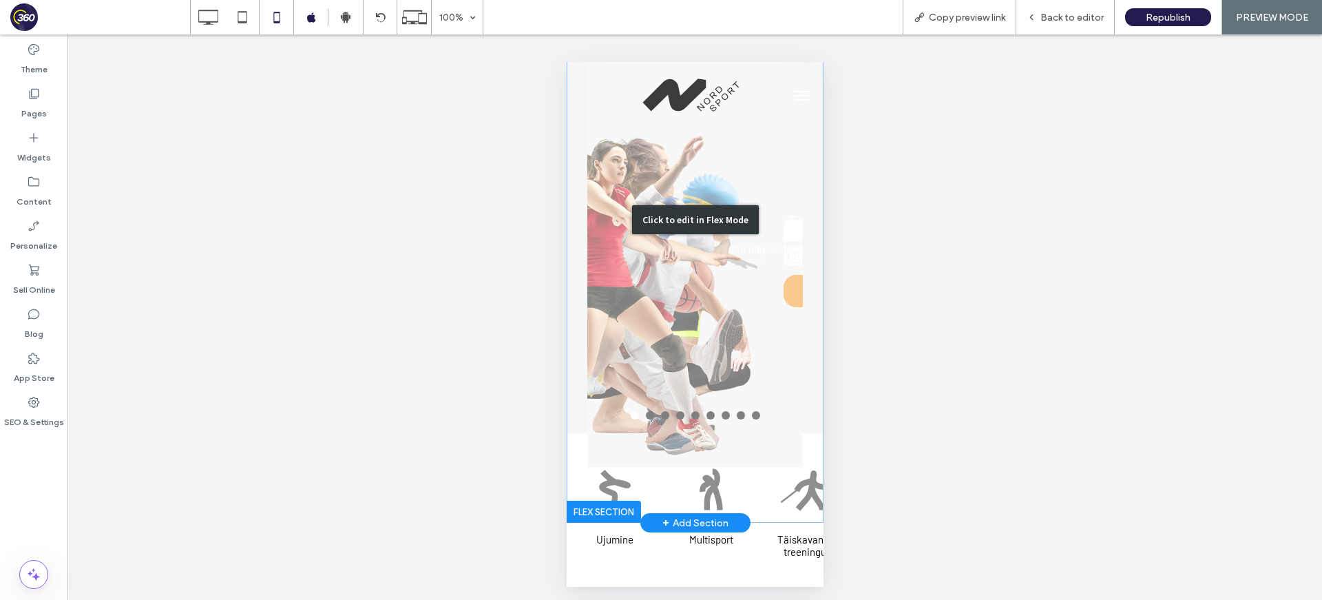
scroll to position [154, 0]
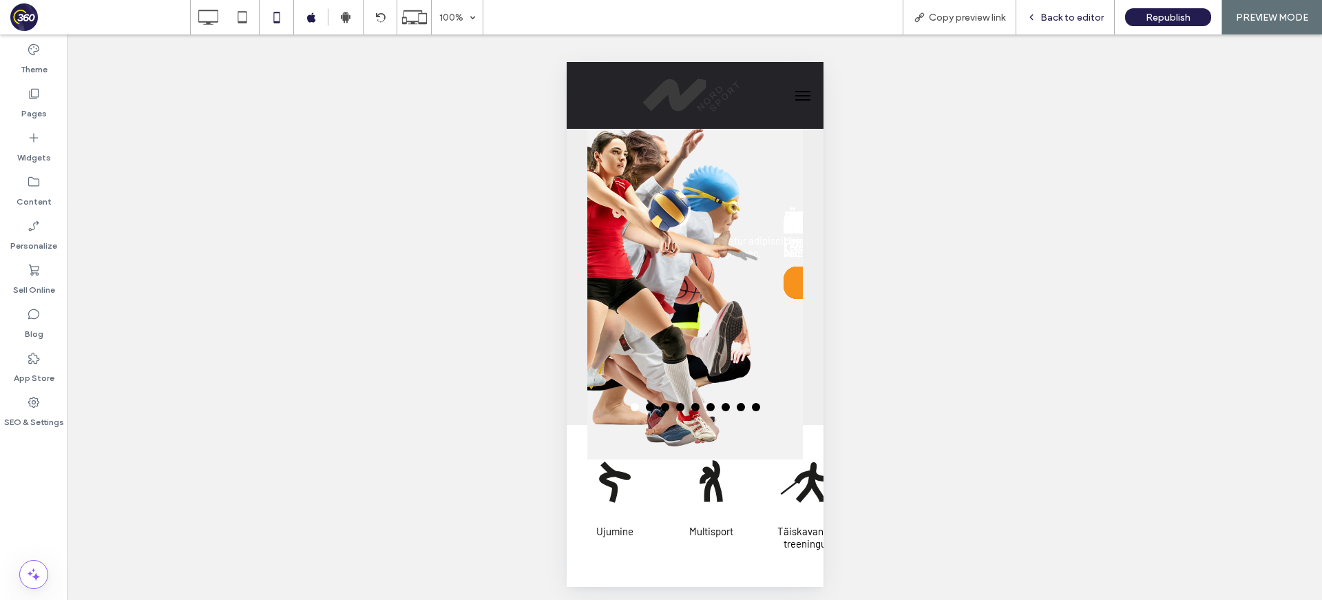
click at [1068, 14] on span "Back to editor" at bounding box center [1071, 18] width 63 height 12
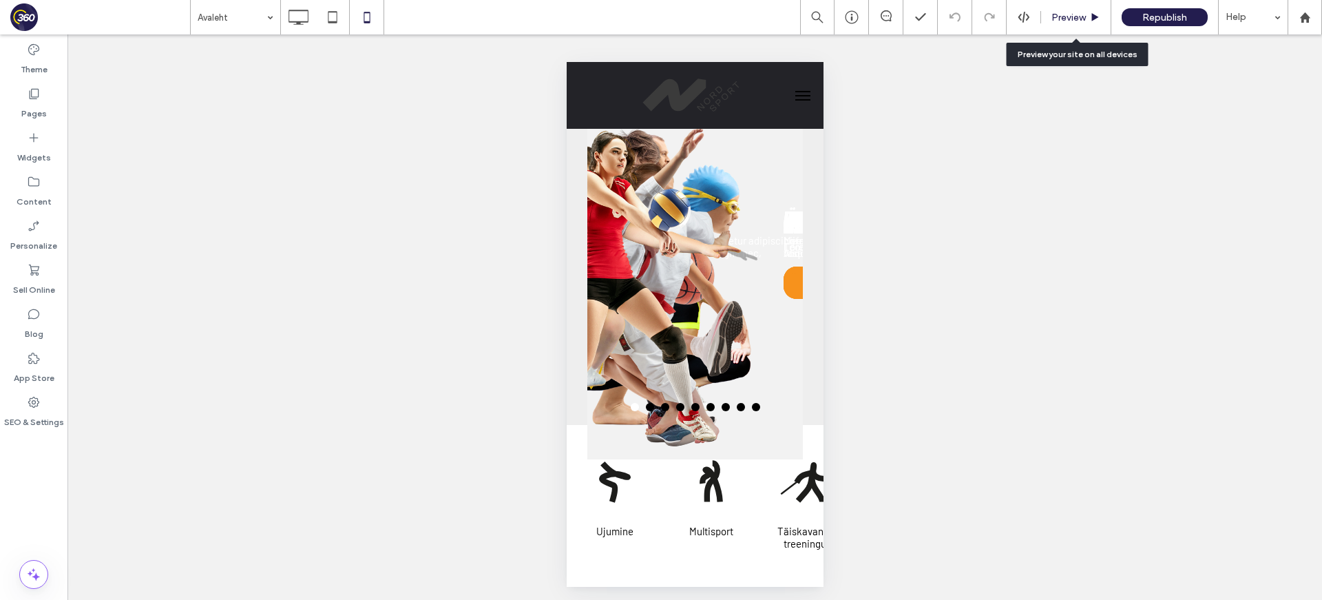
click at [1071, 16] on span "Preview" at bounding box center [1068, 18] width 34 height 12
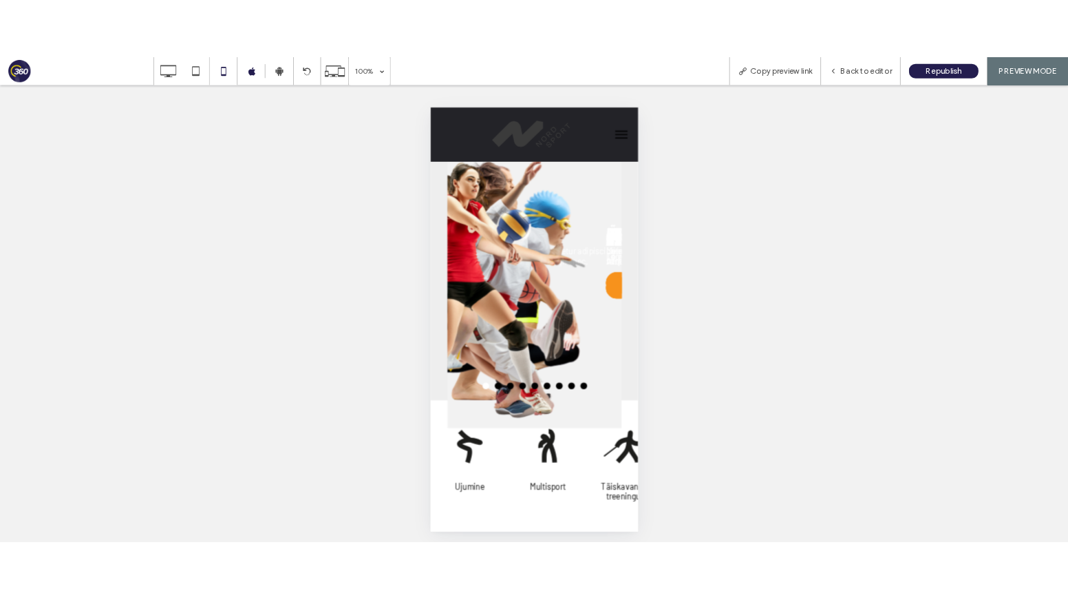
scroll to position [101, 0]
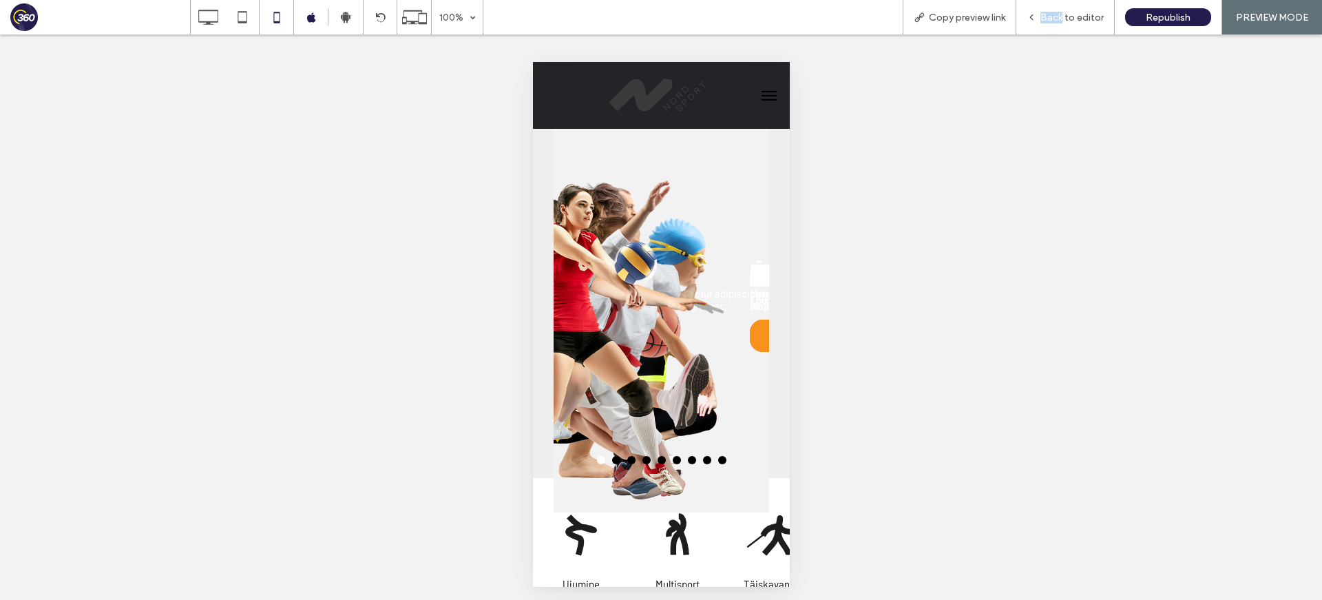
click at [751, 0] on html ".wqwq-1{fill:#231f20;} .cls-1q, .cls-2q { fill-rule: evenodd; } .cls-2q { fill:…" at bounding box center [661, 300] width 1322 height 600
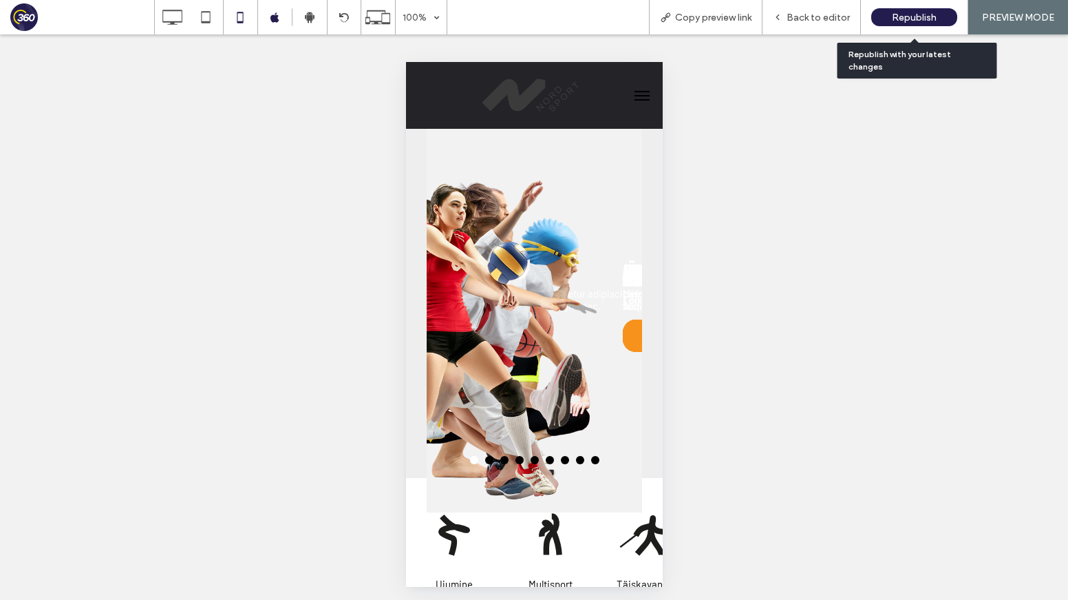
click at [909, 14] on span "Republish" at bounding box center [914, 18] width 45 height 12
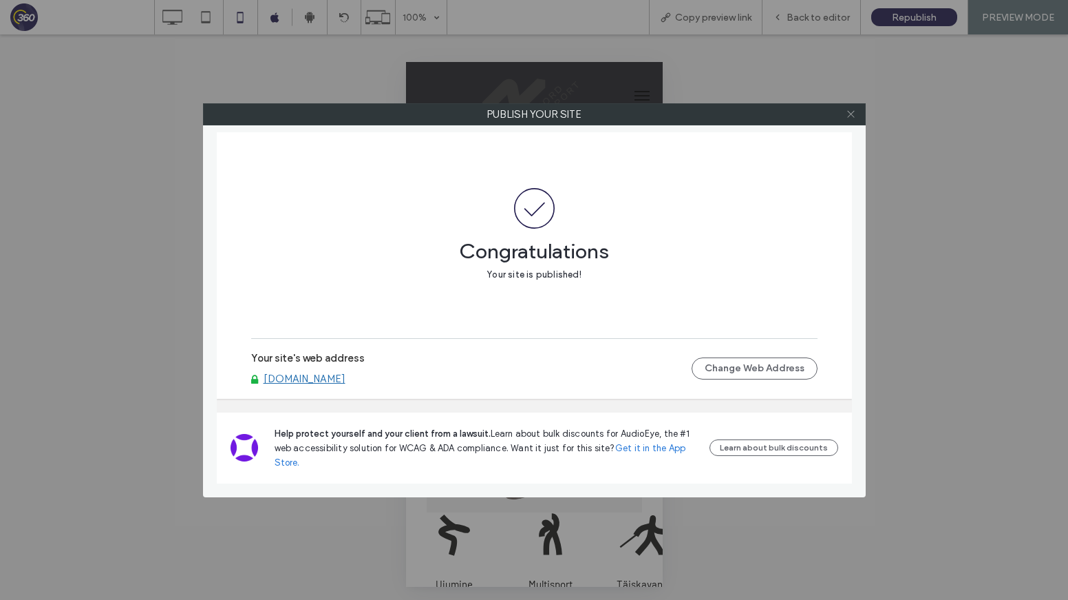
click at [852, 117] on icon at bounding box center [851, 114] width 10 height 10
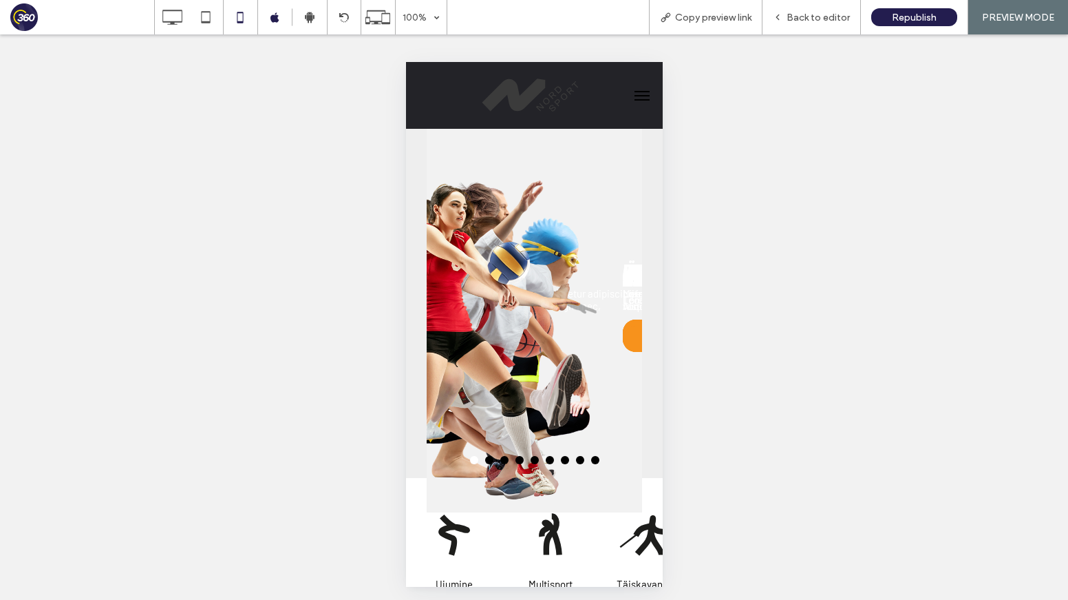
drag, startPoint x: 816, startPoint y: 14, endPoint x: 671, endPoint y: 48, distance: 148.4
click at [814, 15] on span "Back to editor" at bounding box center [818, 18] width 63 height 12
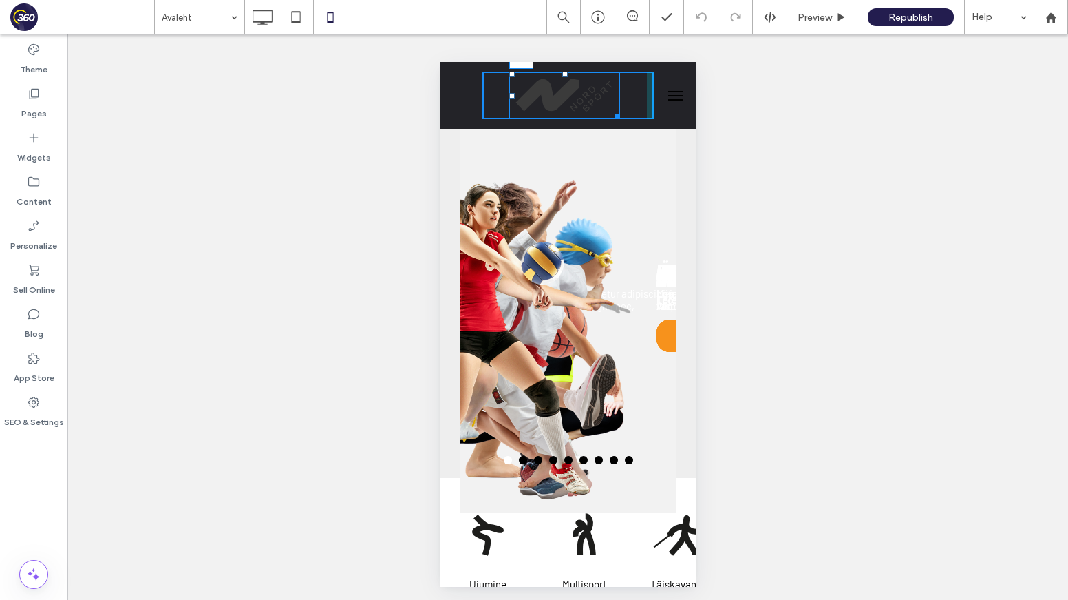
drag, startPoint x: 512, startPoint y: 93, endPoint x: 889, endPoint y: 147, distance: 381.0
click at [457, 83] on div at bounding box center [534, 300] width 1068 height 600
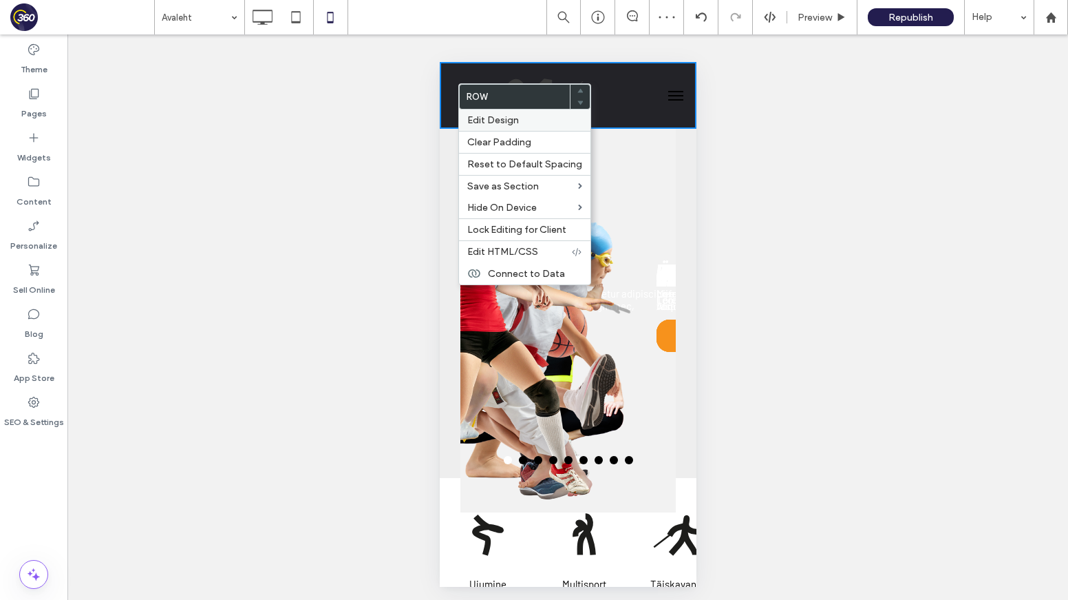
click at [513, 118] on span "Edit Design" at bounding box center [493, 120] width 52 height 12
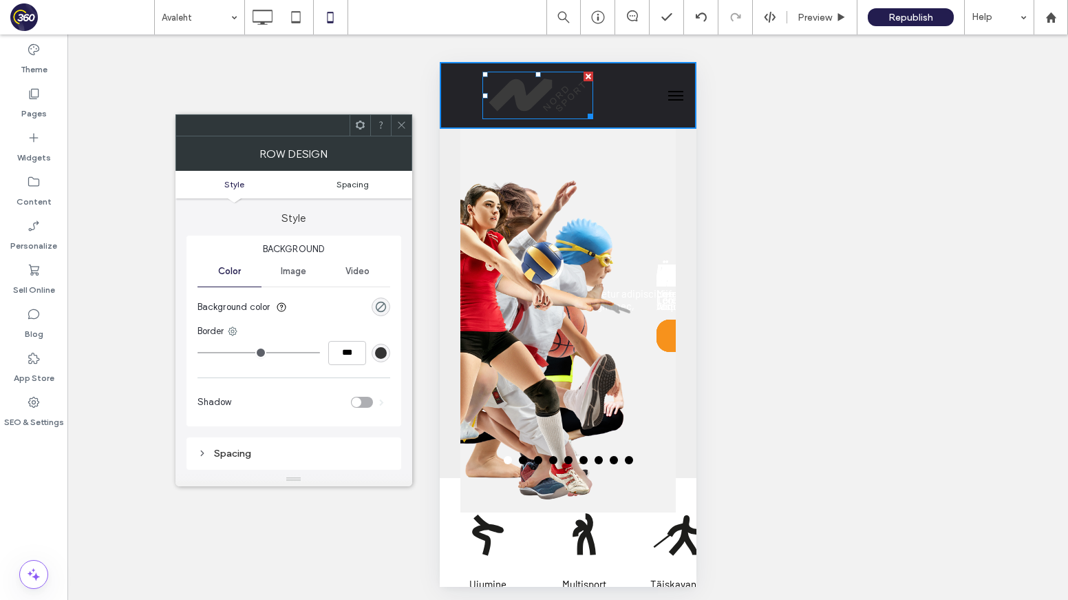
click at [357, 185] on span "Spacing" at bounding box center [353, 184] width 32 height 10
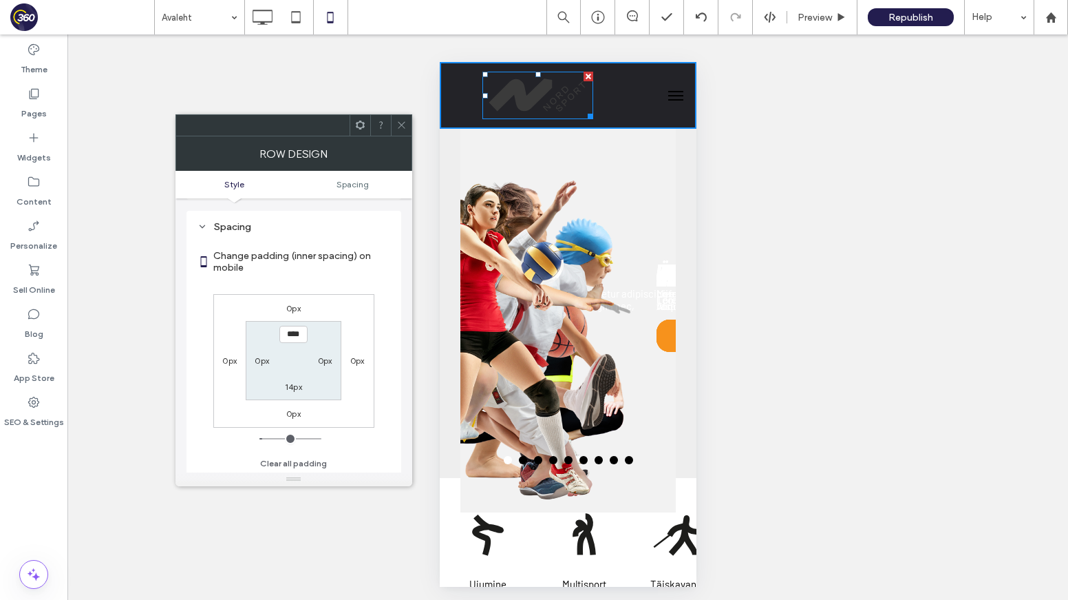
scroll to position [229, 0]
click at [408, 133] on div at bounding box center [401, 125] width 21 height 21
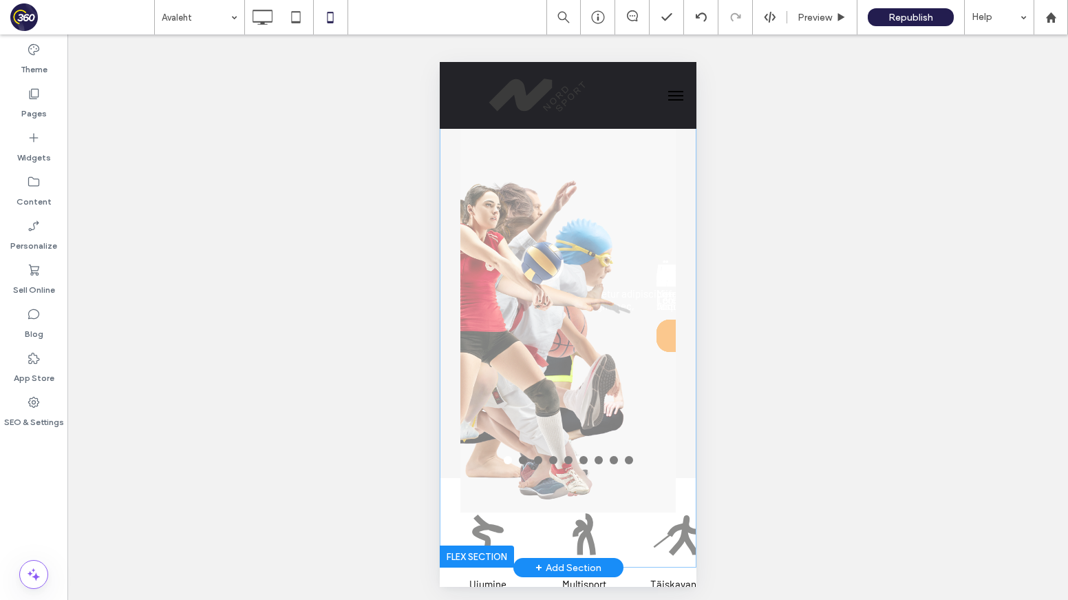
scroll to position [0, 0]
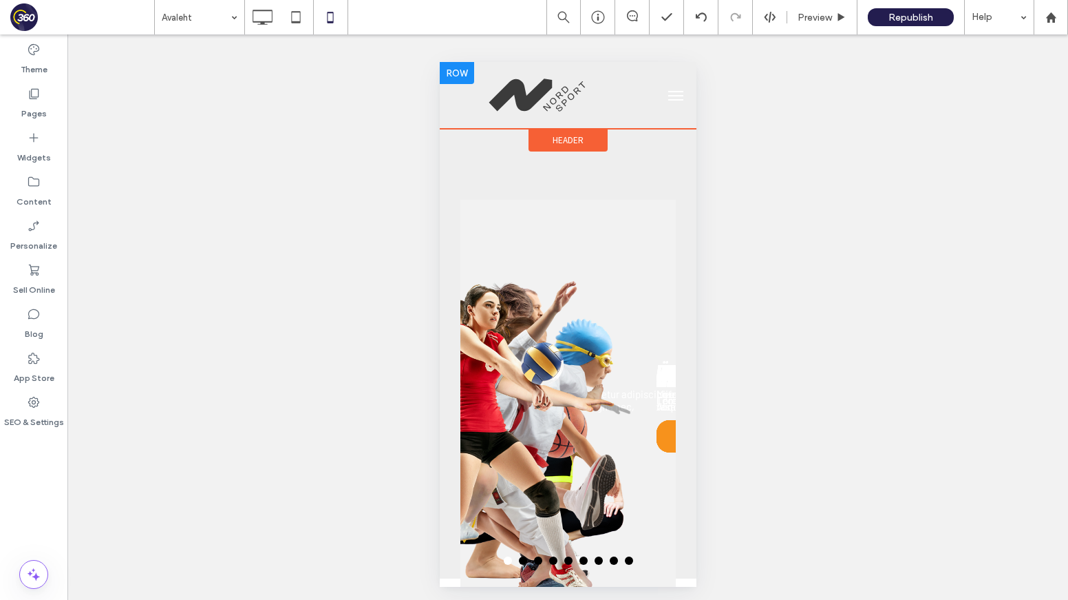
click at [454, 83] on div at bounding box center [456, 73] width 34 height 22
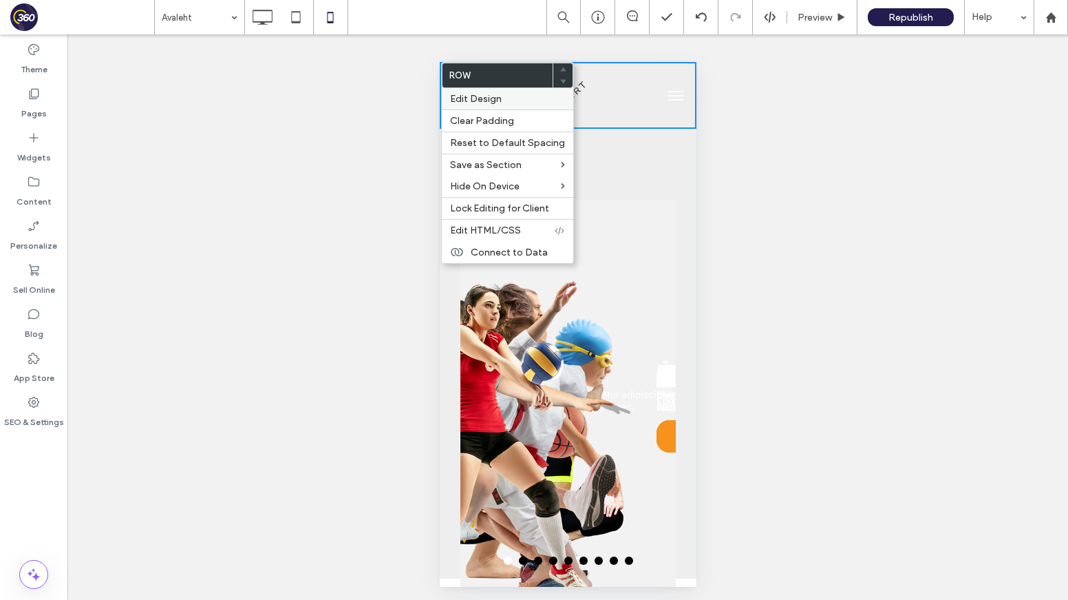
click at [494, 98] on span "Edit Design" at bounding box center [476, 99] width 52 height 12
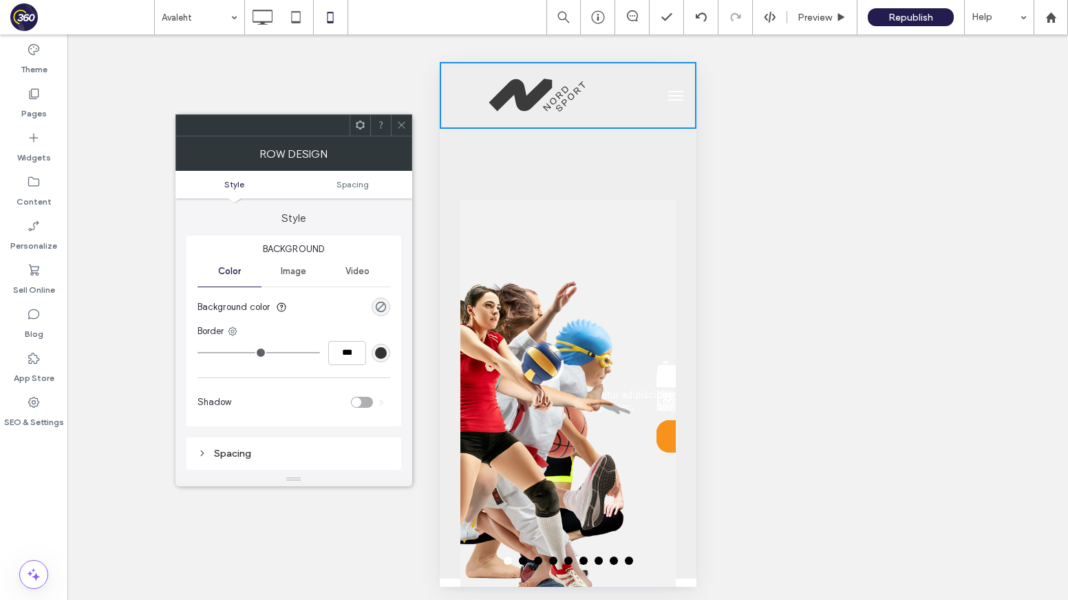
scroll to position [228, 0]
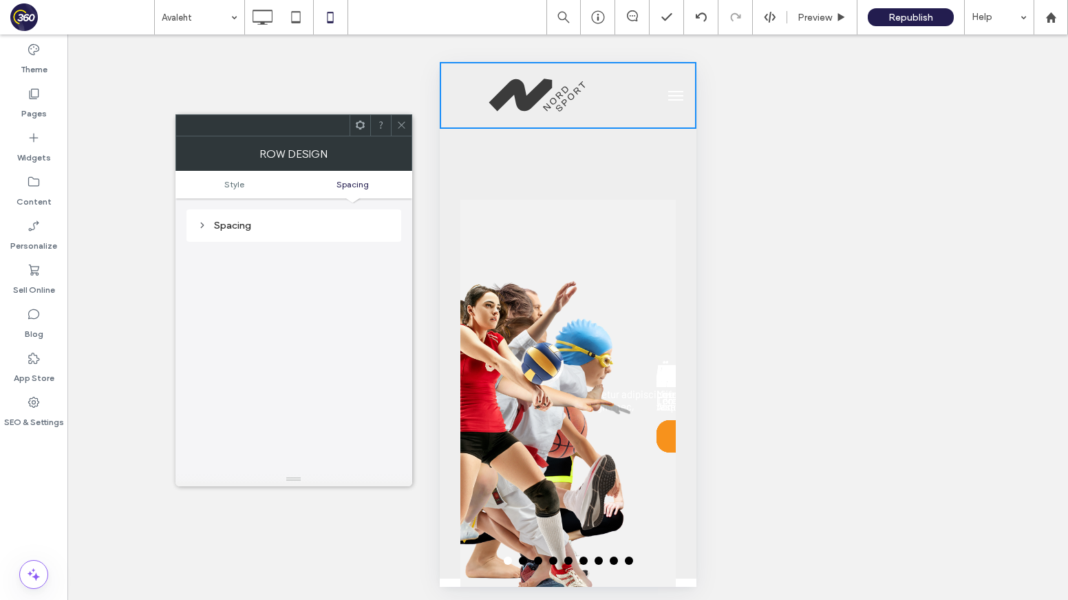
click at [405, 121] on icon at bounding box center [402, 125] width 10 height 10
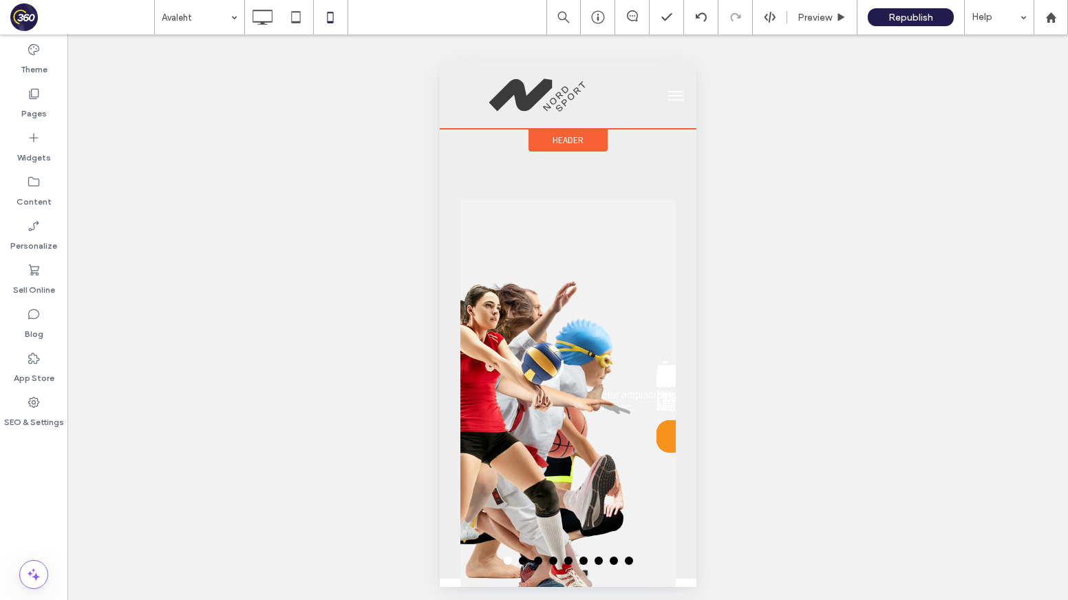
click at [555, 137] on span "Header" at bounding box center [567, 140] width 31 height 12
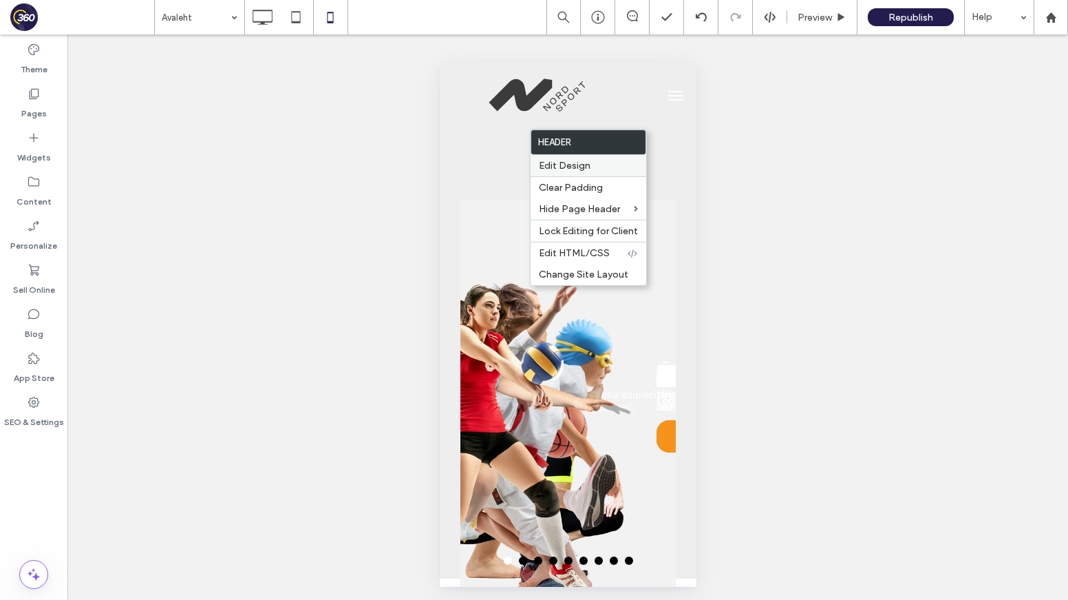
click at [573, 172] on div "Edit Design" at bounding box center [589, 165] width 116 height 21
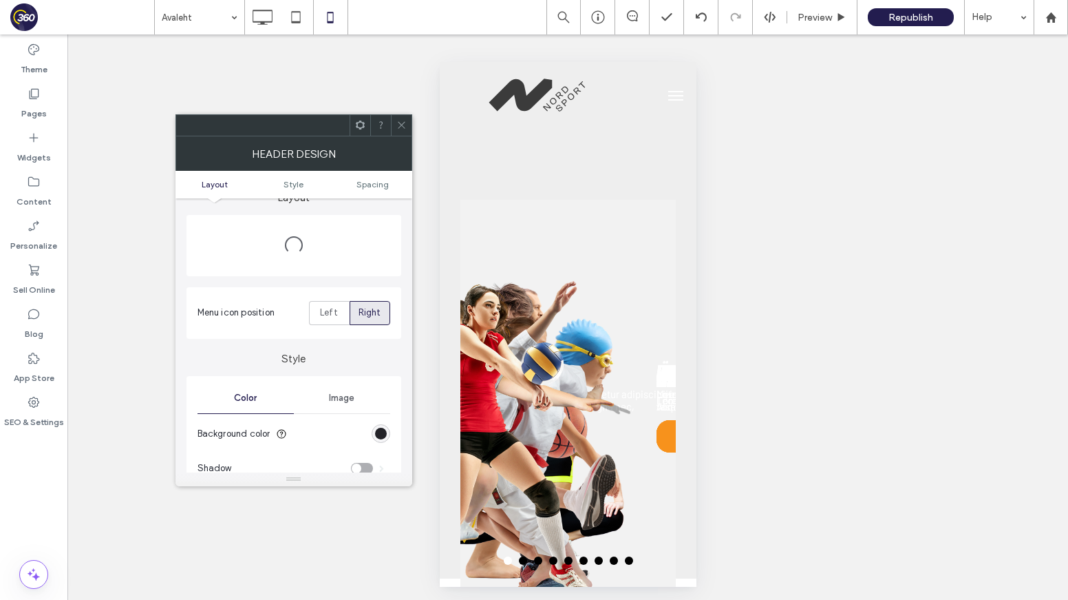
scroll to position [46, 0]
click at [337, 315] on span "Left" at bounding box center [329, 311] width 18 height 14
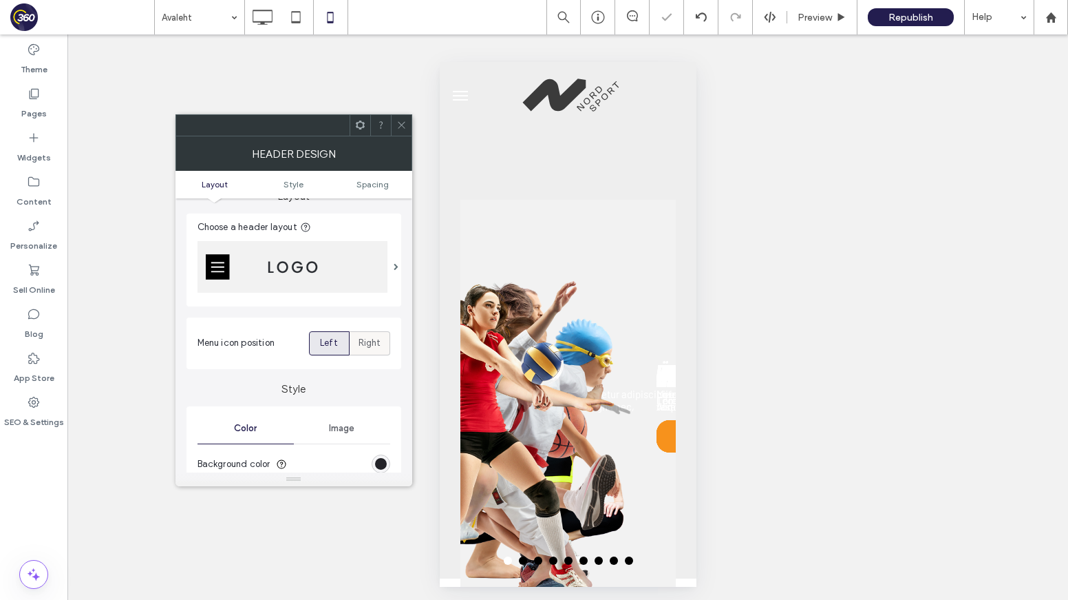
click at [366, 338] on span "Right" at bounding box center [370, 343] width 23 height 14
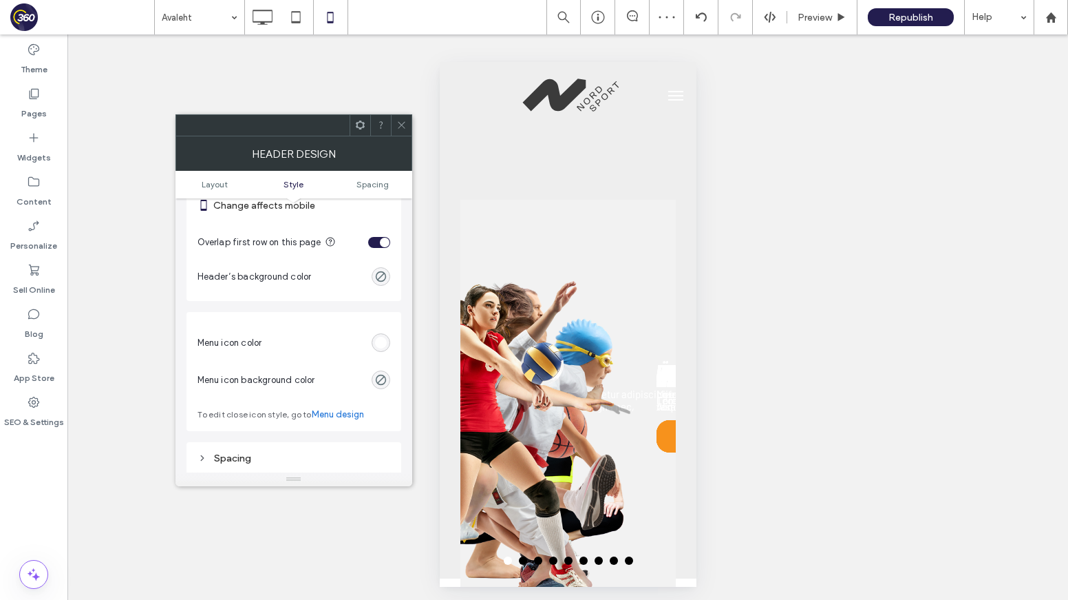
scroll to position [0, 0]
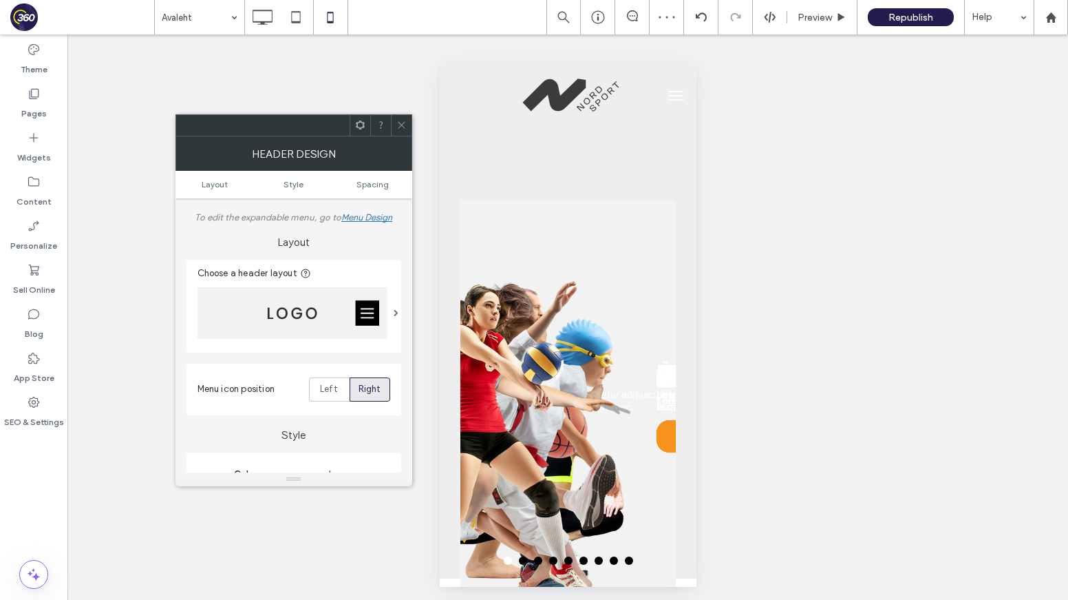
click at [336, 307] on img at bounding box center [293, 313] width 190 height 52
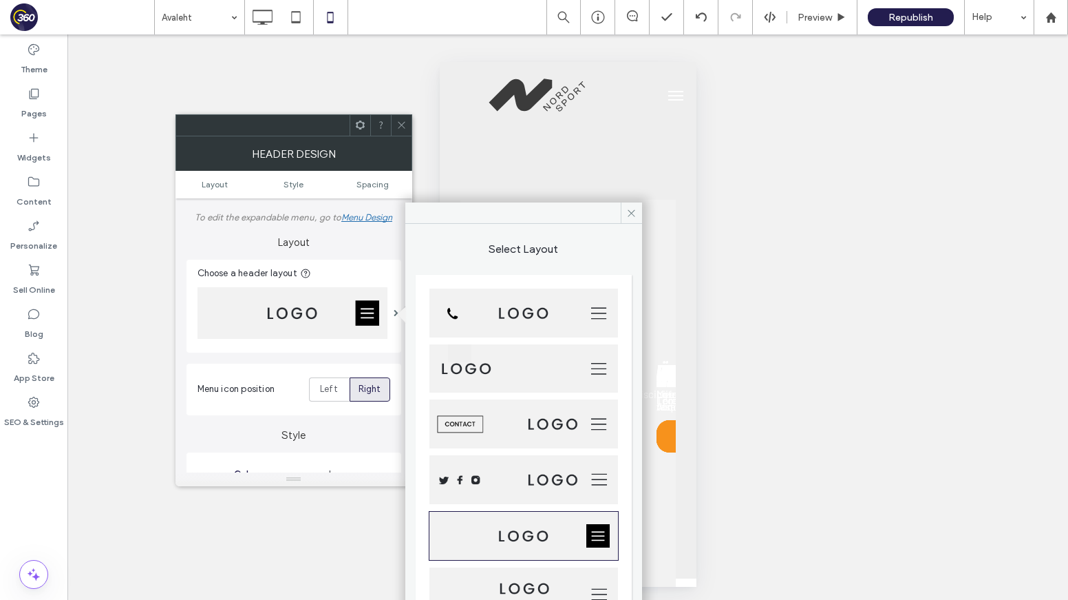
click at [501, 376] on img at bounding box center [524, 368] width 189 height 49
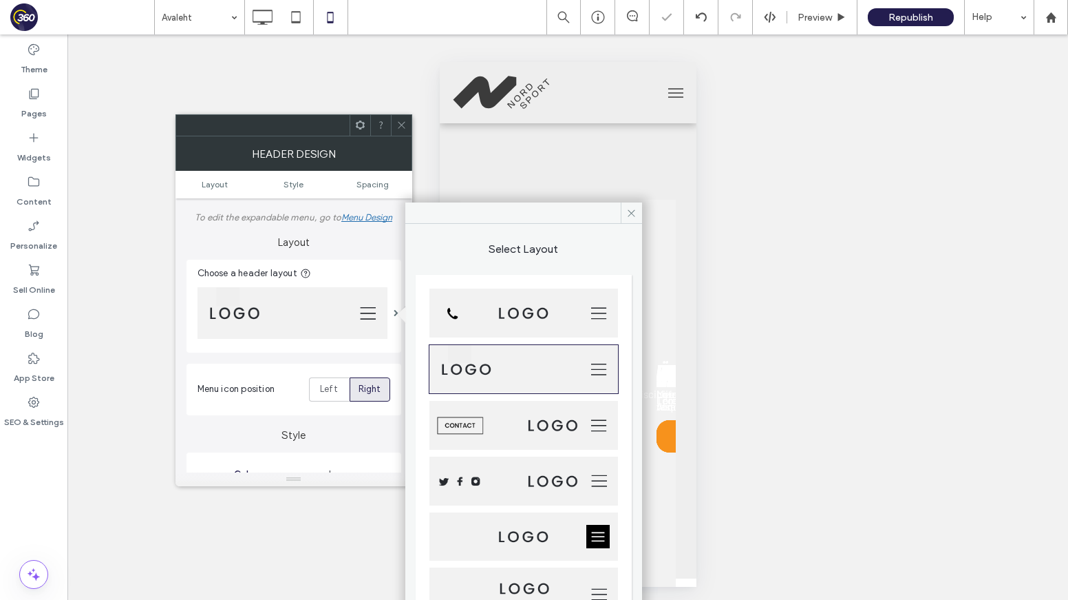
click at [397, 121] on icon at bounding box center [402, 125] width 10 height 10
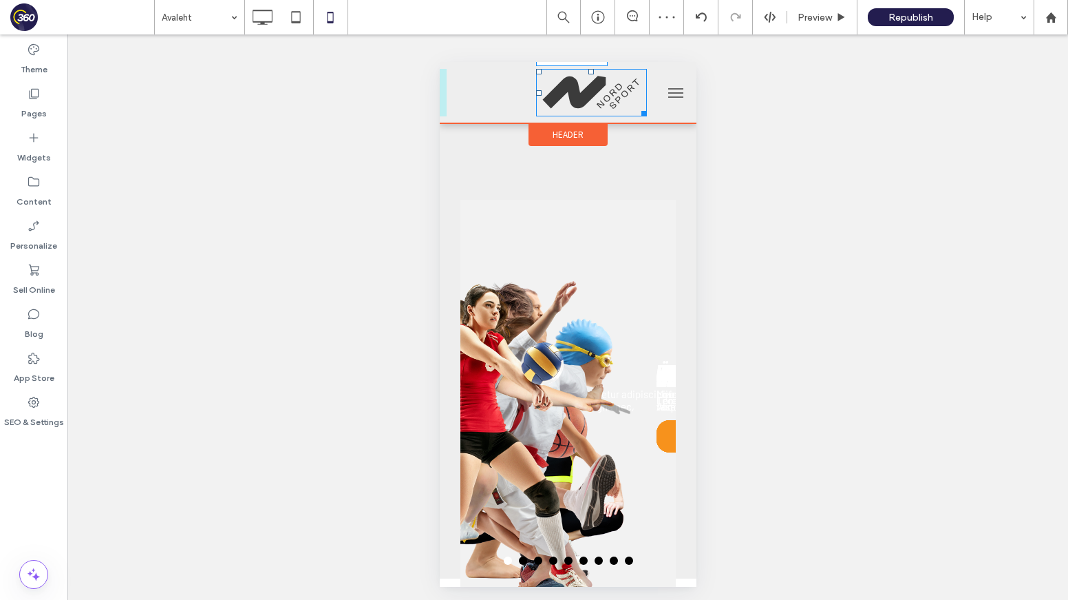
click at [547, 107] on div "W:161 H:69.3516" at bounding box center [591, 92] width 111 height 47
drag, startPoint x: 538, startPoint y: 91, endPoint x: 414, endPoint y: 78, distance: 123.8
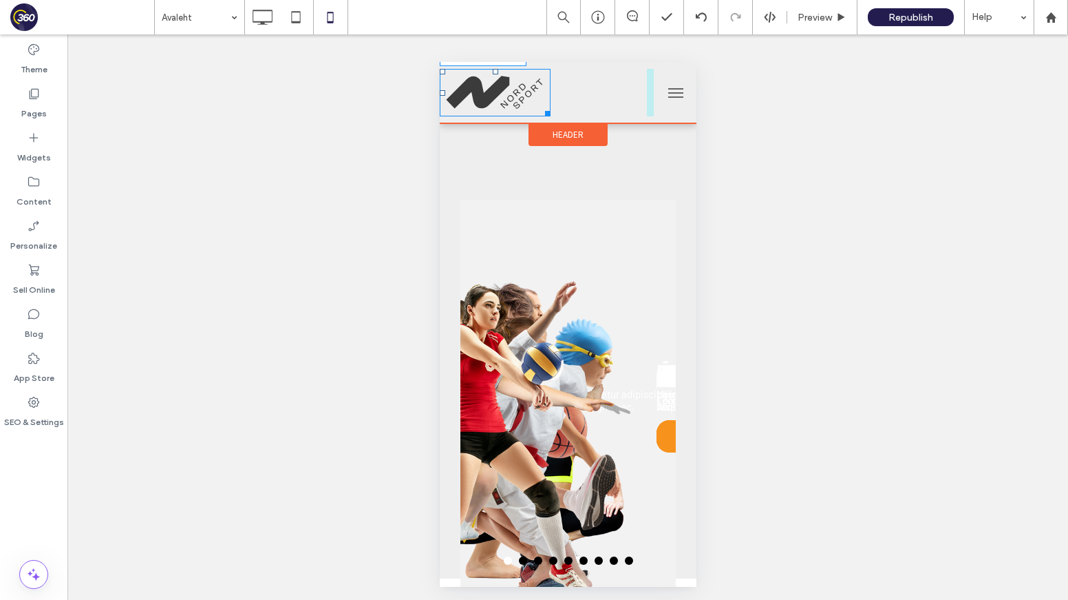
drag, startPoint x: 986, startPoint y: 175, endPoint x: 538, endPoint y: 107, distance: 452.6
click at [538, 107] on div "W:140.102 H:60.3516" at bounding box center [546, 92] width 214 height 47
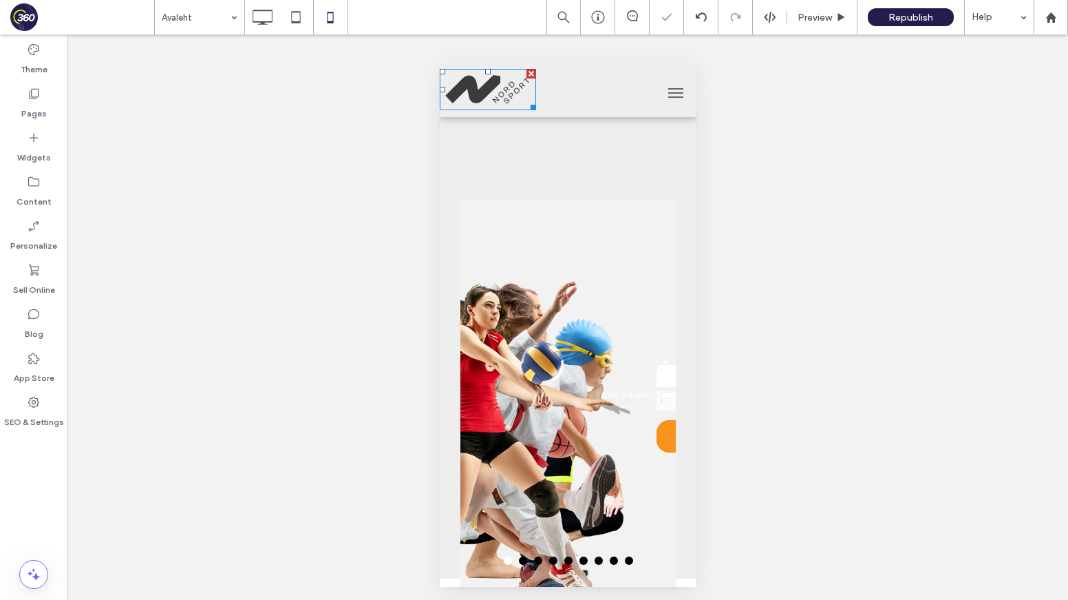
click at [775, 215] on div at bounding box center [534, 300] width 1068 height 600
click at [772, 215] on div "Unhide? Yes" at bounding box center [567, 318] width 1001 height 569
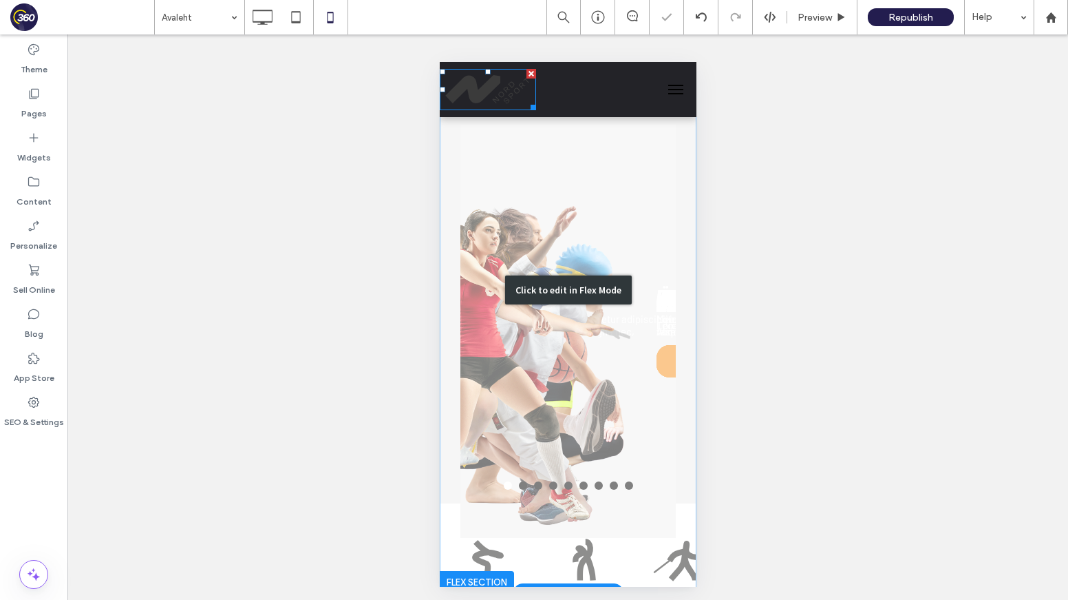
scroll to position [173, 0]
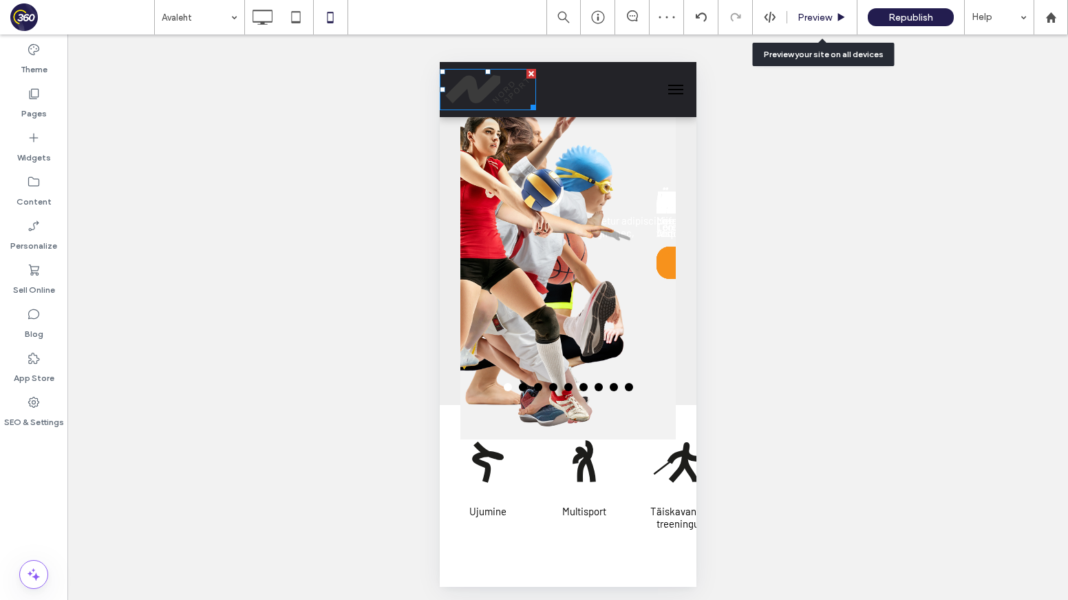
click at [816, 21] on span "Preview" at bounding box center [815, 18] width 34 height 12
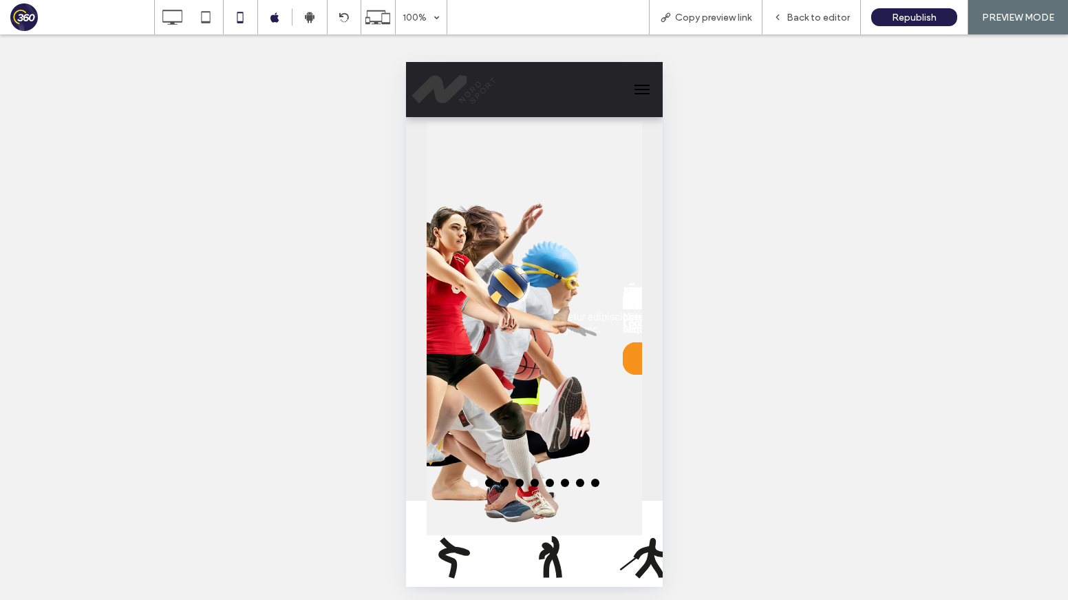
scroll to position [138, 0]
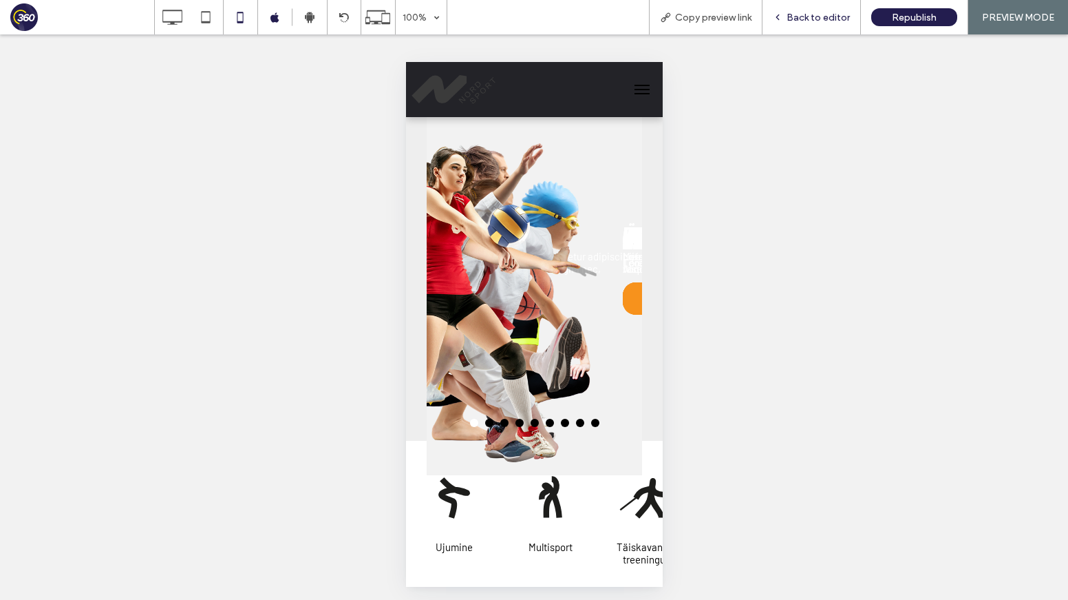
click at [805, 17] on span "Back to editor" at bounding box center [818, 18] width 63 height 12
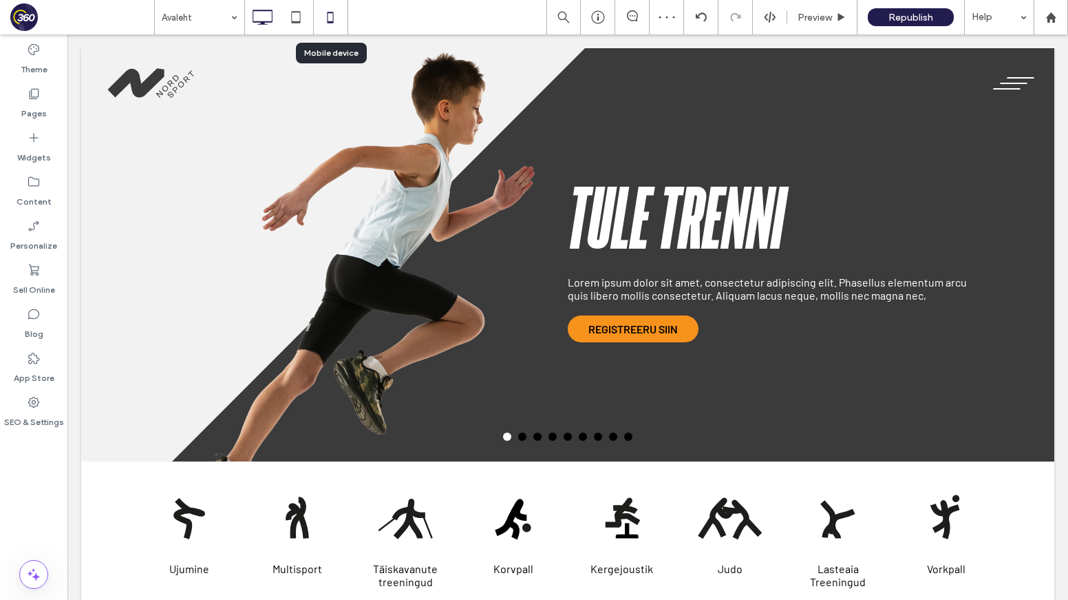
click at [337, 23] on icon at bounding box center [331, 17] width 28 height 28
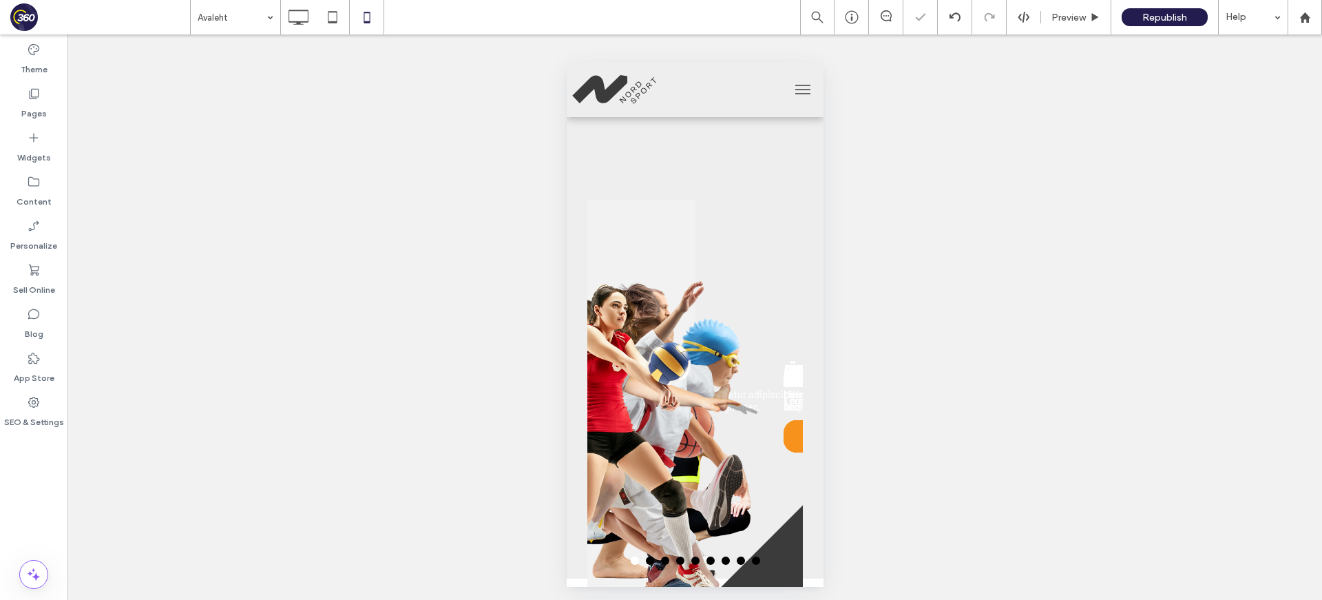
click at [757, 246] on div "Click to edit in Flex Mode" at bounding box center [694, 365] width 257 height 606
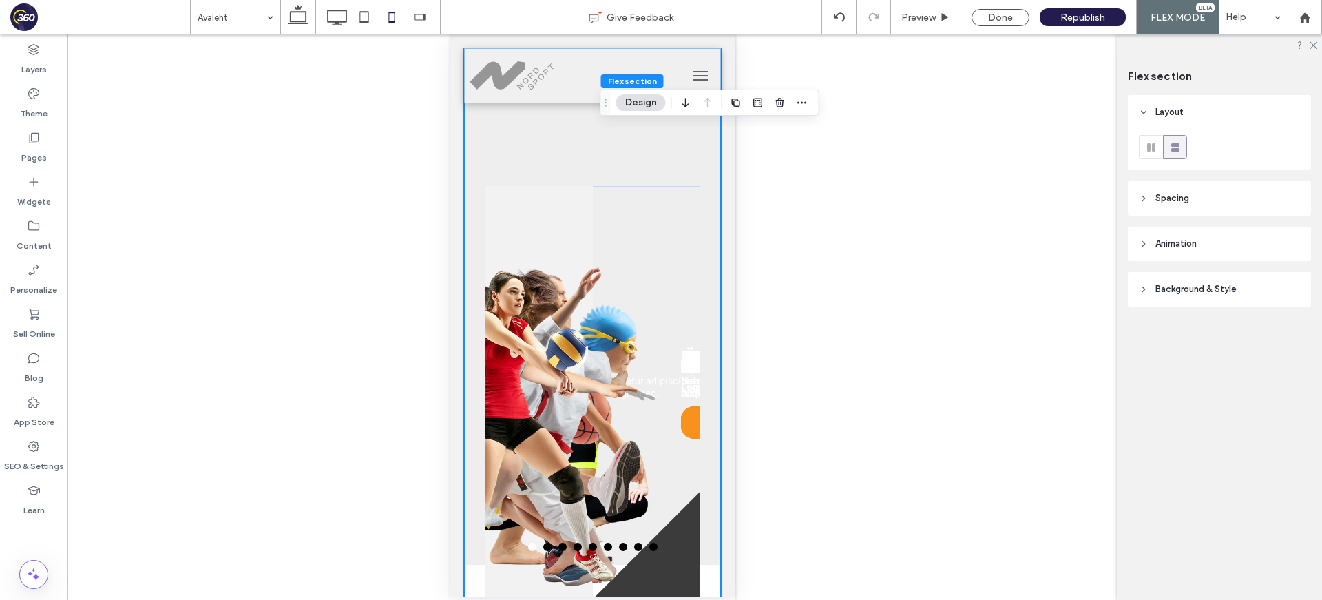
click at [712, 256] on div "Tule trenni Lorem ipsum dolor sit amet, consectetur adipiscing elit. Phasellus …" at bounding box center [591, 351] width 257 height 606
click at [1068, 192] on header "Spacing" at bounding box center [1219, 198] width 183 height 34
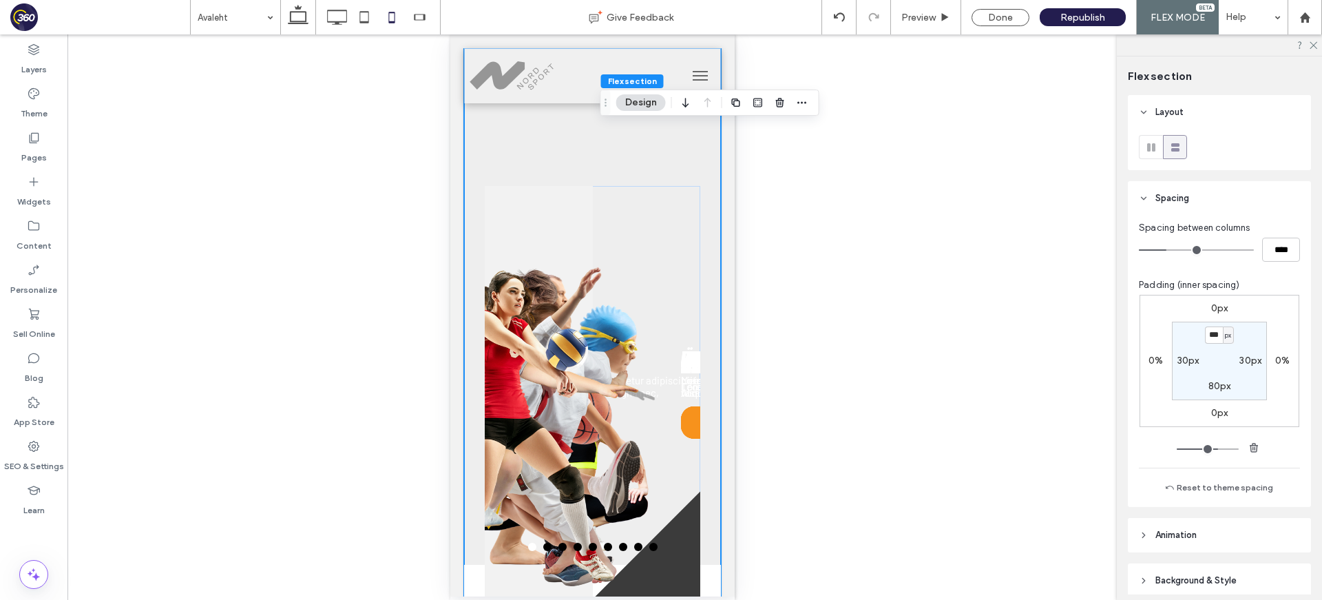
click at [1068, 363] on label "30px" at bounding box center [1250, 361] width 22 height 12
type input "**"
type input "*"
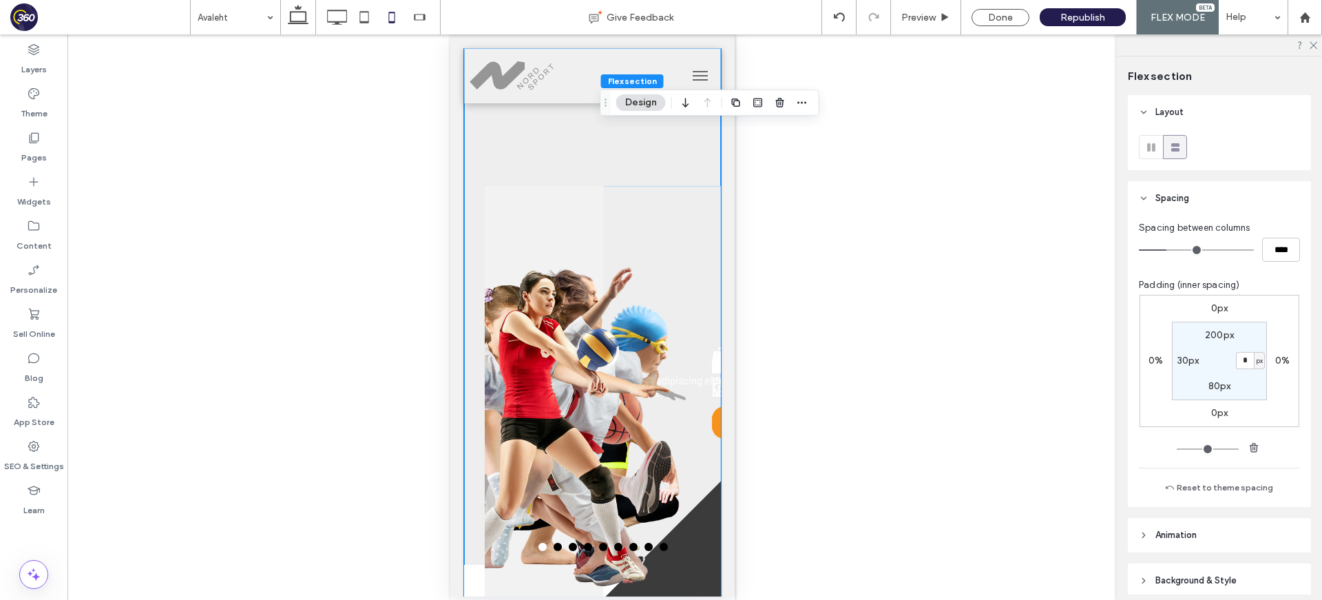
click at [1068, 367] on section "200px * px 80px 30px" at bounding box center [1219, 360] width 95 height 78
click at [1068, 364] on label "30px" at bounding box center [1188, 361] width 22 height 12
type input "**"
type input "*"
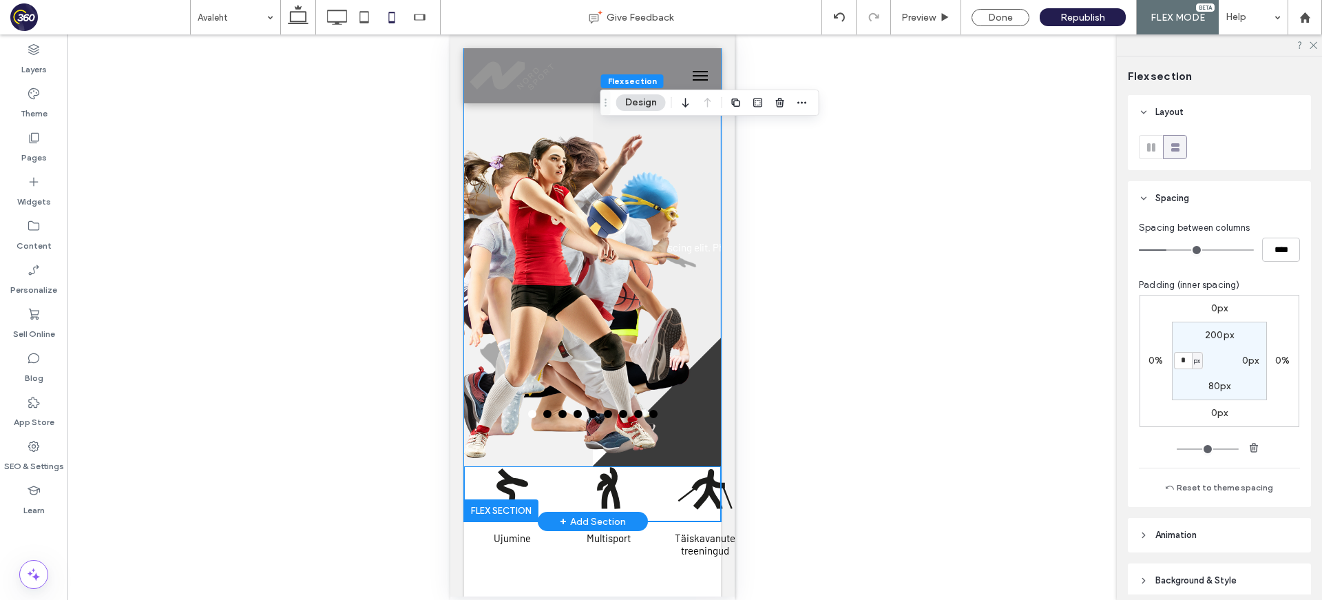
scroll to position [135, 0]
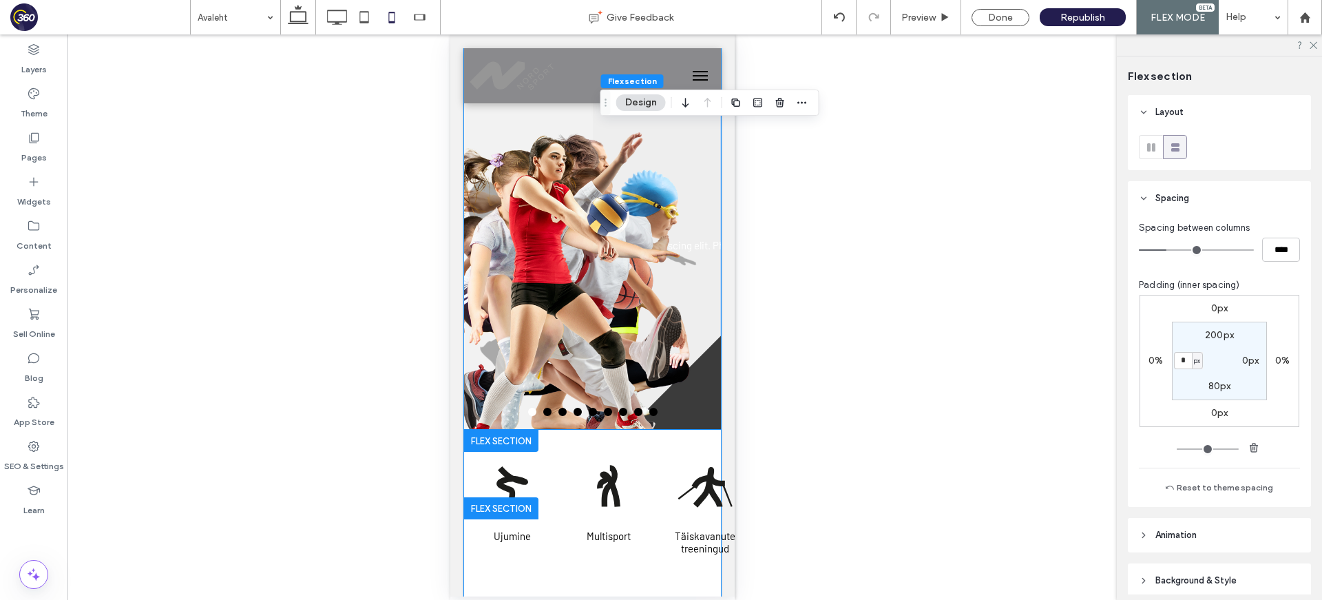
click at [469, 463] on div "Ujumine Multisport Täiskavanute treeningud [GEOGRAPHIC_DATA] Kergejoustik Judo …" at bounding box center [591, 532] width 257 height 204
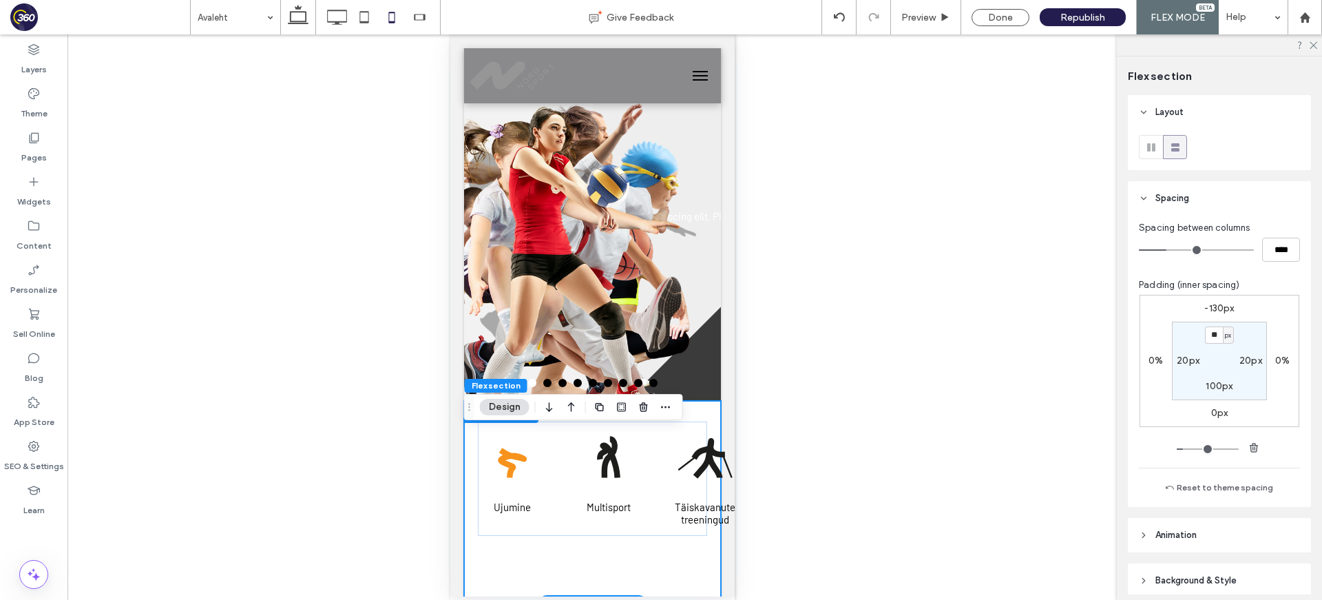
scroll to position [172, 0]
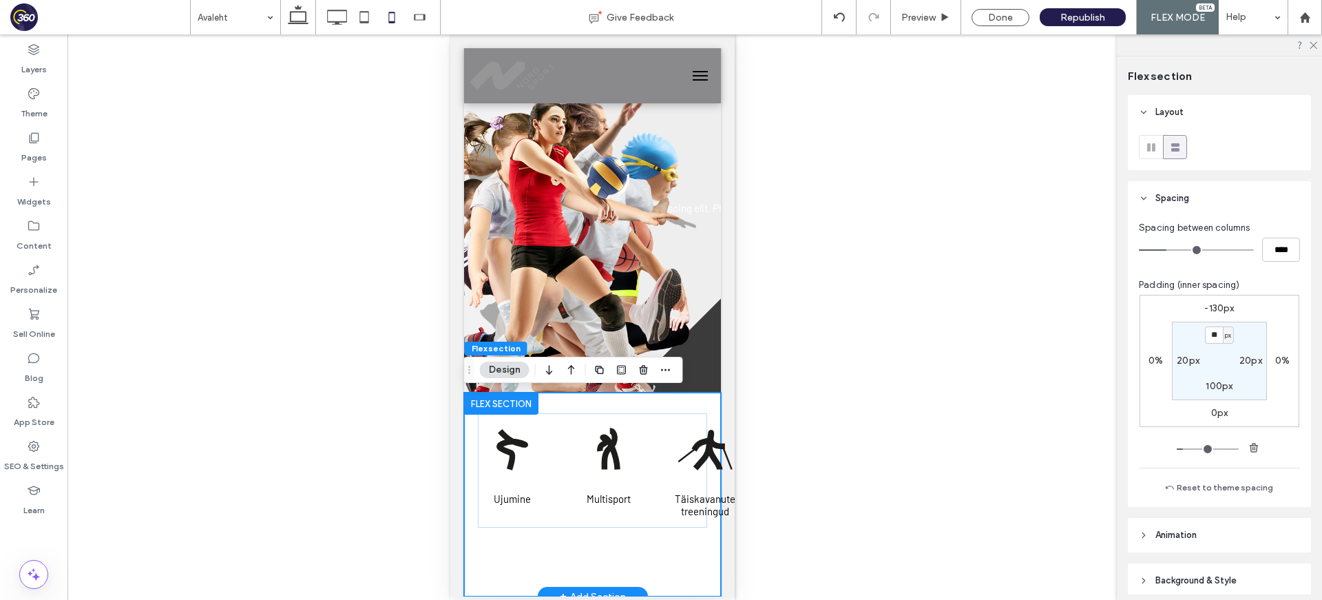
click at [478, 403] on div at bounding box center [500, 403] width 74 height 22
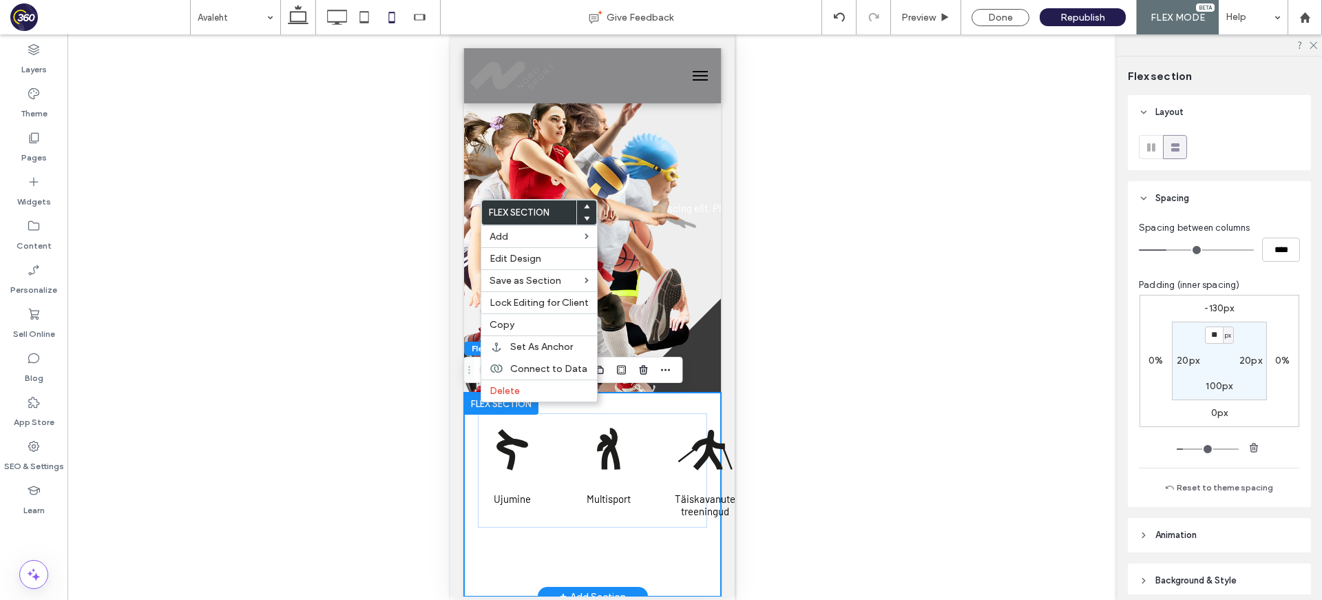
click at [472, 450] on div "Ujumine Multisport Täiskavanute treeningud [GEOGRAPHIC_DATA] Kergejoustik Judo …" at bounding box center [591, 494] width 257 height 204
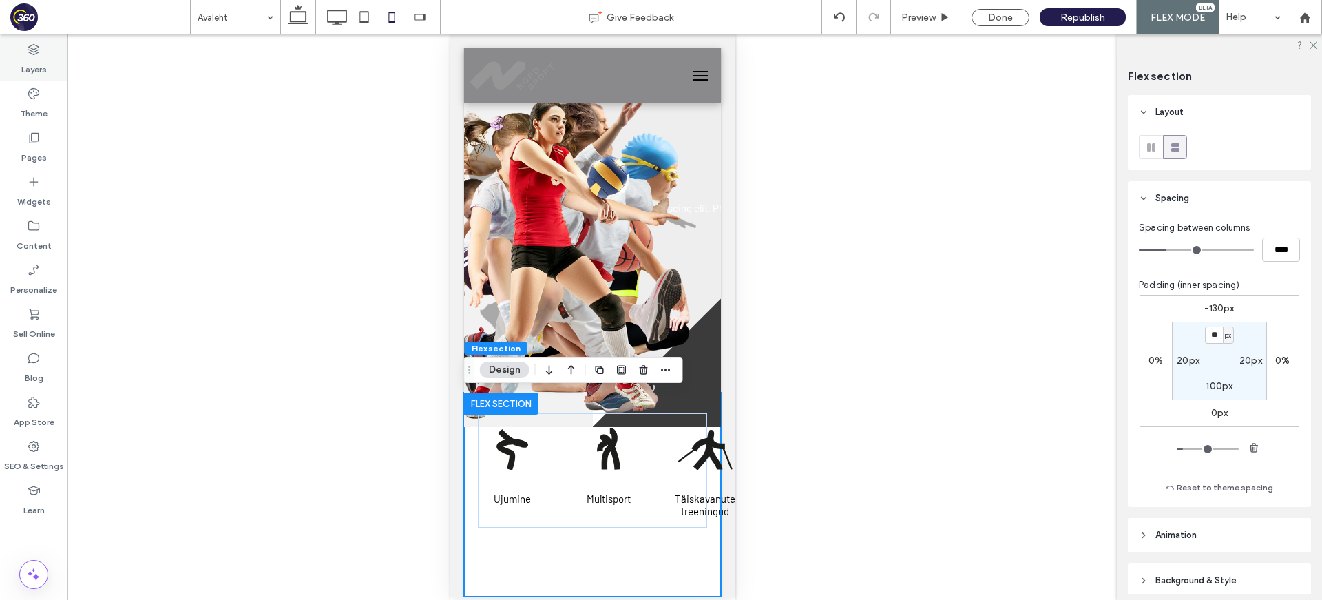
click at [32, 70] on label "Layers" at bounding box center [33, 65] width 25 height 19
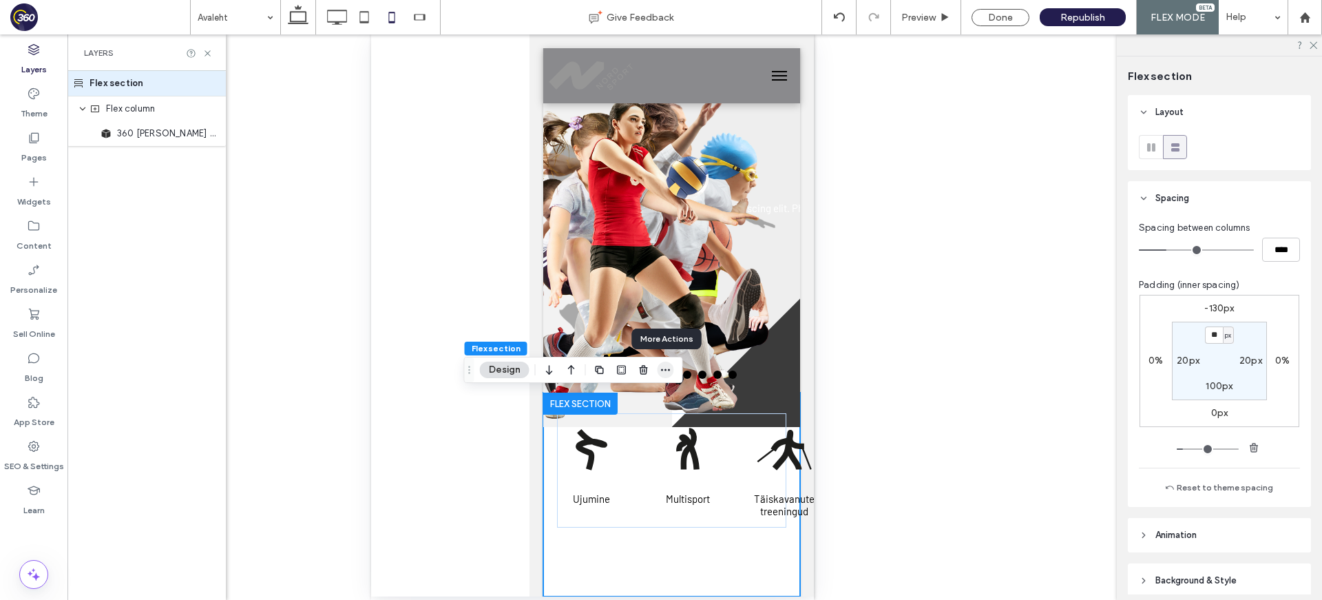
click at [673, 373] on span "button" at bounding box center [665, 369] width 17 height 17
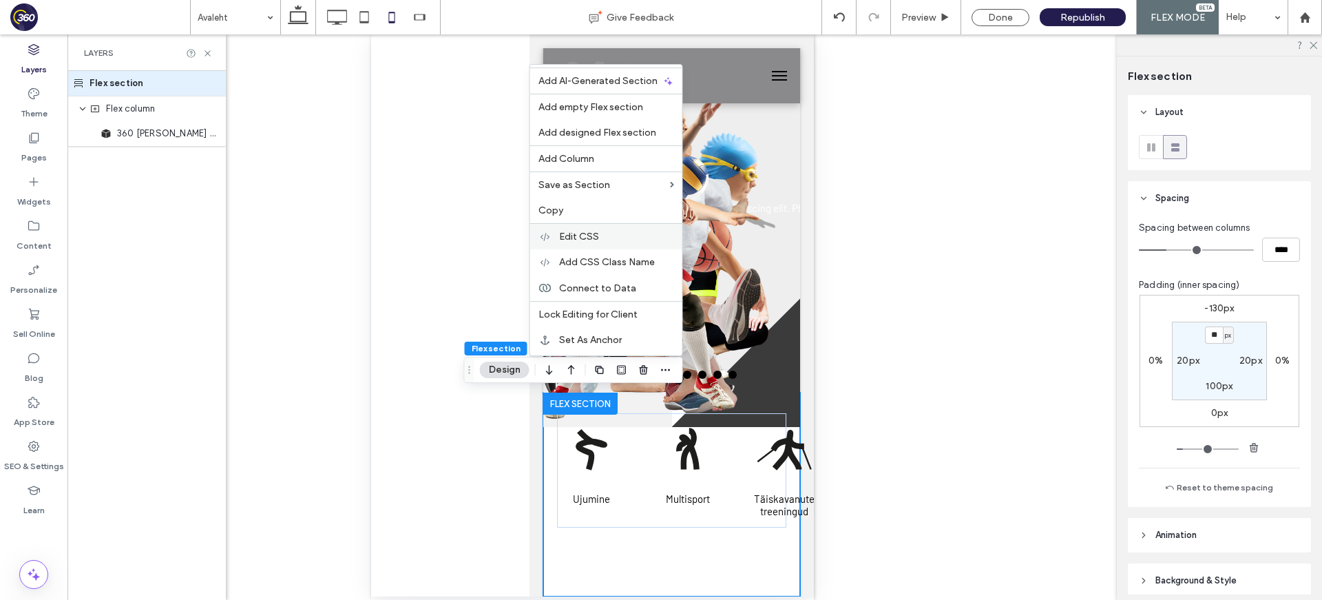
click at [606, 244] on div "Edit CSS" at bounding box center [606, 236] width 152 height 26
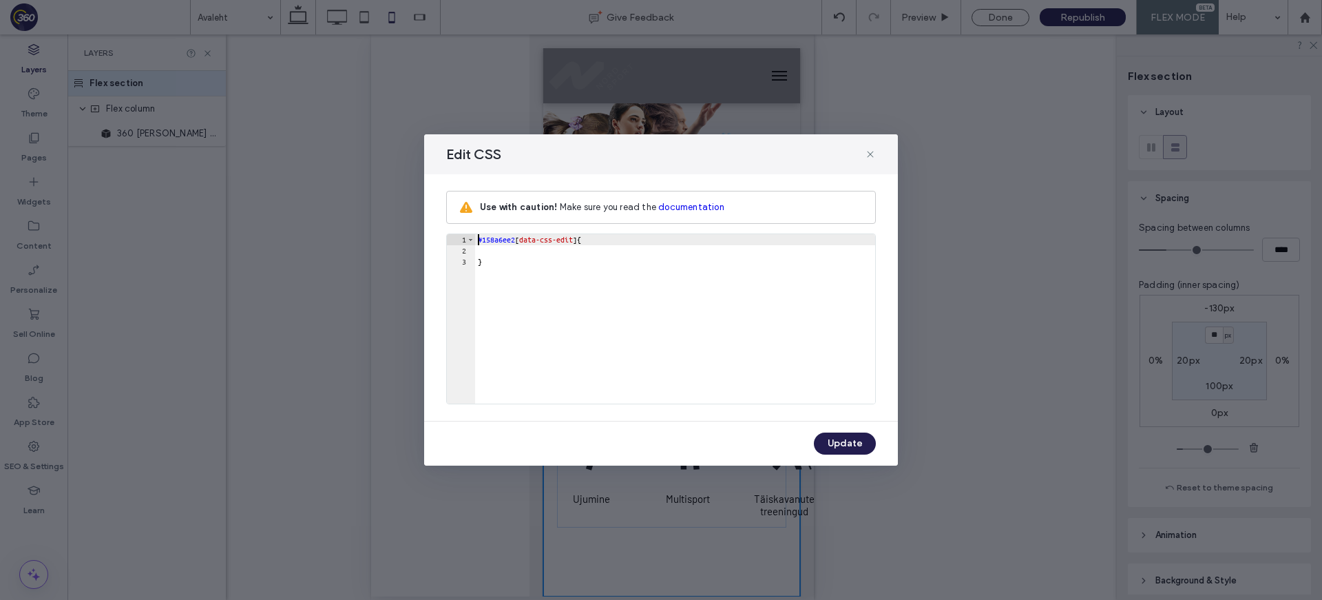
scroll to position [0, 0]
click at [540, 252] on div "#158a6ee2 [ data-css-edit ] { }" at bounding box center [675, 329] width 400 height 191
type textarea "**"
drag, startPoint x: 837, startPoint y: 443, endPoint x: 876, endPoint y: 383, distance: 70.6
click at [837, 443] on button "Update" at bounding box center [845, 443] width 62 height 22
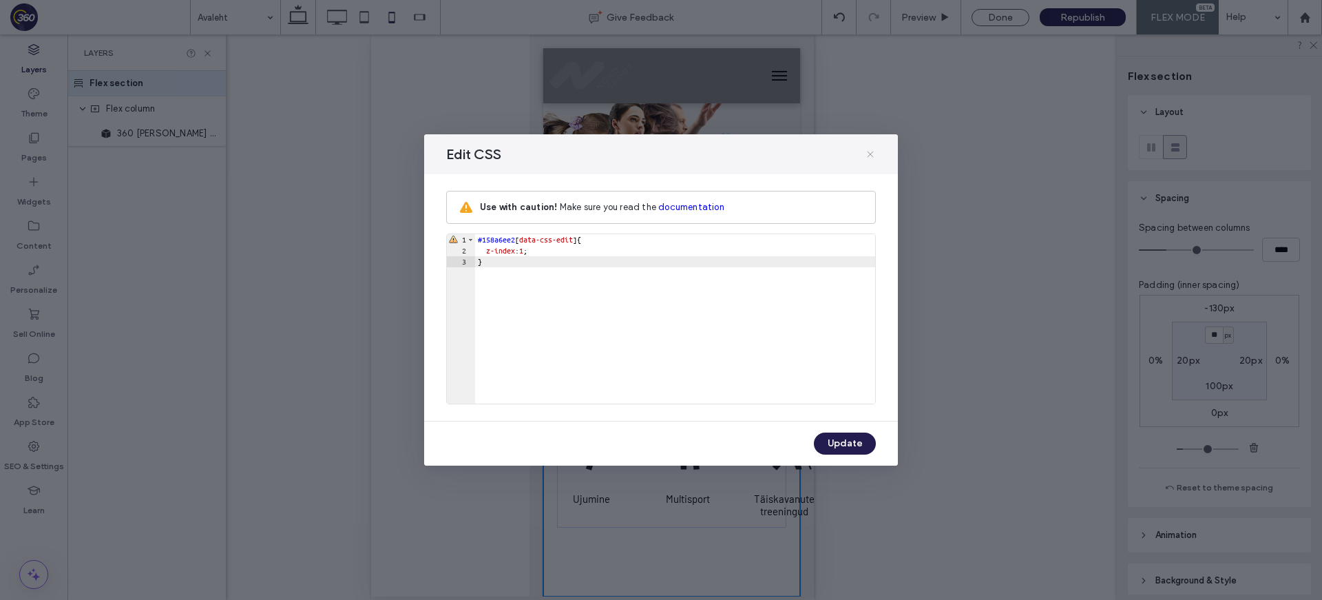
click at [874, 152] on icon at bounding box center [870, 154] width 11 height 11
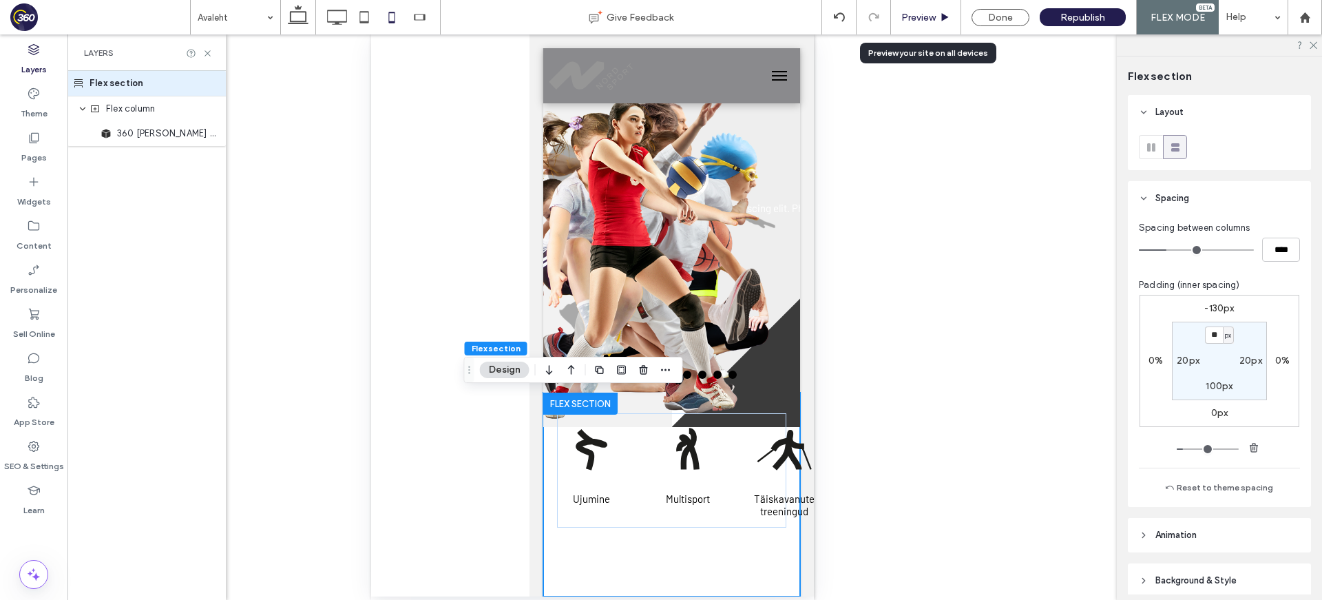
click at [940, 17] on div "Preview" at bounding box center [926, 18] width 70 height 12
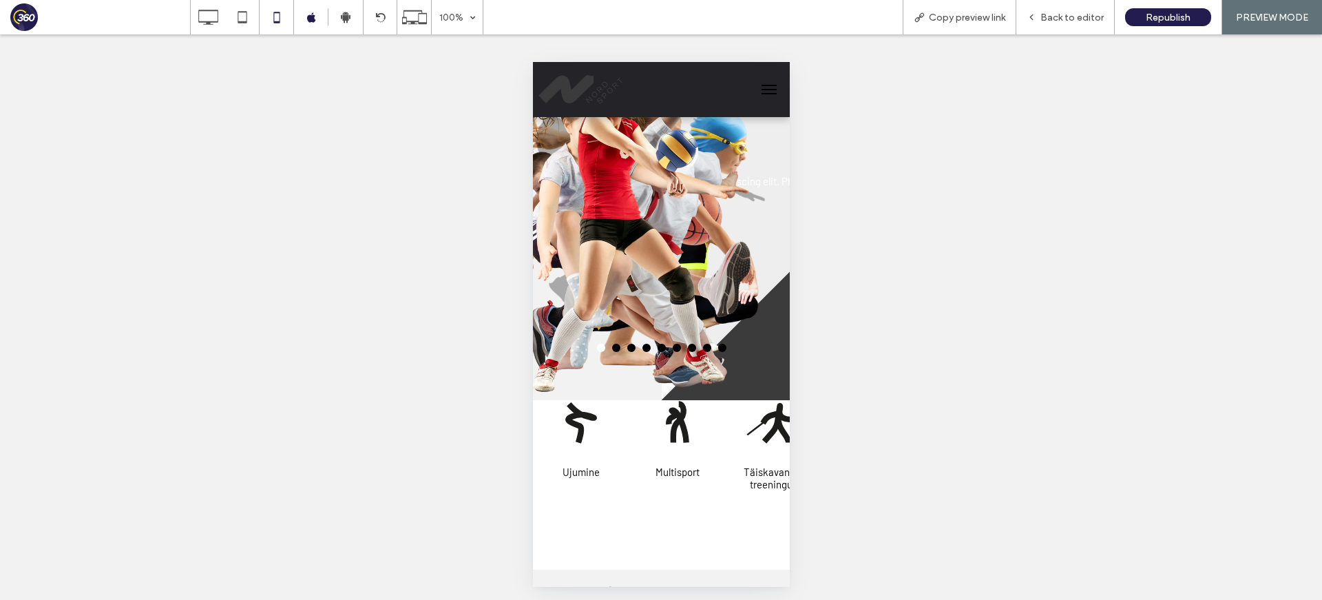
scroll to position [216, 0]
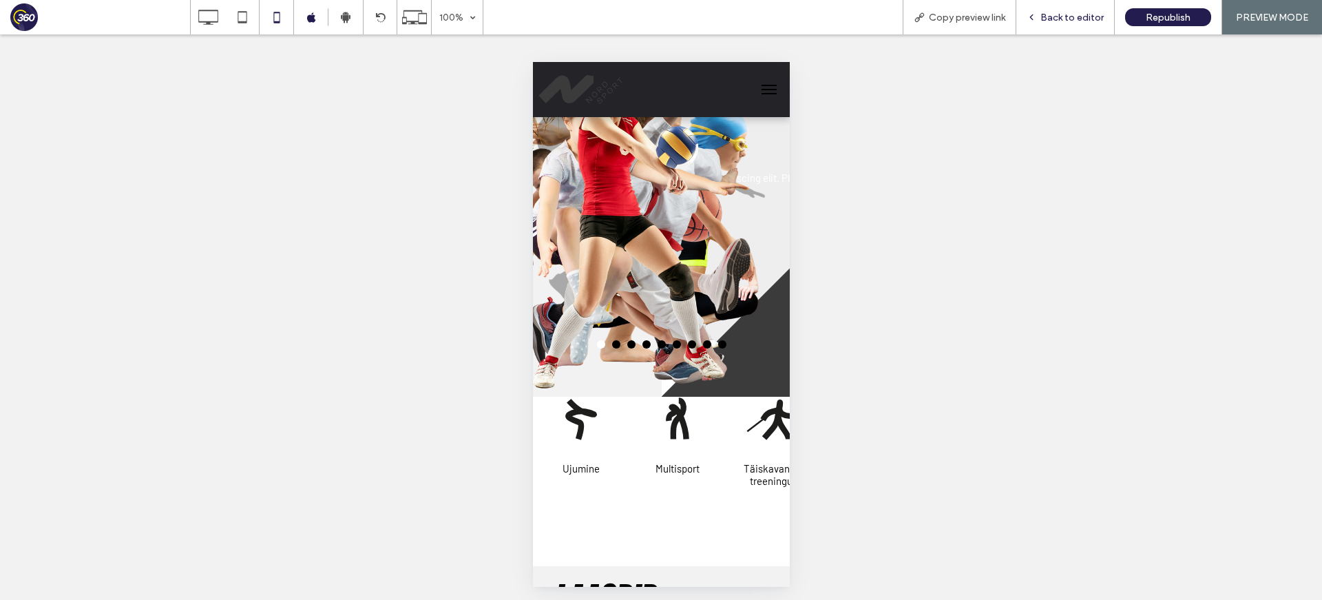
click at [1051, 22] on span "Back to editor" at bounding box center [1071, 18] width 63 height 12
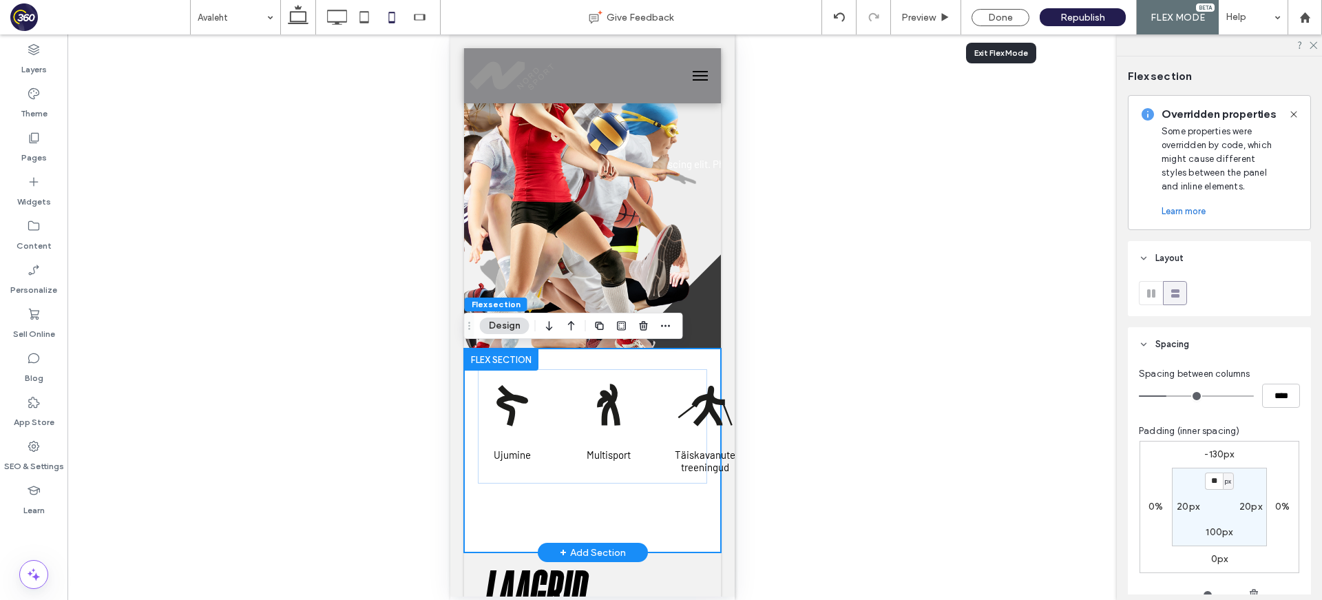
click at [476, 436] on div "Ujumine Multisport Täiskavanute treeningud [GEOGRAPHIC_DATA] Kergejoustik Judo …" at bounding box center [591, 450] width 257 height 204
click at [704, 499] on div "Ujumine Multisport Täiskavanute treeningud [GEOGRAPHIC_DATA] Kergejoustik Judo …" at bounding box center [591, 450] width 257 height 204
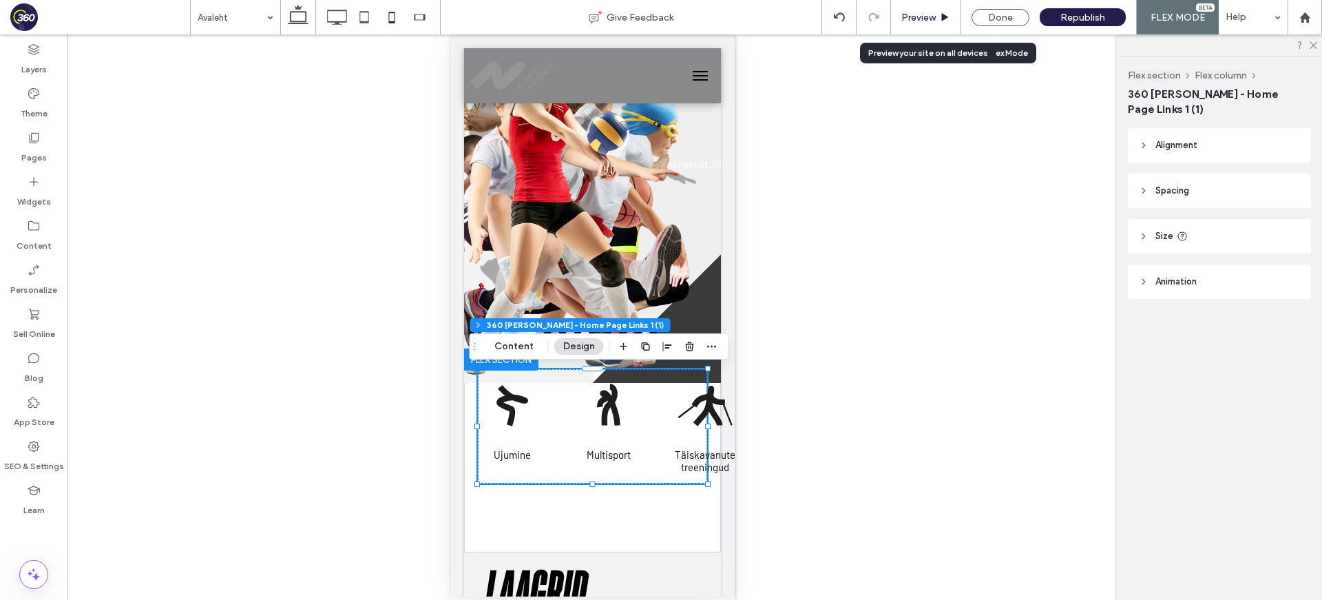
click at [917, 14] on span "Preview" at bounding box center [918, 18] width 34 height 12
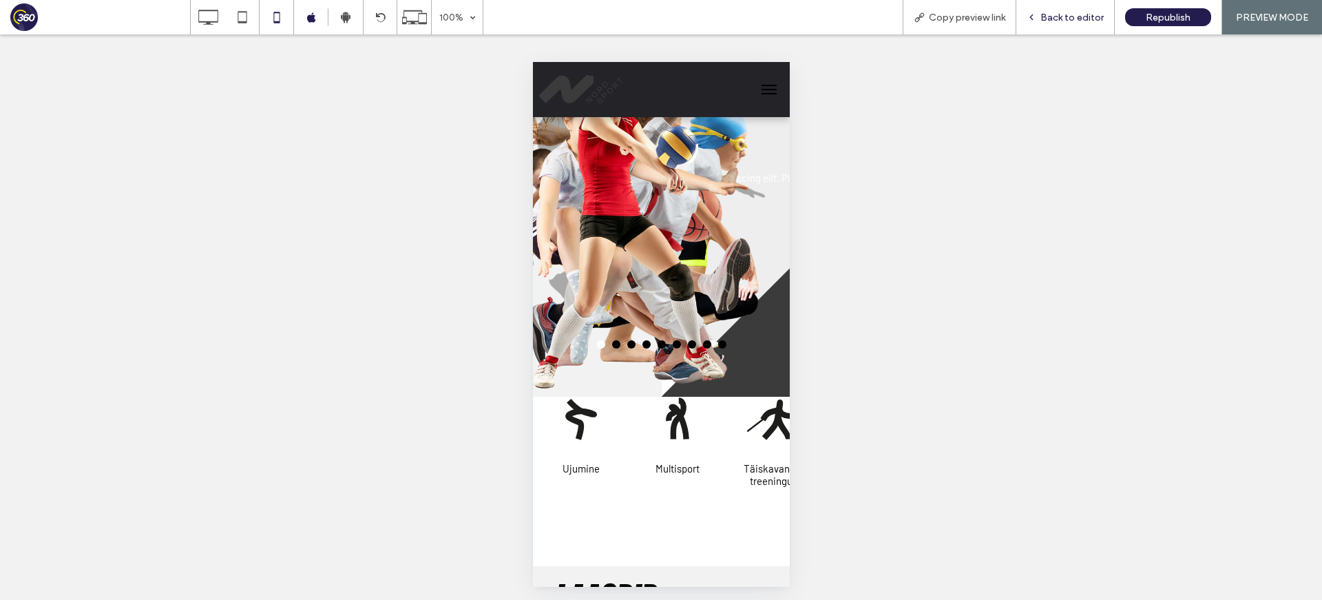
click at [1068, 19] on span "Back to editor" at bounding box center [1071, 18] width 63 height 12
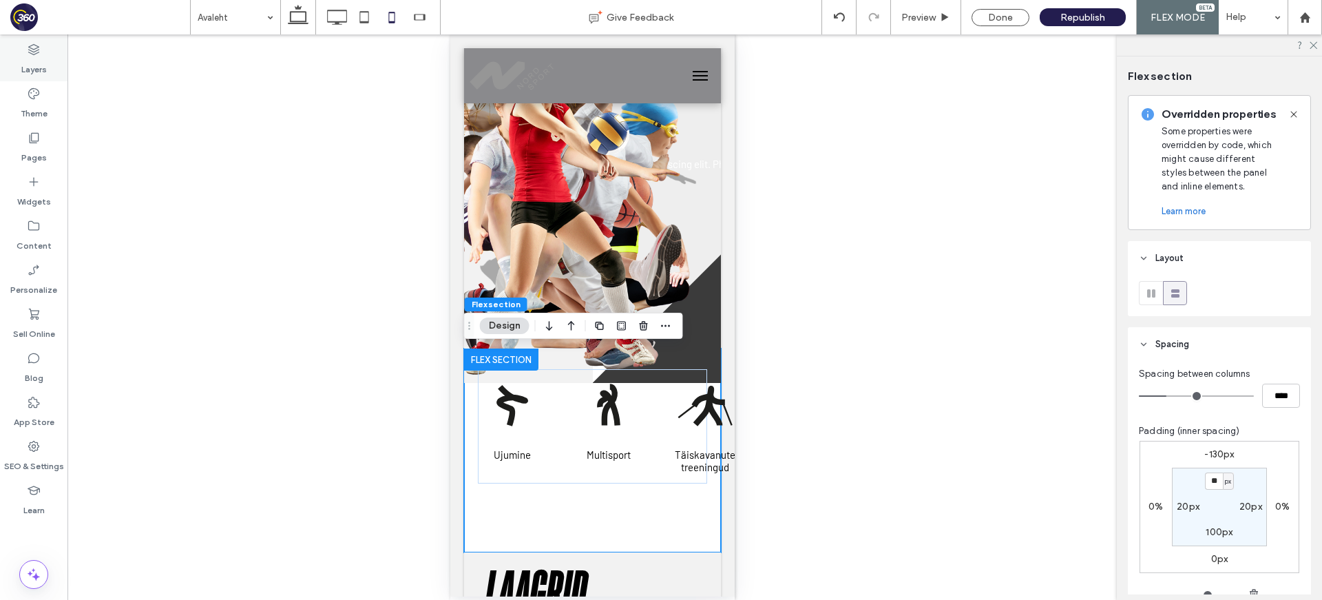
click at [38, 60] on label "Layers" at bounding box center [33, 65] width 25 height 19
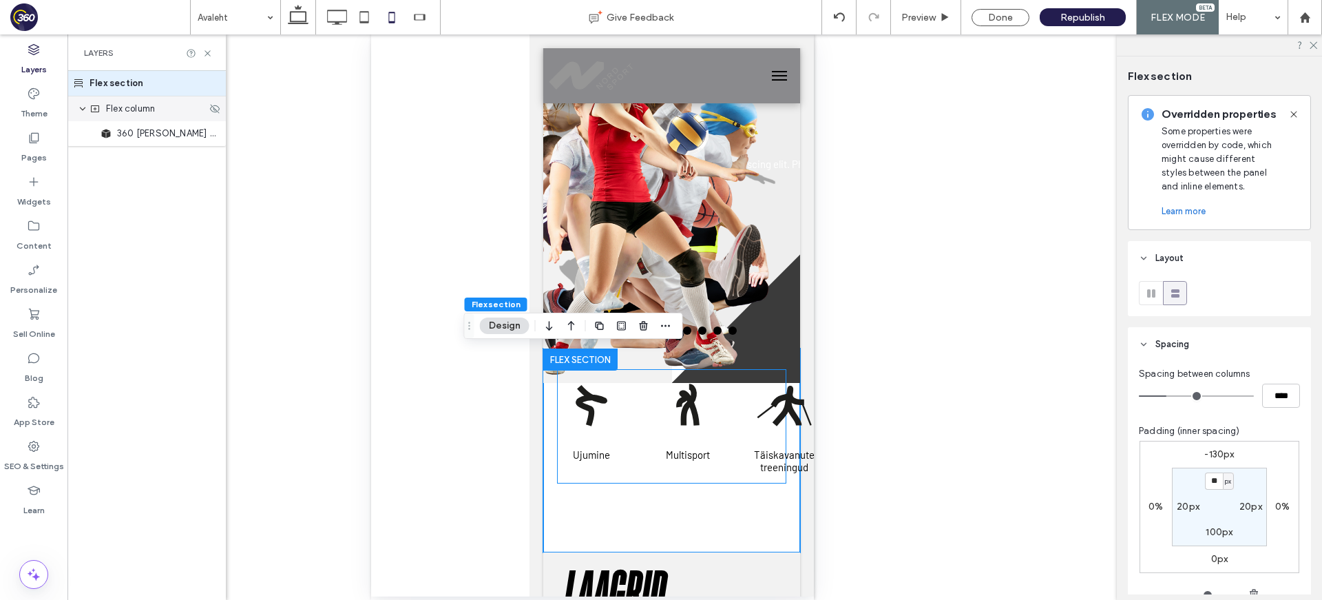
click at [125, 111] on span "Flex column" at bounding box center [130, 109] width 49 height 14
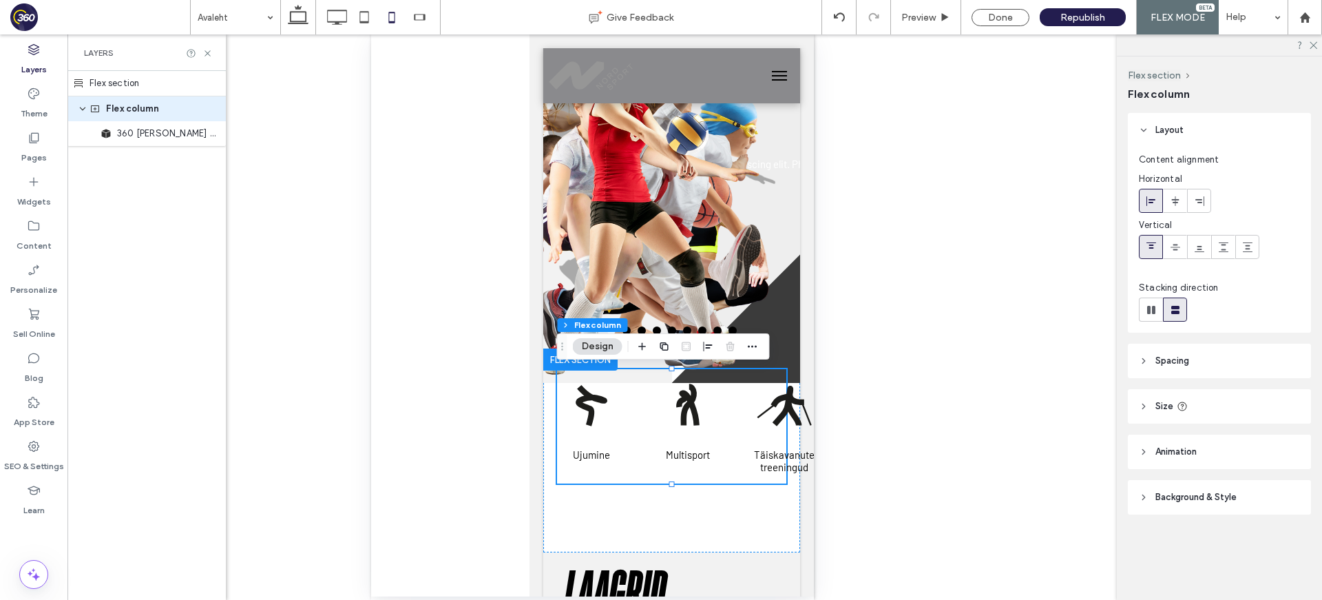
click at [140, 67] on div "Layers" at bounding box center [146, 52] width 158 height 36
click at [129, 86] on div "Flex section" at bounding box center [146, 83] width 158 height 25
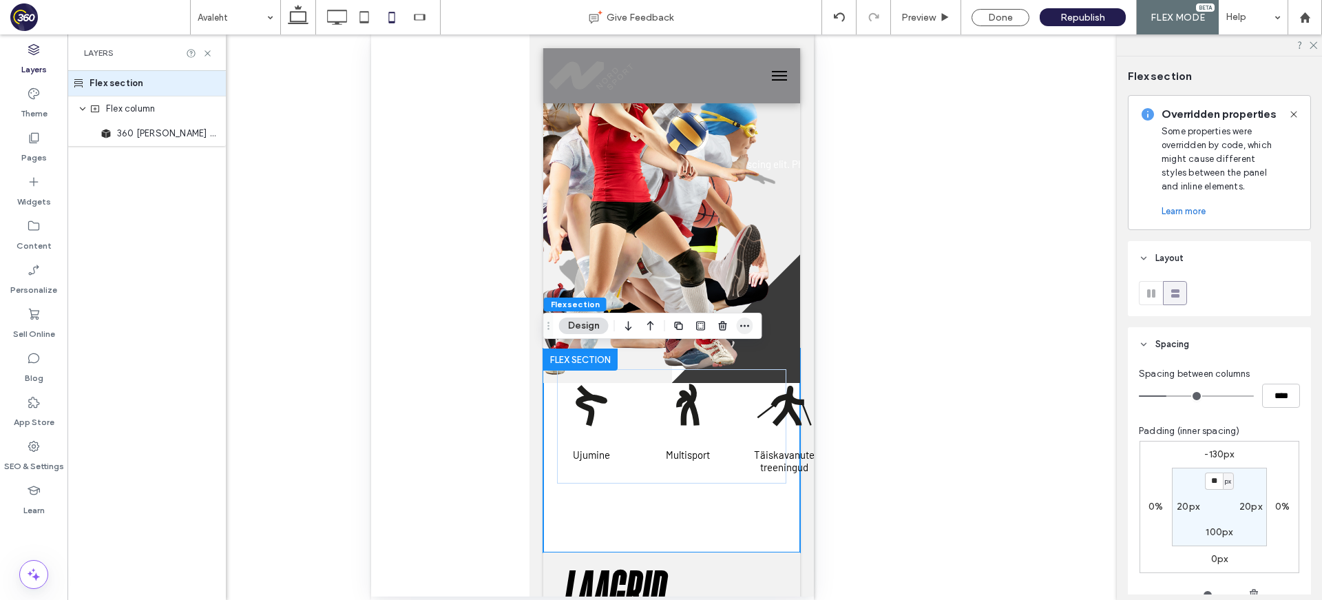
click at [742, 329] on icon "button" at bounding box center [744, 325] width 11 height 11
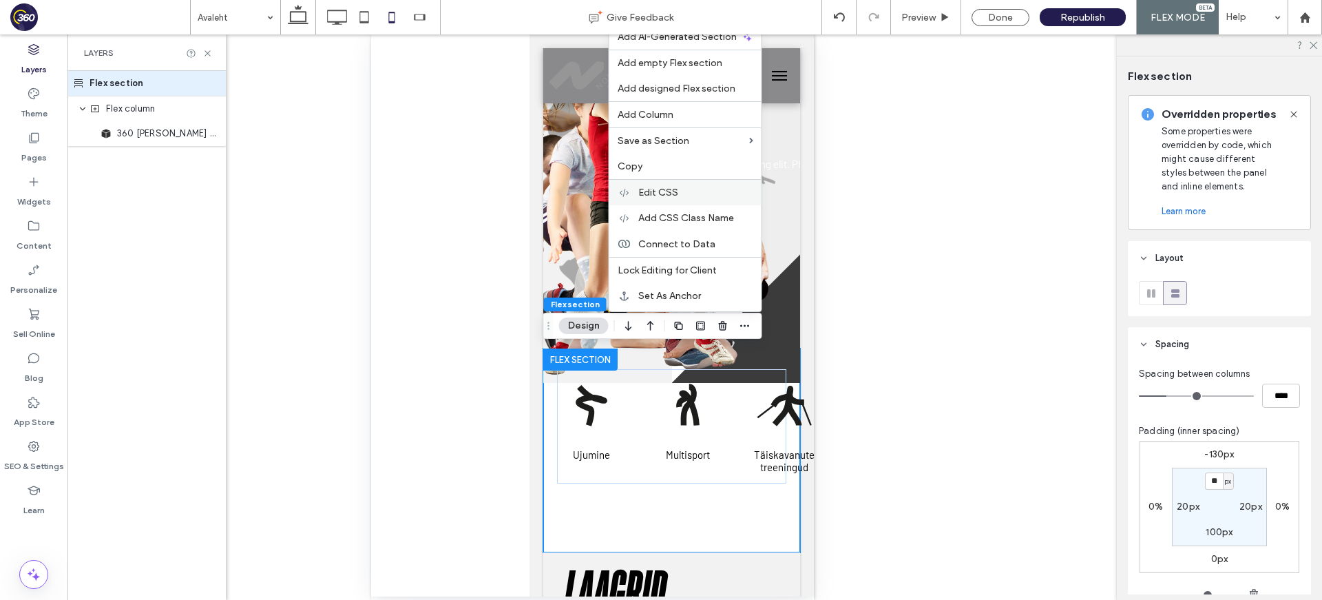
click at [687, 193] on label "Edit CSS" at bounding box center [695, 193] width 115 height 12
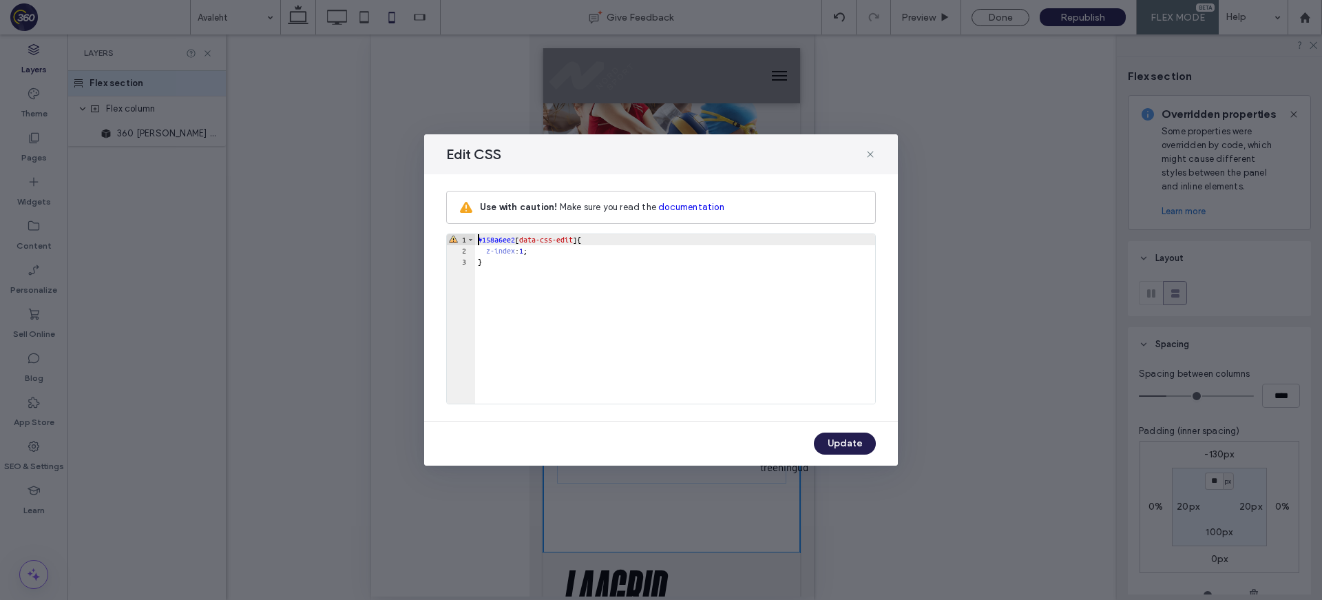
drag, startPoint x: 564, startPoint y: 249, endPoint x: 545, endPoint y: 251, distance: 18.6
click at [564, 249] on div "#158a6ee2 [ data-css-edit ] { z-index : 1 ; }" at bounding box center [675, 329] width 400 height 191
type textarea "**"
click at [858, 440] on button "Update" at bounding box center [845, 443] width 62 height 22
click at [867, 155] on icon at bounding box center [870, 154] width 11 height 11
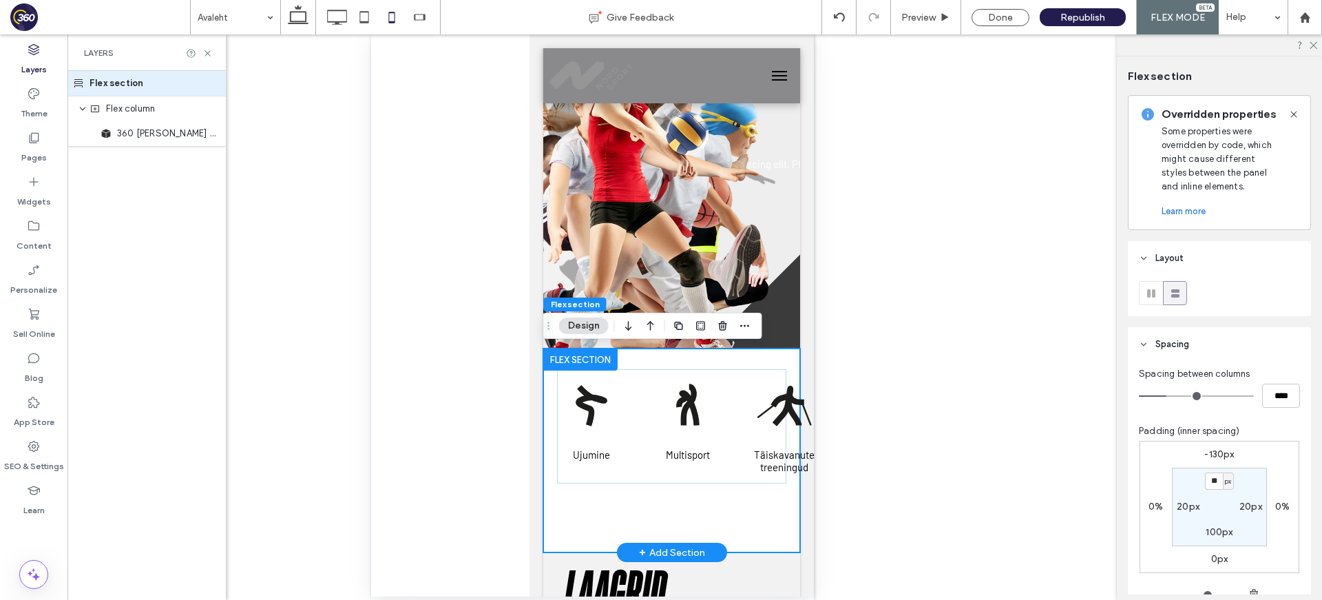
click at [788, 503] on div "Ujumine Multisport Täiskavanute treeningud [GEOGRAPHIC_DATA] Kergejoustik Judo …" at bounding box center [670, 450] width 257 height 204
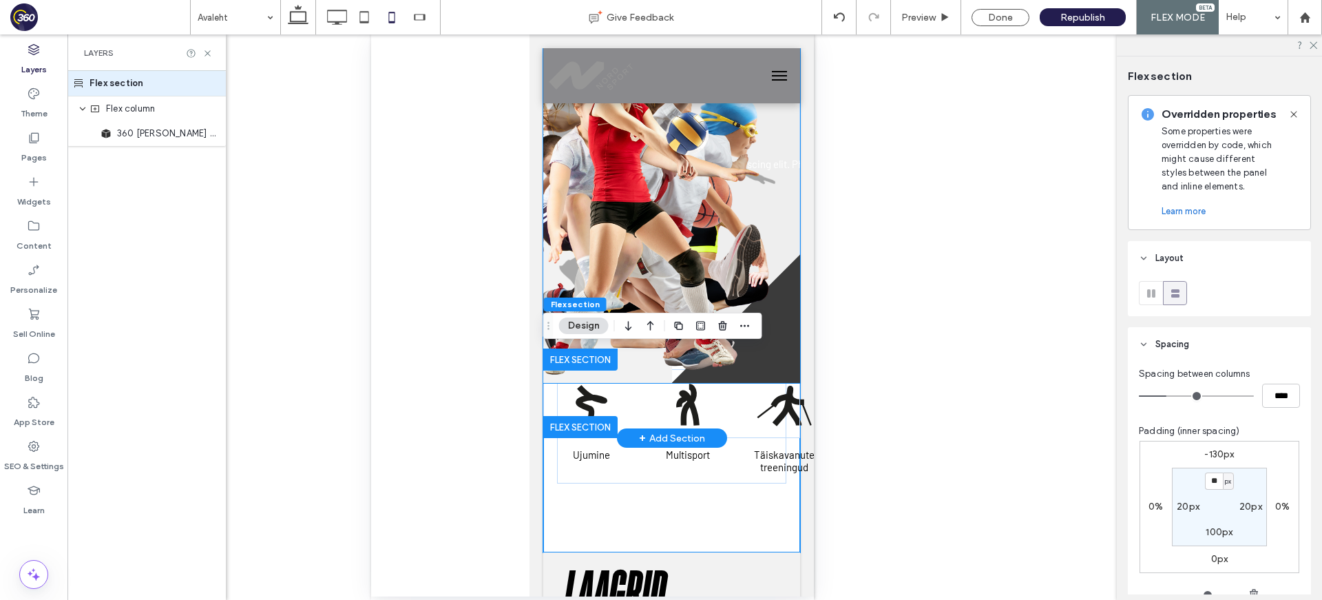
click at [785, 337] on img at bounding box center [651, 211] width 272 height 344
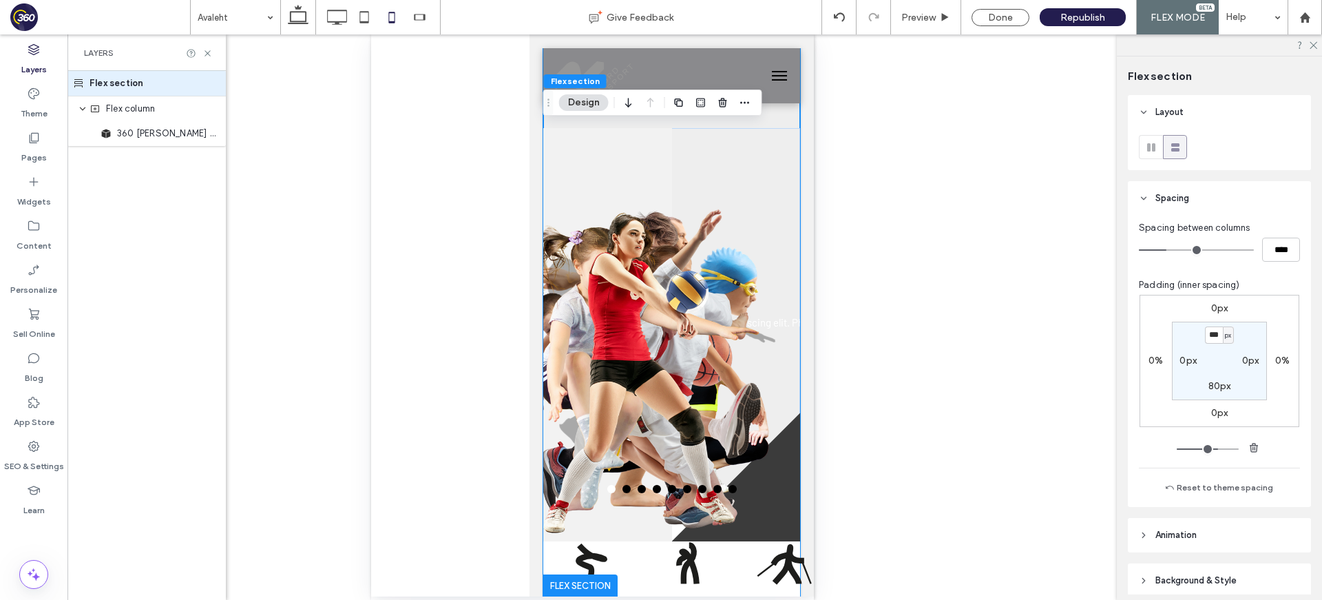
scroll to position [59, 0]
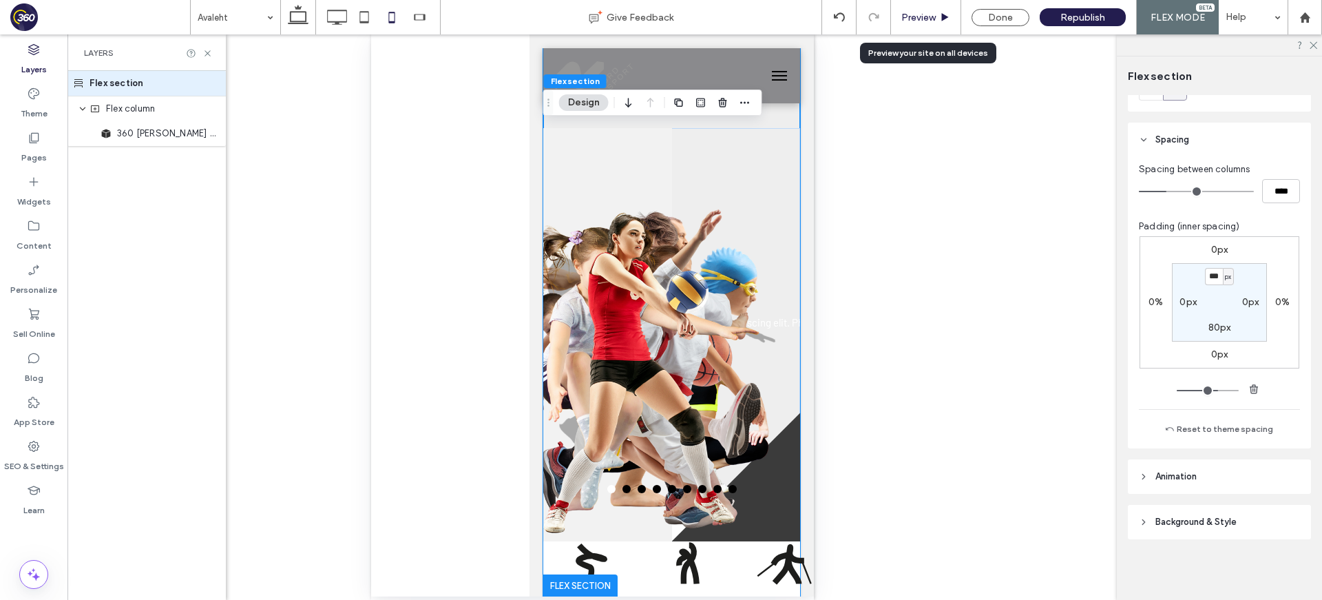
click at [931, 17] on span "Preview" at bounding box center [918, 18] width 34 height 12
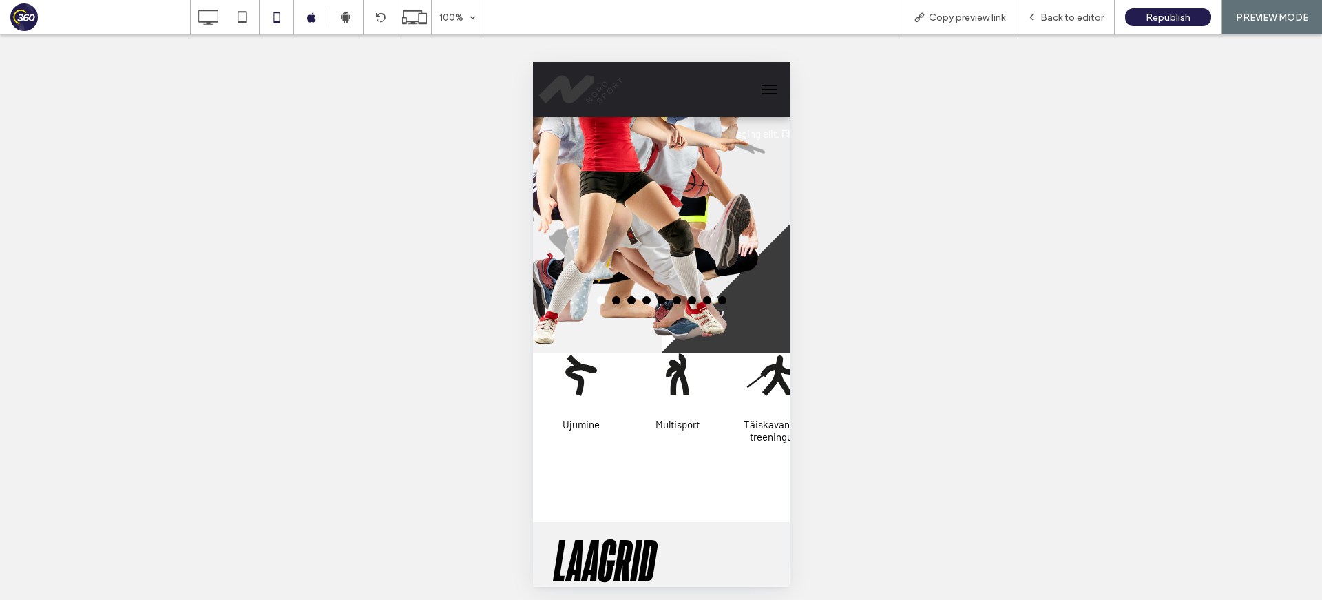
scroll to position [258, 0]
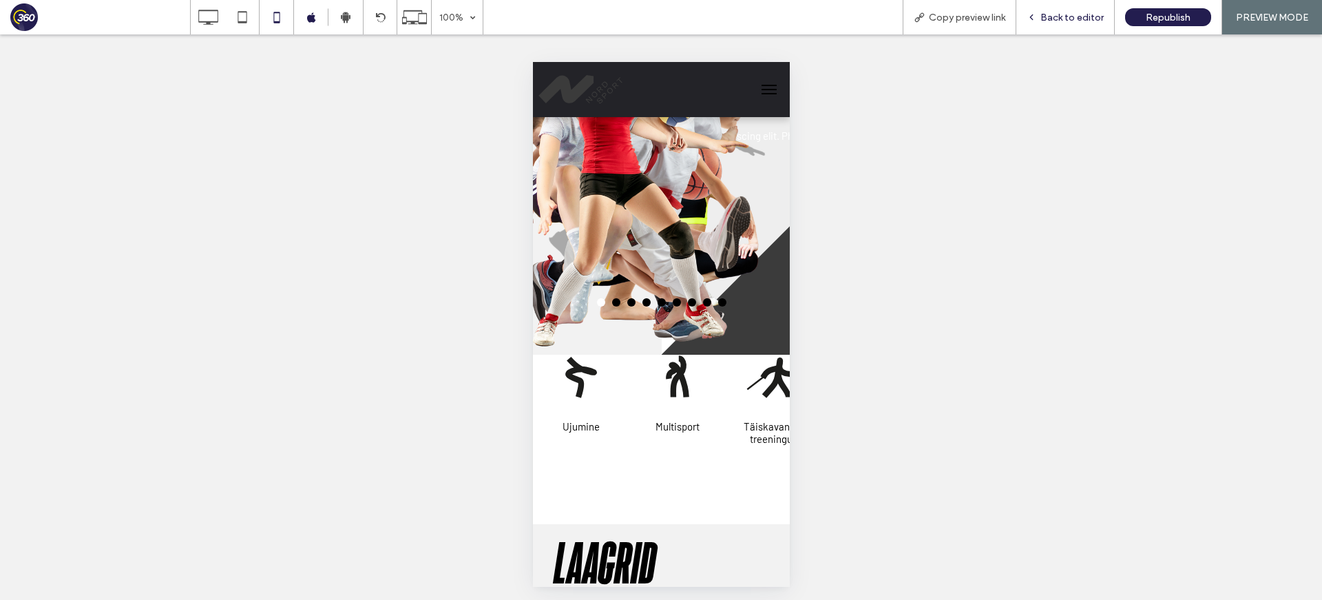
click at [1068, 8] on div "Back to editor" at bounding box center [1065, 17] width 98 height 34
click at [1068, 14] on span "Back to editor" at bounding box center [1071, 18] width 63 height 12
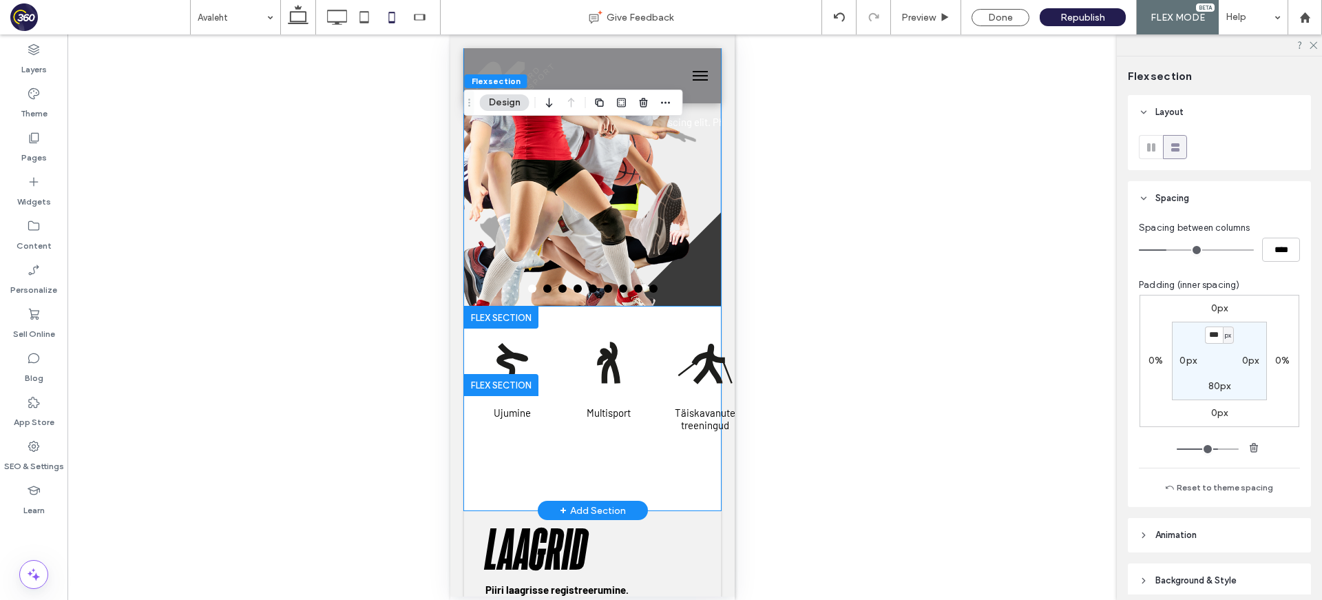
click at [471, 454] on div "Ujumine Multisport Täiskavanute treeningud [GEOGRAPHIC_DATA] Kergejoustik Judo …" at bounding box center [591, 408] width 257 height 204
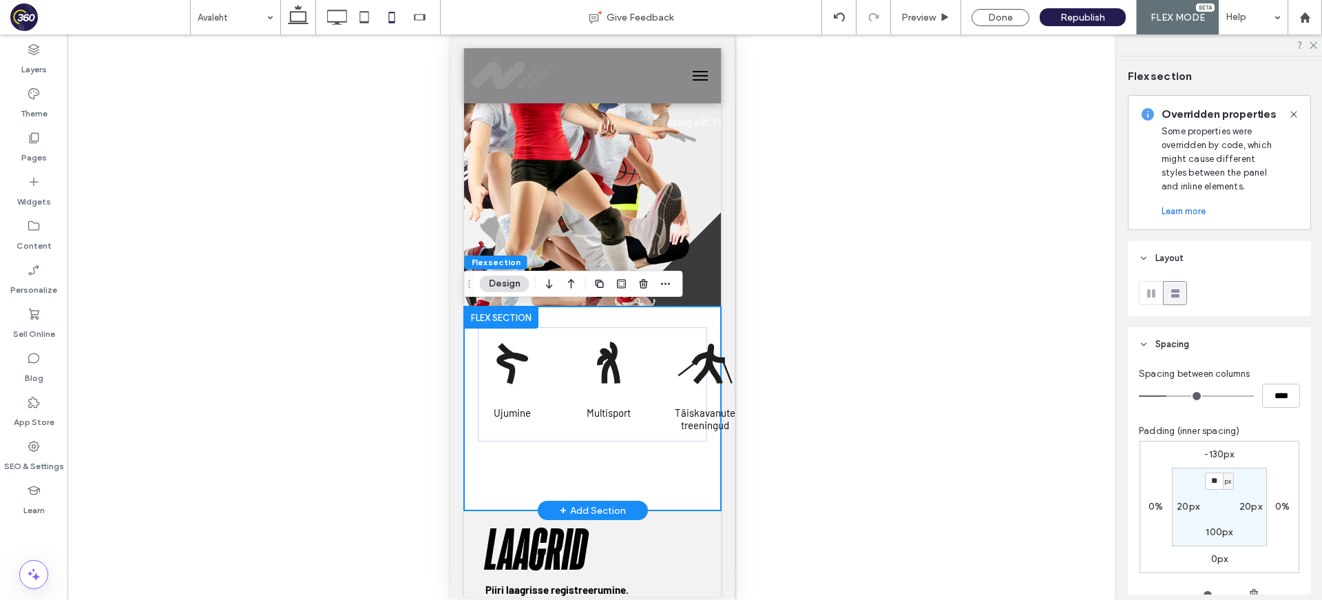
click at [494, 454] on div "Ujumine Multisport Täiskavanute treeningud [GEOGRAPHIC_DATA] Kergejoustik Judo …" at bounding box center [591, 408] width 257 height 204
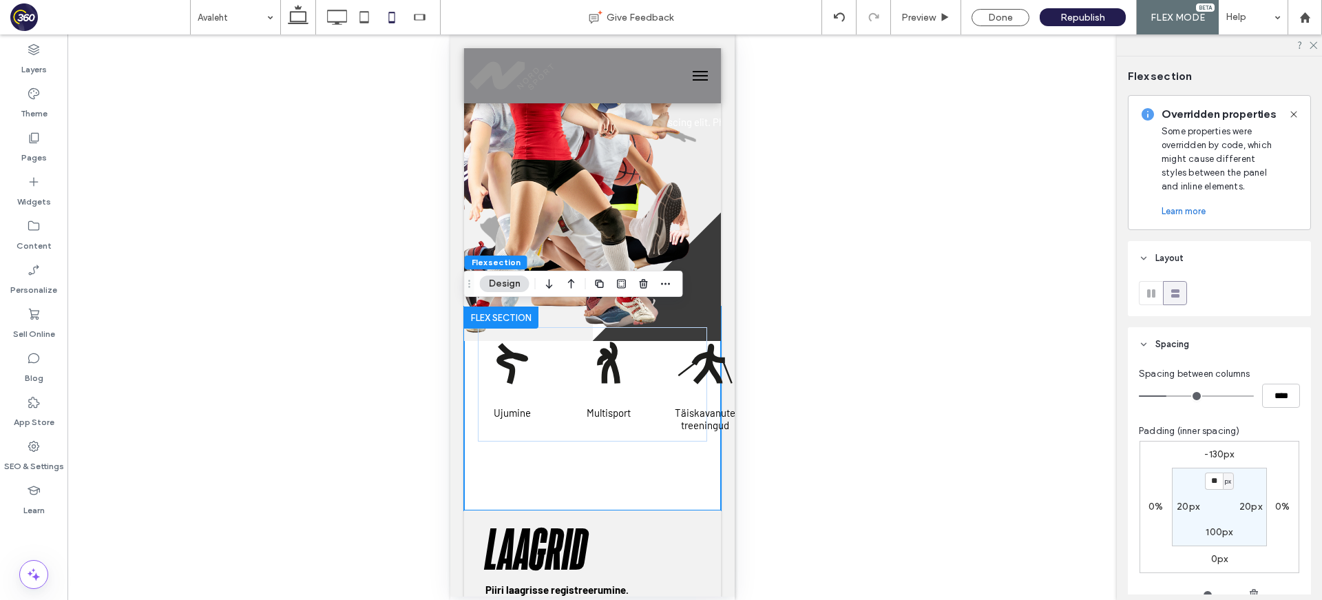
click at [1068, 454] on label "-130px" at bounding box center [1219, 454] width 30 height 12
type input "*"
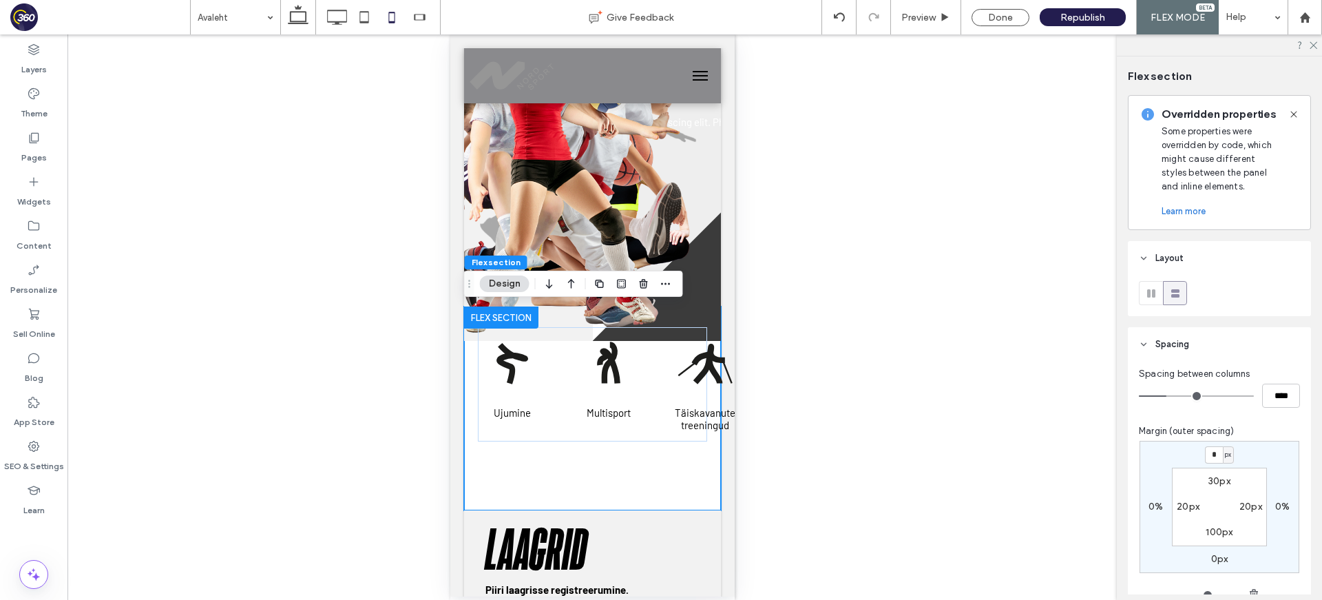
type input "*"
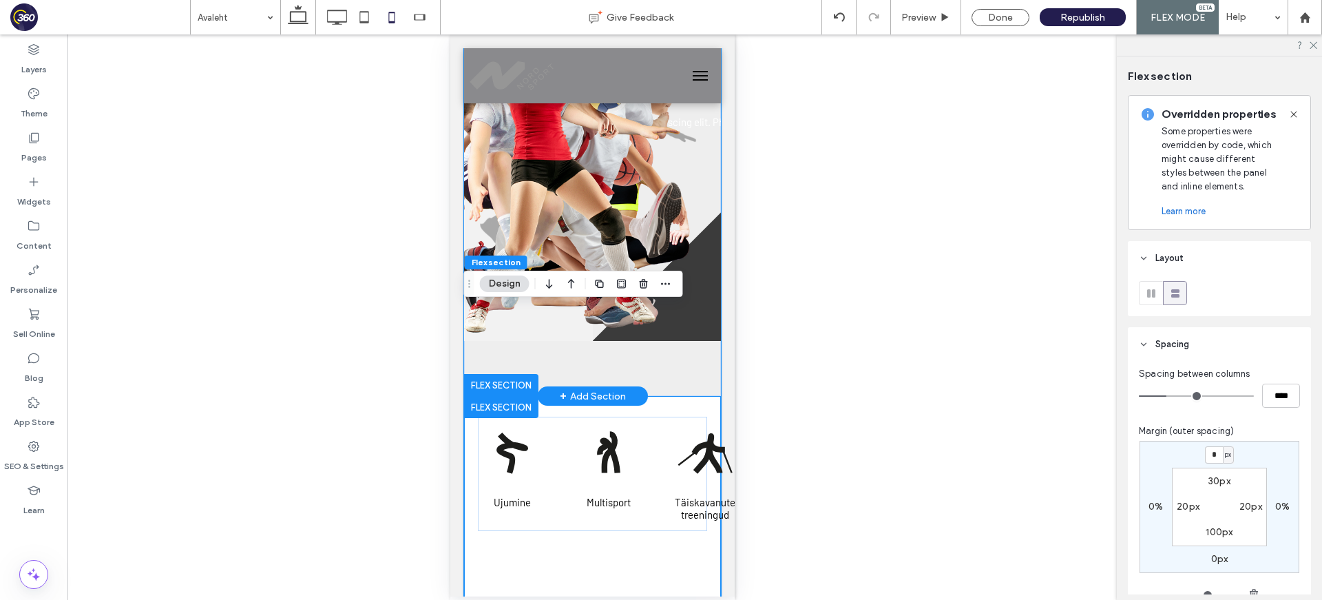
click at [694, 390] on div "Tule trenni Lorem ipsum dolor sit amet, consectetur adipiscing elit. Phasellus …" at bounding box center [591, 93] width 257 height 606
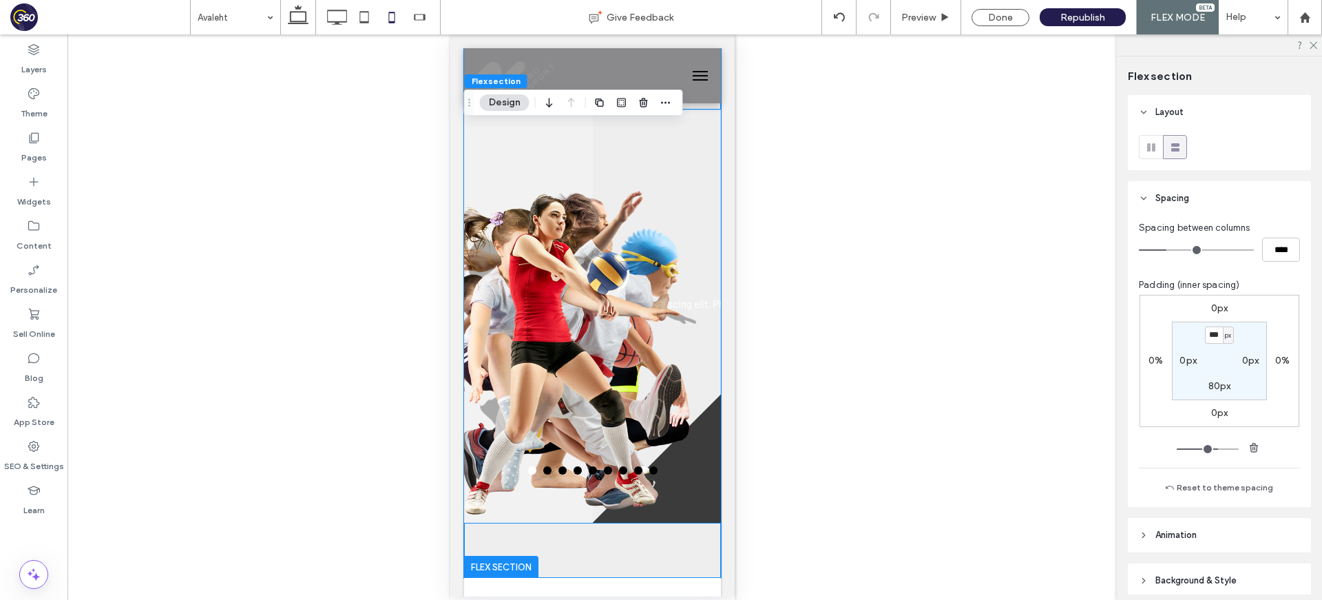
scroll to position [58, 0]
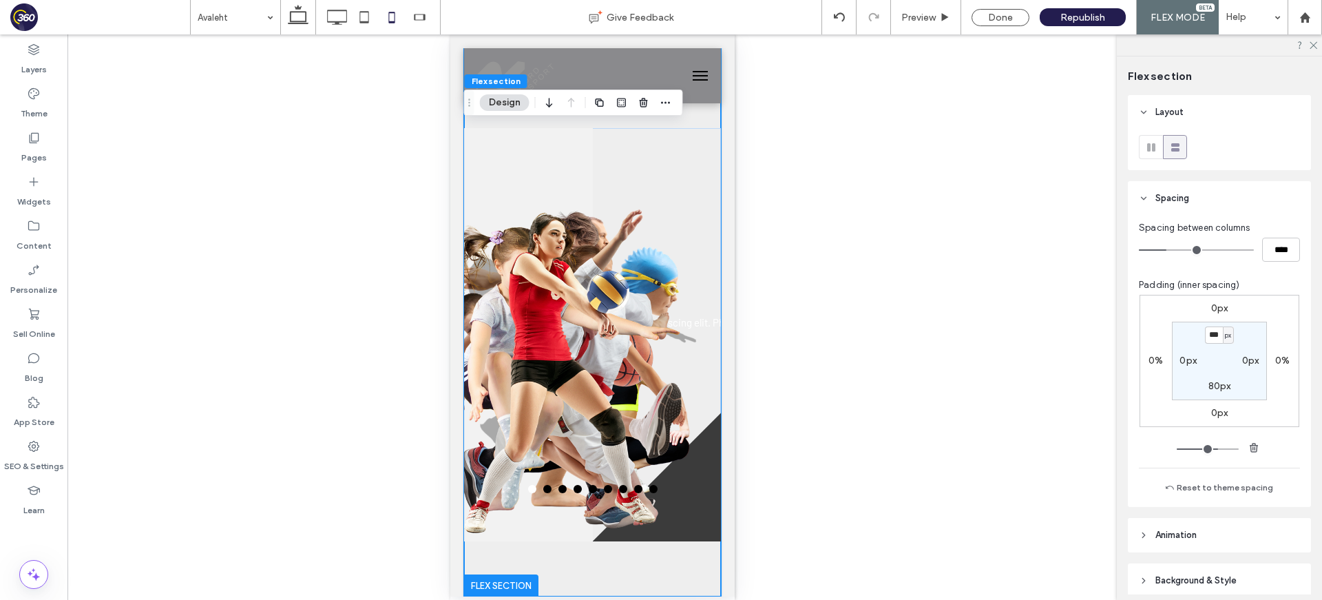
click at [1068, 386] on section "*** px 0px 80px 0px" at bounding box center [1219, 360] width 95 height 78
click at [1068, 385] on label "80px" at bounding box center [1219, 386] width 23 height 12
type input "**"
type input "*"
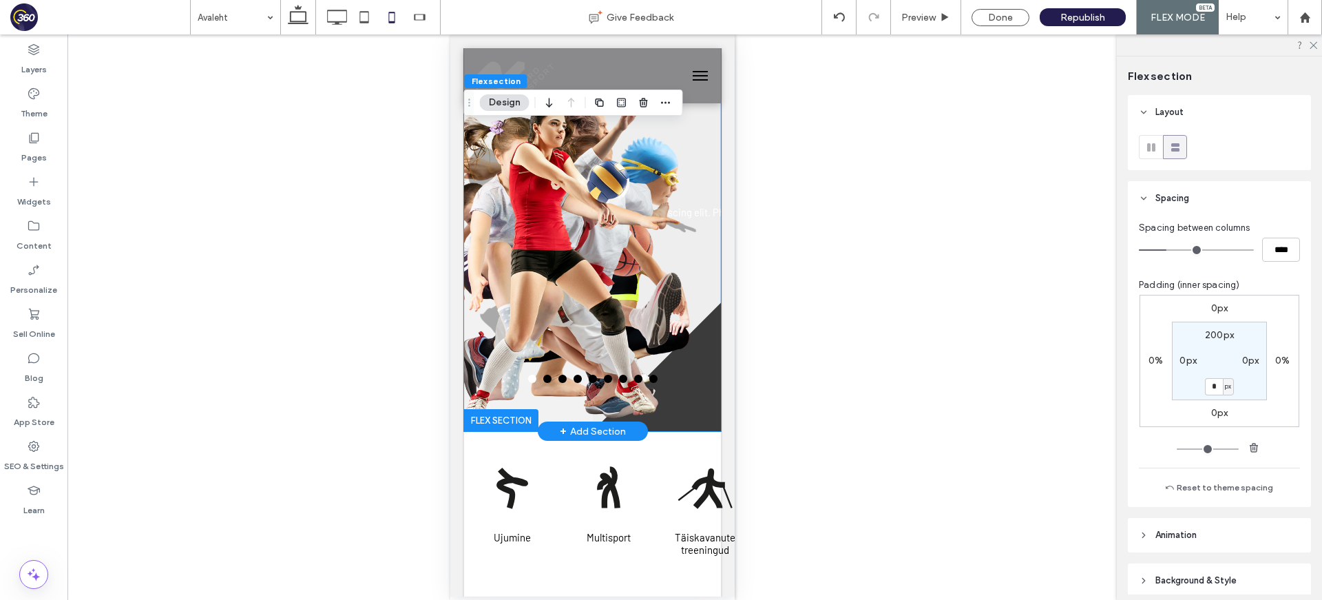
scroll to position [216, 0]
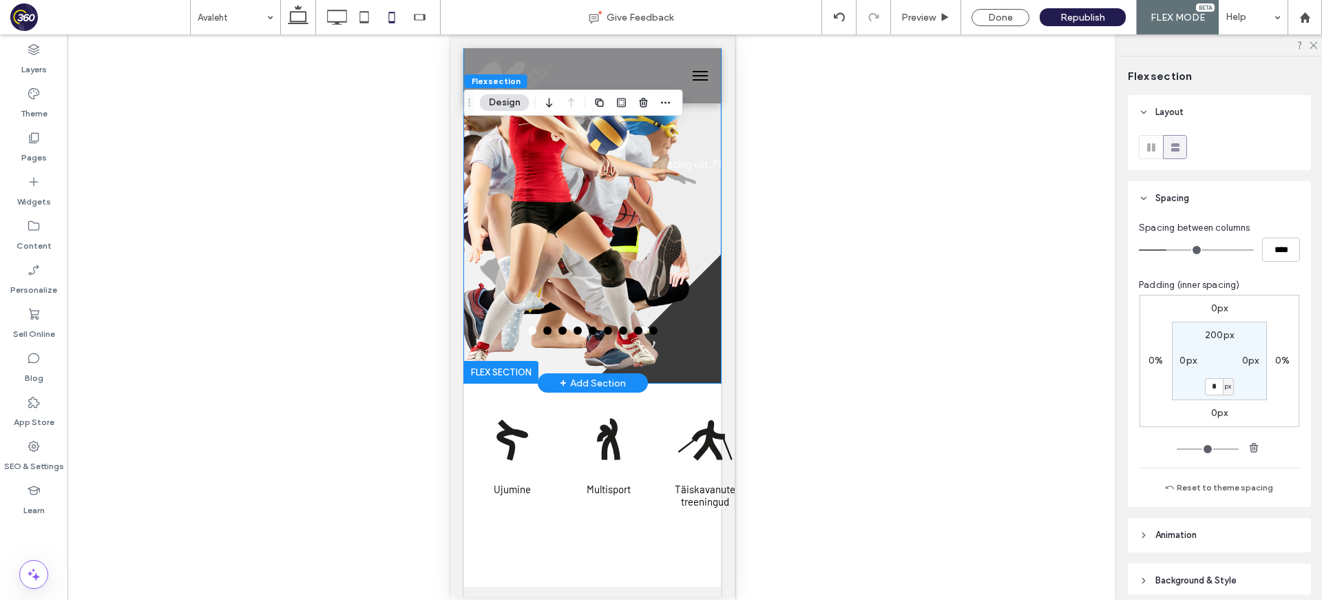
click at [647, 387] on div "Ujumine Multisport Täiskavanute treeningud [GEOGRAPHIC_DATA] Kergejoustik Judo …" at bounding box center [591, 485] width 257 height 204
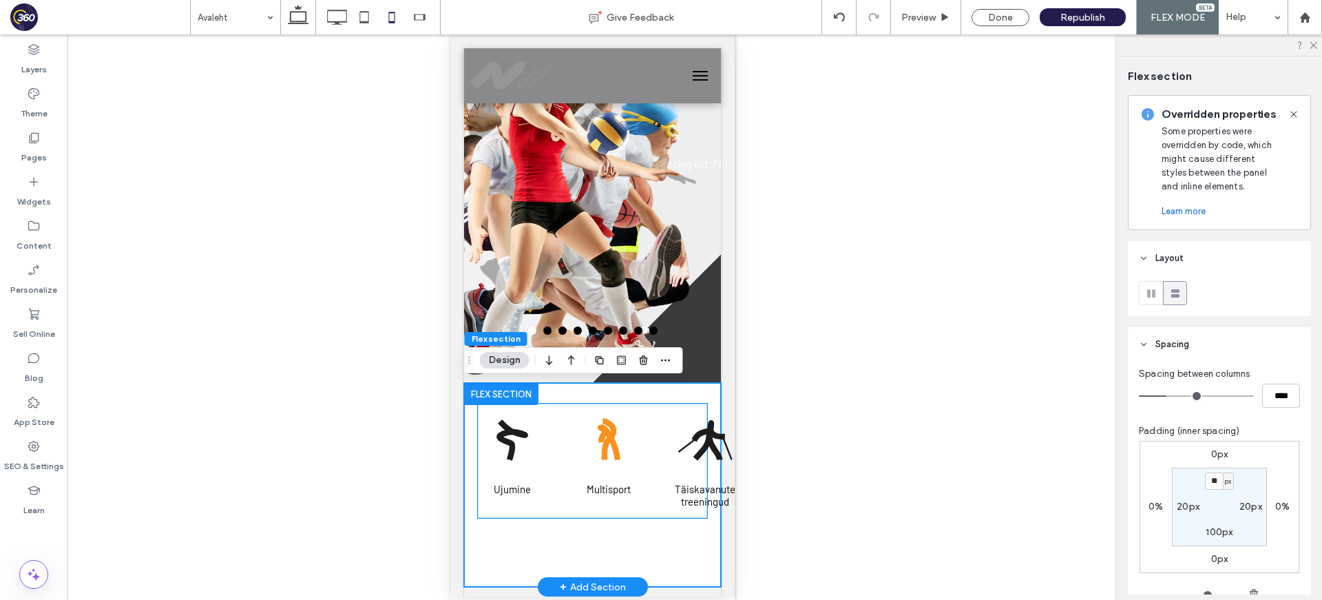
click at [585, 410] on div at bounding box center [607, 437] width 69 height 69
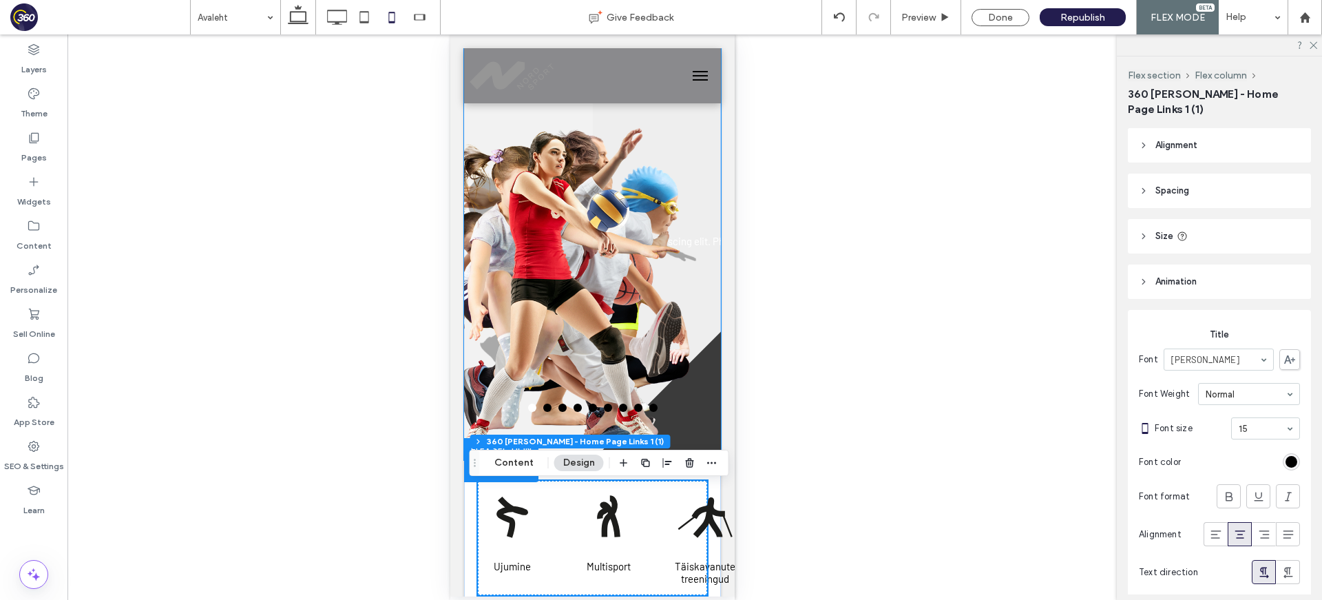
scroll to position [108, 0]
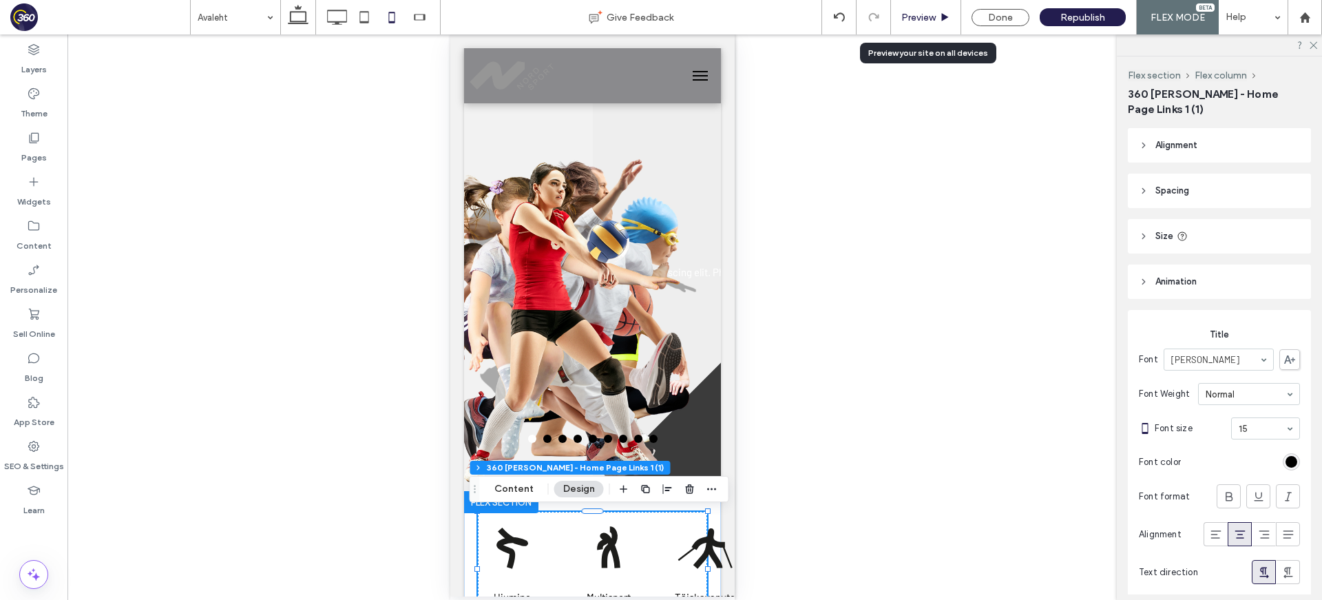
click at [915, 17] on span "Preview" at bounding box center [918, 18] width 34 height 12
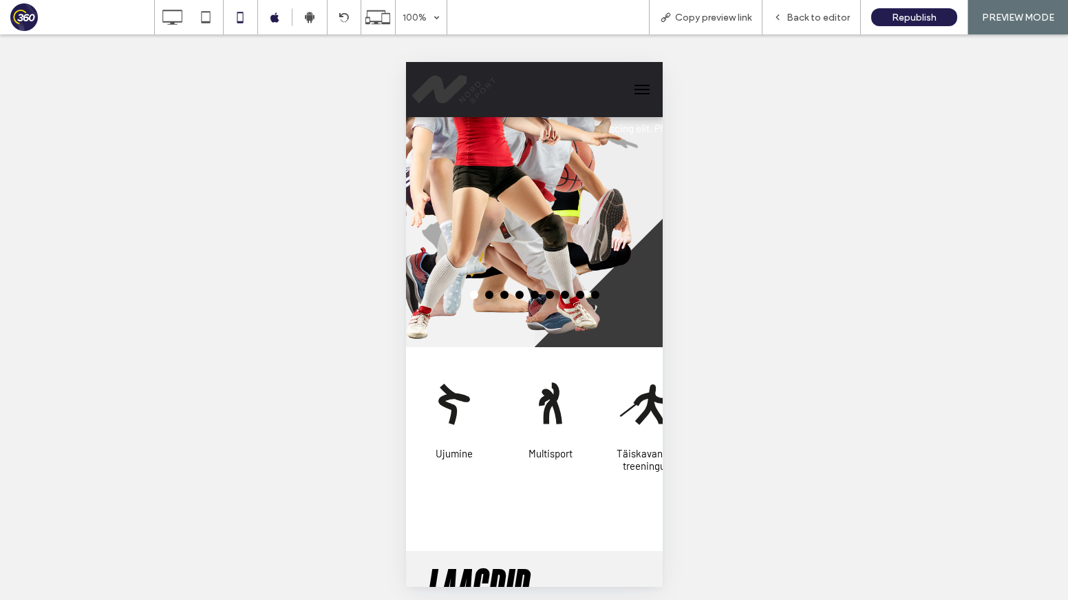
scroll to position [266, 0]
click at [1063, 0] on html ".wqwq-1{fill:#231f20;} .cls-1q, .cls-2q { fill-rule: evenodd; } .cls-2q { fill:…" at bounding box center [534, 300] width 1068 height 600
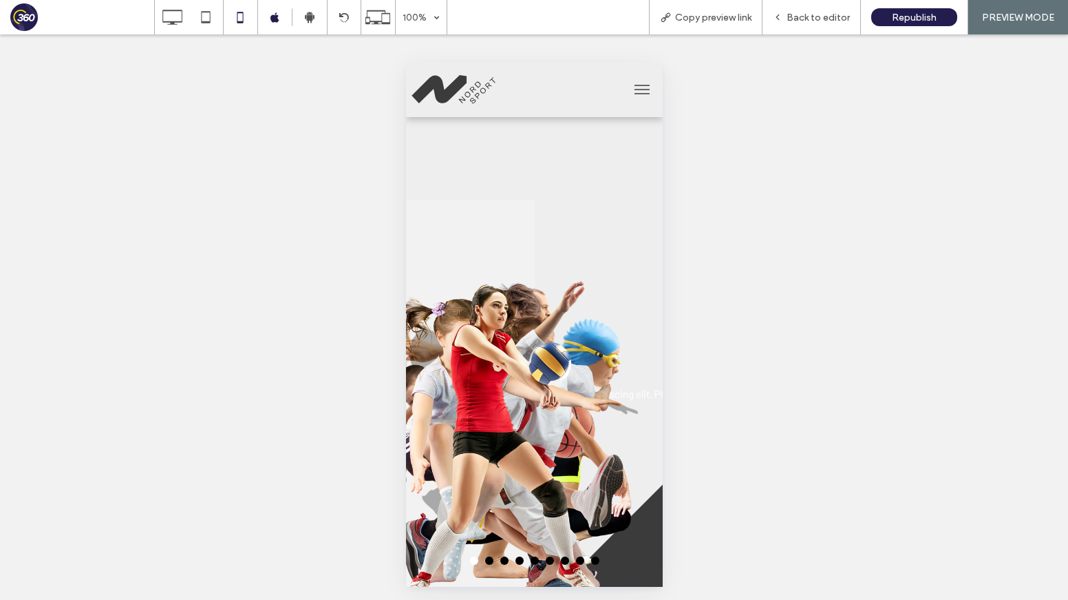
scroll to position [245, 0]
